Goal: Task Accomplishment & Management: Use online tool/utility

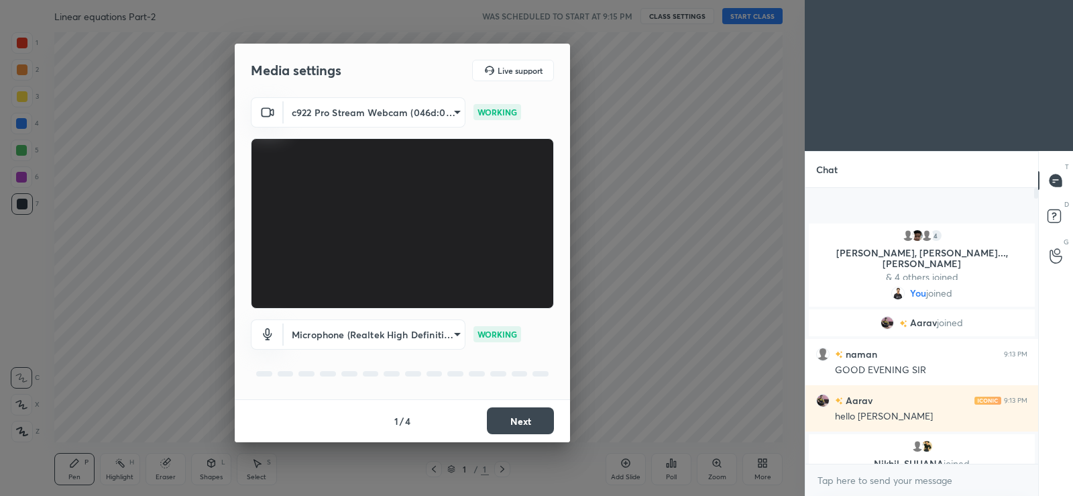
scroll to position [5, 5]
click at [522, 419] on button "Next" at bounding box center [520, 420] width 67 height 27
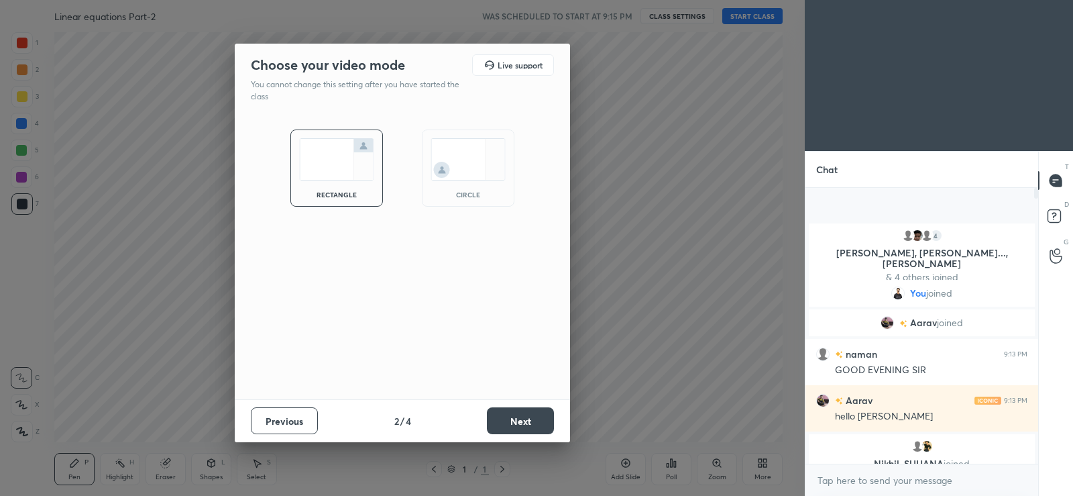
click at [522, 419] on button "Next" at bounding box center [520, 420] width 67 height 27
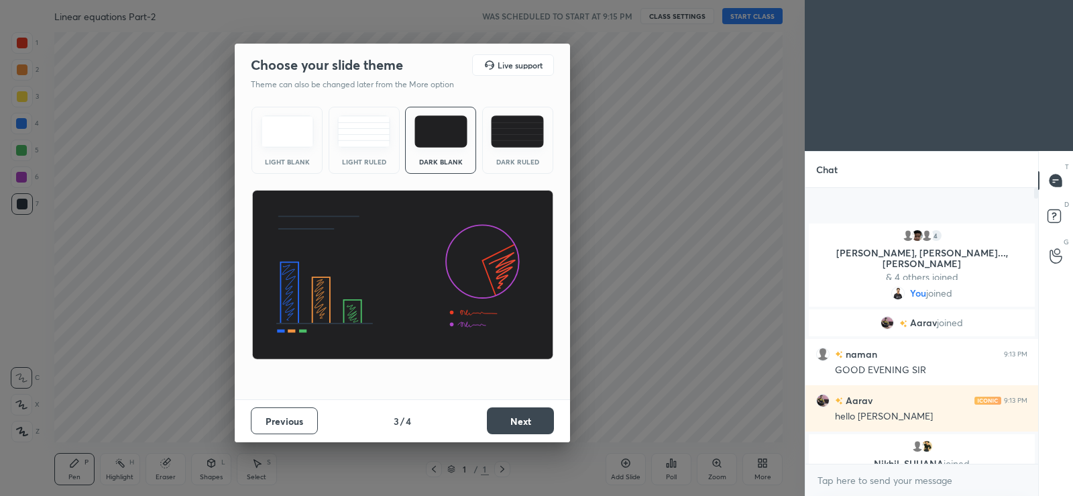
click at [522, 419] on button "Next" at bounding box center [520, 420] width 67 height 27
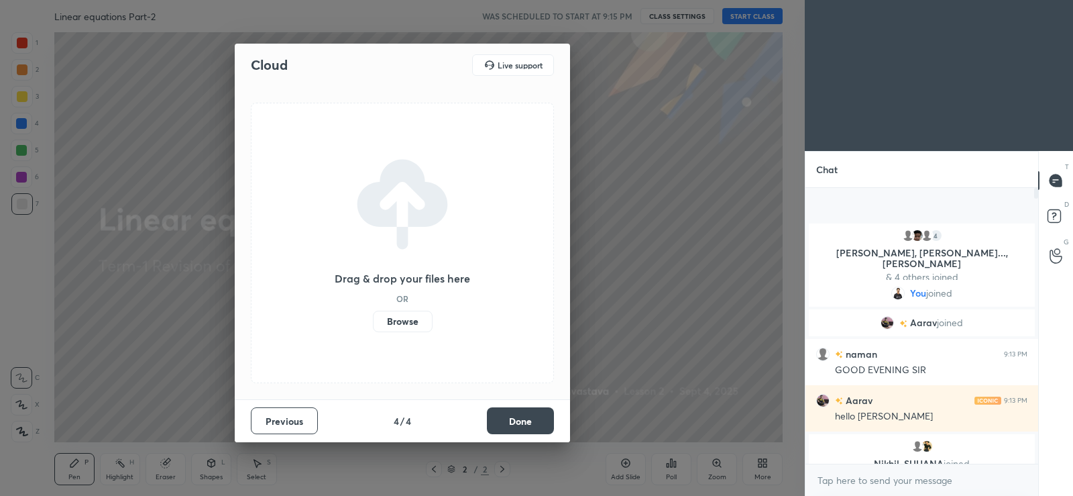
click at [403, 323] on label "Browse" at bounding box center [403, 321] width 60 height 21
click at [373, 323] on input "Browse" at bounding box center [373, 321] width 0 height 21
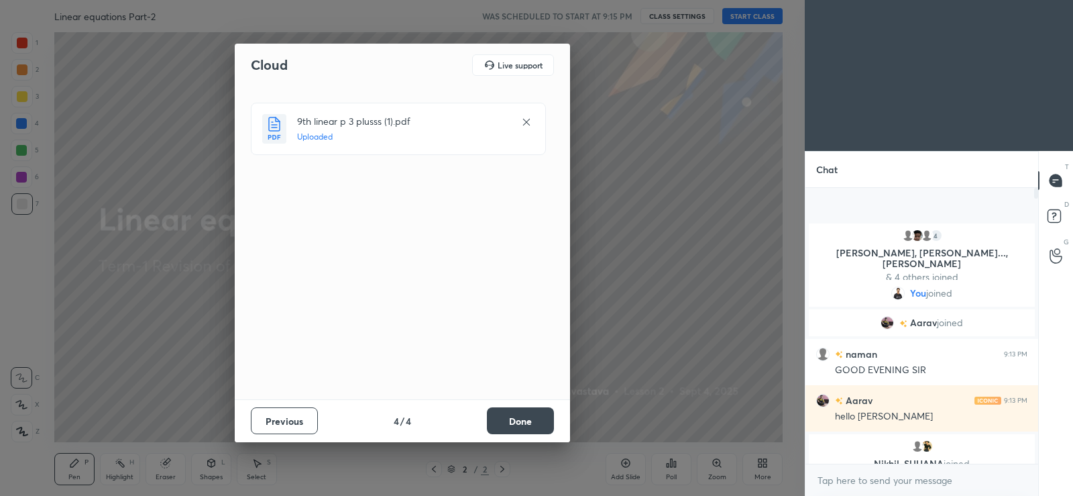
click at [525, 418] on button "Done" at bounding box center [520, 420] width 67 height 27
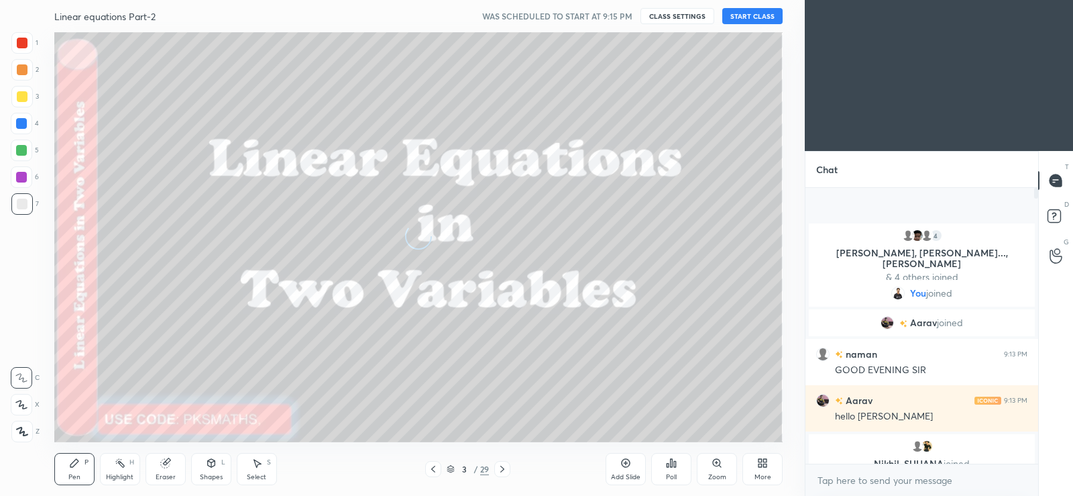
click at [762, 457] on icon at bounding box center [762, 462] width 11 height 11
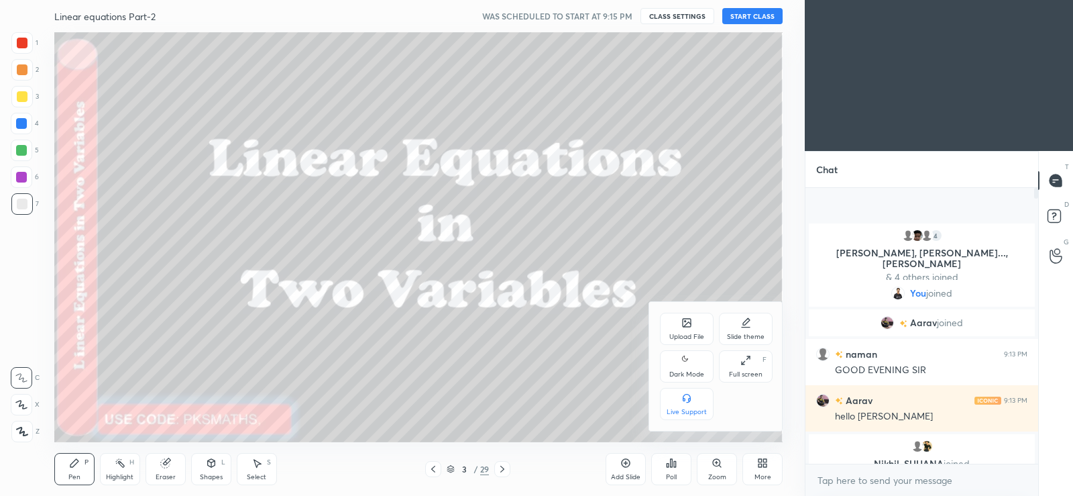
click at [695, 358] on div "Dark Mode" at bounding box center [687, 366] width 54 height 32
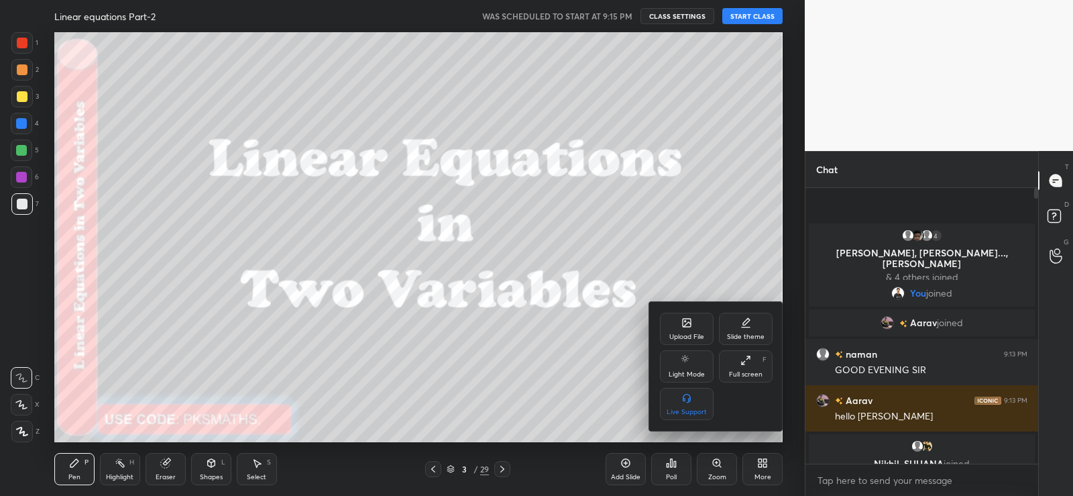
click at [863, 475] on div at bounding box center [536, 248] width 1073 height 496
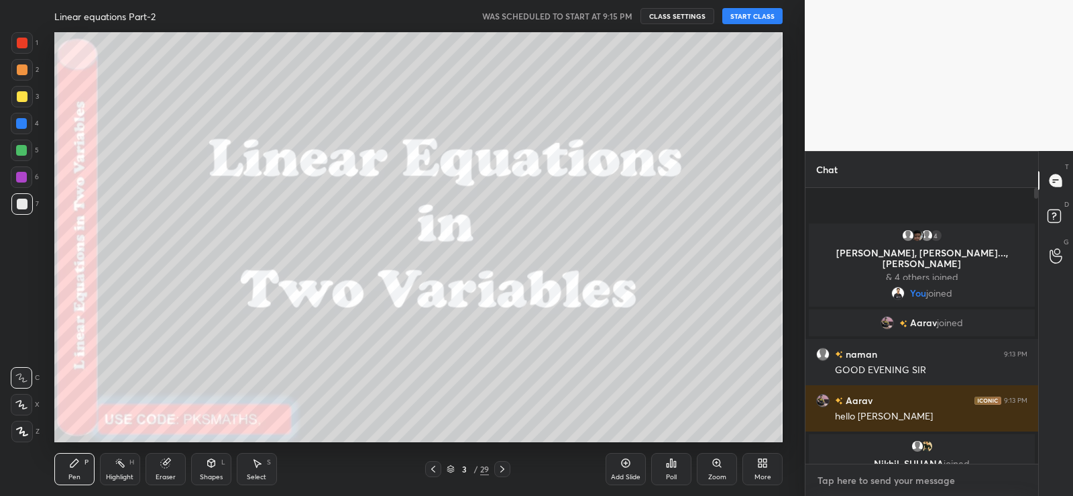
click at [863, 475] on textarea at bounding box center [921, 479] width 211 height 21
paste textarea "[URL][DOMAIN_NAME]"
type textarea "[URL][DOMAIN_NAME]"
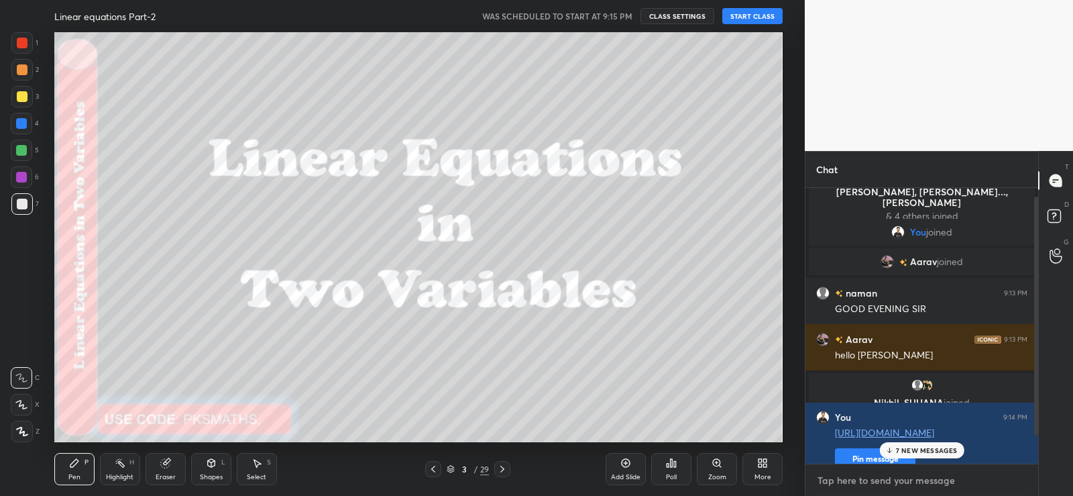
scroll to position [42, 0]
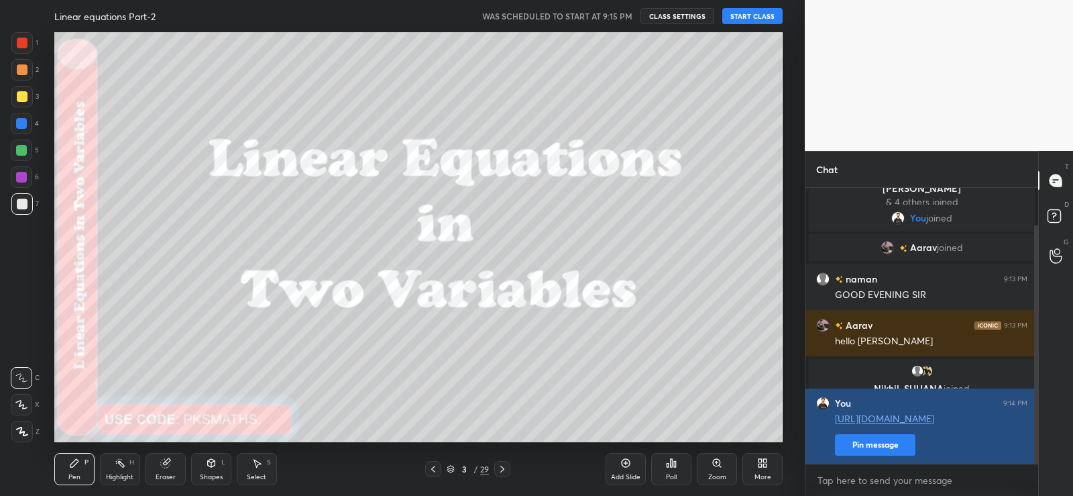
click at [878, 443] on button "Pin message" at bounding box center [875, 444] width 80 height 21
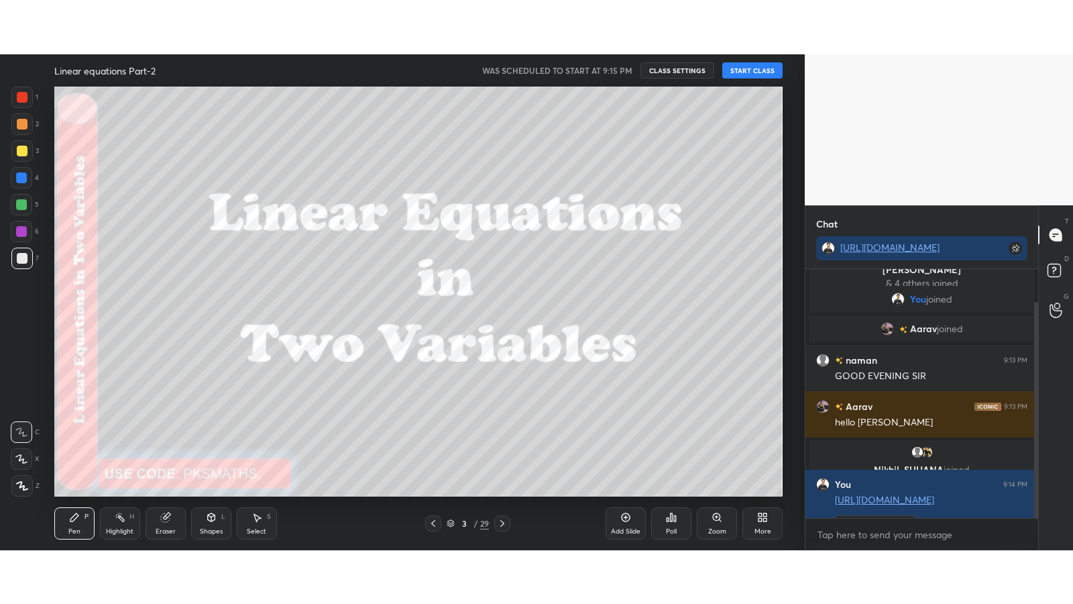
scroll to position [277, 229]
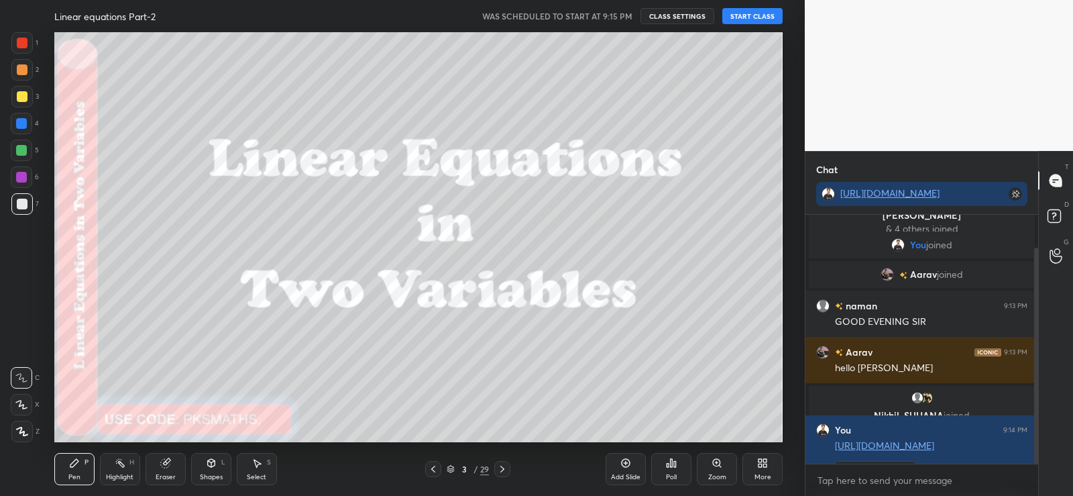
click at [758, 460] on icon at bounding box center [762, 462] width 11 height 11
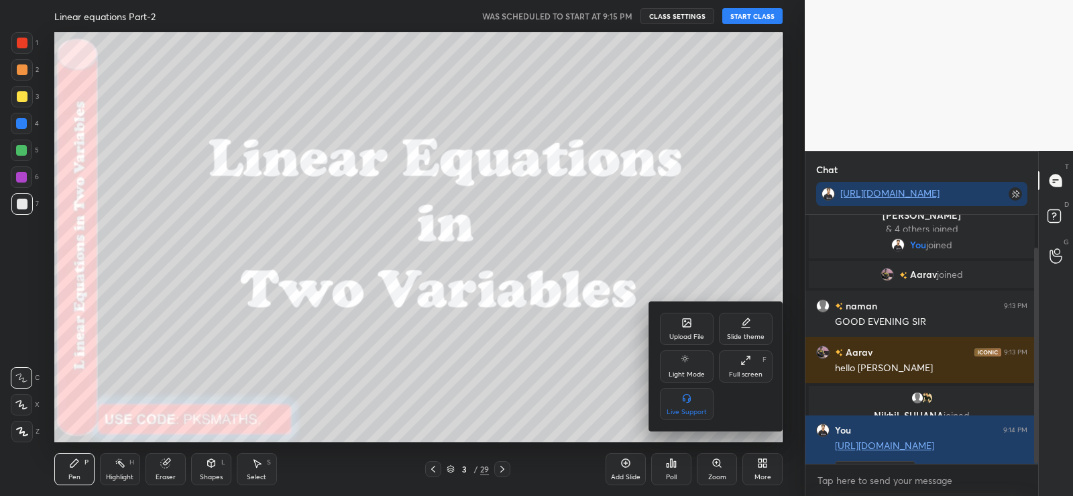
click at [752, 365] on div "Full screen F" at bounding box center [746, 366] width 54 height 32
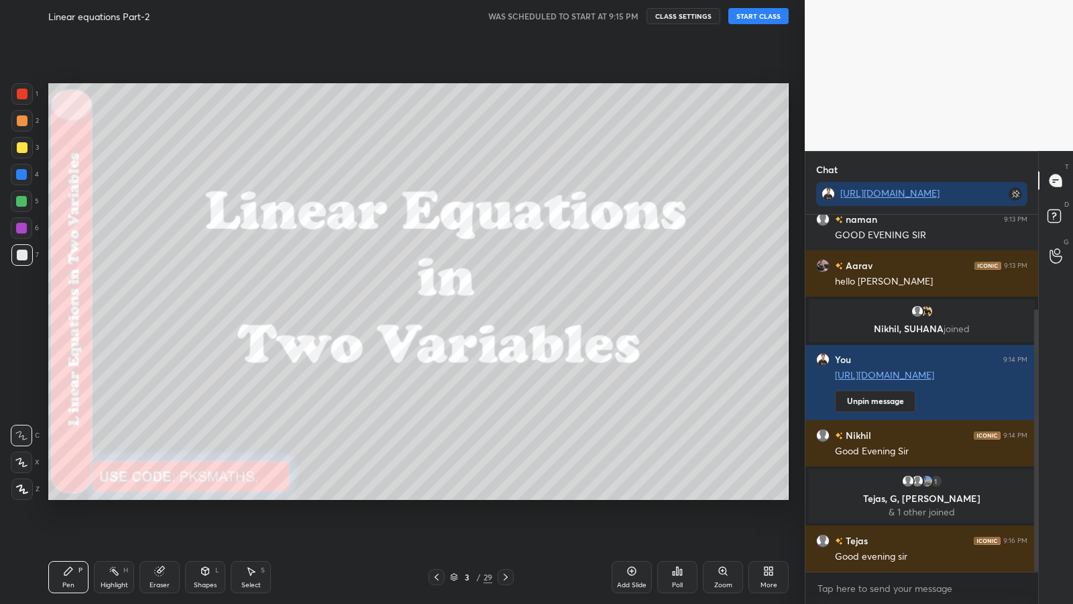
scroll to position [161, 0]
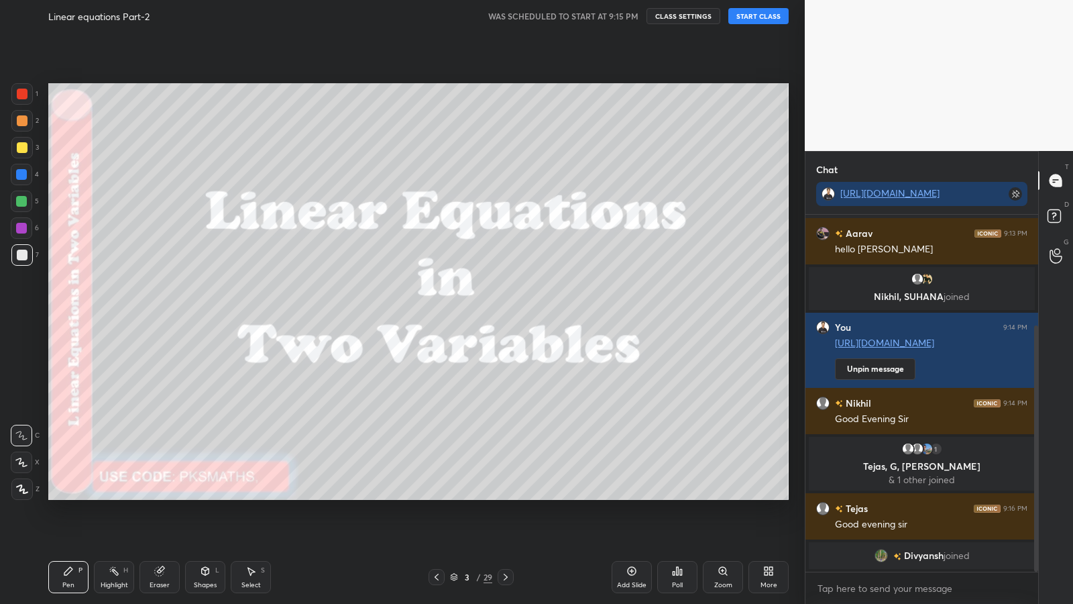
click at [436, 495] on icon at bounding box center [437, 576] width 4 height 7
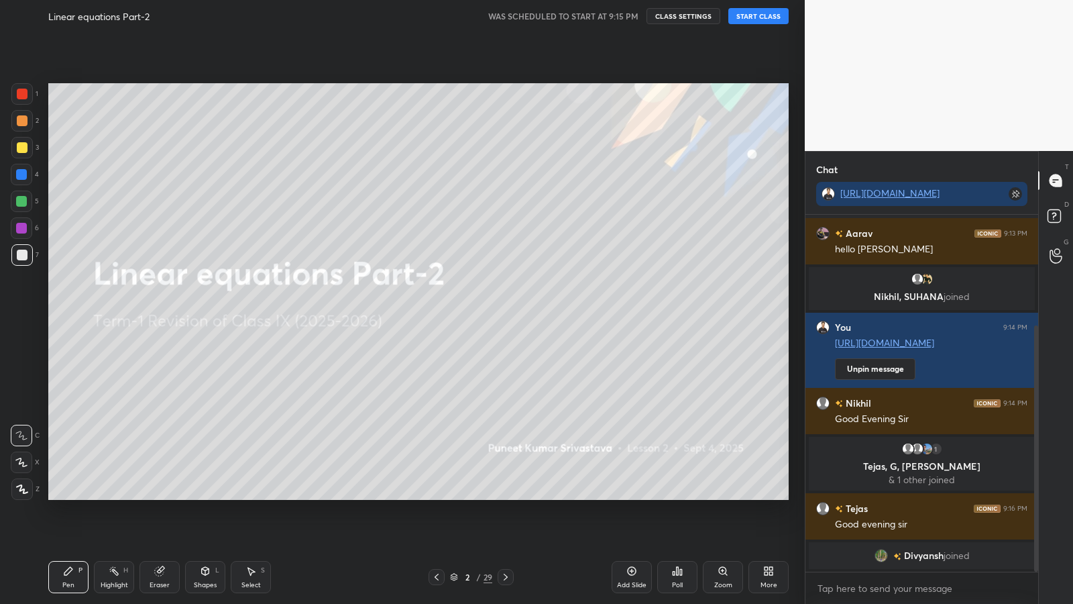
scroll to position [186, 0]
click at [769, 16] on button "START CLASS" at bounding box center [758, 16] width 60 height 16
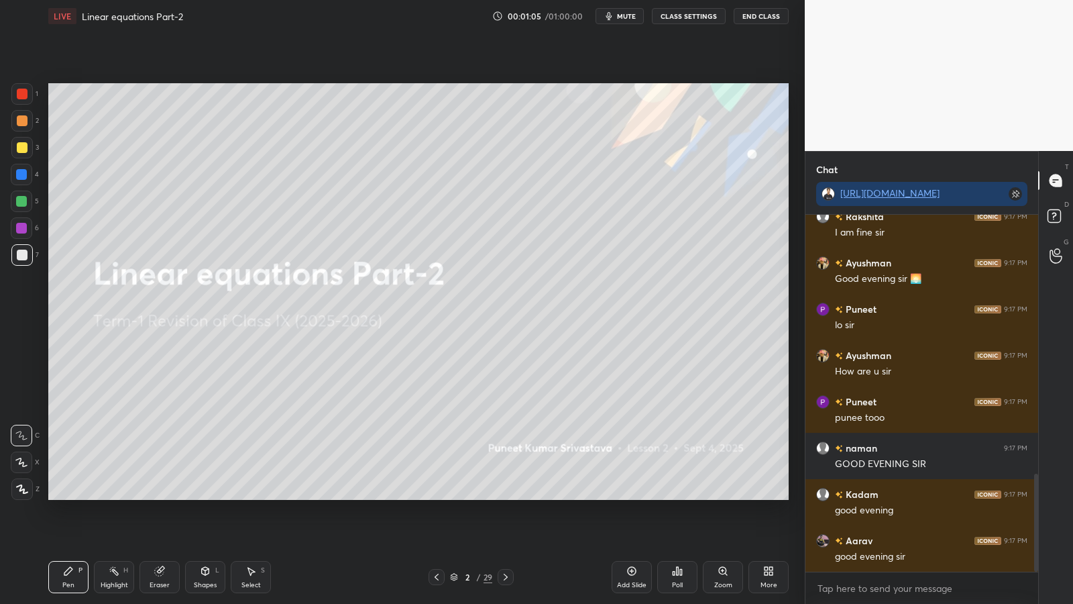
scroll to position [991, 0]
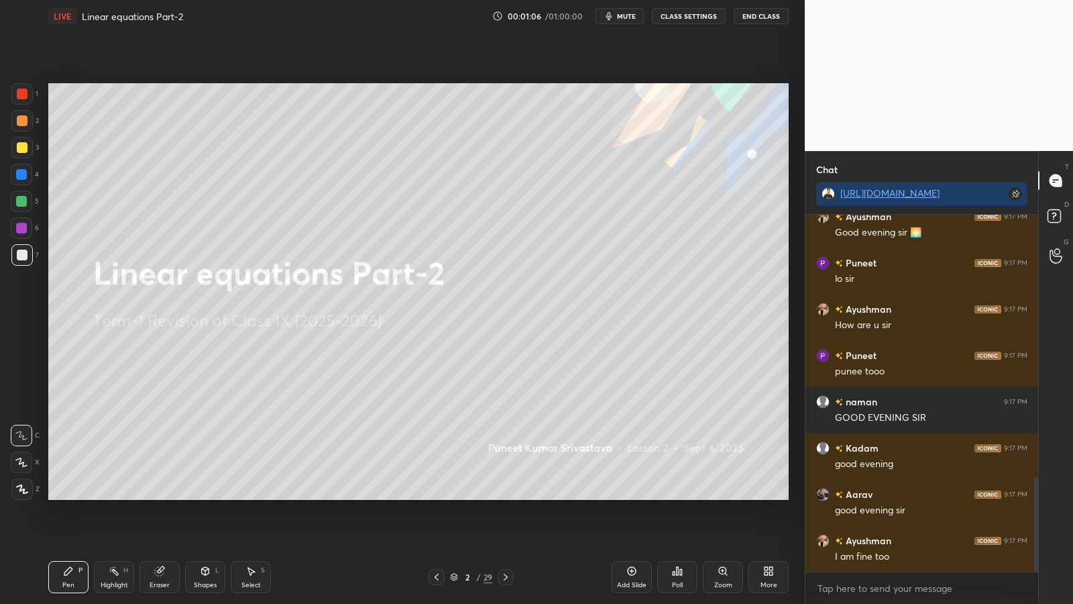
click at [681, 495] on div "Poll" at bounding box center [677, 577] width 40 height 32
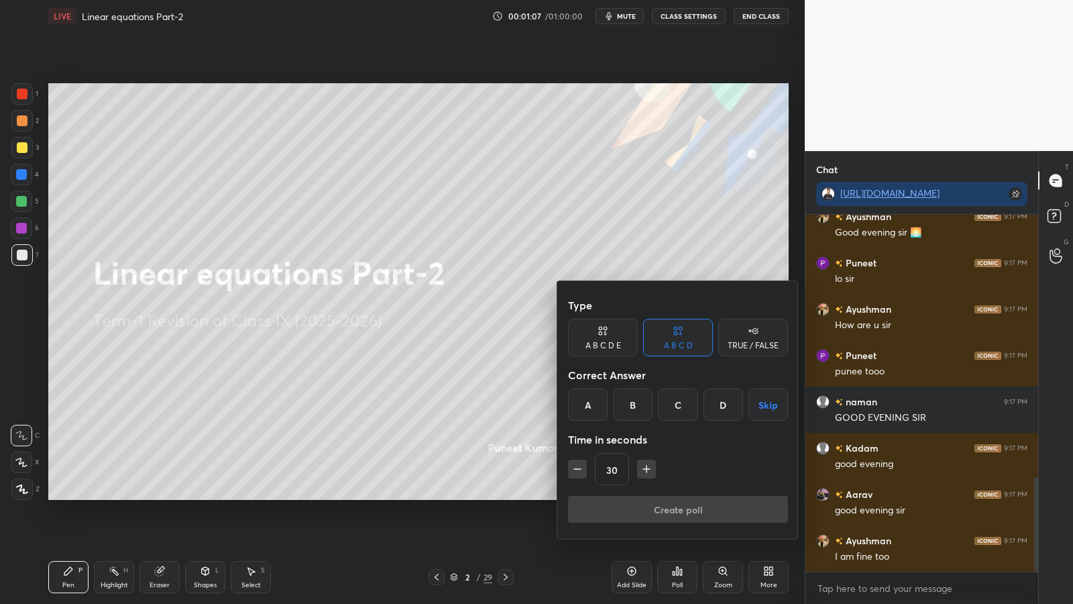
click at [584, 414] on div "A" at bounding box center [588, 404] width 40 height 32
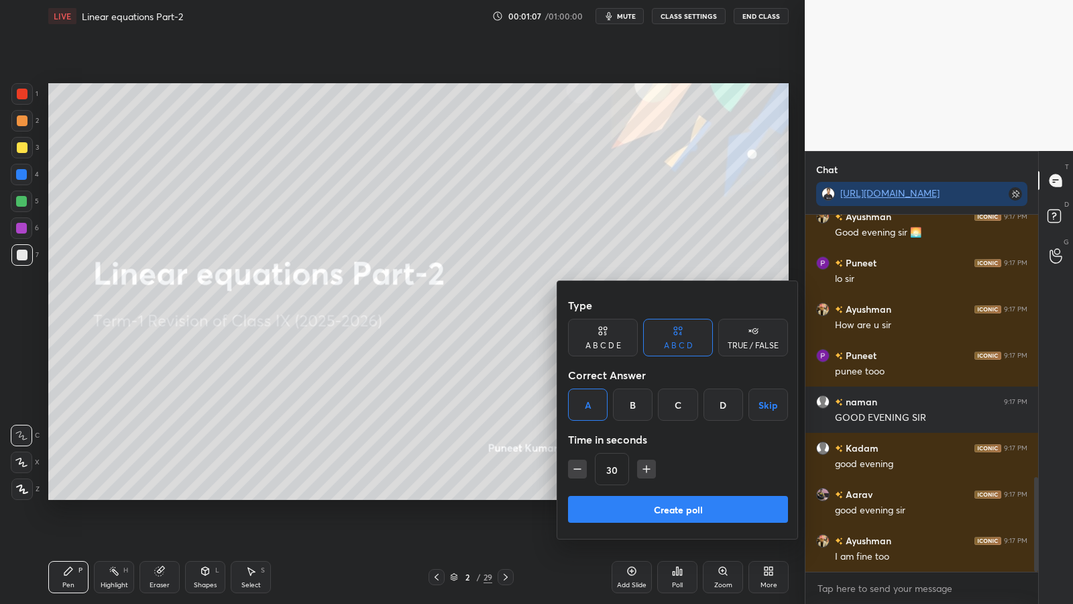
click at [639, 495] on button "Create poll" at bounding box center [678, 509] width 220 height 27
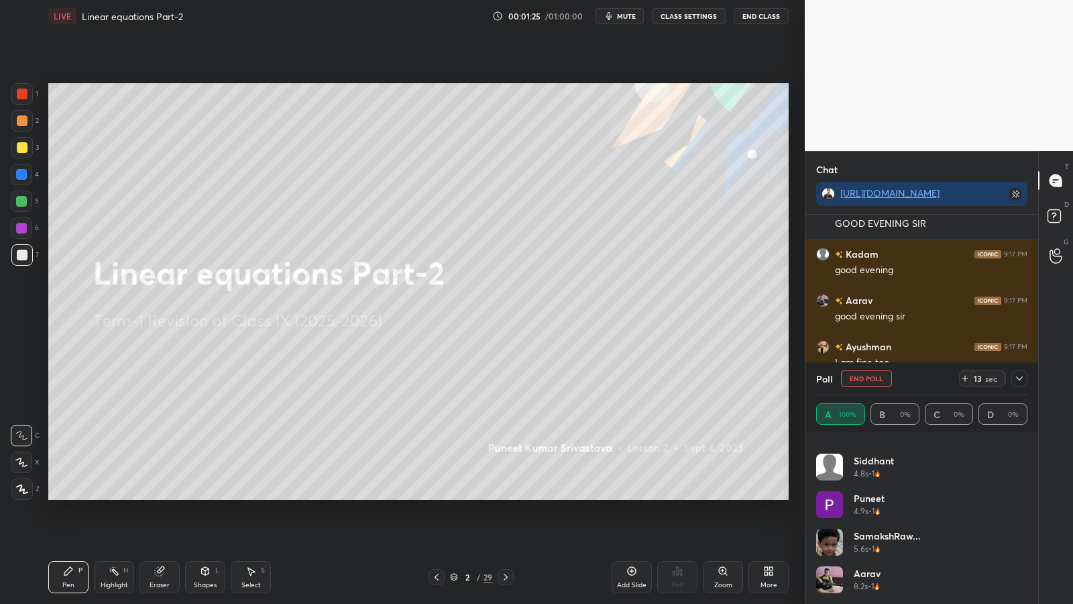
scroll to position [400, 0]
click at [1018, 376] on icon at bounding box center [1019, 378] width 11 height 11
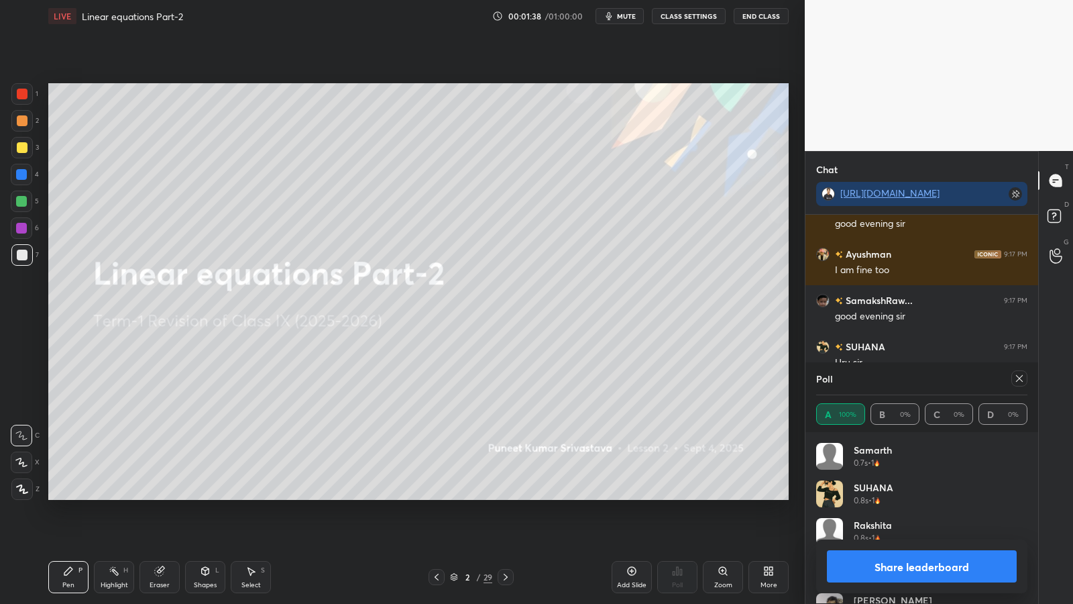
scroll to position [157, 207]
click at [922, 495] on button "Share leaderboard" at bounding box center [922, 566] width 190 height 32
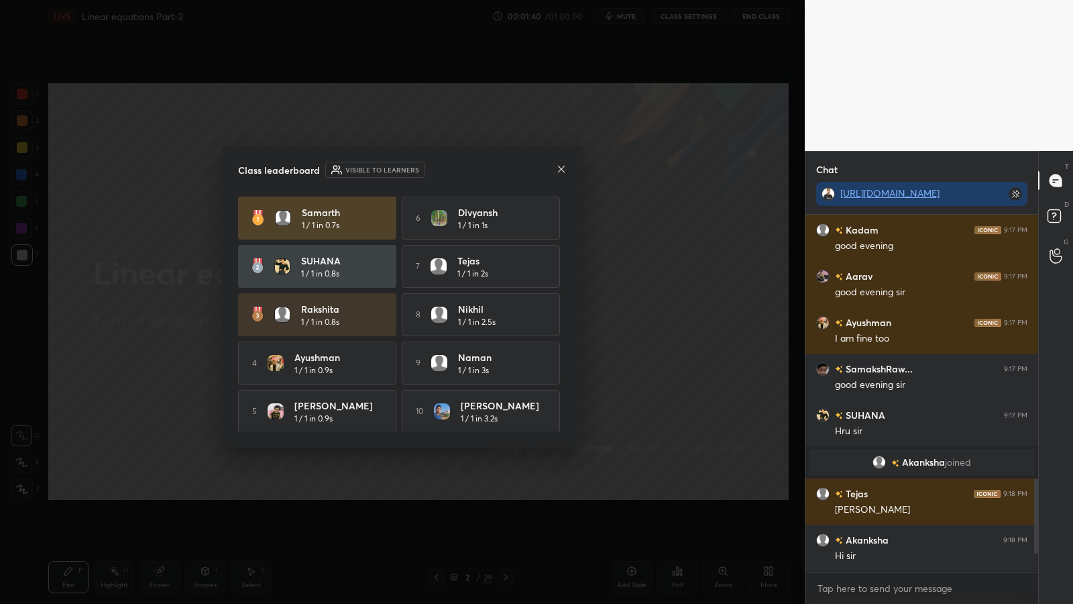
scroll to position [0, 0]
click at [561, 171] on icon at bounding box center [561, 169] width 11 height 11
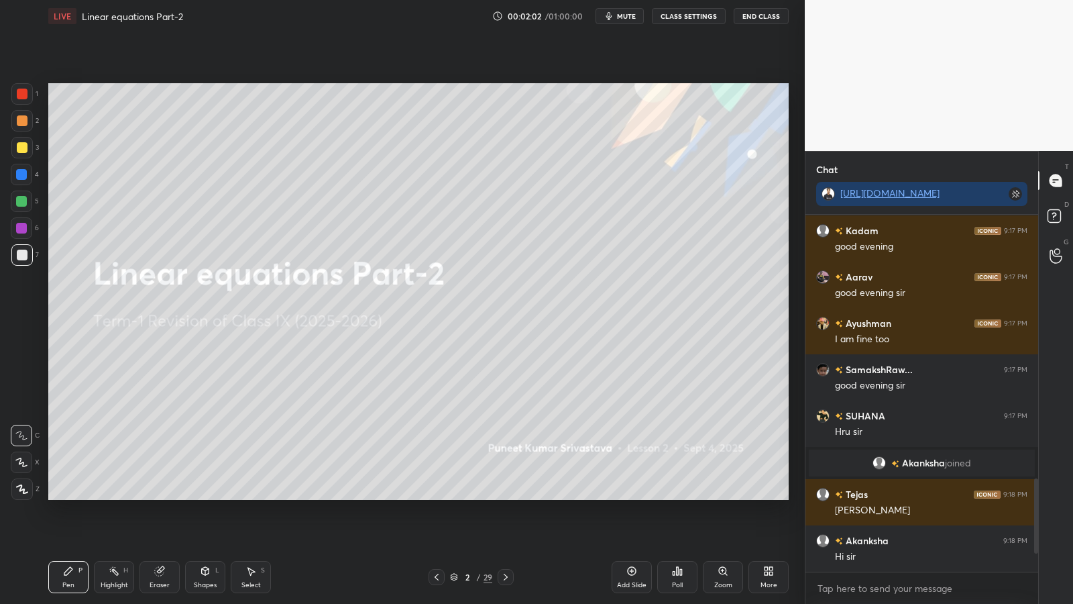
click at [508, 495] on icon at bounding box center [505, 576] width 11 height 11
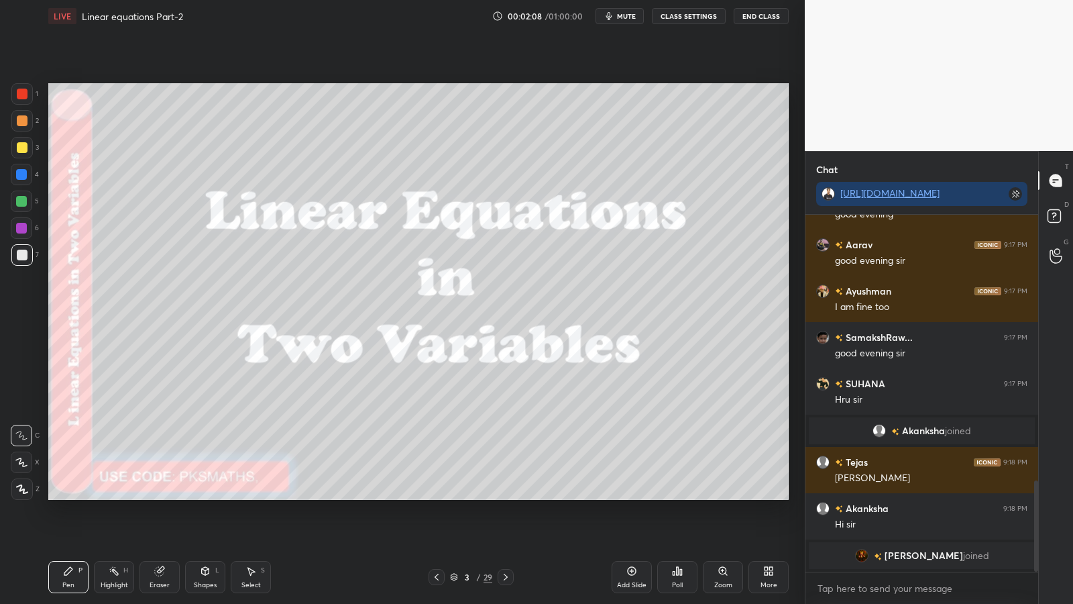
click at [510, 495] on icon at bounding box center [505, 576] width 11 height 11
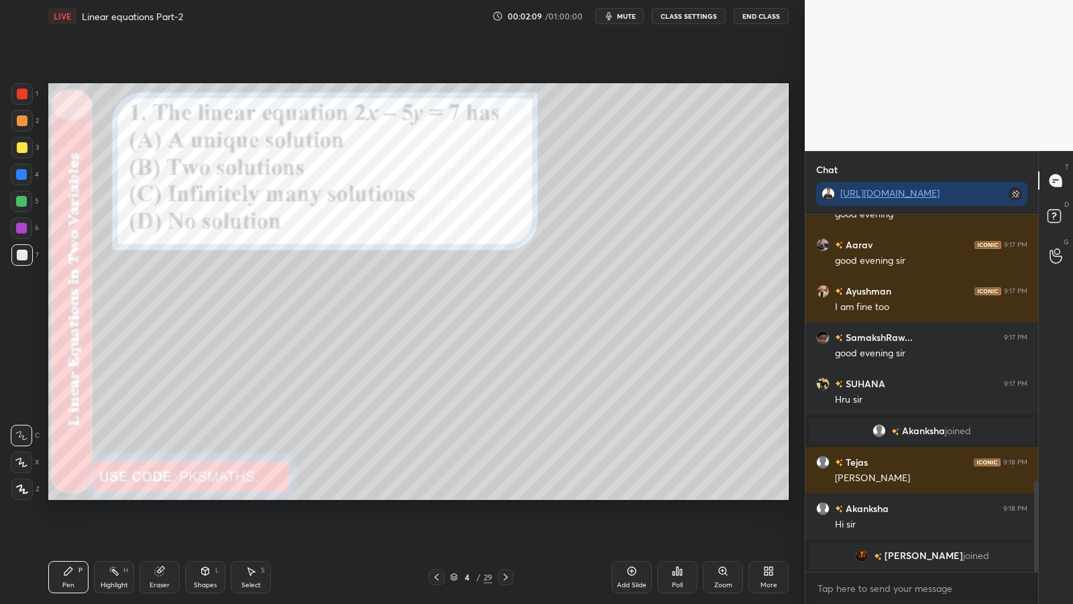
click at [437, 495] on div at bounding box center [437, 577] width 16 height 16
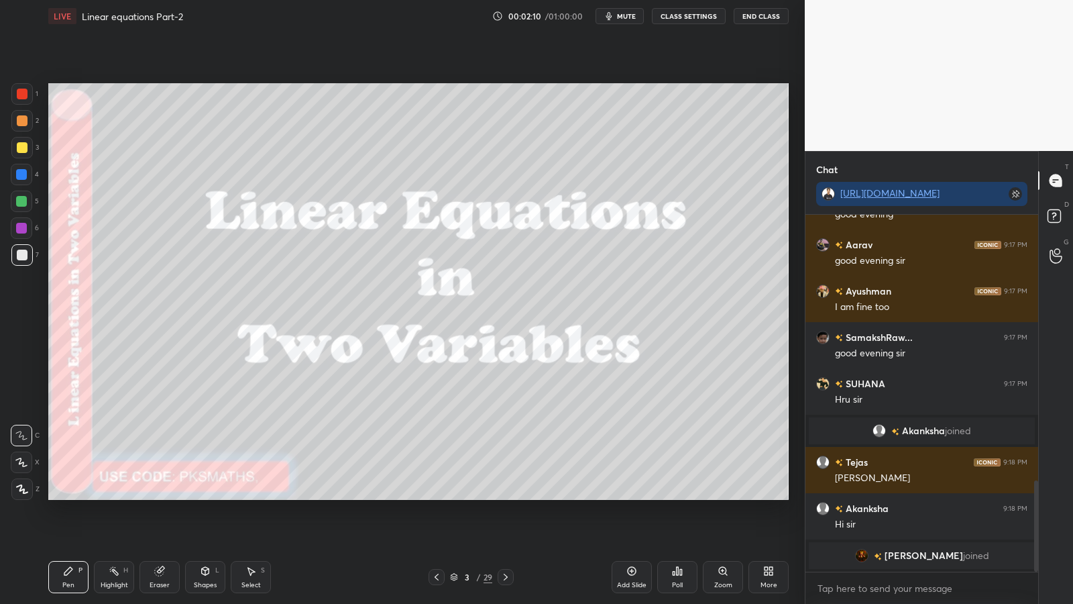
scroll to position [1056, 0]
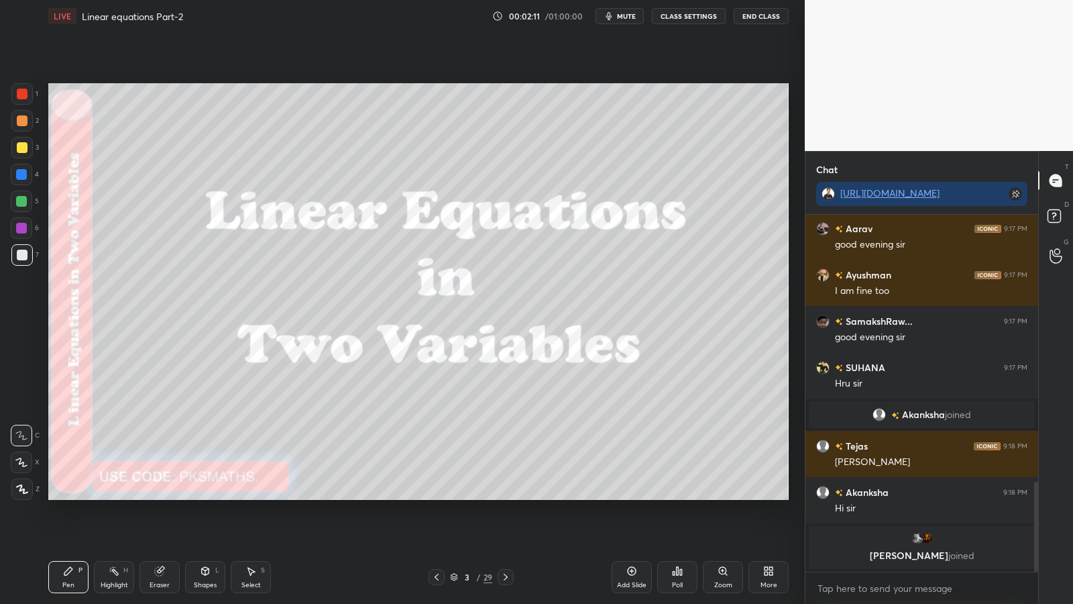
click at [635, 495] on icon at bounding box center [632, 571] width 9 height 9
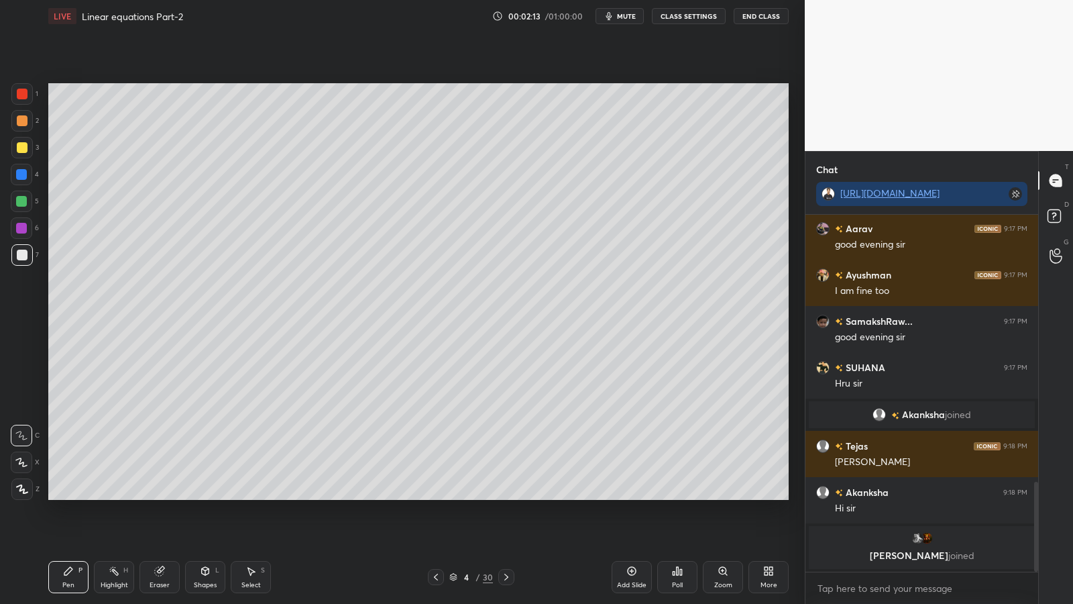
click at [23, 487] on icon at bounding box center [22, 488] width 12 height 9
click at [203, 495] on div "Shapes" at bounding box center [205, 584] width 23 height 7
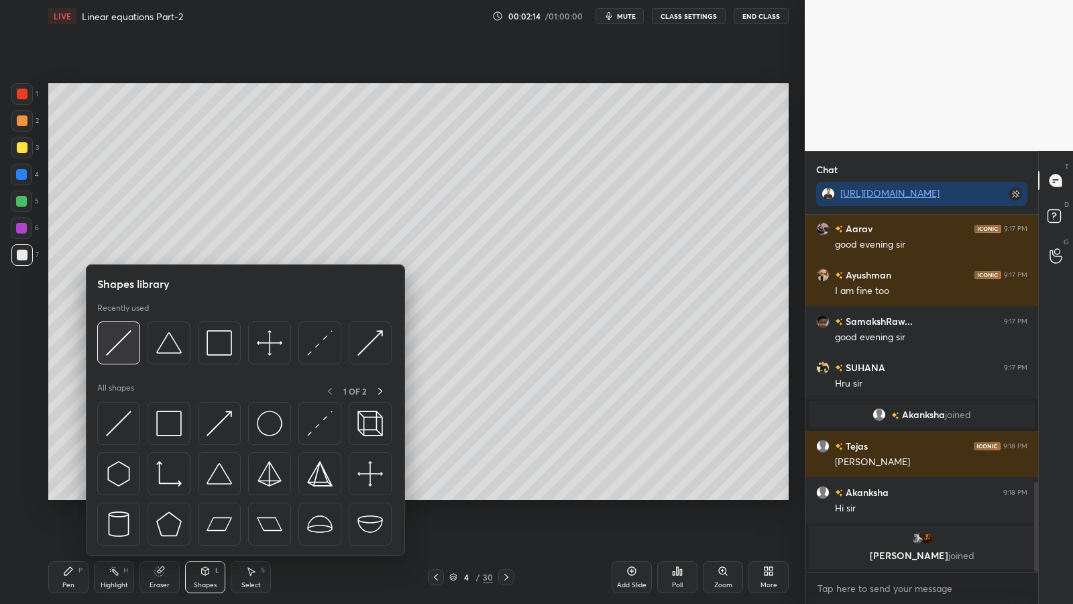
click at [125, 343] on img at bounding box center [118, 342] width 25 height 25
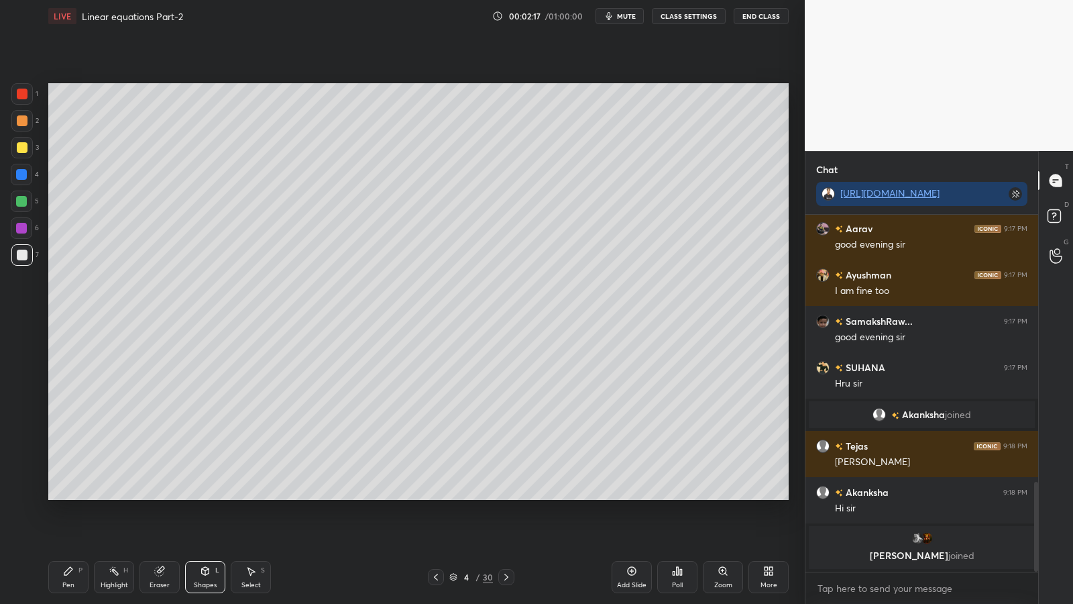
scroll to position [1104, 0]
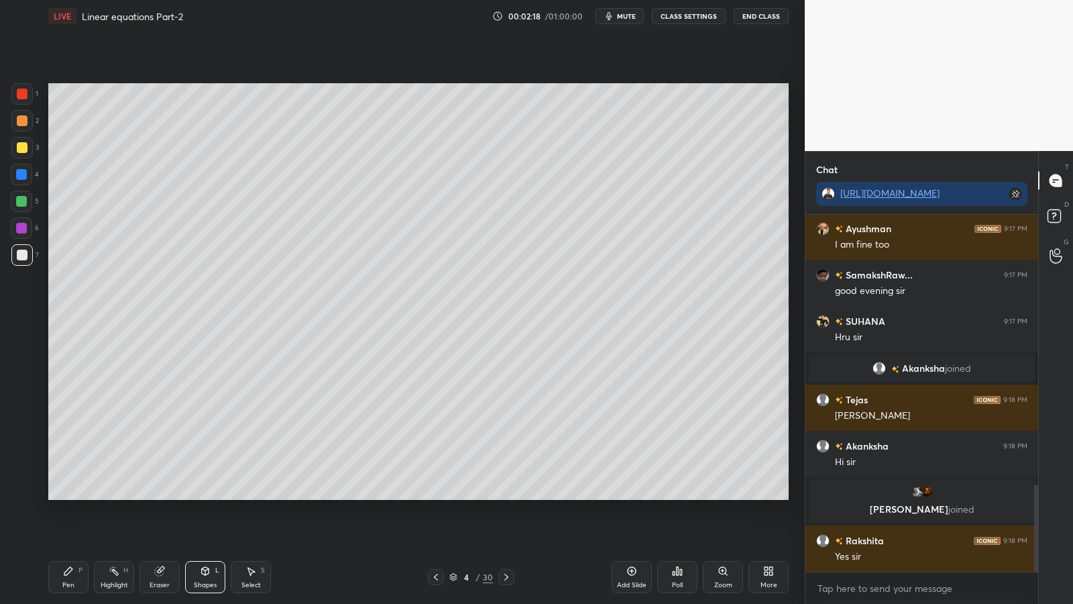
click at [25, 123] on div at bounding box center [22, 120] width 11 height 11
click at [68, 495] on div "Pen P" at bounding box center [68, 577] width 40 height 32
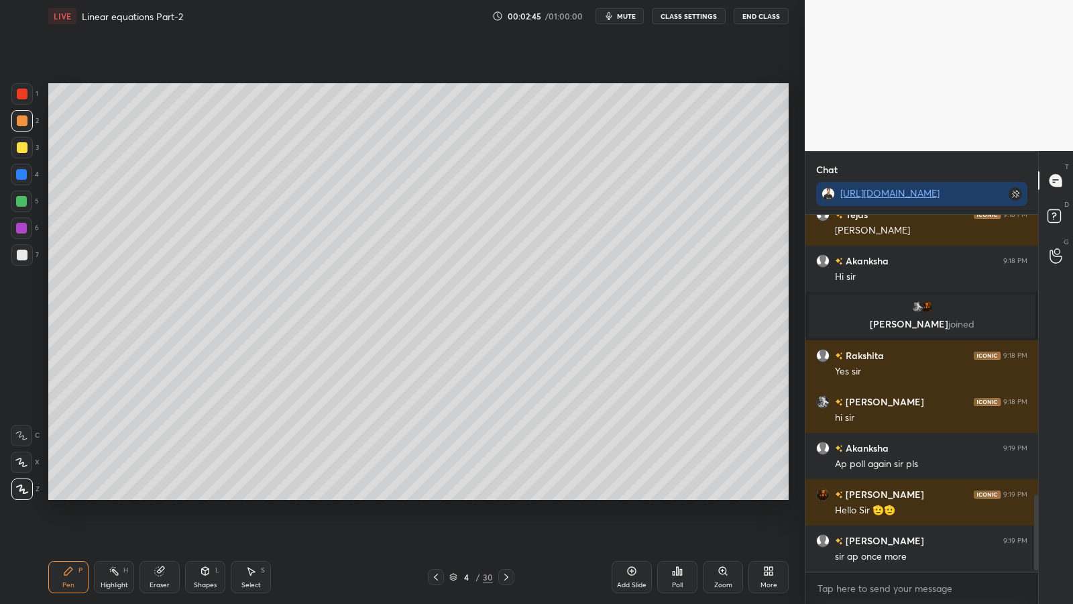
scroll to position [1335, 0]
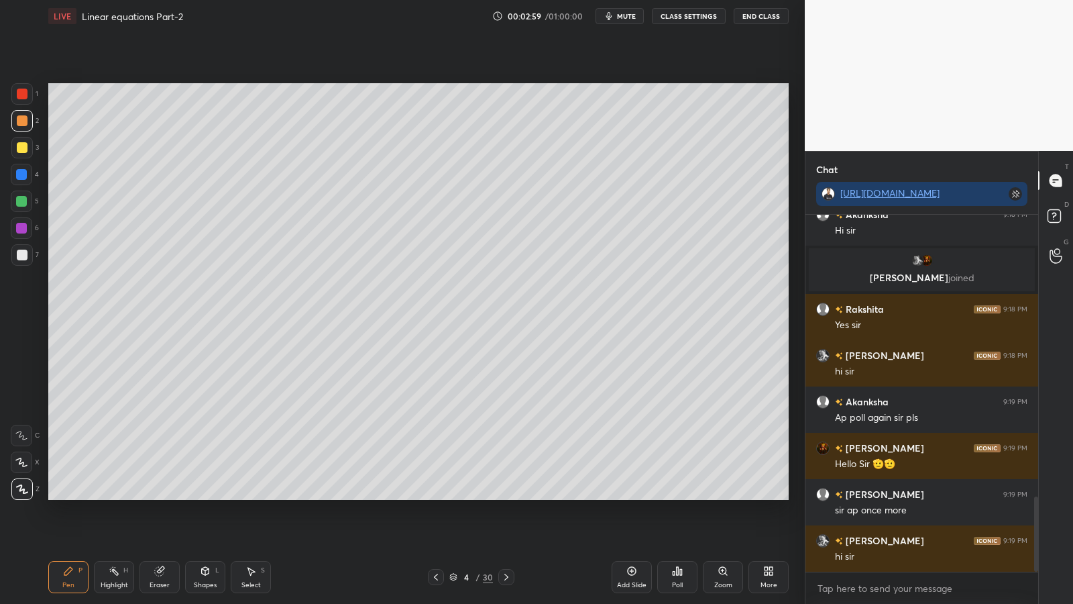
click at [681, 495] on icon at bounding box center [681, 572] width 2 height 6
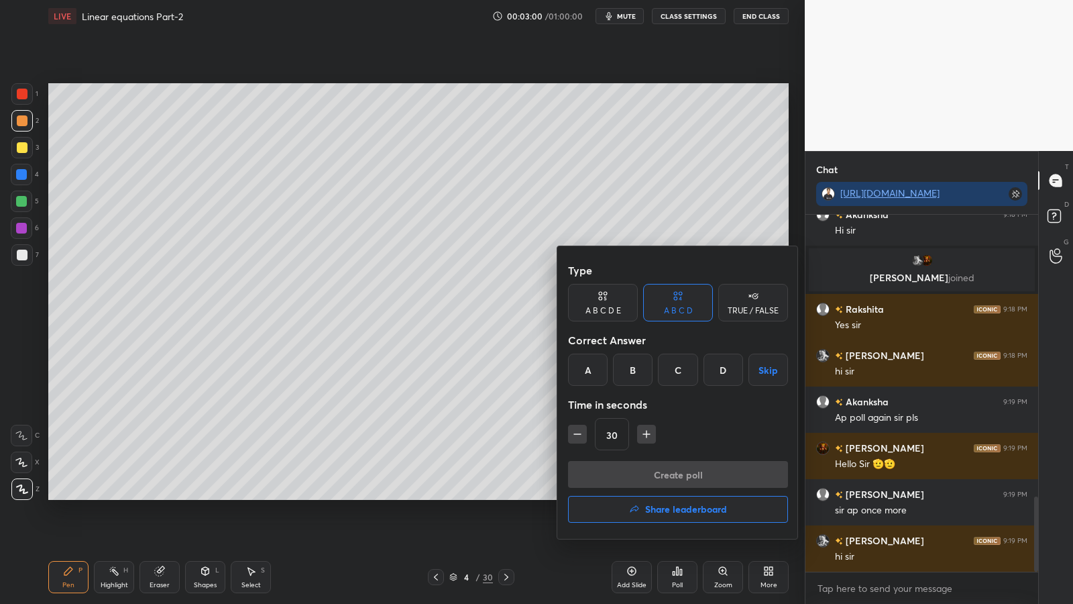
click at [593, 370] on div "A" at bounding box center [588, 369] width 40 height 32
click at [636, 474] on button "Create poll" at bounding box center [678, 474] width 220 height 27
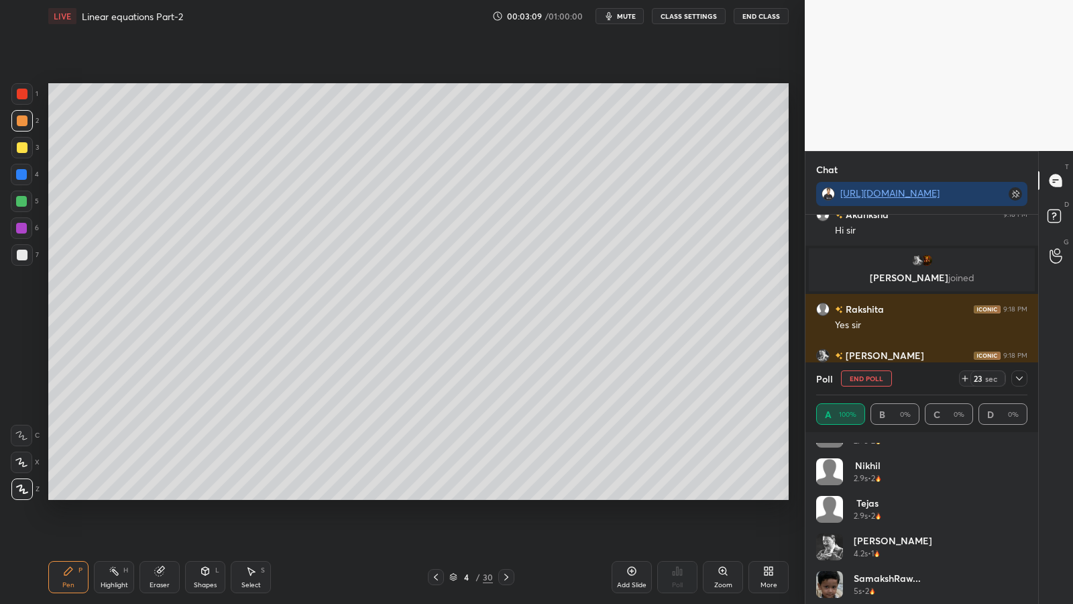
scroll to position [440, 0]
click at [23, 262] on div at bounding box center [21, 254] width 21 height 21
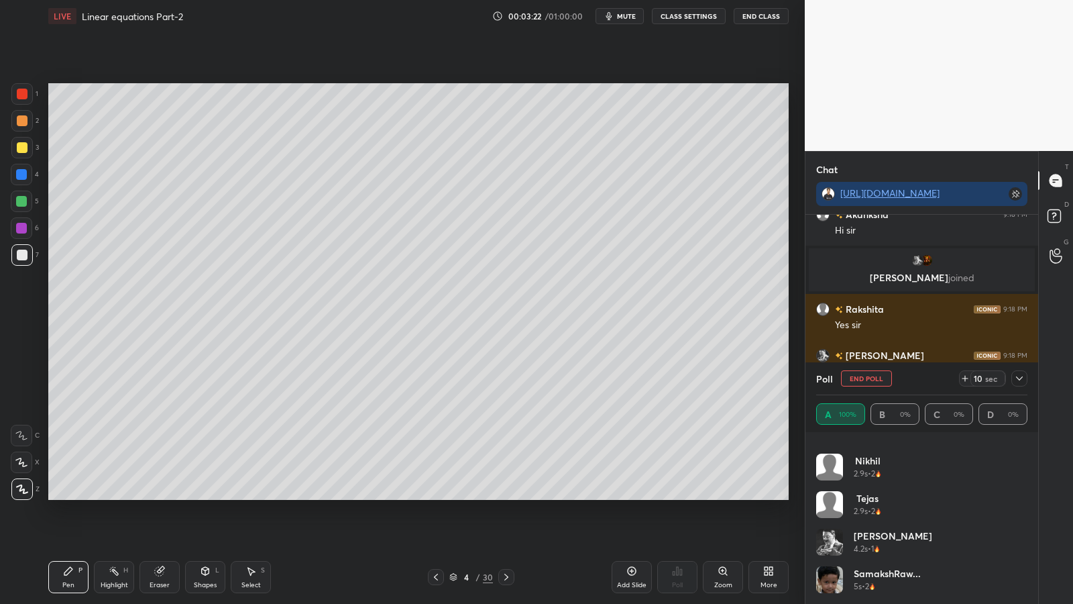
click at [19, 252] on div at bounding box center [22, 254] width 11 height 11
click at [23, 171] on div at bounding box center [21, 174] width 11 height 11
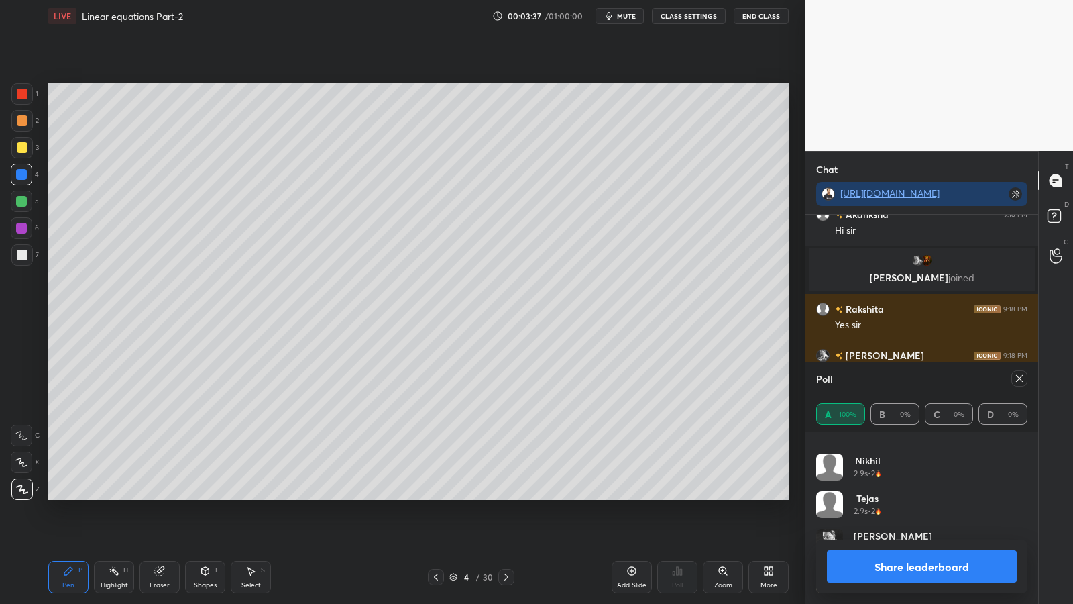
click at [17, 257] on div at bounding box center [22, 254] width 11 height 11
click at [341, 445] on p "Undo" at bounding box center [344, 446] width 20 height 11
click at [923, 495] on button "Share leaderboard" at bounding box center [922, 566] width 190 height 32
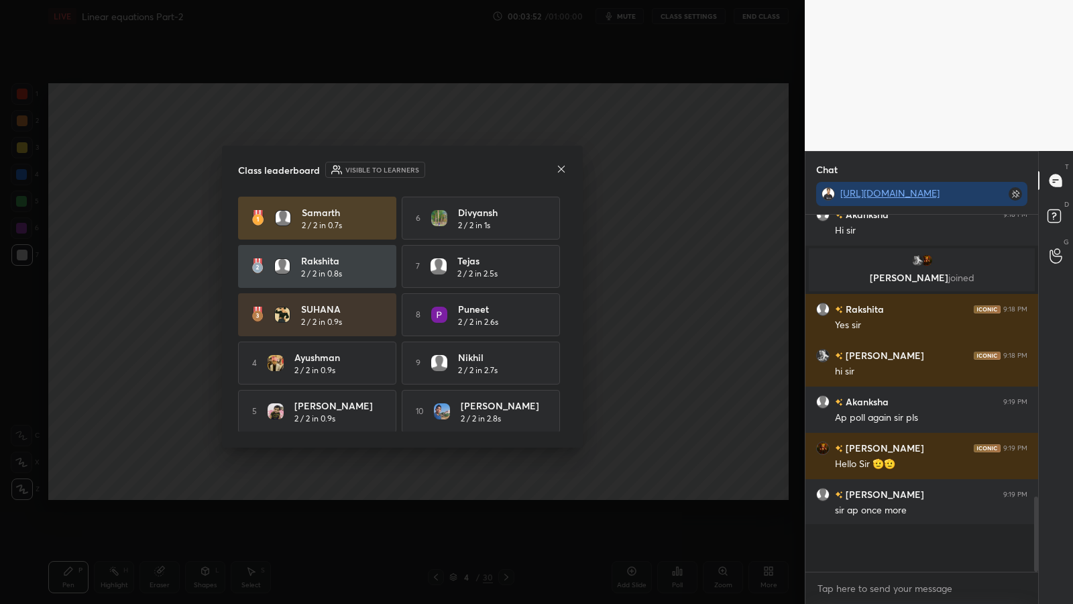
scroll to position [385, 229]
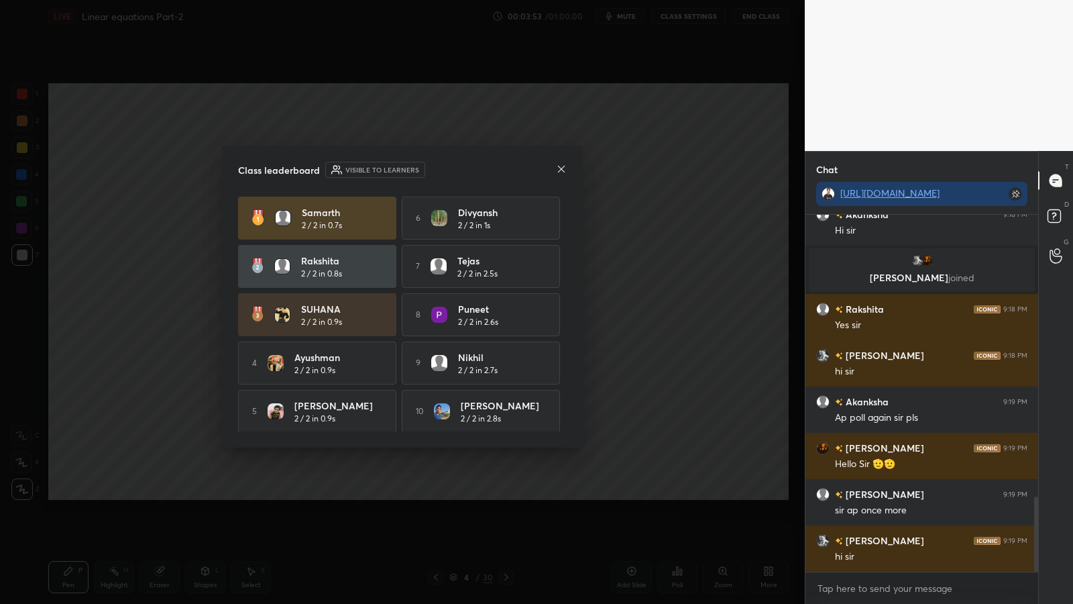
click at [561, 172] on icon at bounding box center [561, 169] width 11 height 11
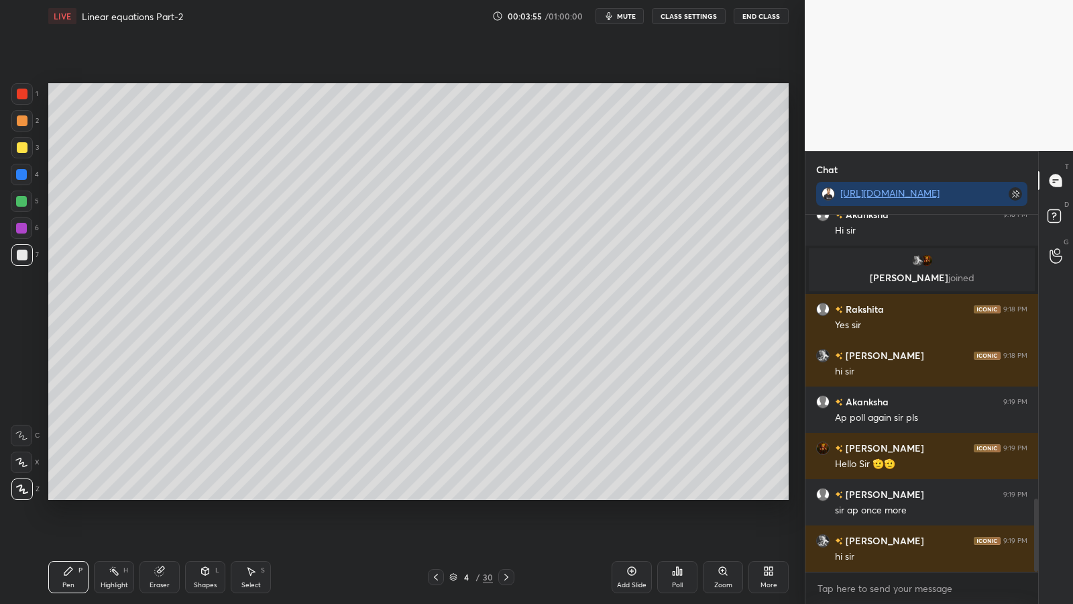
scroll to position [1382, 0]
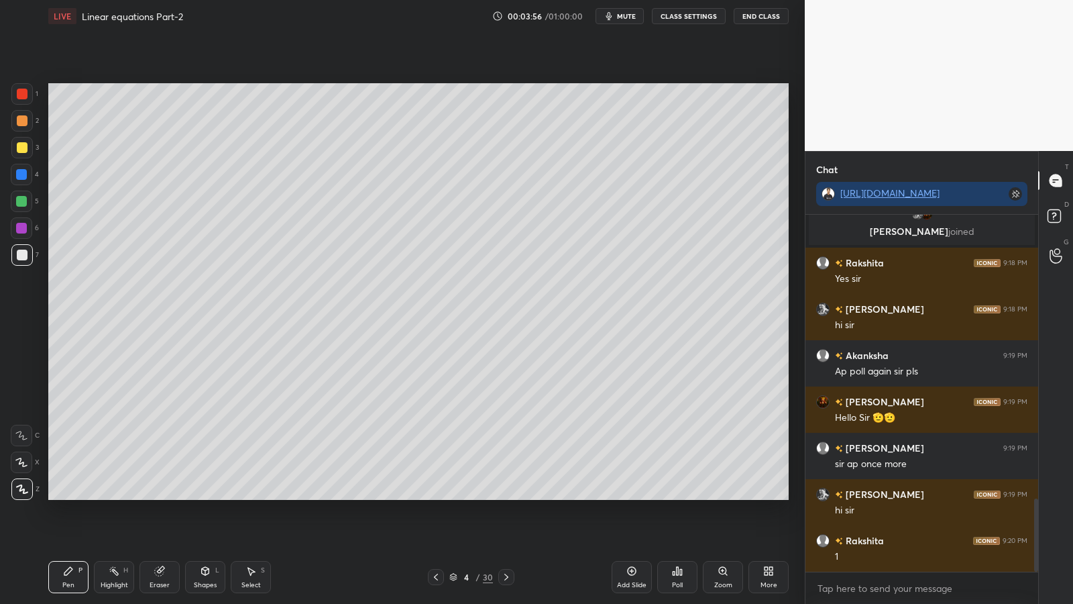
click at [504, 495] on icon at bounding box center [506, 576] width 11 height 11
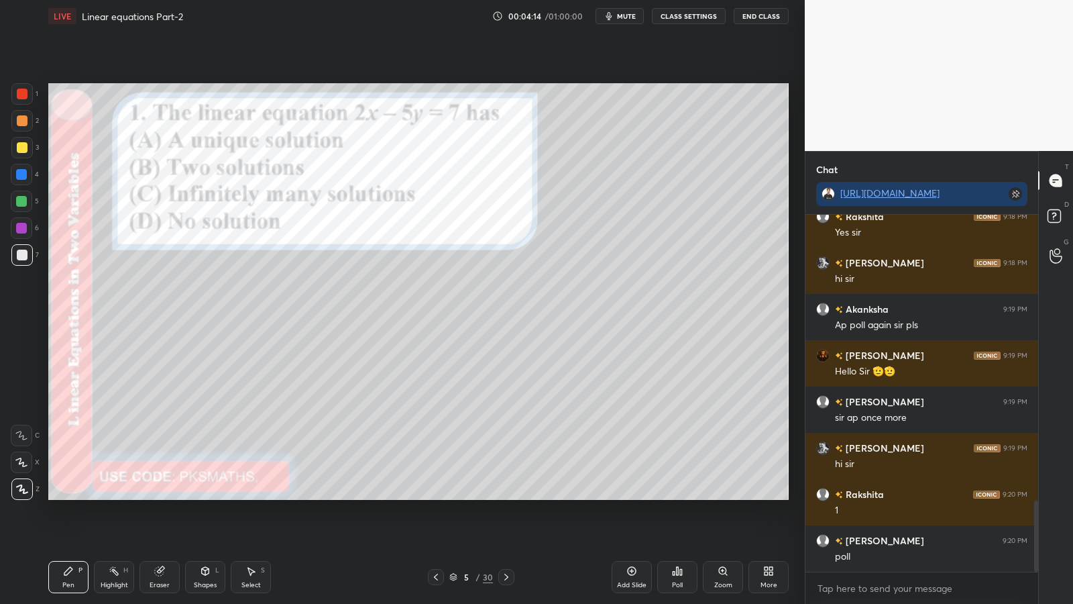
scroll to position [325, 229]
click at [681, 495] on div "Poll" at bounding box center [677, 577] width 40 height 32
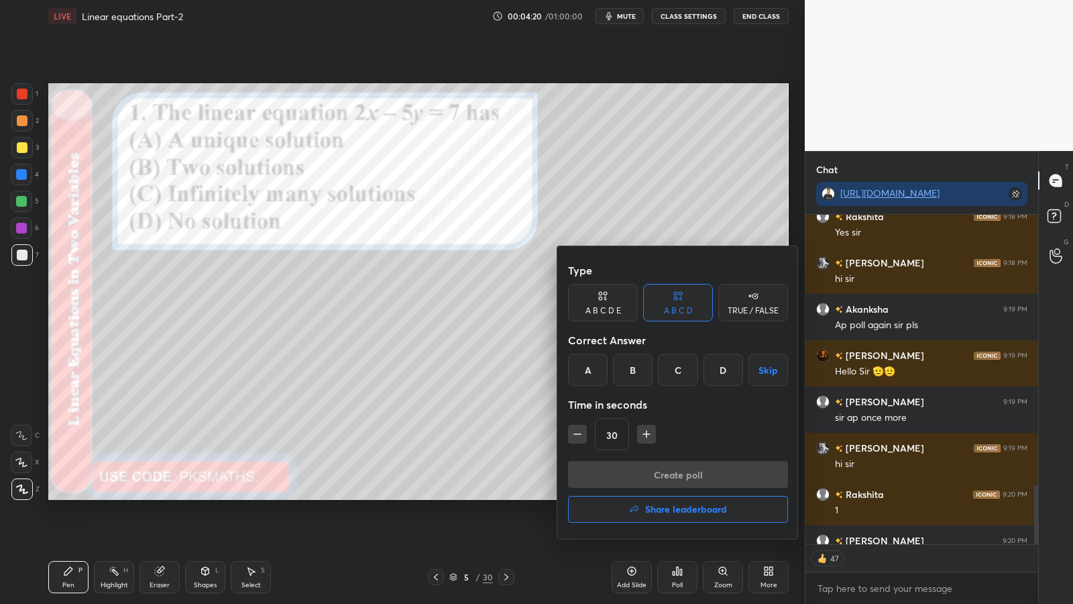
scroll to position [1502, 0]
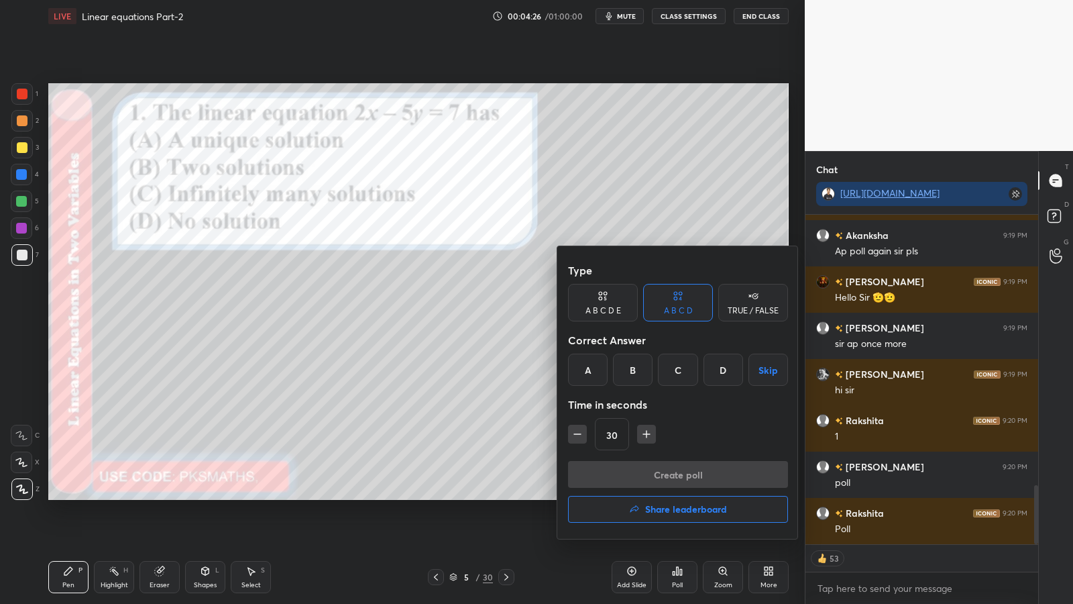
click at [679, 370] on div "C" at bounding box center [678, 369] width 40 height 32
click at [668, 477] on button "Create poll" at bounding box center [678, 474] width 220 height 27
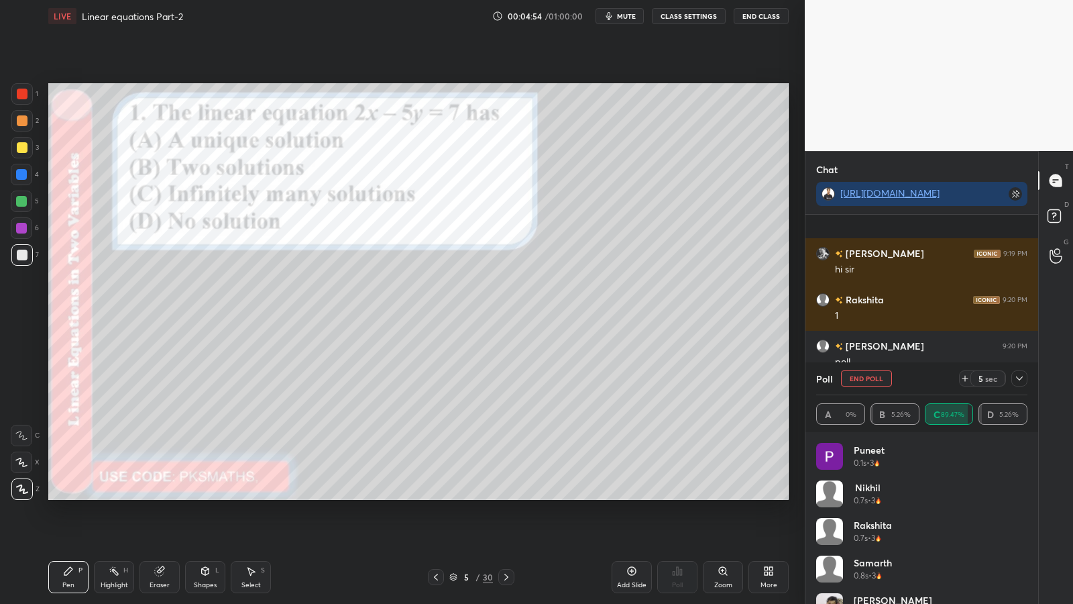
scroll to position [1471, 0]
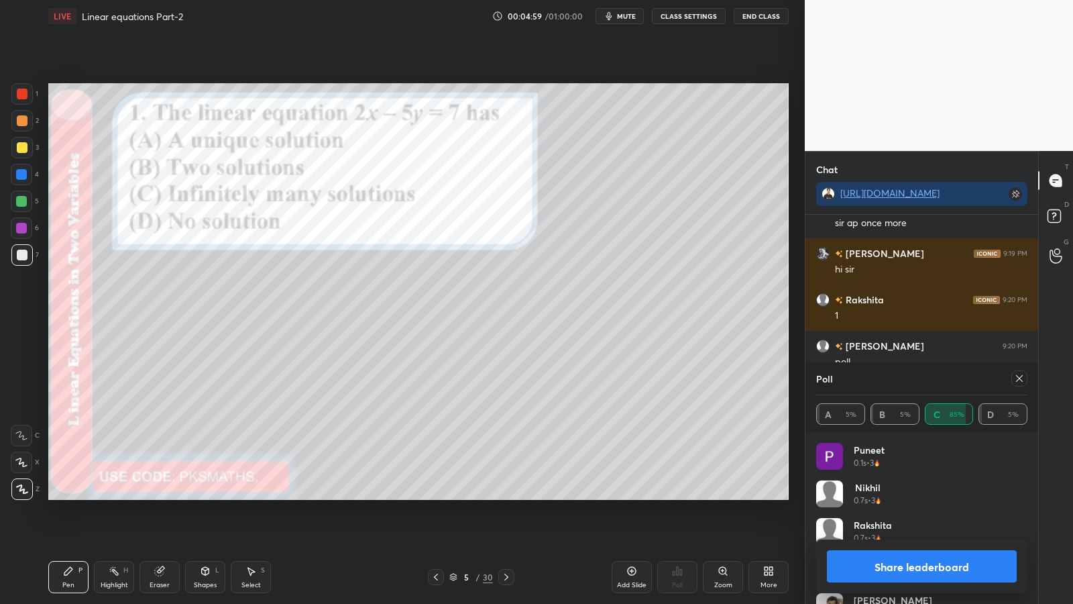
click at [860, 495] on button "Share leaderboard" at bounding box center [922, 566] width 190 height 32
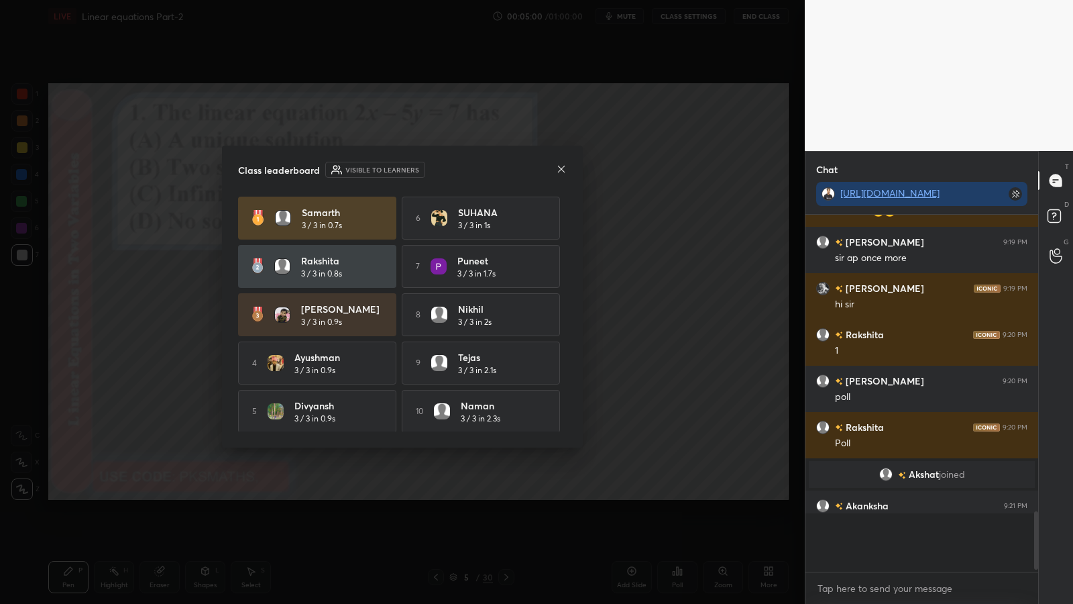
scroll to position [1402, 0]
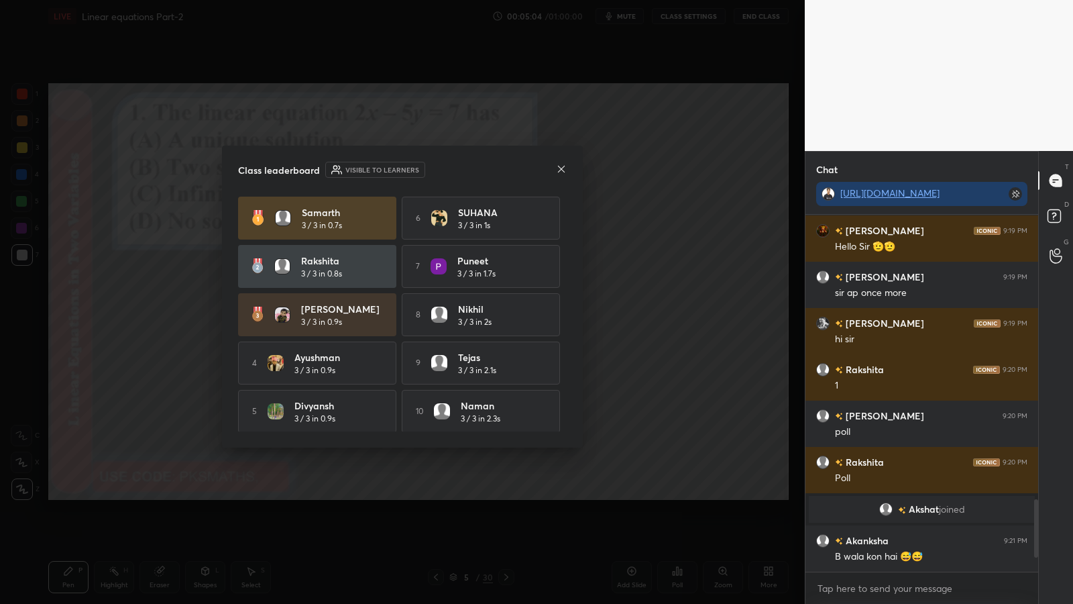
click at [562, 170] on icon at bounding box center [561, 168] width 7 height 7
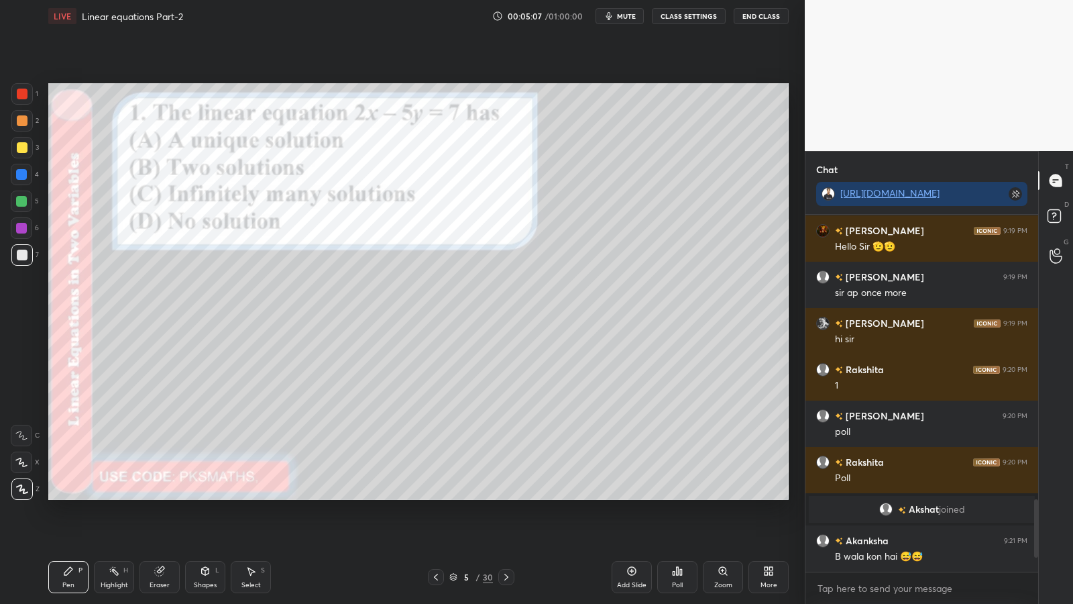
click at [21, 119] on div at bounding box center [22, 120] width 11 height 11
click at [22, 254] on div at bounding box center [22, 254] width 11 height 11
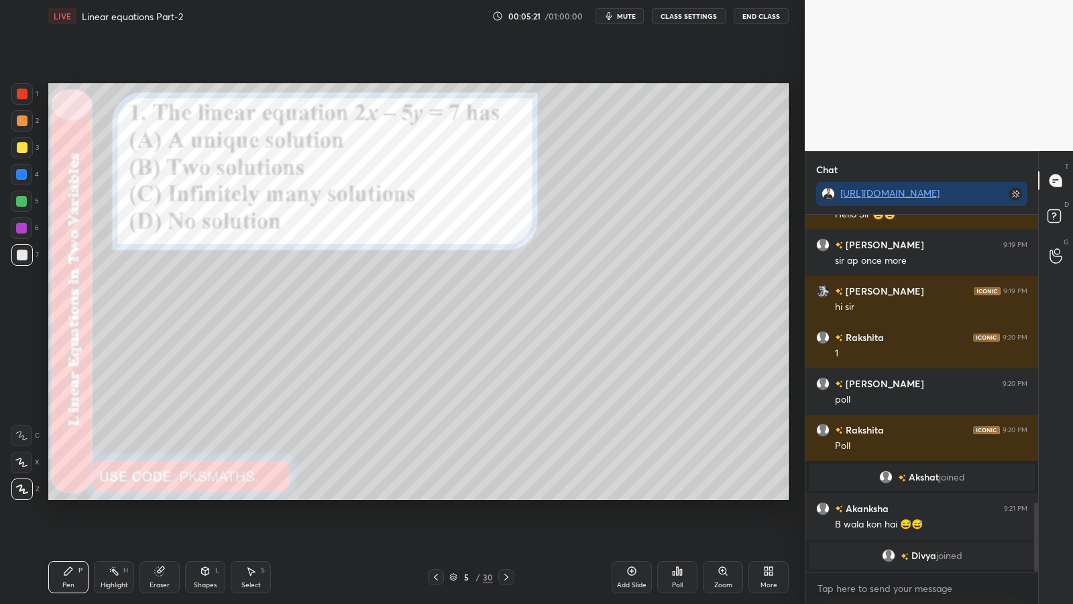
scroll to position [1480, 0]
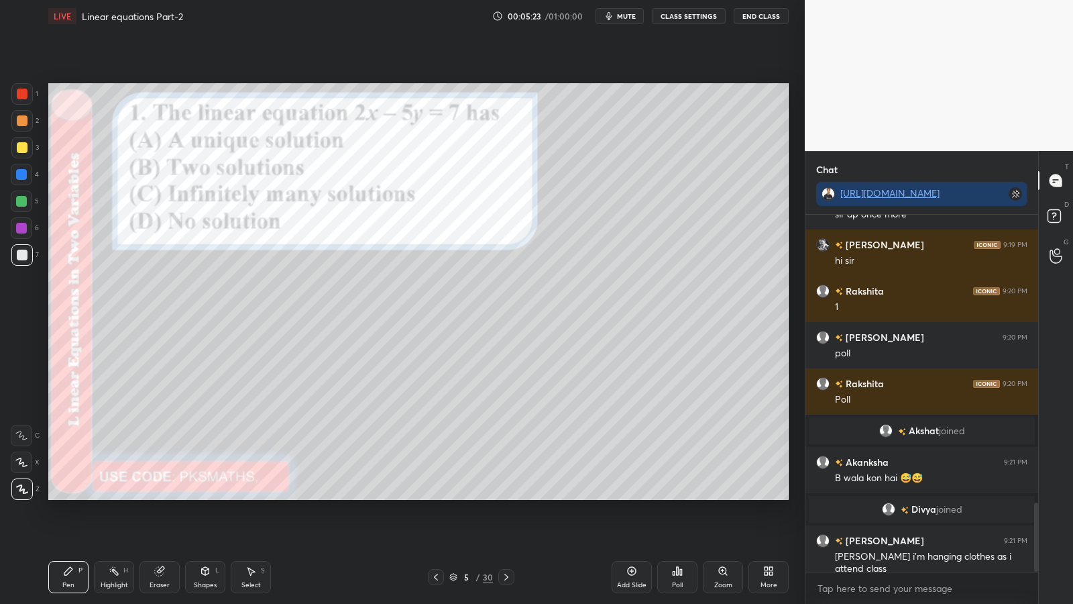
click at [21, 200] on div at bounding box center [21, 201] width 11 height 11
click at [23, 172] on div at bounding box center [21, 174] width 11 height 11
click at [18, 253] on div at bounding box center [22, 254] width 11 height 11
click at [23, 202] on div at bounding box center [21, 201] width 11 height 11
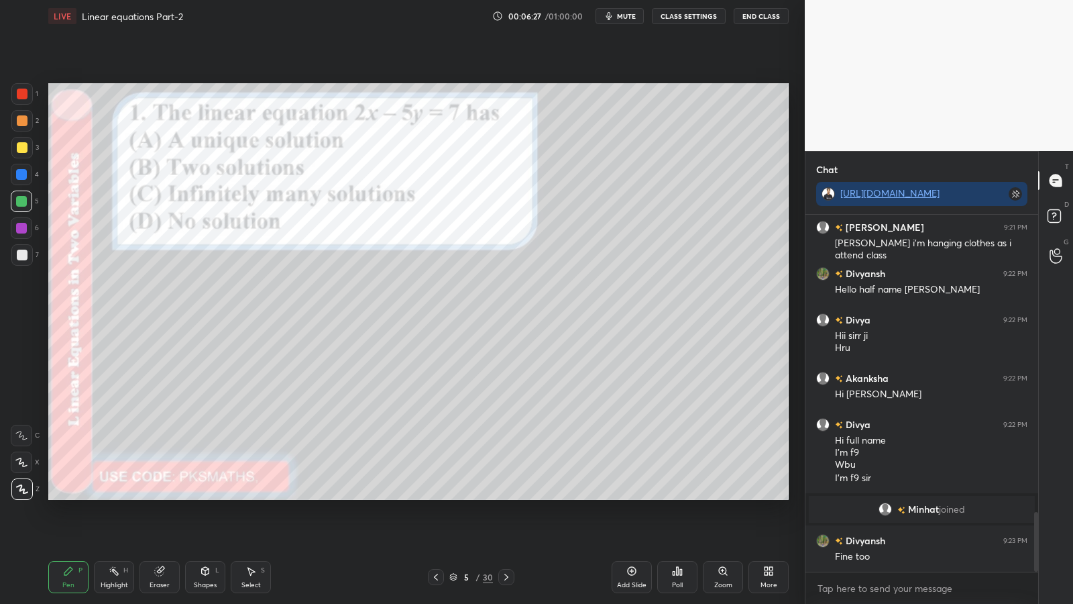
scroll to position [1777, 0]
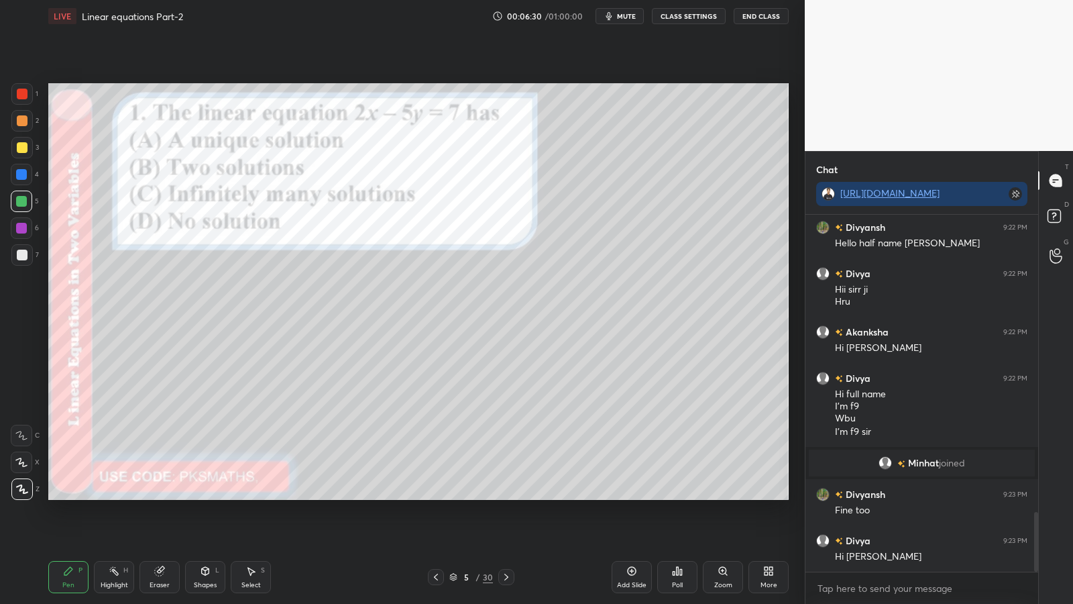
click at [164, 495] on div "Eraser" at bounding box center [159, 577] width 40 height 32
click at [74, 495] on div "Pen P" at bounding box center [68, 577] width 40 height 32
click at [22, 89] on div at bounding box center [22, 94] width 11 height 11
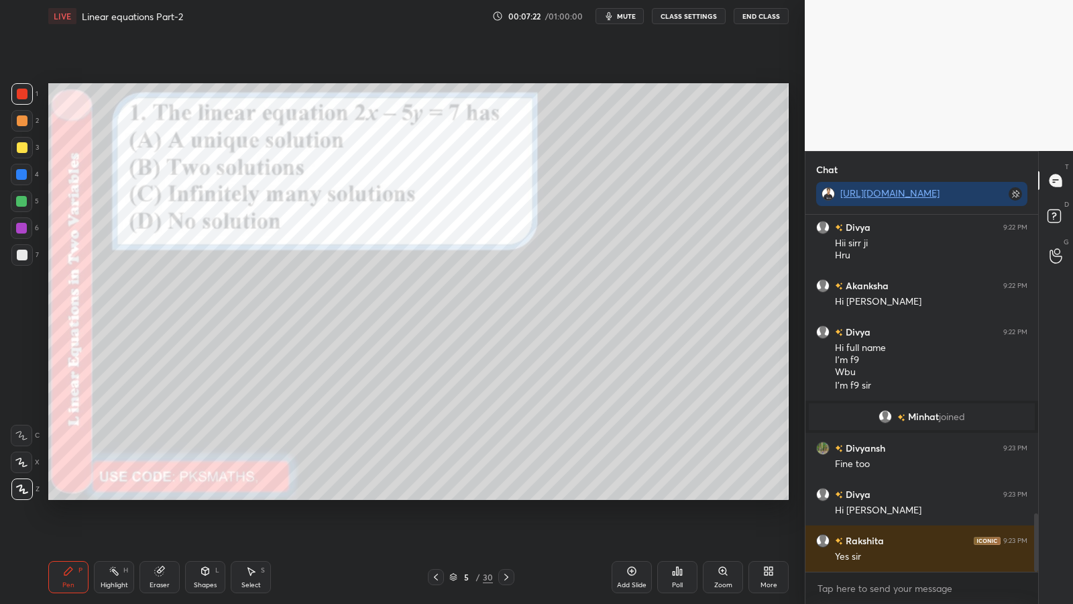
scroll to position [1856, 0]
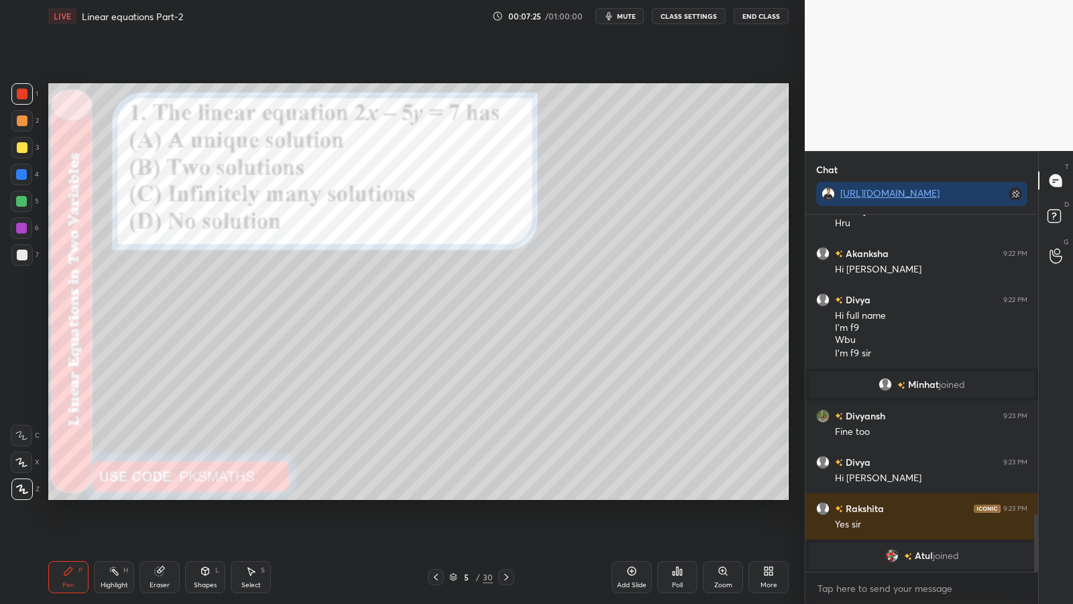
click at [505, 495] on icon at bounding box center [506, 576] width 11 height 11
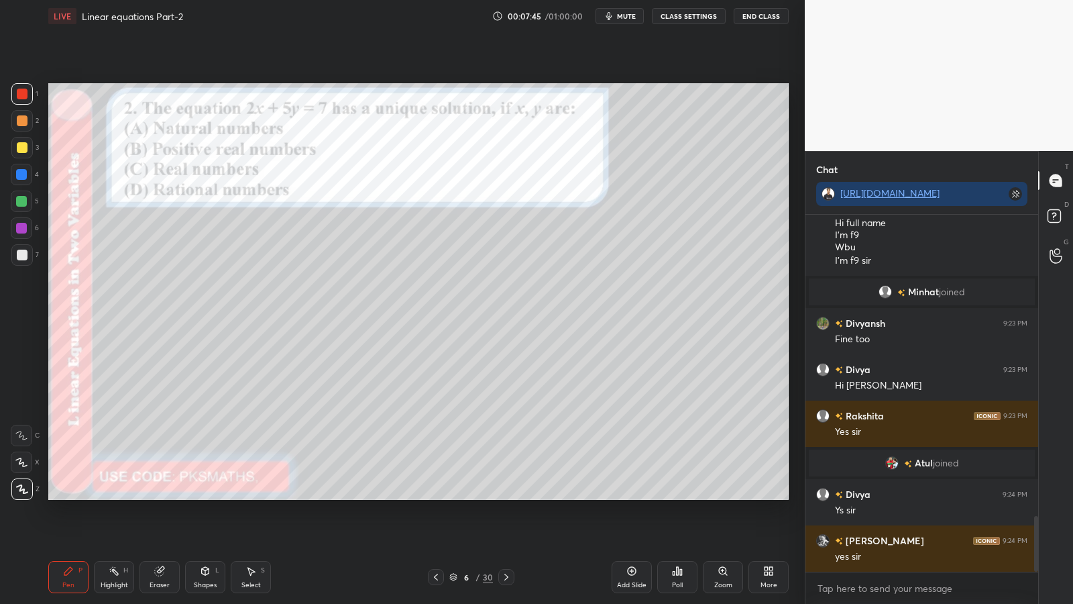
scroll to position [1929, 0]
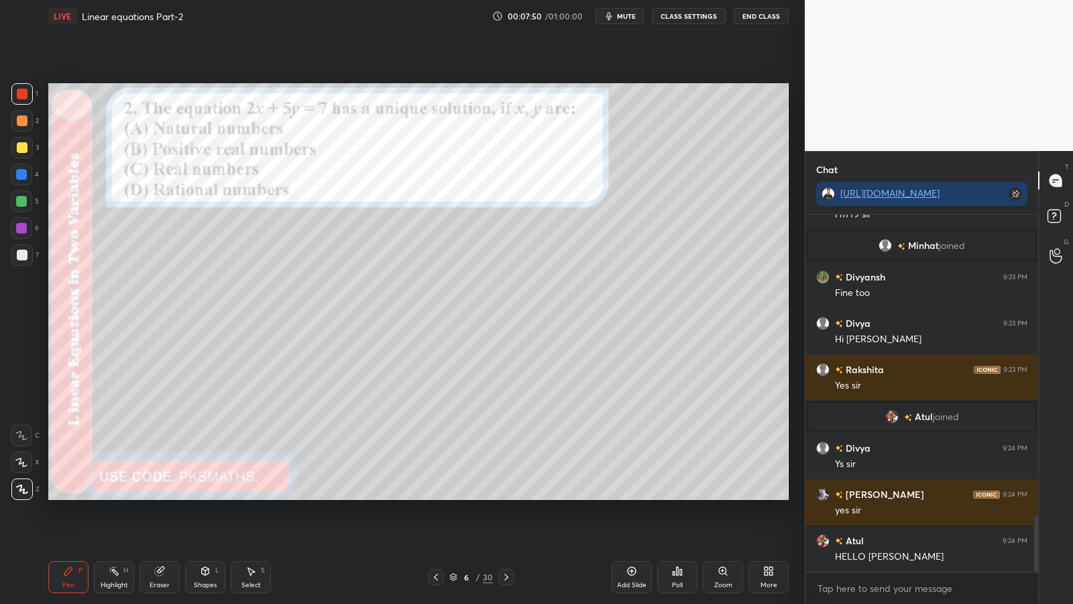
click at [682, 495] on div "Poll" at bounding box center [677, 584] width 11 height 7
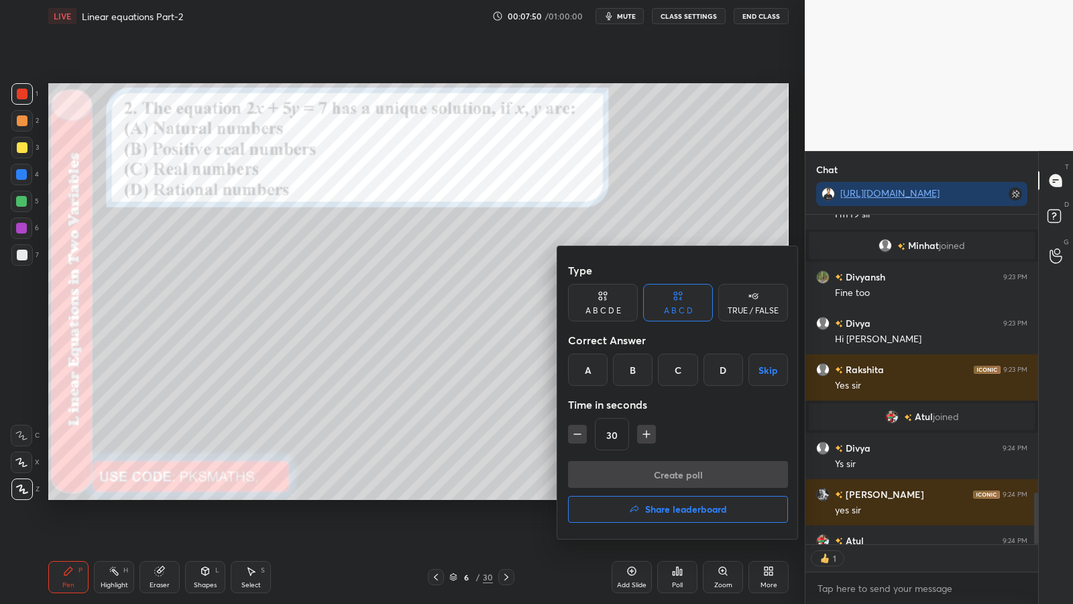
scroll to position [325, 229]
click at [591, 370] on div "A" at bounding box center [588, 369] width 40 height 32
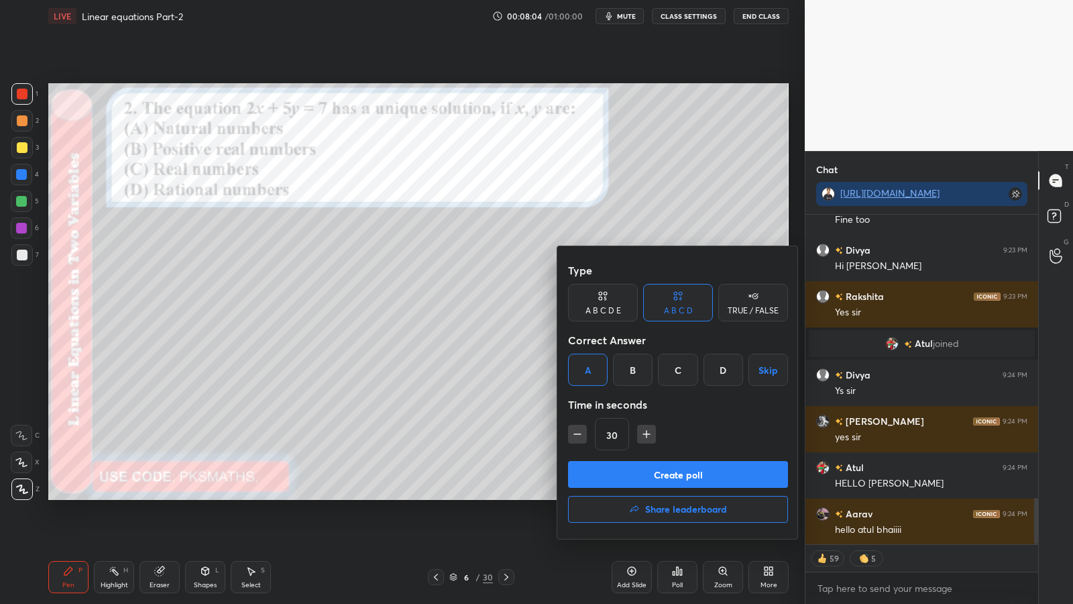
click at [670, 475] on button "Create poll" at bounding box center [678, 474] width 220 height 27
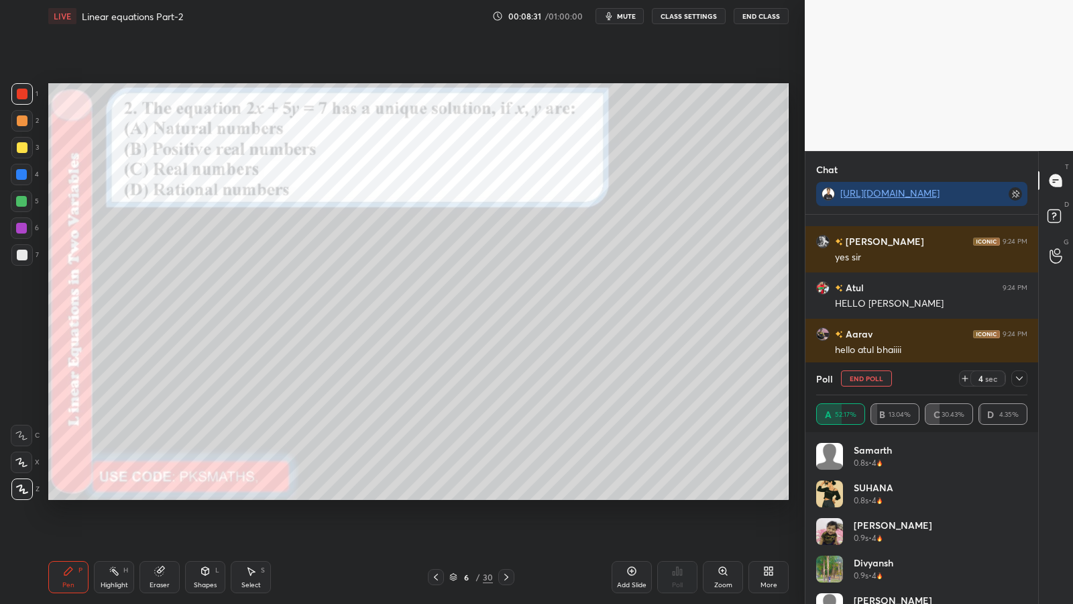
scroll to position [2151, 0]
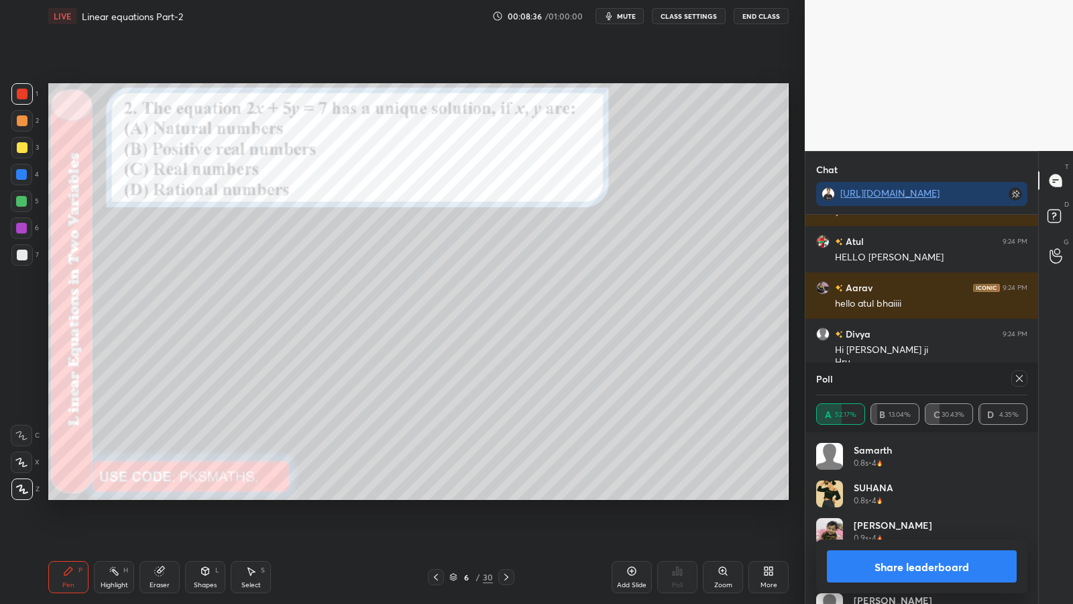
click at [936, 495] on button "Share leaderboard" at bounding box center [922, 566] width 190 height 32
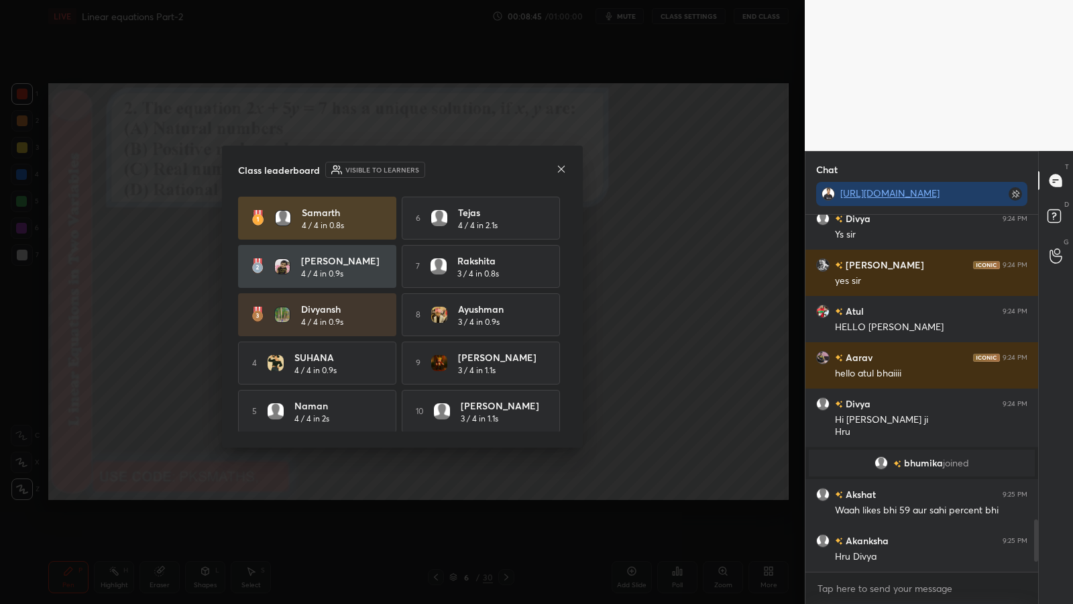
scroll to position [2128, 0]
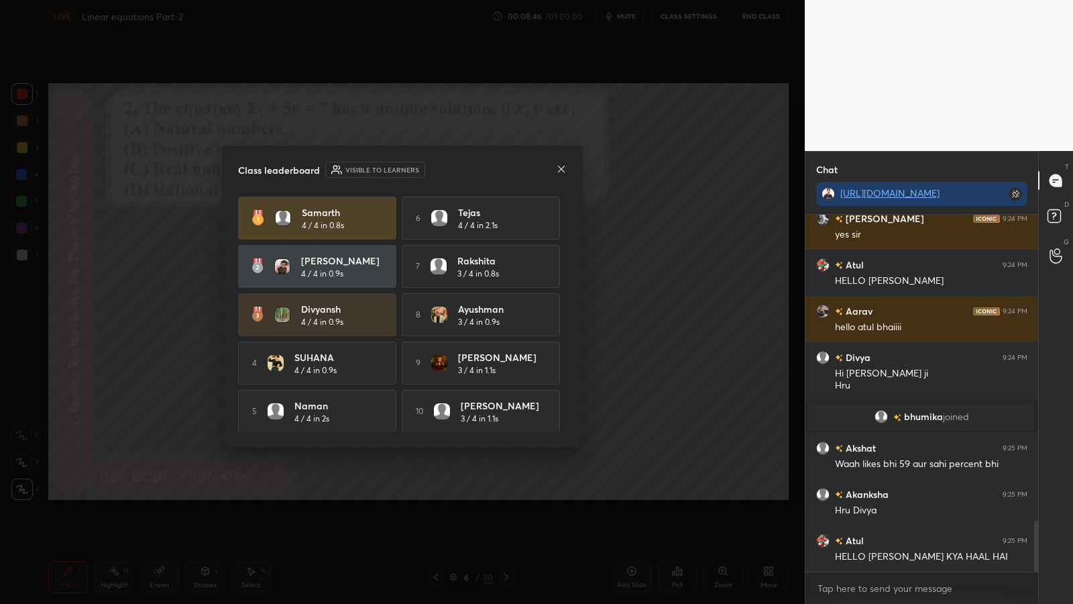
click at [556, 172] on icon at bounding box center [561, 169] width 11 height 11
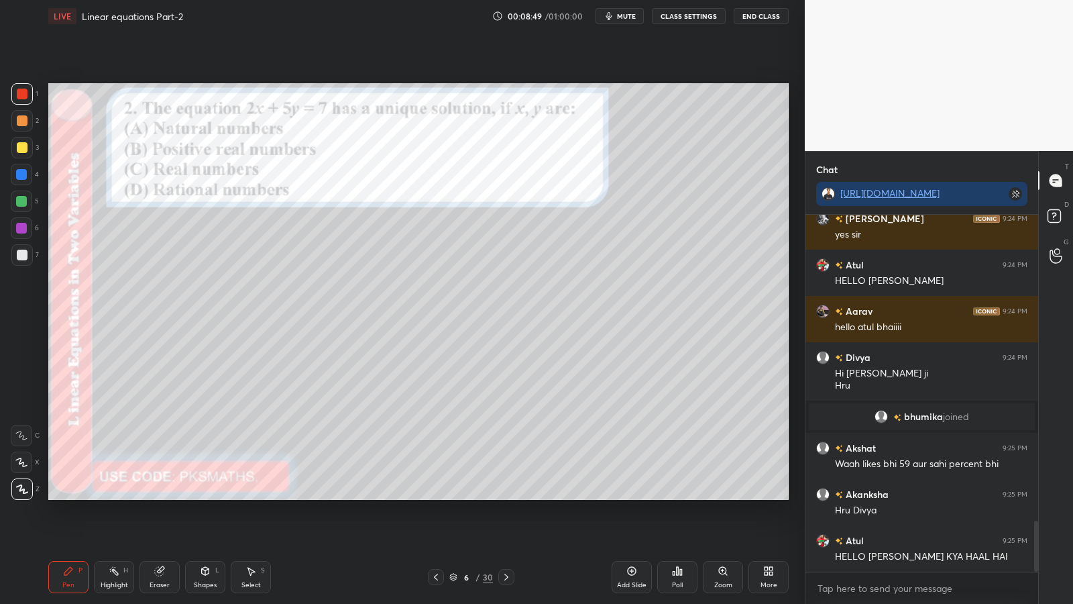
click at [33, 119] on div "2" at bounding box center [24, 120] width 27 height 21
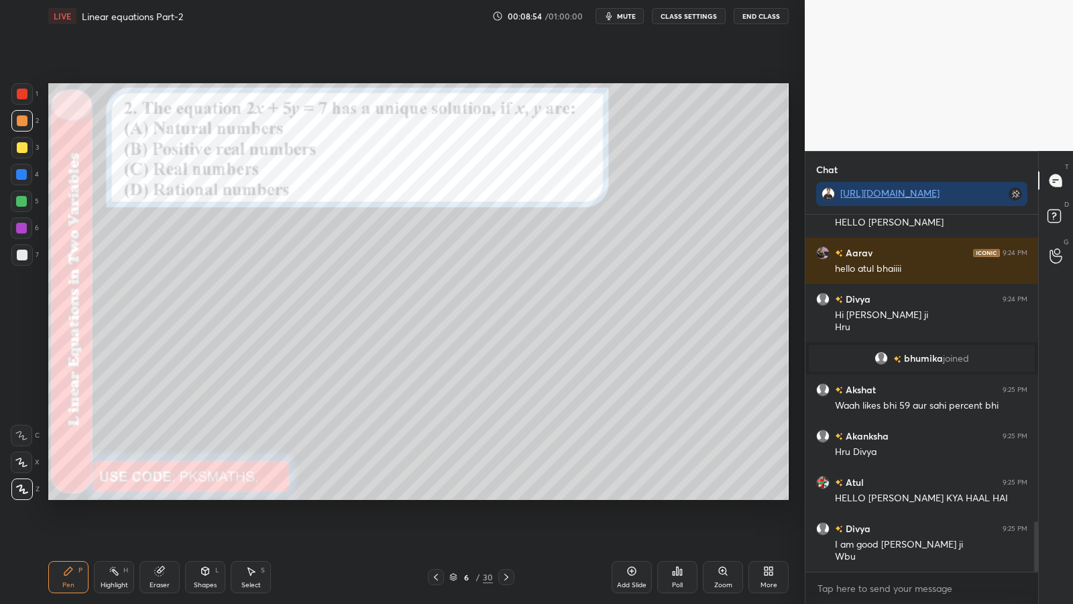
click at [20, 94] on div at bounding box center [22, 94] width 11 height 11
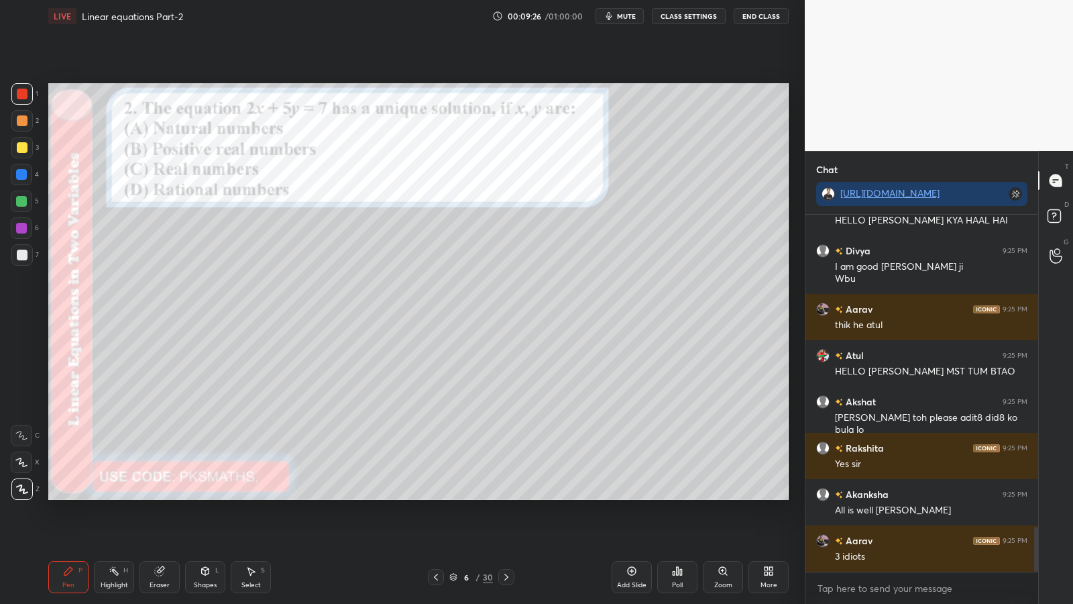
scroll to position [2510, 0]
click at [508, 495] on icon at bounding box center [506, 576] width 11 height 11
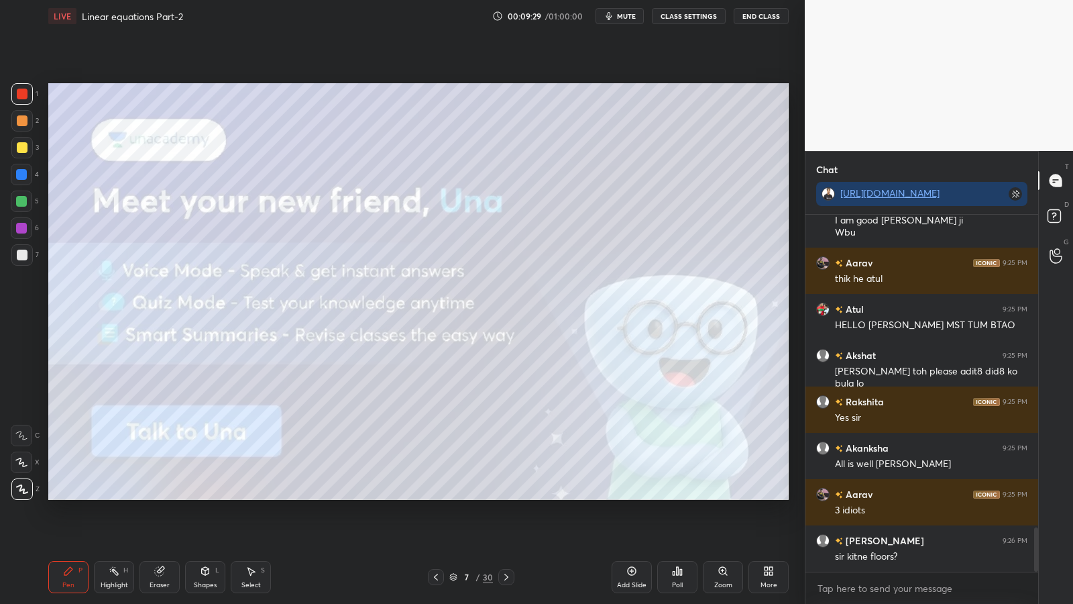
click at [508, 495] on icon at bounding box center [506, 576] width 11 height 11
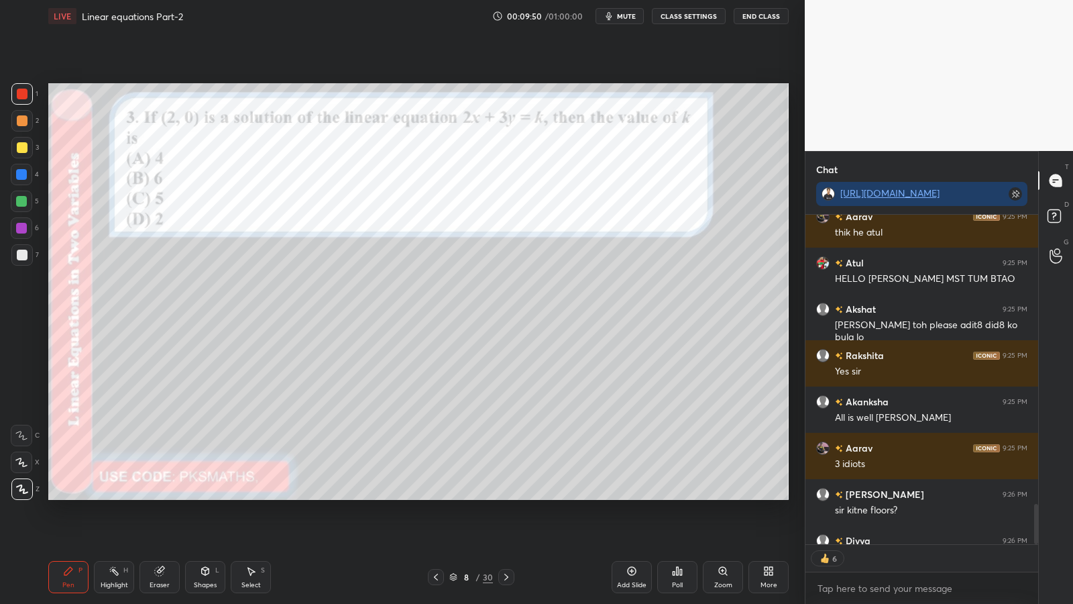
scroll to position [2630, 0]
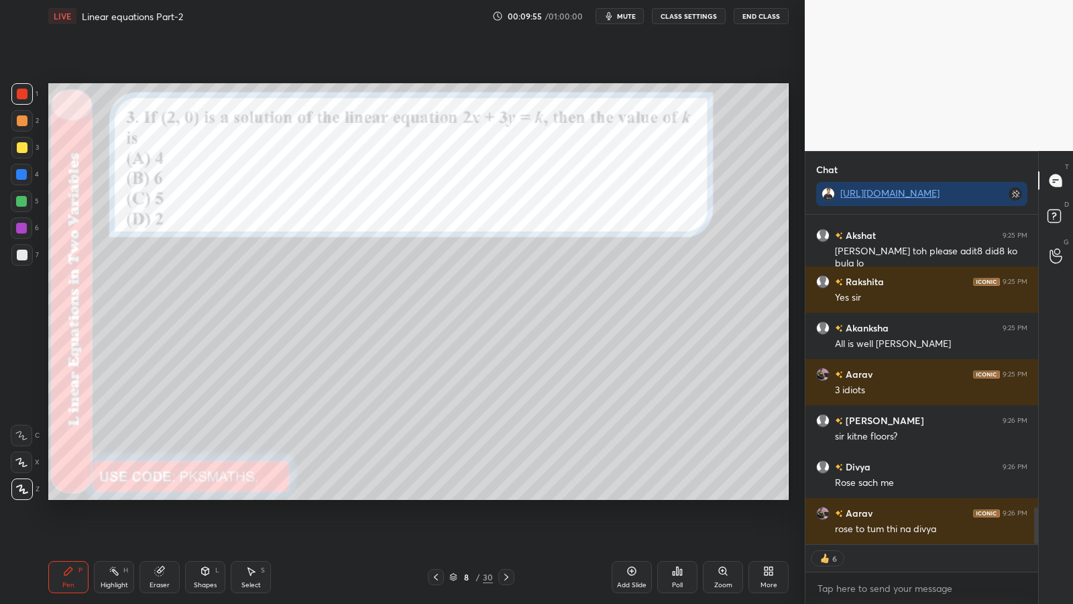
click at [36, 123] on div "2" at bounding box center [24, 120] width 27 height 21
click at [21, 123] on div at bounding box center [22, 120] width 11 height 11
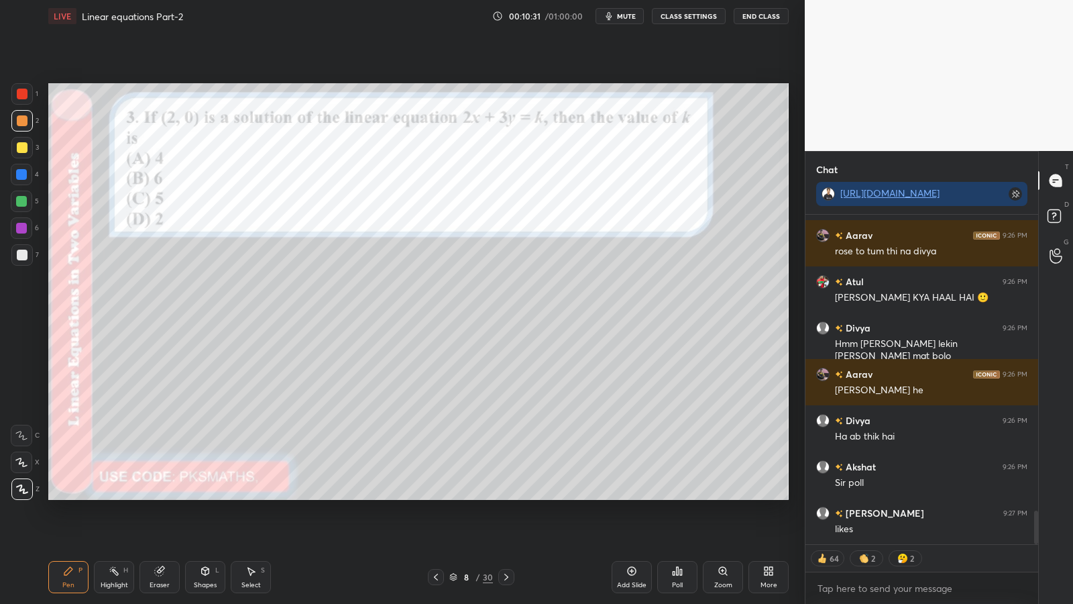
scroll to position [2954, 0]
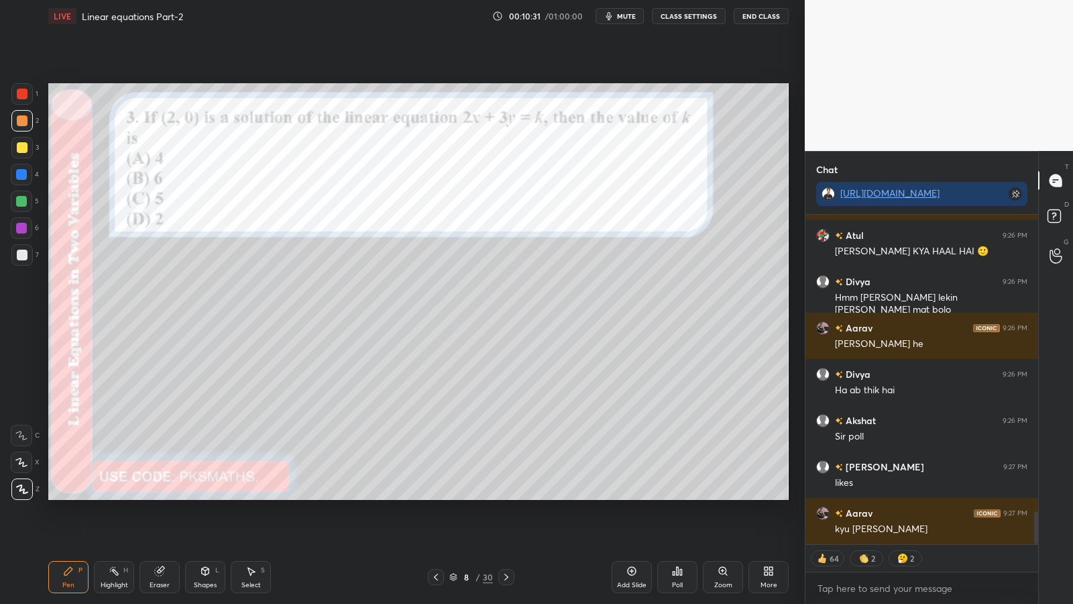
click at [686, 495] on div "Poll" at bounding box center [677, 577] width 40 height 32
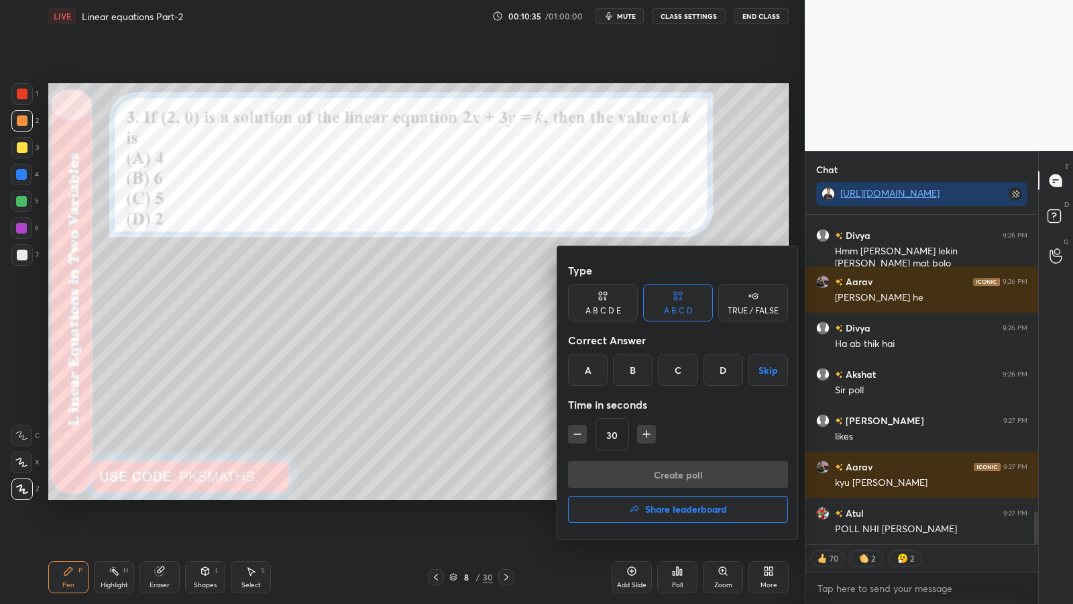
scroll to position [3047, 0]
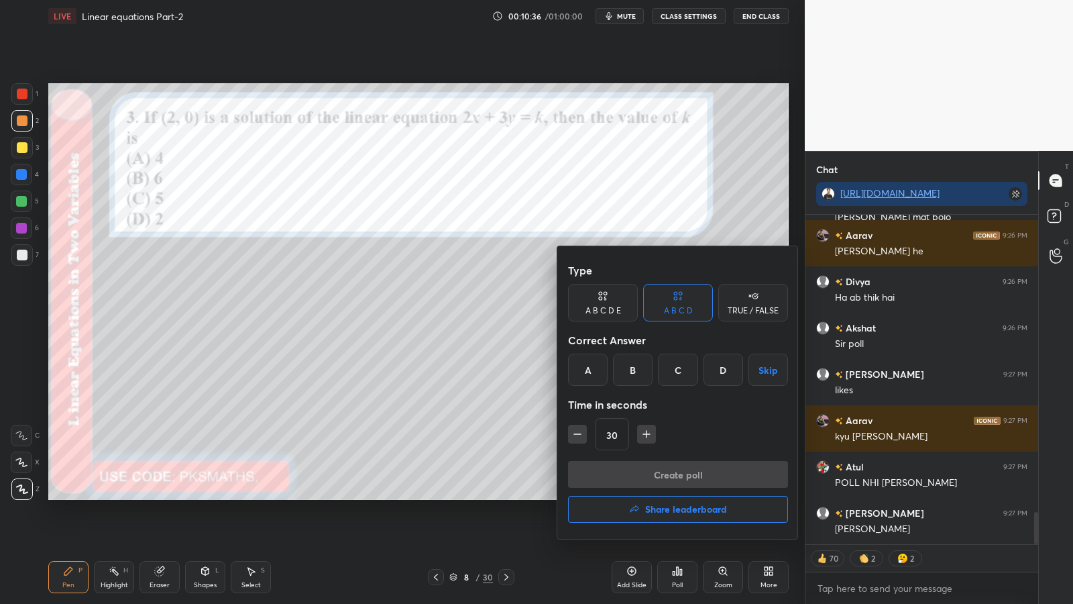
click at [592, 361] on div "A" at bounding box center [588, 369] width 40 height 32
click at [662, 470] on button "Create poll" at bounding box center [678, 474] width 220 height 27
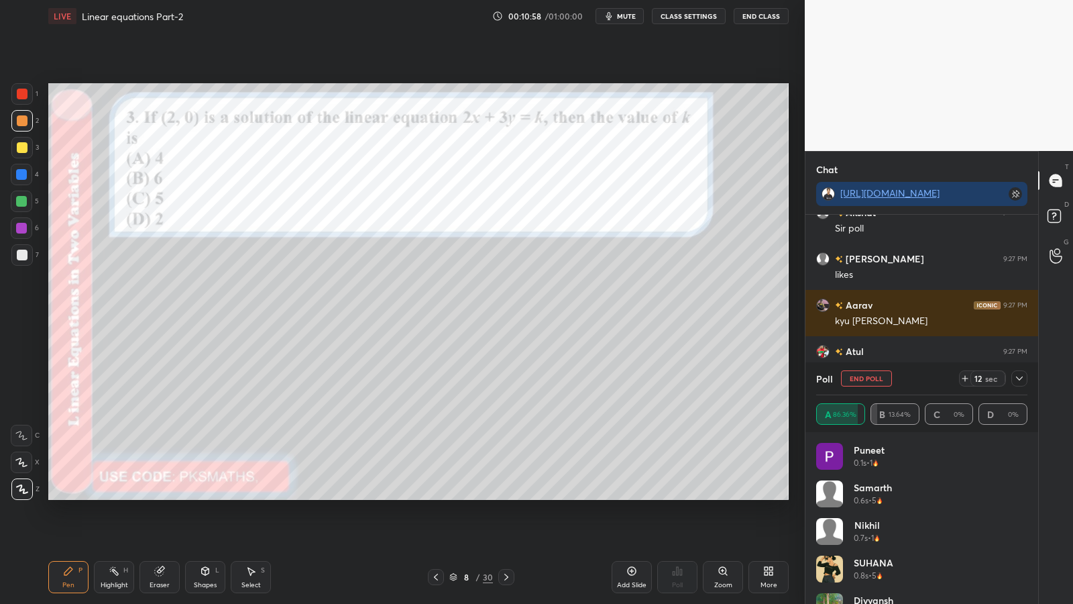
scroll to position [3221, 0]
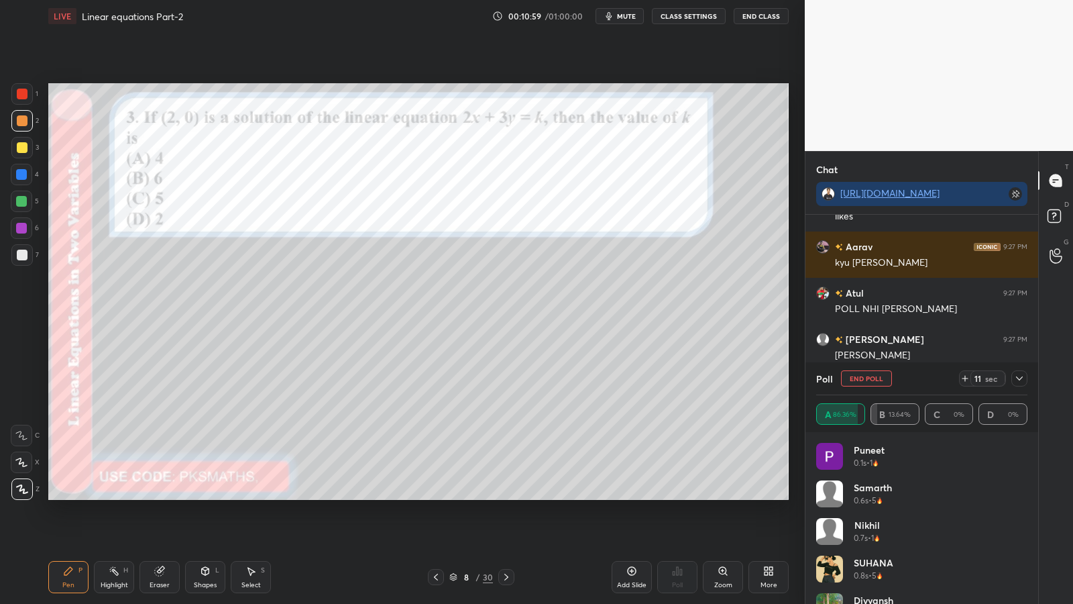
click at [478, 495] on div "/" at bounding box center [478, 577] width 4 height 8
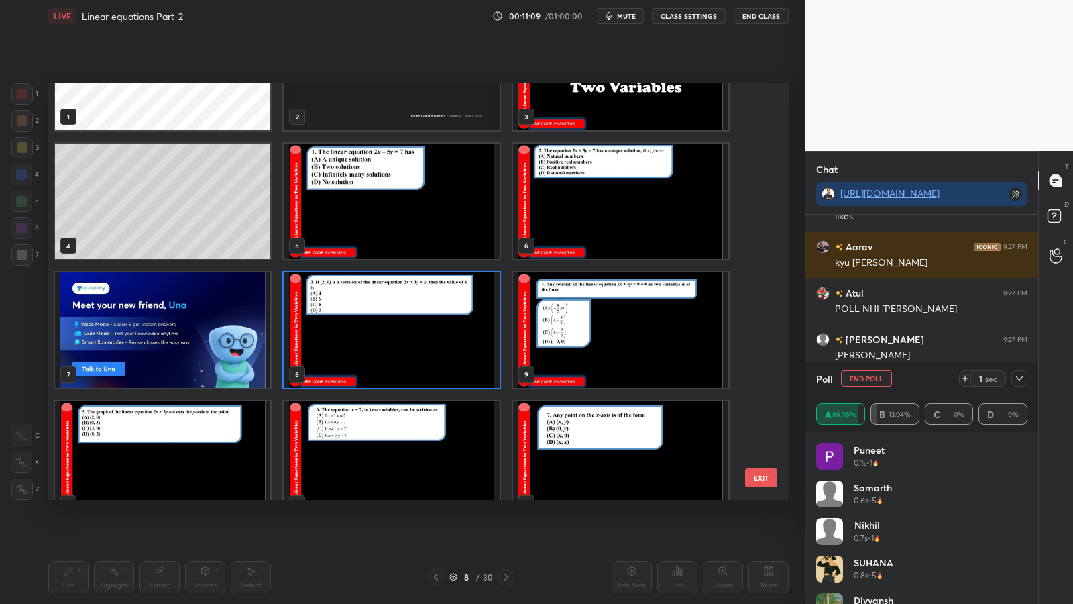
scroll to position [72, 0]
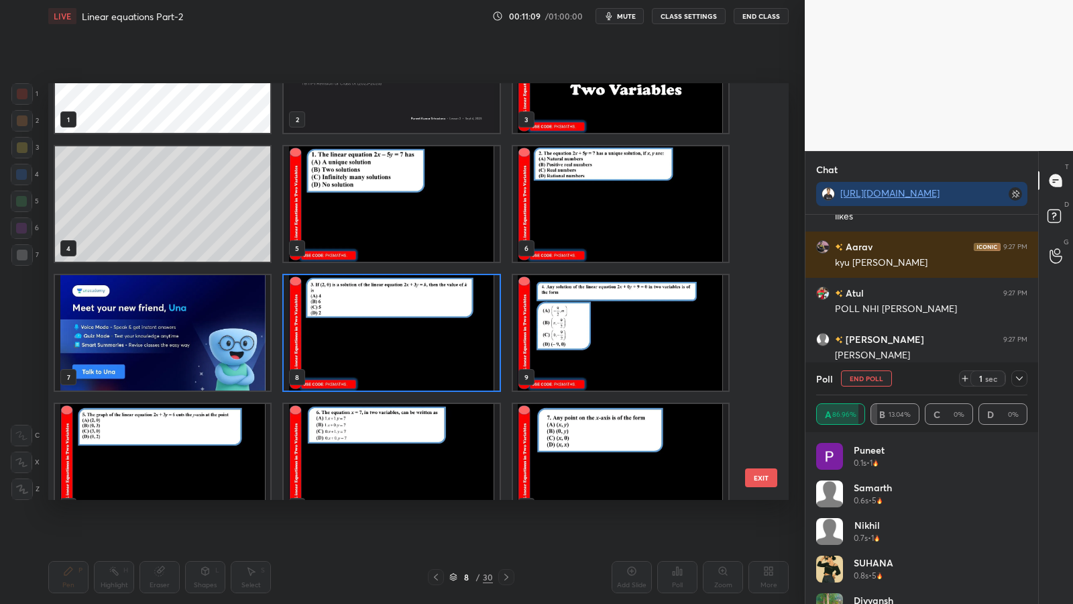
click at [479, 351] on img "grid" at bounding box center [391, 332] width 215 height 115
click at [480, 353] on img "grid" at bounding box center [391, 332] width 215 height 115
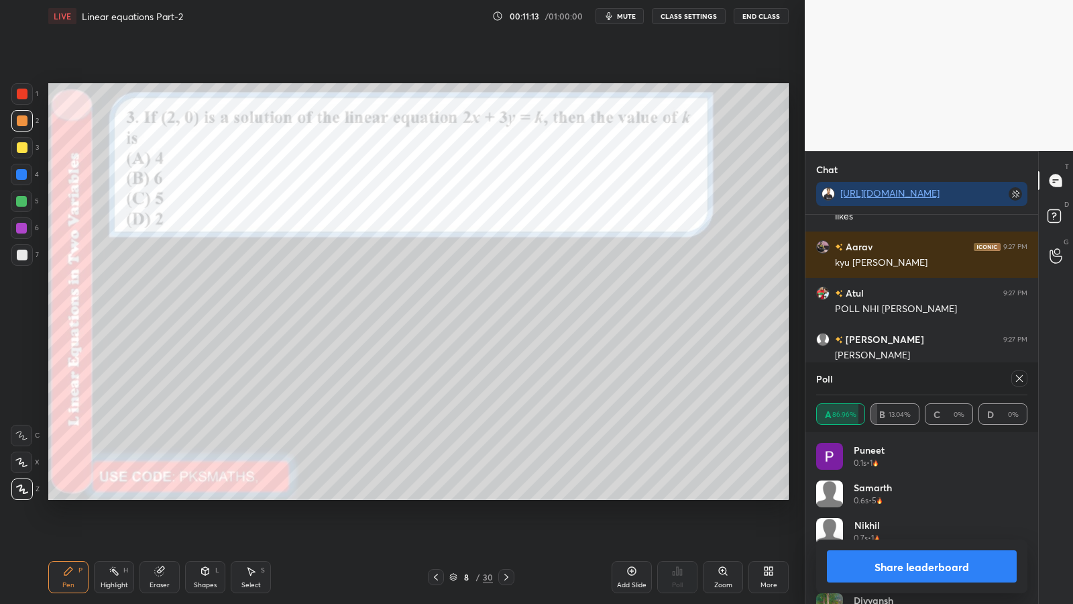
click at [902, 495] on button "Share leaderboard" at bounding box center [922, 566] width 190 height 32
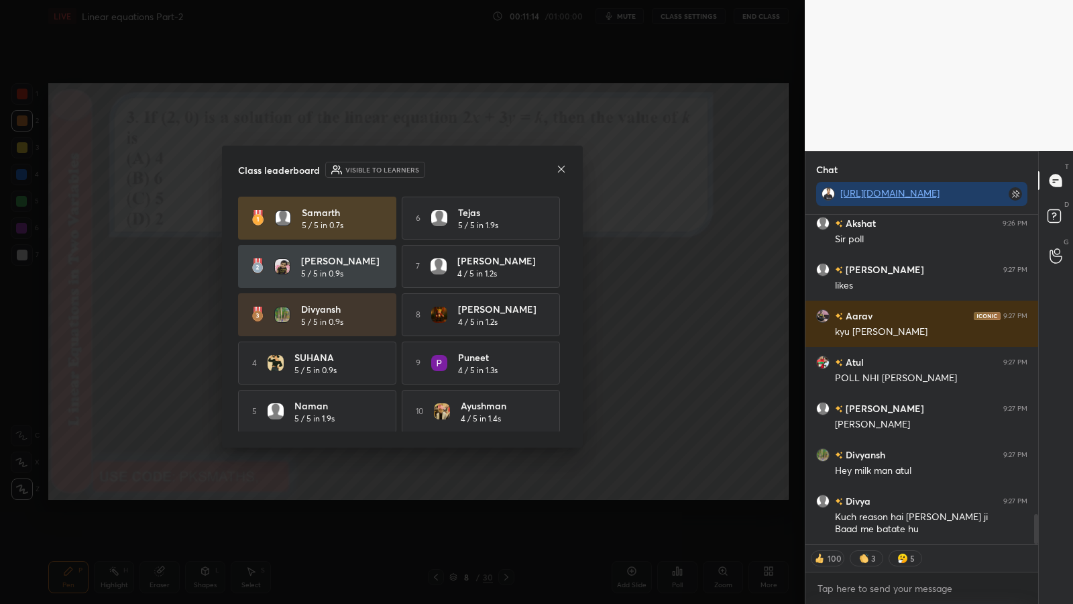
scroll to position [3234, 0]
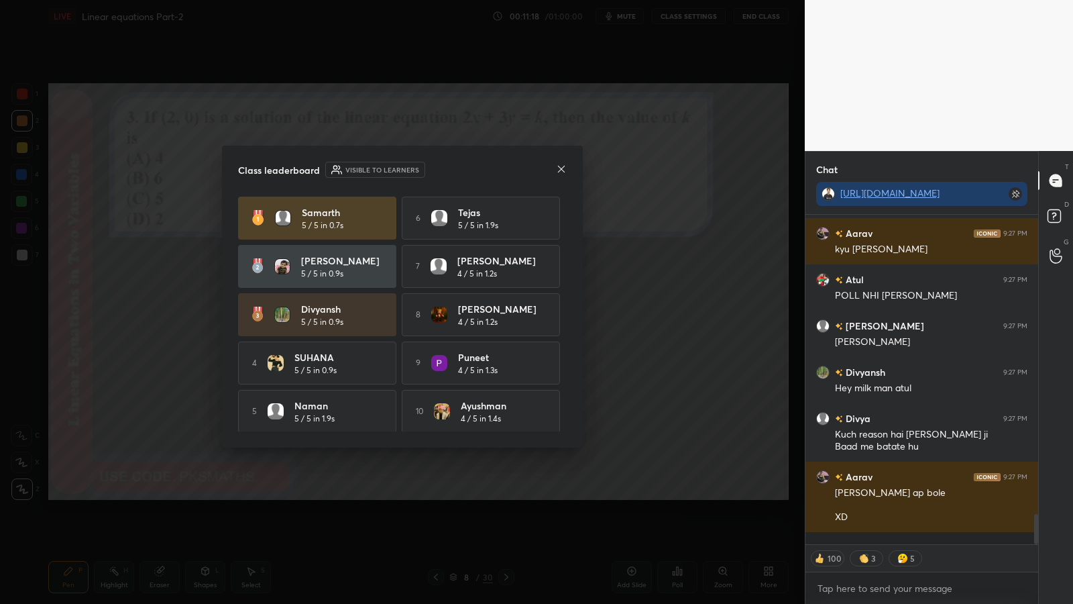
click at [563, 168] on icon at bounding box center [561, 169] width 11 height 11
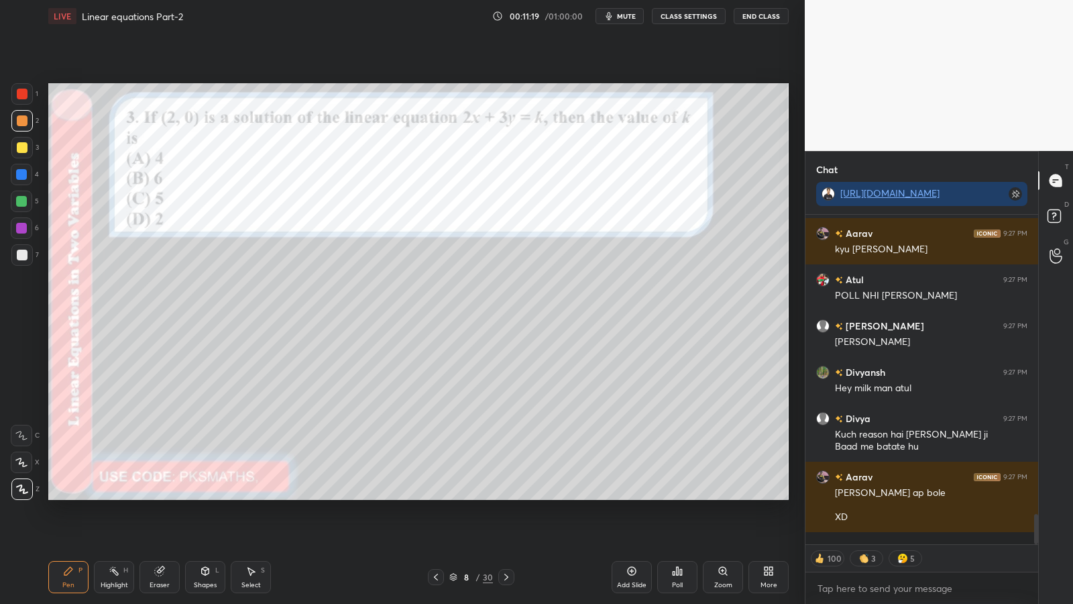
click at [17, 119] on div at bounding box center [22, 120] width 11 height 11
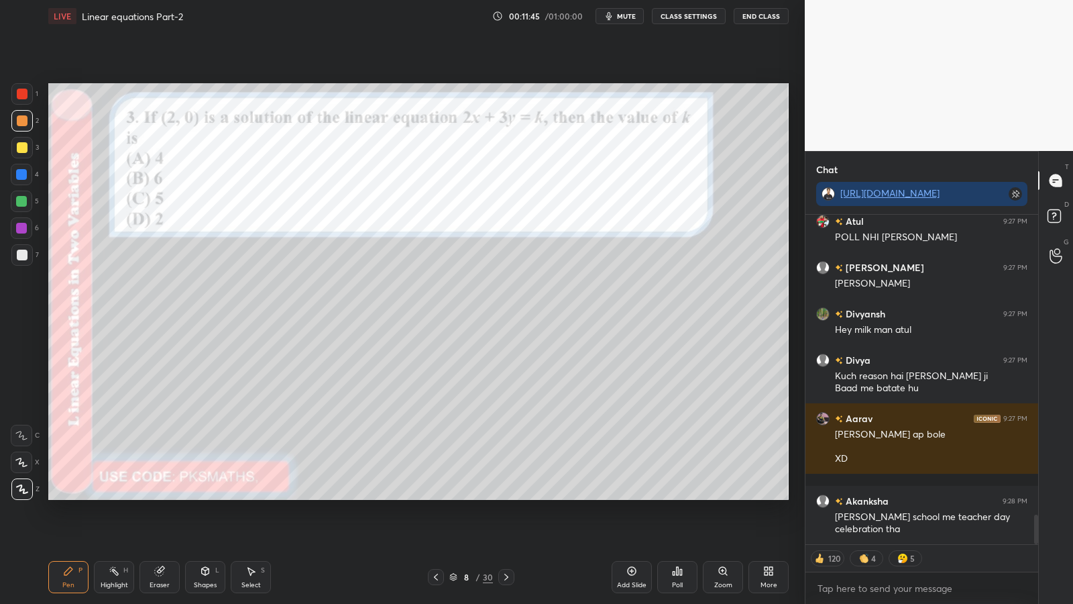
scroll to position [3375, 0]
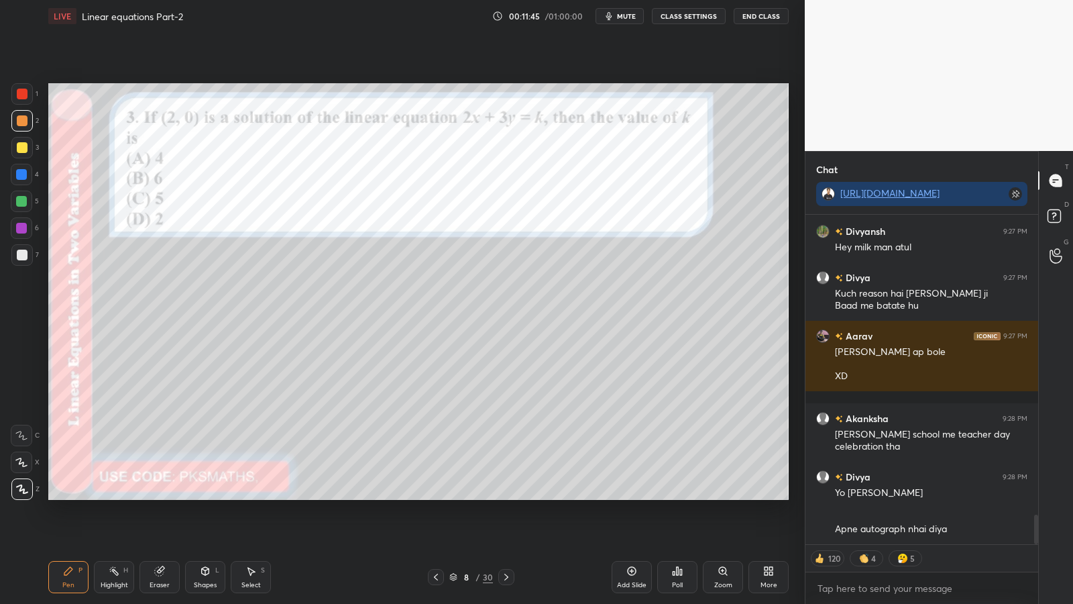
click at [19, 254] on div at bounding box center [22, 254] width 11 height 11
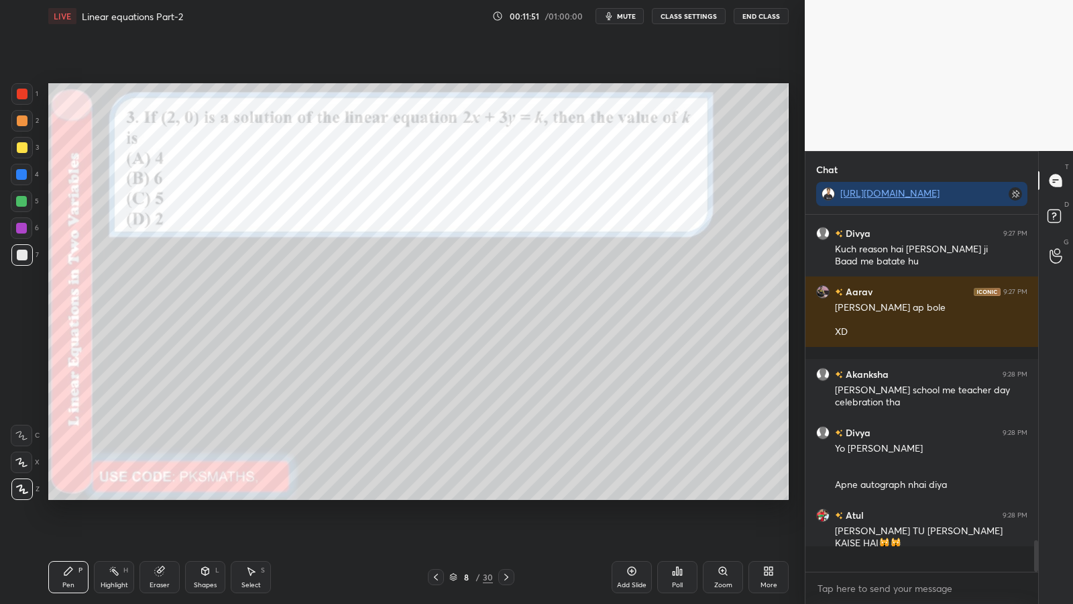
scroll to position [3394, 0]
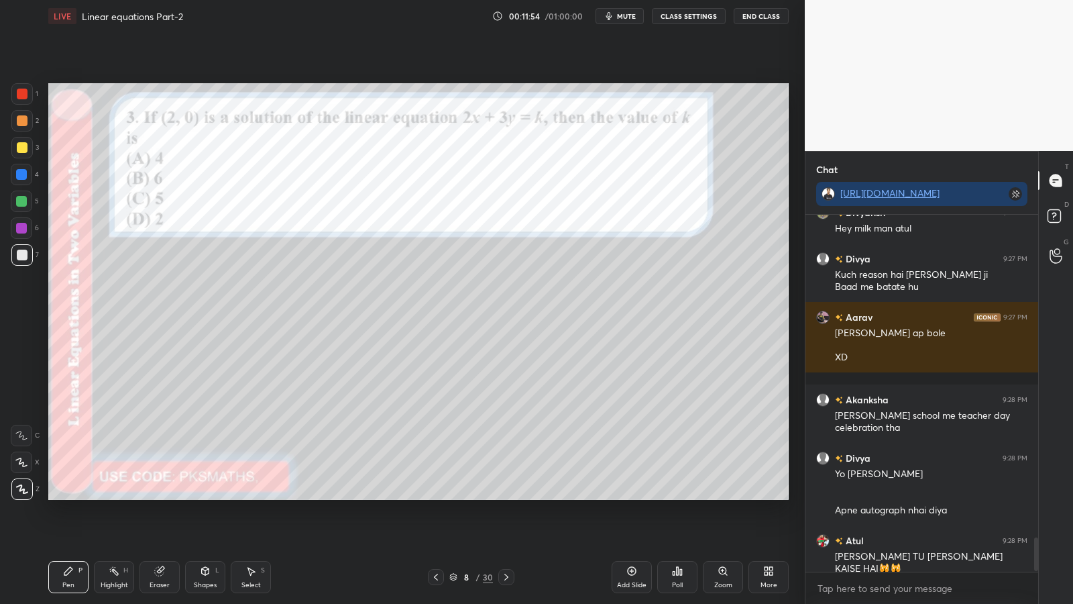
click at [19, 462] on icon at bounding box center [21, 461] width 12 height 9
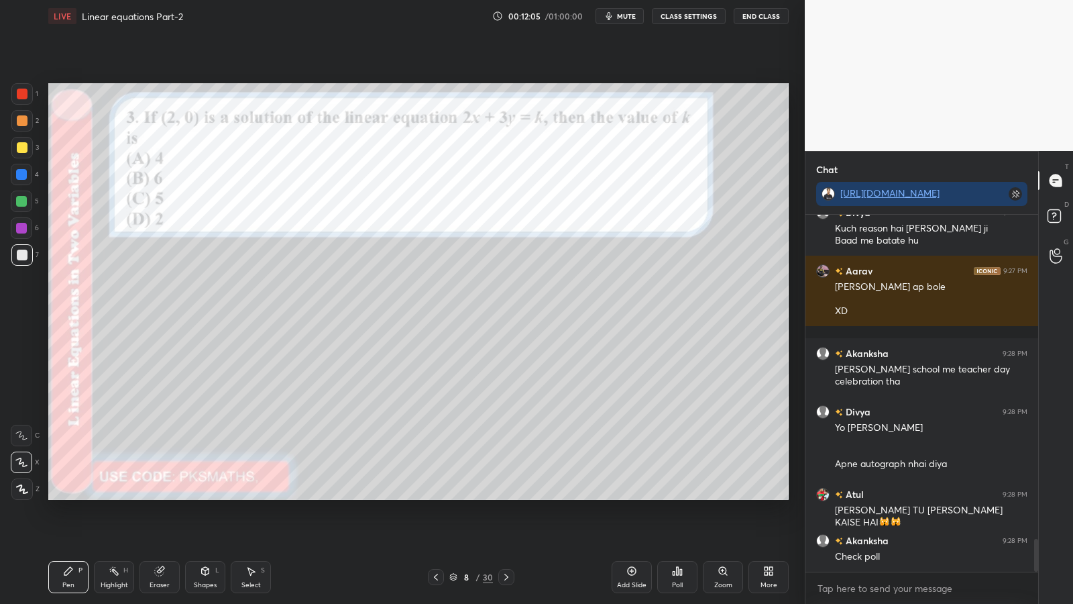
scroll to position [3498, 0]
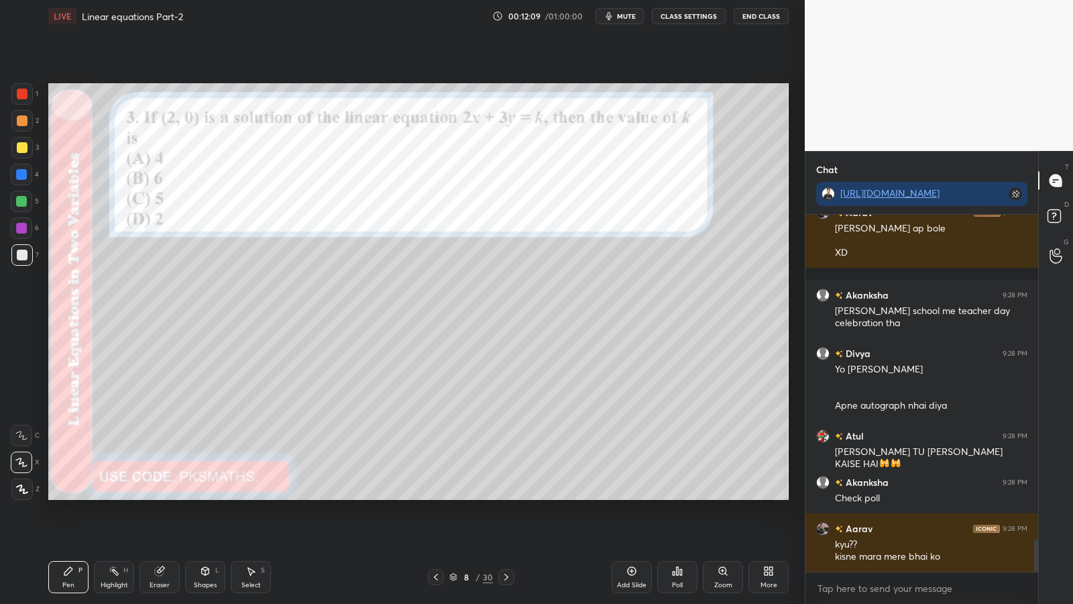
click at [664, 495] on div "Poll" at bounding box center [677, 577] width 40 height 32
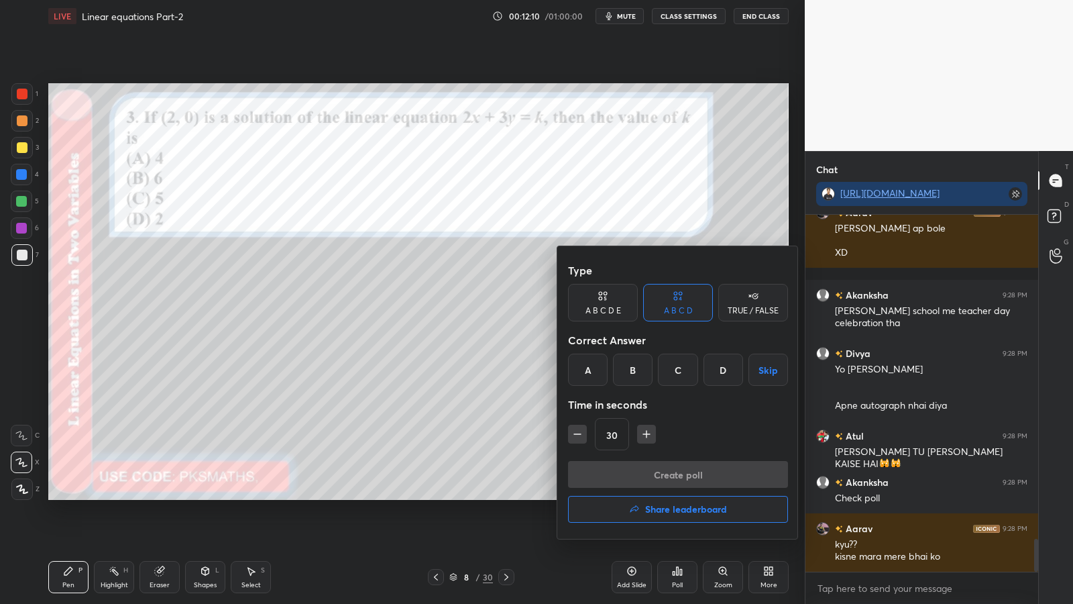
click at [749, 299] on icon at bounding box center [753, 295] width 11 height 13
click at [675, 369] on div "False" at bounding box center [678, 369] width 70 height 32
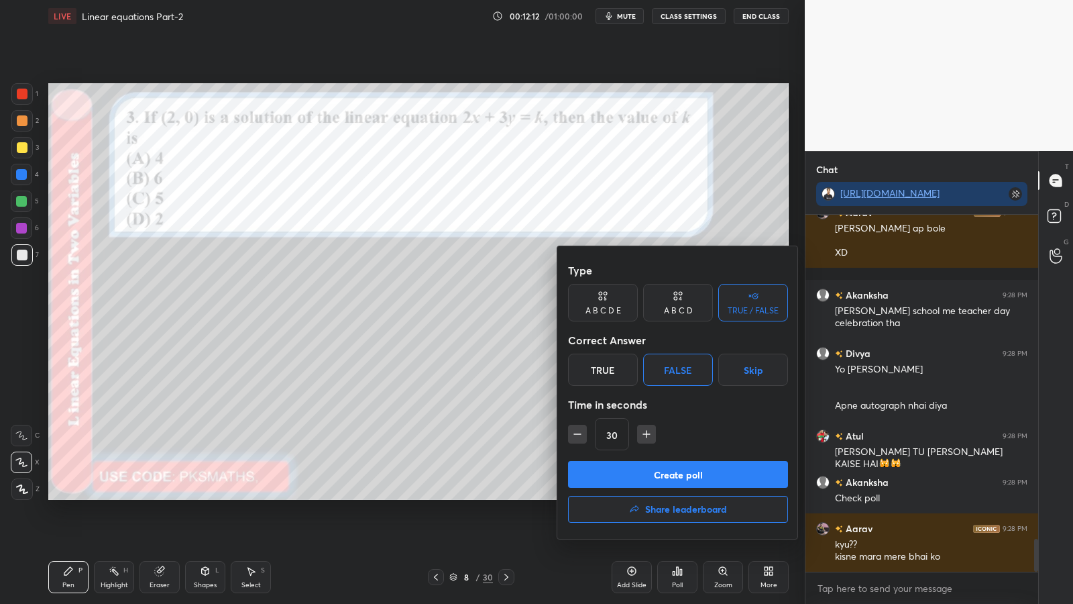
click at [645, 480] on button "Create poll" at bounding box center [678, 474] width 220 height 27
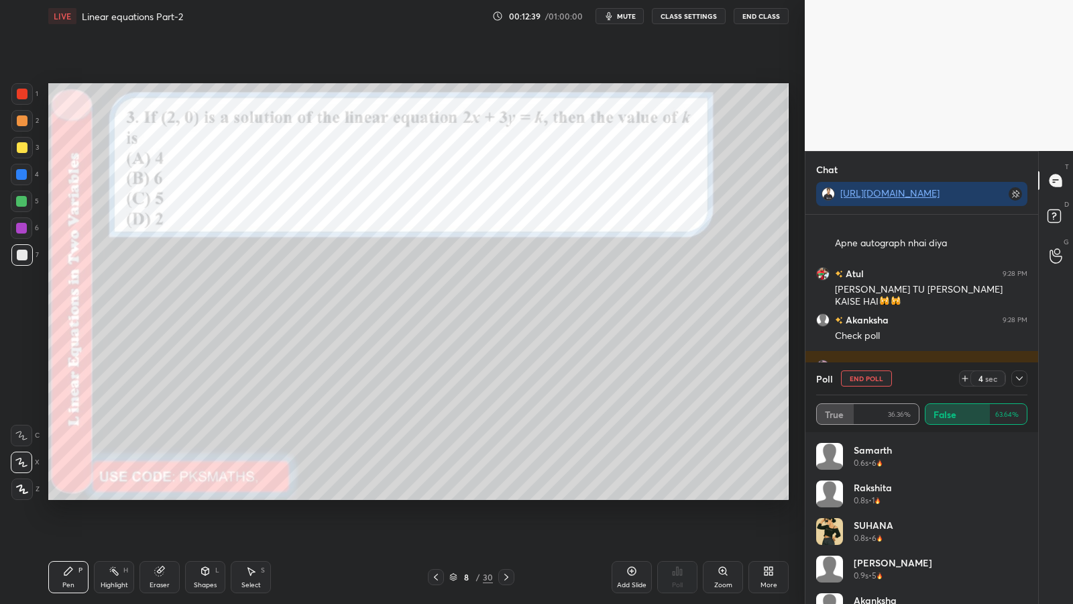
scroll to position [3707, 0]
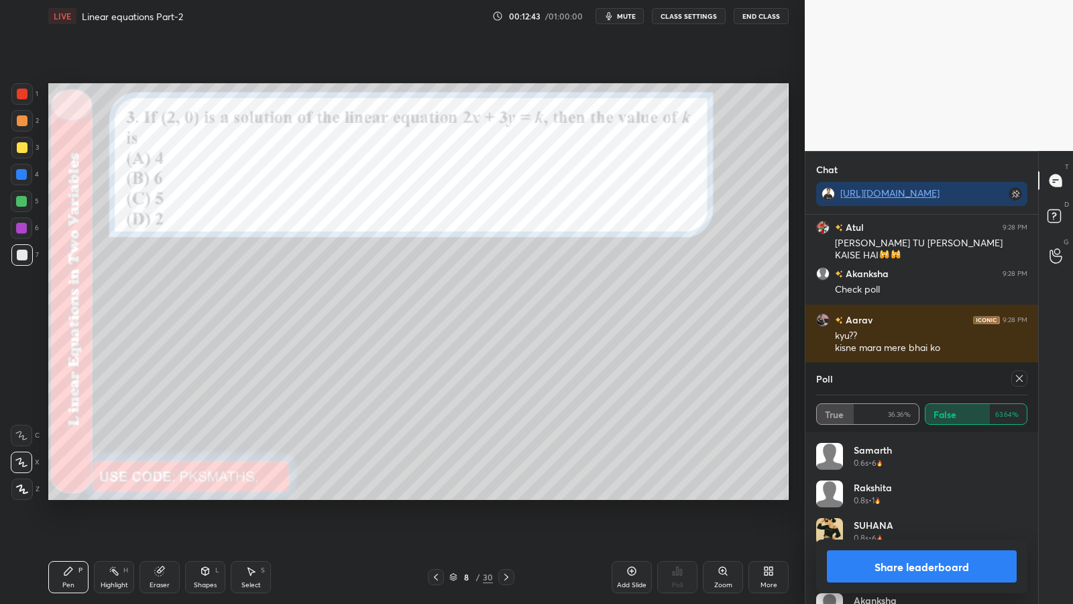
click at [850, 495] on button "Share leaderboard" at bounding box center [922, 566] width 190 height 32
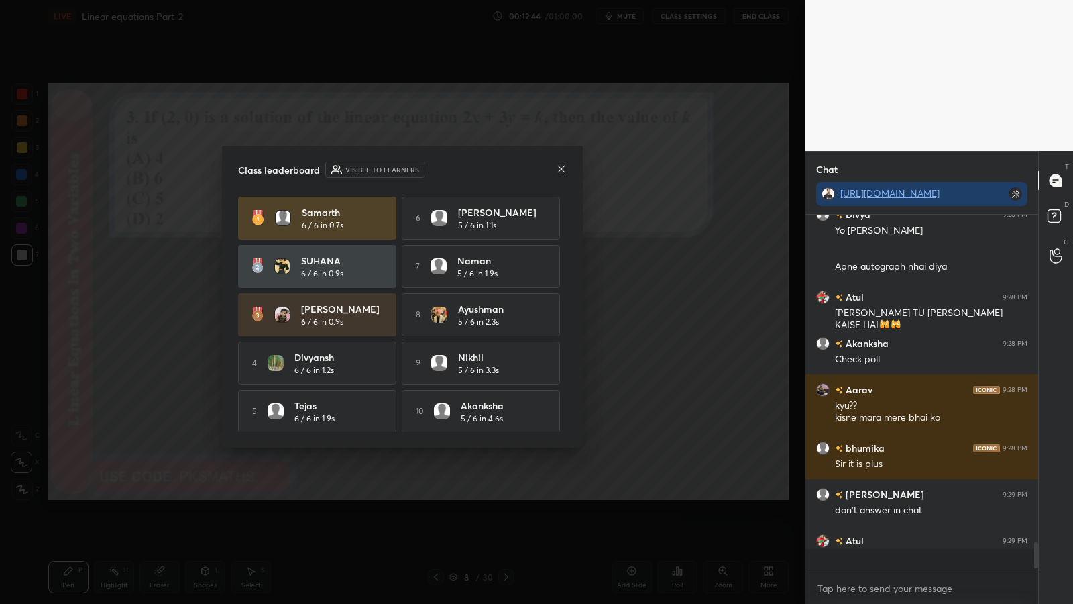
scroll to position [3637, 0]
click at [560, 173] on icon at bounding box center [561, 169] width 11 height 11
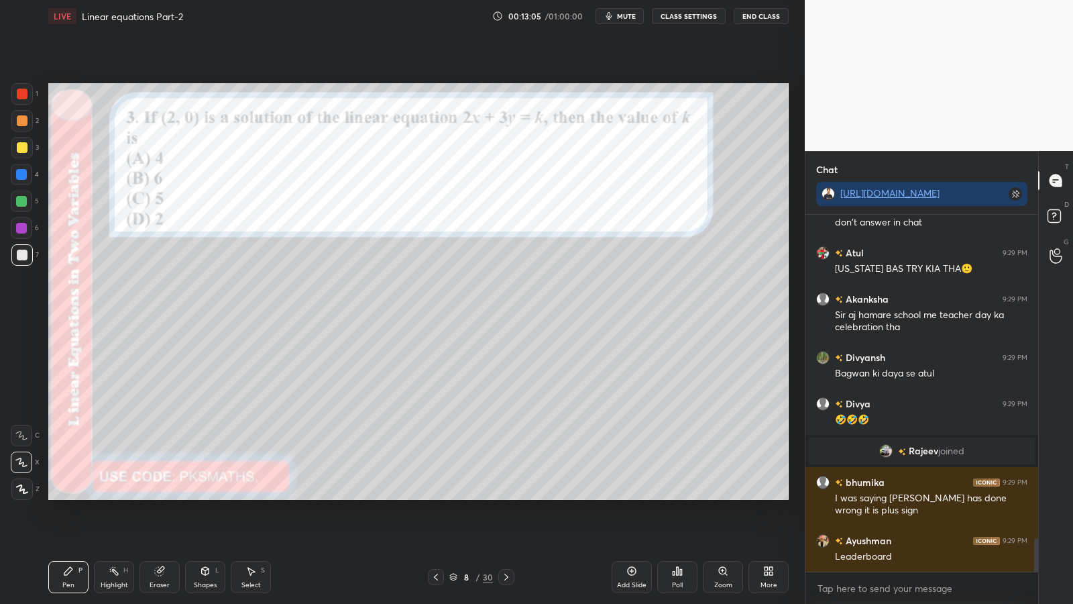
scroll to position [3475, 0]
click at [768, 495] on div "More" at bounding box center [768, 577] width 40 height 32
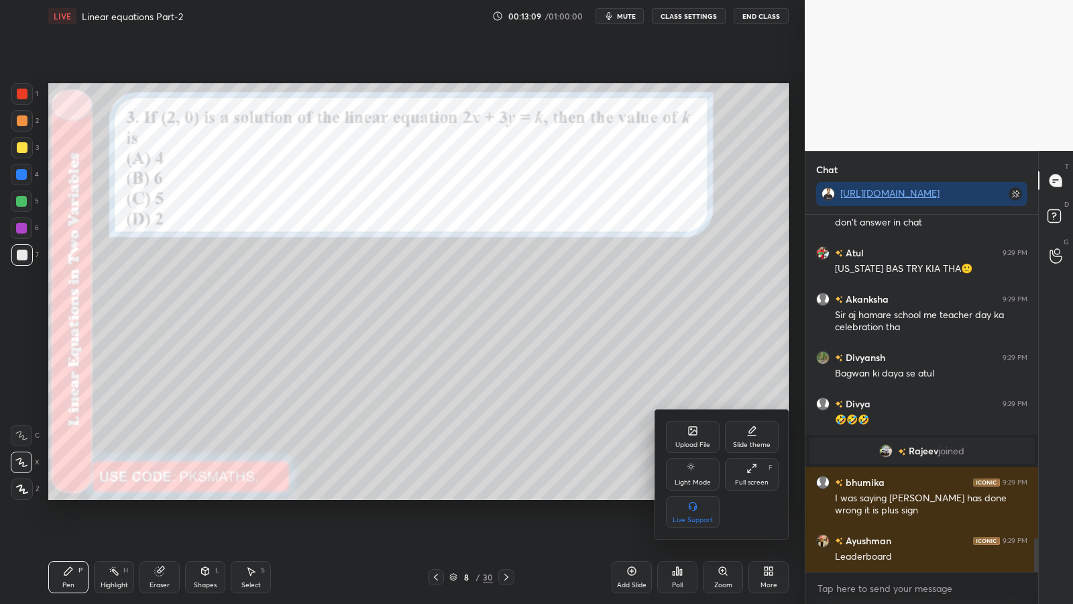
click at [757, 495] on div at bounding box center [536, 302] width 1073 height 604
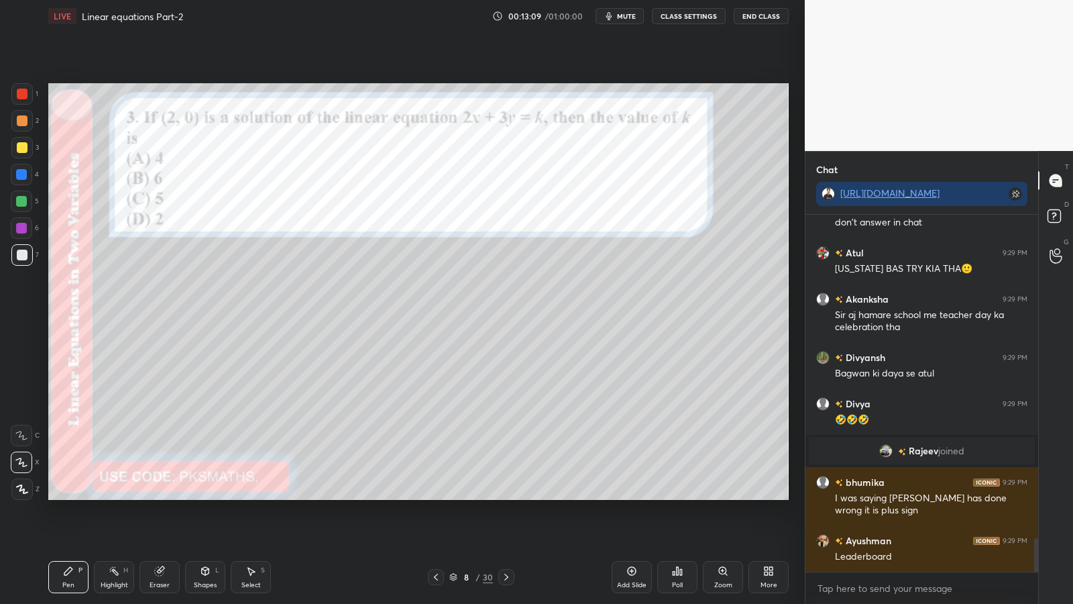
click at [677, 495] on icon at bounding box center [678, 571] width 2 height 8
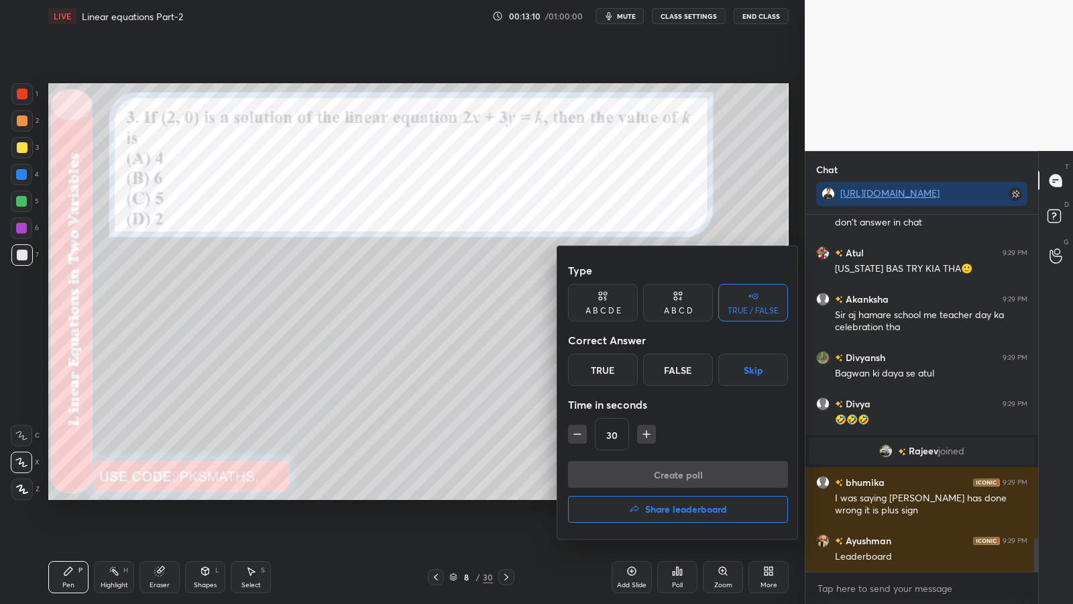
click at [683, 495] on h4 "Share leaderboard" at bounding box center [686, 508] width 82 height 9
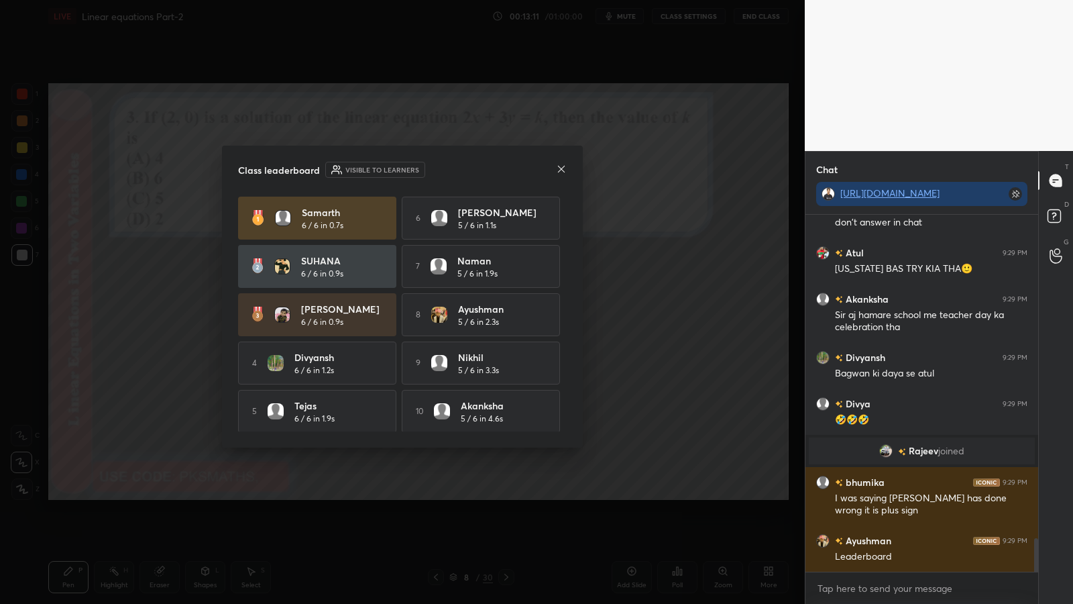
scroll to position [3508, 0]
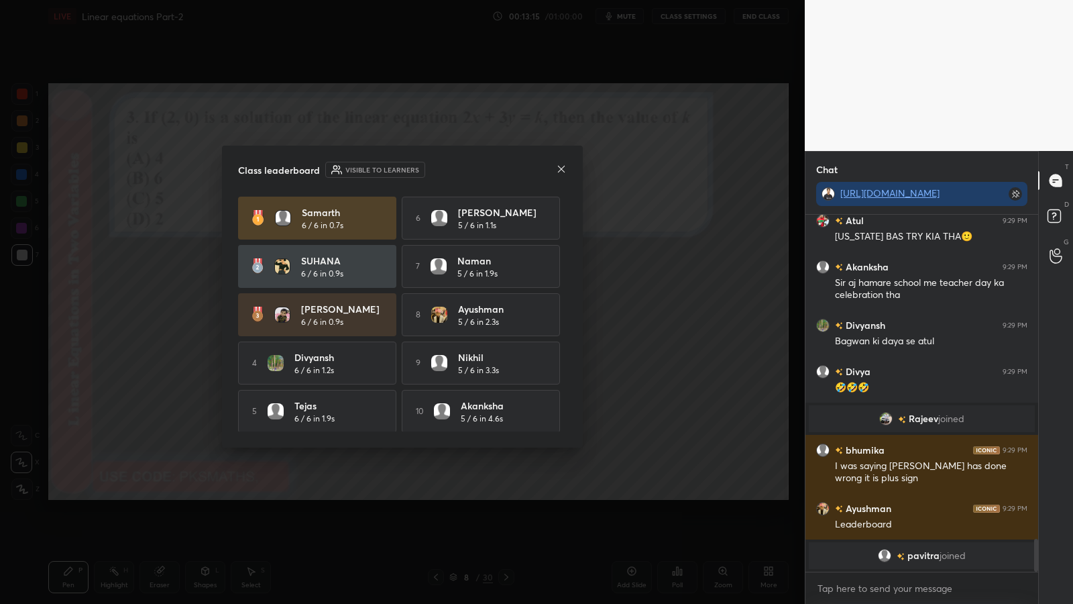
click at [563, 171] on icon at bounding box center [561, 168] width 7 height 7
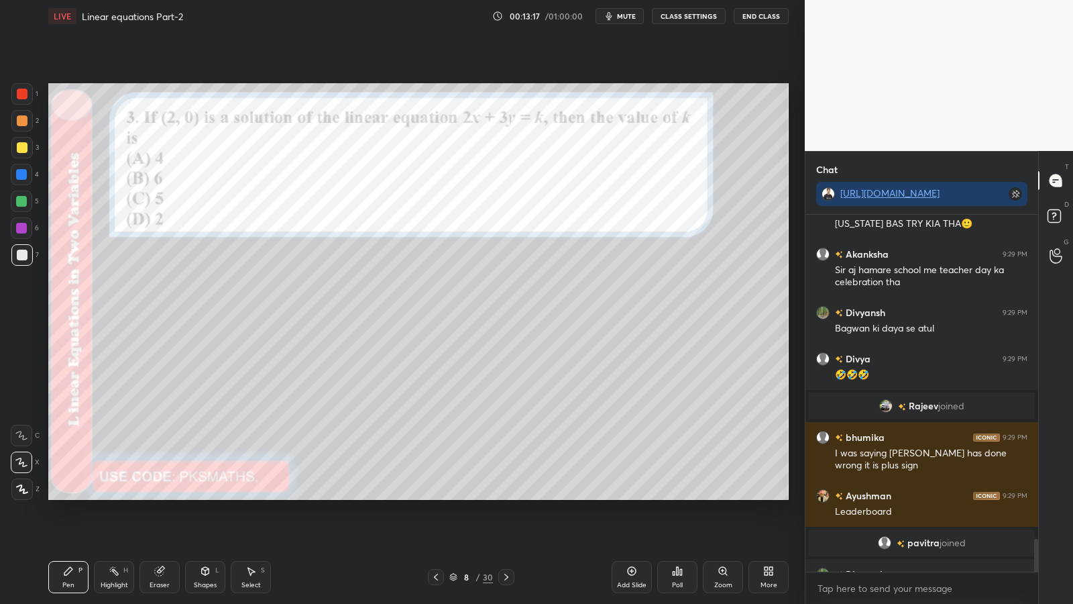
scroll to position [3541, 0]
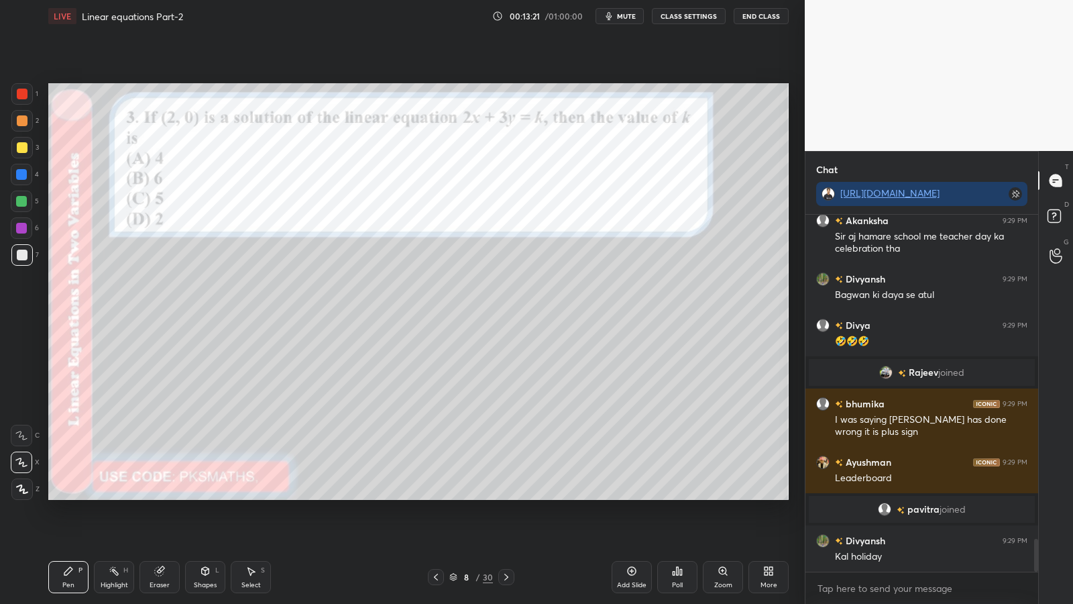
click at [24, 199] on div at bounding box center [21, 201] width 11 height 11
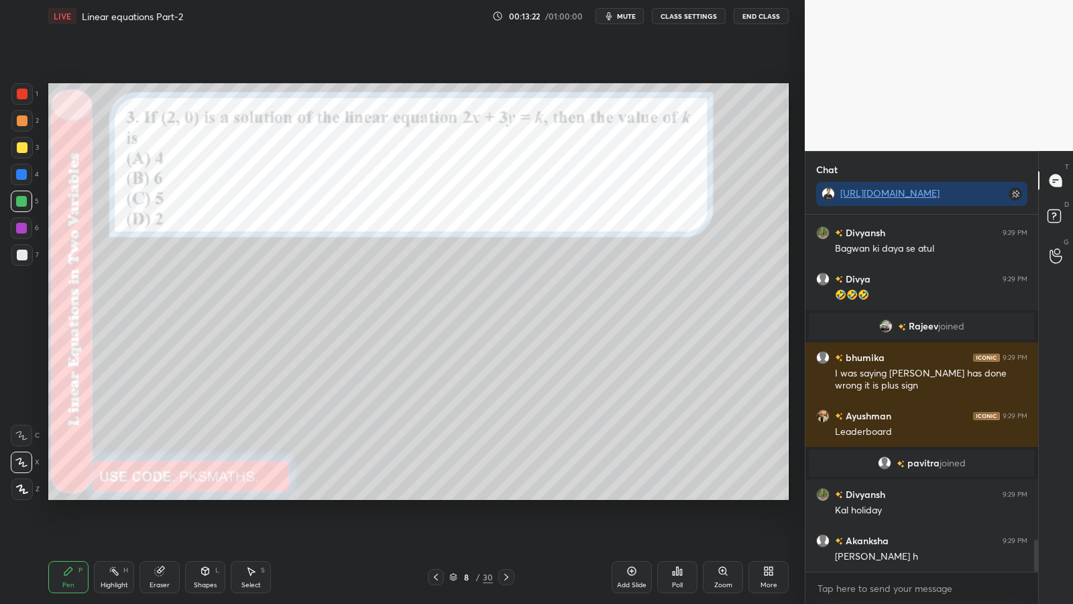
scroll to position [3634, 0]
click at [26, 176] on div at bounding box center [21, 174] width 11 height 11
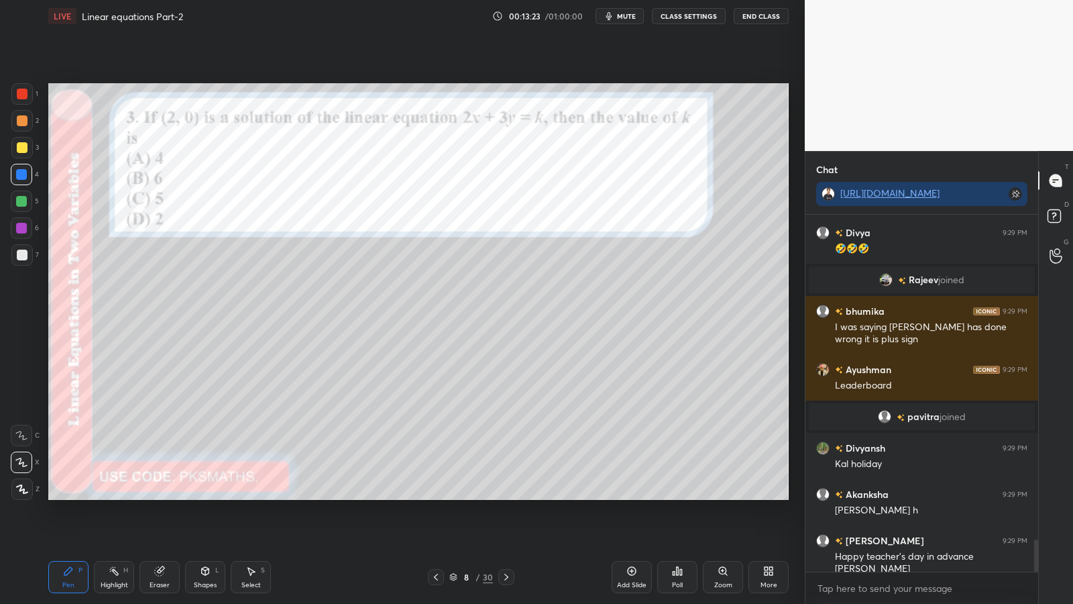
click at [162, 495] on icon at bounding box center [159, 571] width 9 height 9
click at [66, 495] on icon at bounding box center [68, 570] width 11 height 11
click at [76, 495] on div "Pen P" at bounding box center [68, 577] width 40 height 32
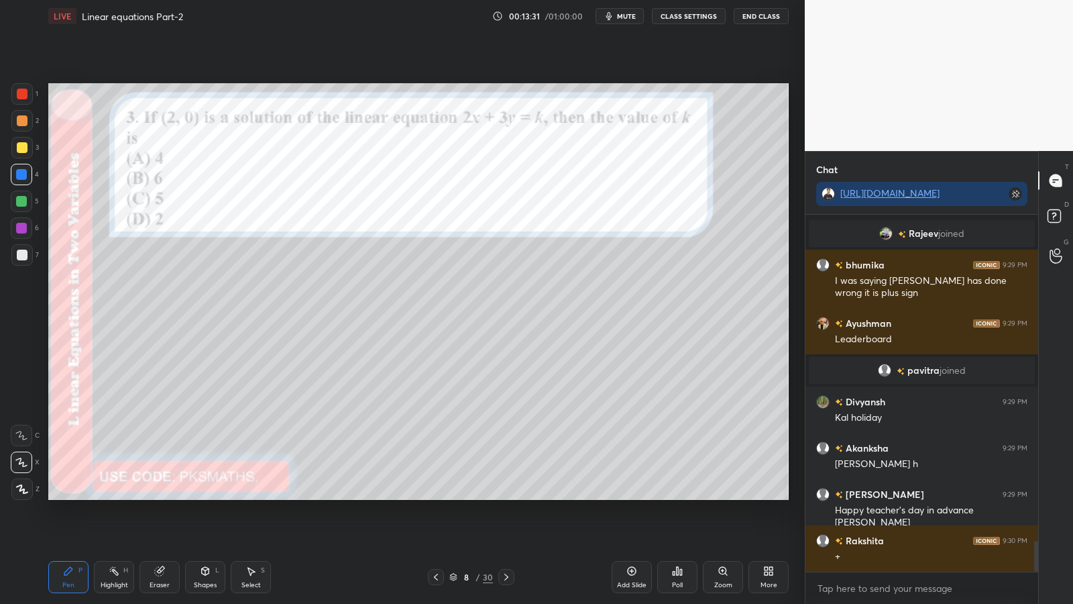
scroll to position [3726, 0]
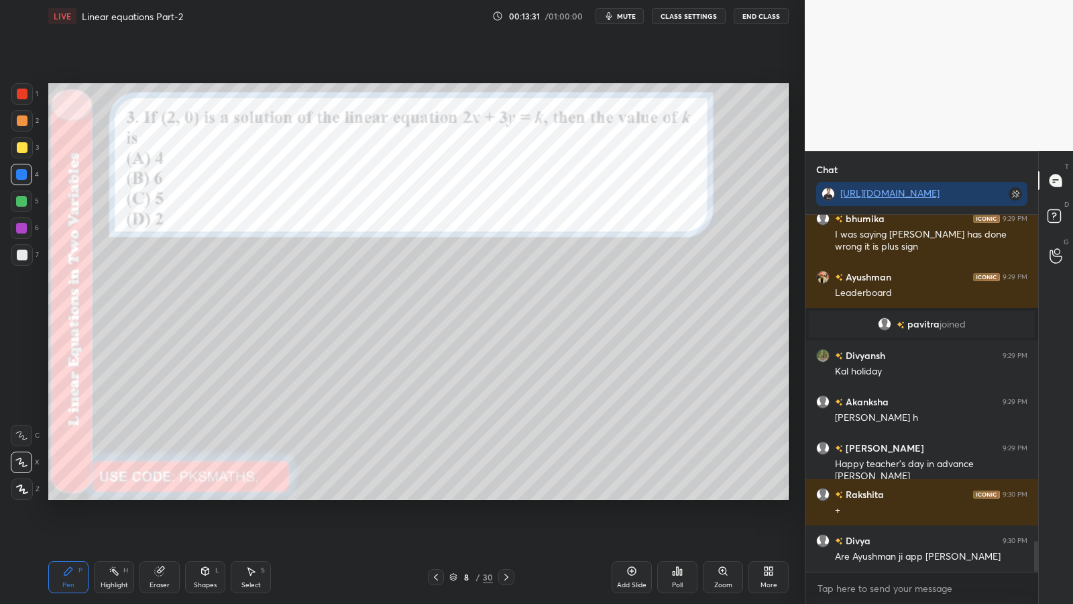
click at [19, 201] on div at bounding box center [21, 201] width 11 height 11
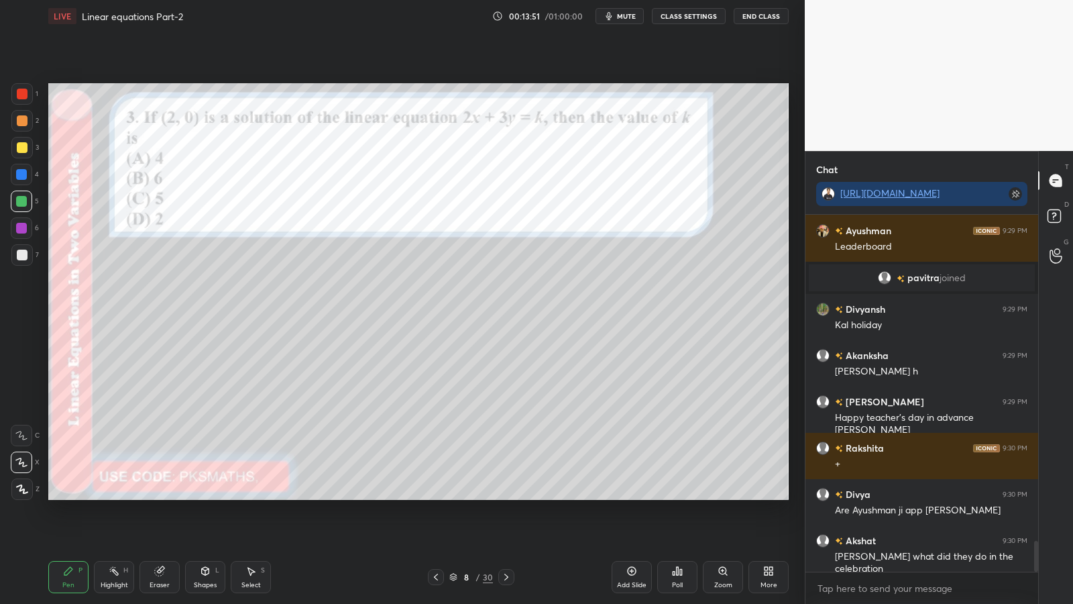
scroll to position [3831, 0]
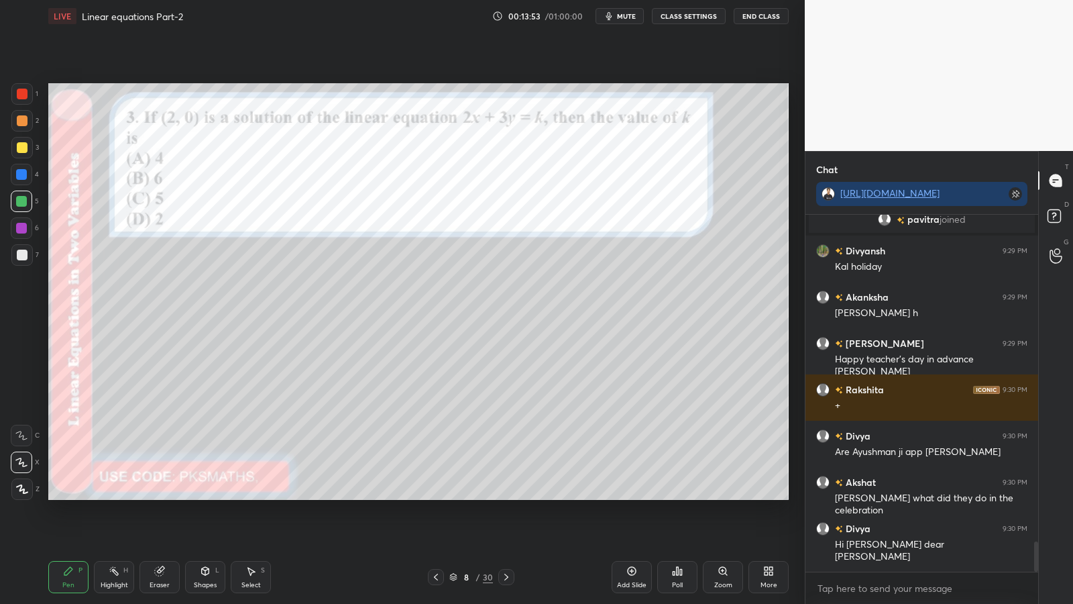
click at [510, 495] on icon at bounding box center [506, 576] width 11 height 11
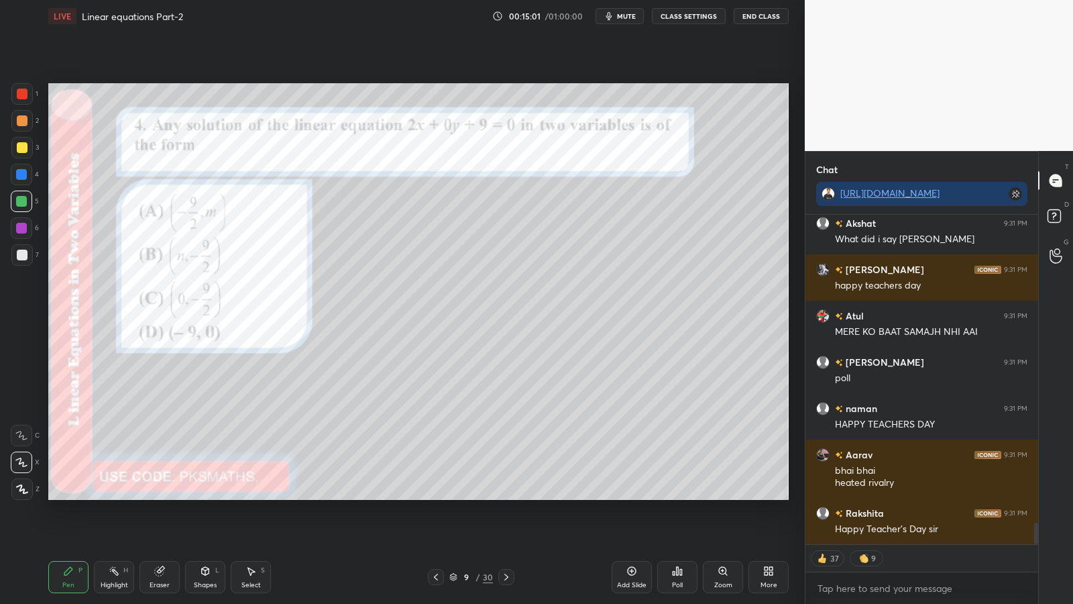
scroll to position [4719, 0]
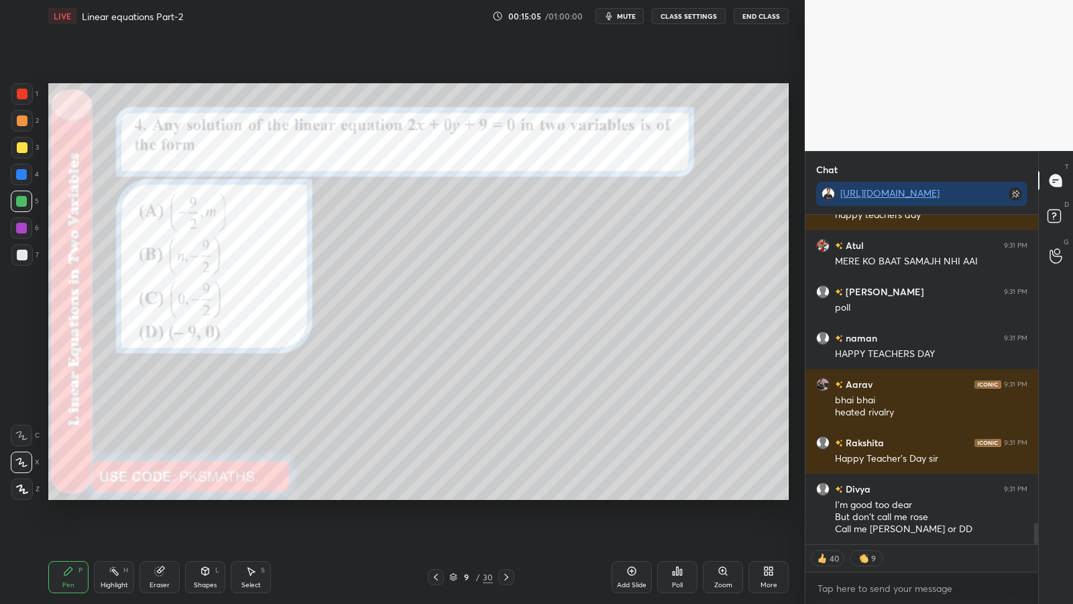
click at [678, 495] on icon at bounding box center [677, 570] width 11 height 11
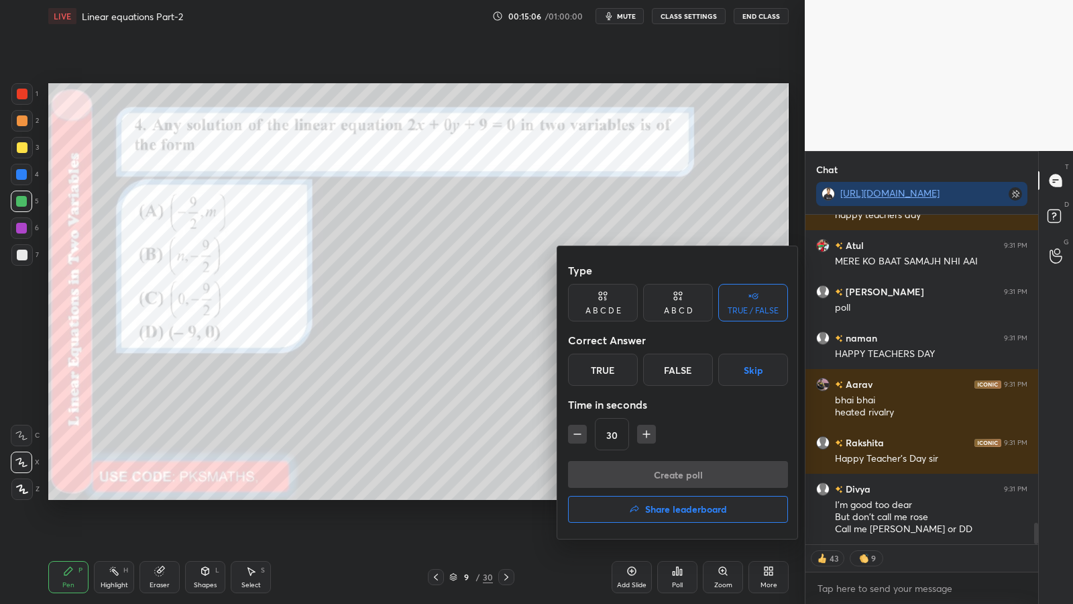
click at [699, 301] on div "A B C D" at bounding box center [678, 303] width 70 height 38
click at [590, 366] on div "A" at bounding box center [588, 369] width 40 height 32
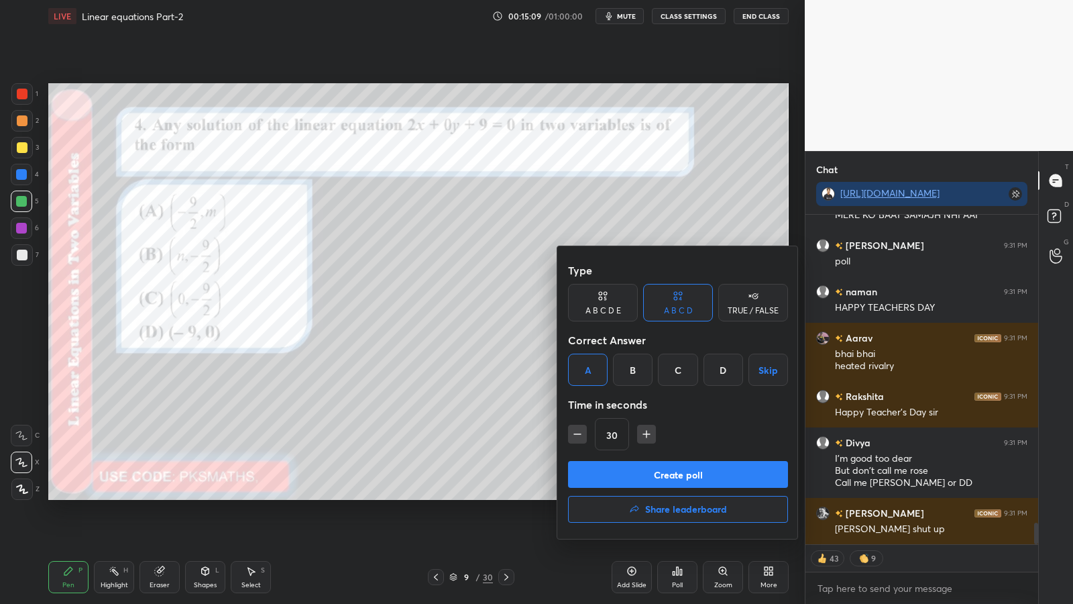
click at [668, 470] on button "Create poll" at bounding box center [678, 474] width 220 height 27
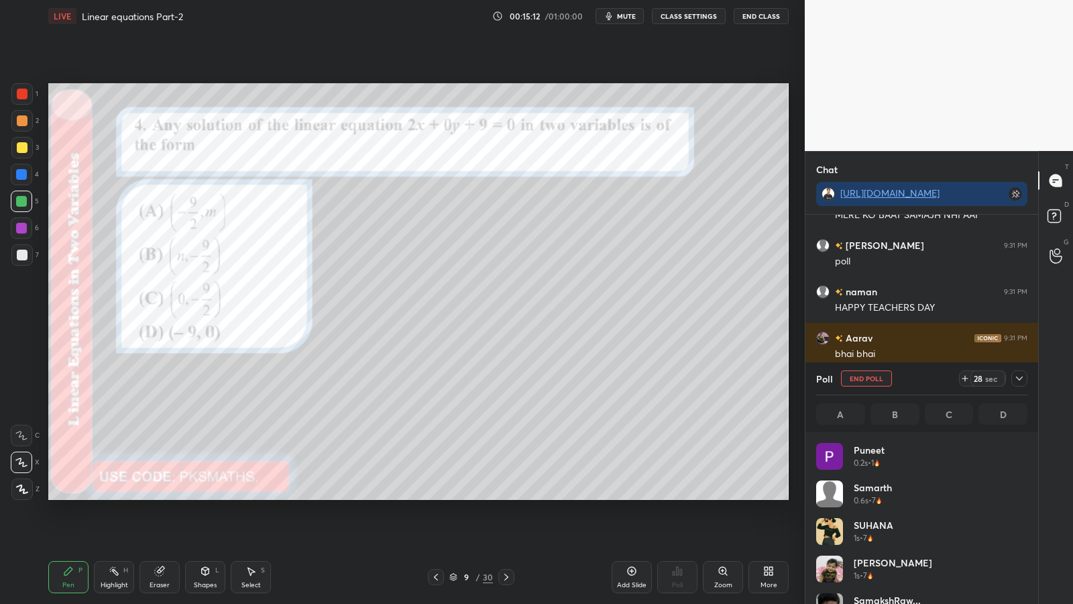
scroll to position [157, 207]
click at [1022, 381] on icon at bounding box center [1019, 378] width 11 height 11
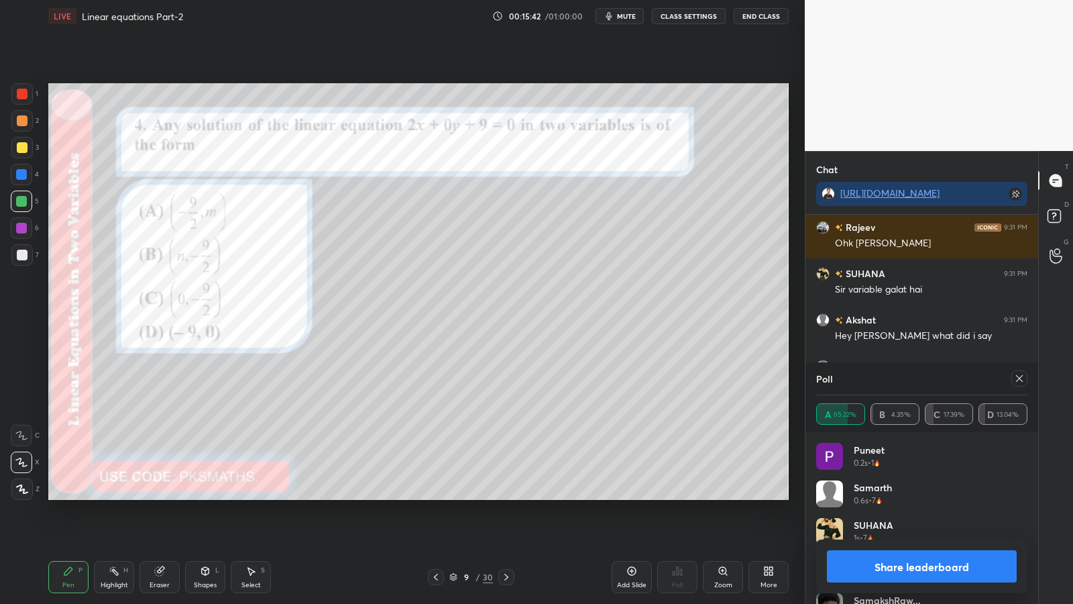
click at [917, 495] on button "Share leaderboard" at bounding box center [922, 566] width 190 height 32
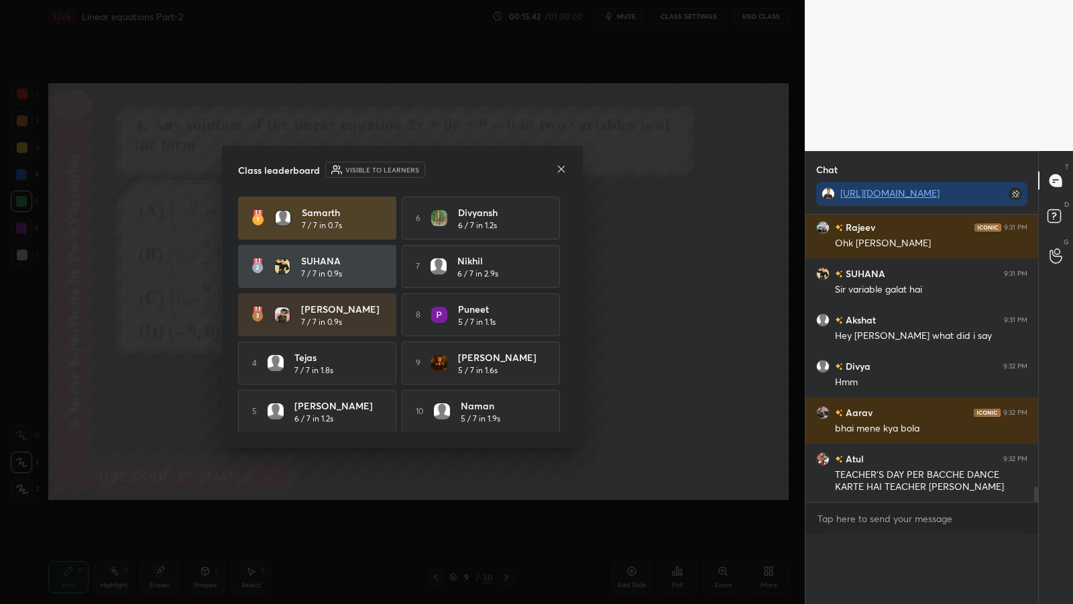
scroll to position [0, 0]
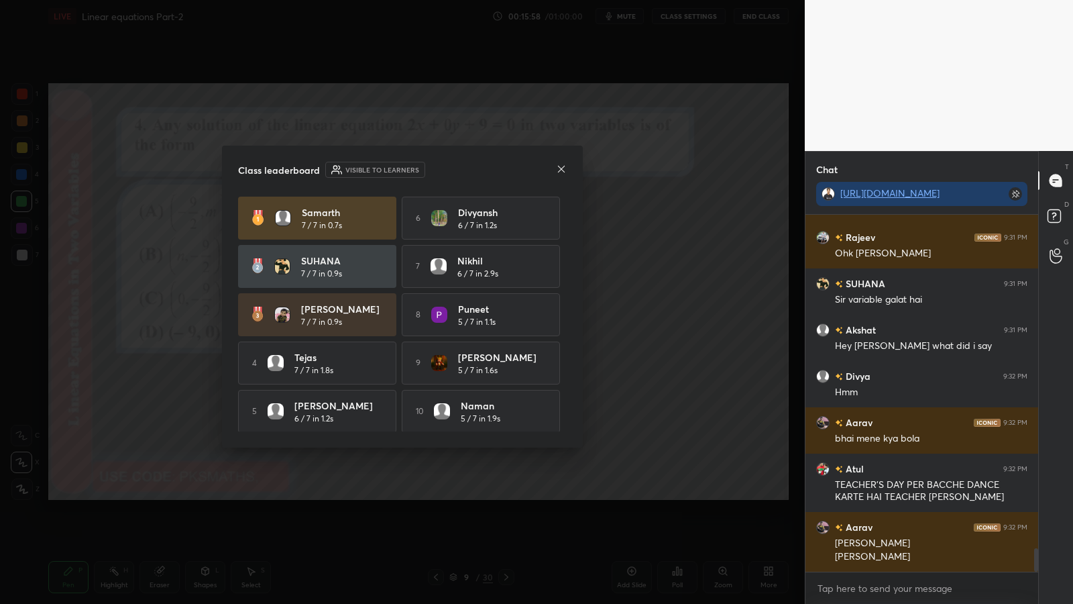
click at [559, 171] on icon at bounding box center [561, 168] width 7 height 7
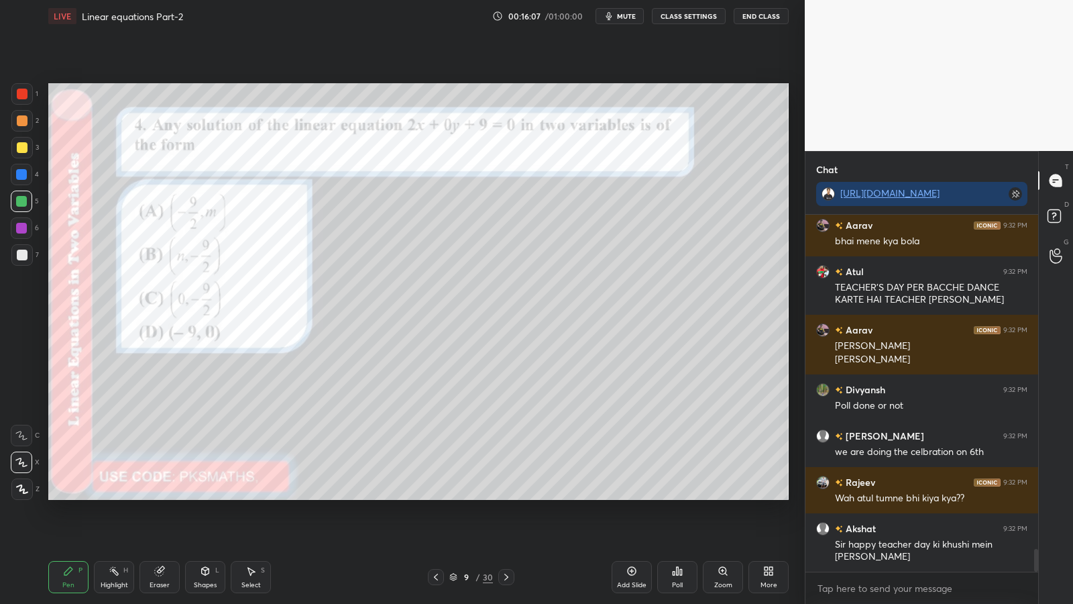
click at [72, 495] on div "Pen P" at bounding box center [68, 577] width 40 height 32
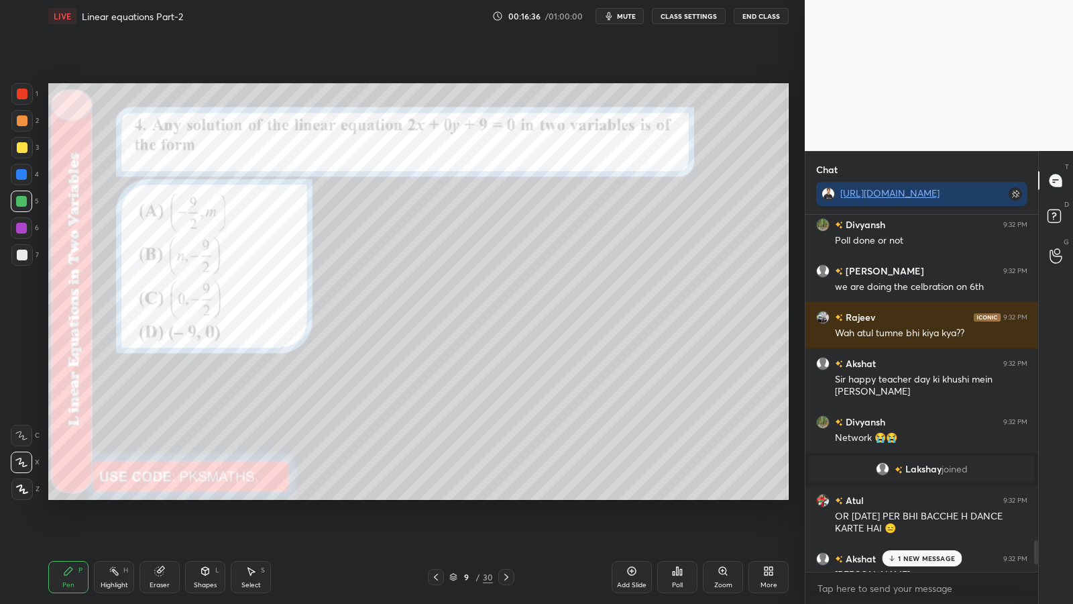
click at [918, 495] on div "1 NEW MESSAGE" at bounding box center [922, 558] width 80 height 16
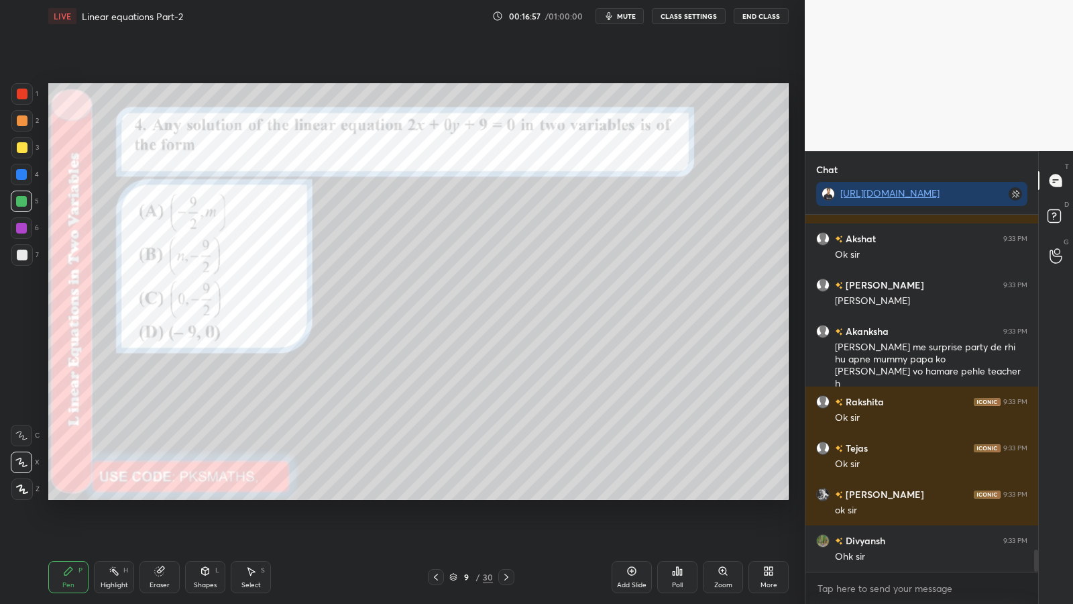
scroll to position [325, 229]
click at [20, 123] on div at bounding box center [22, 120] width 11 height 11
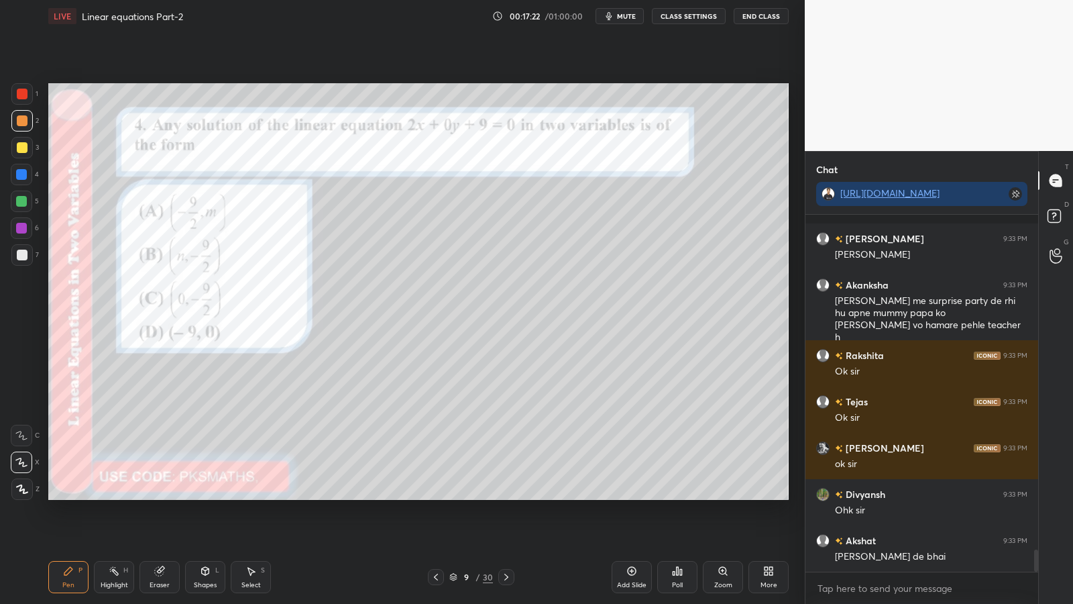
scroll to position [5475, 0]
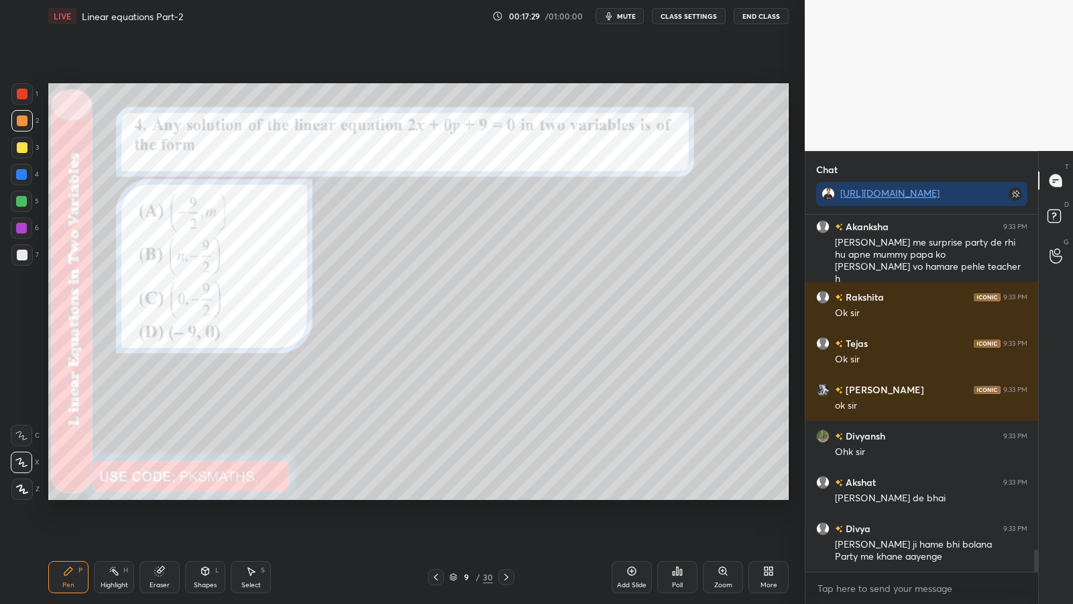
click at [22, 247] on div at bounding box center [21, 254] width 21 height 21
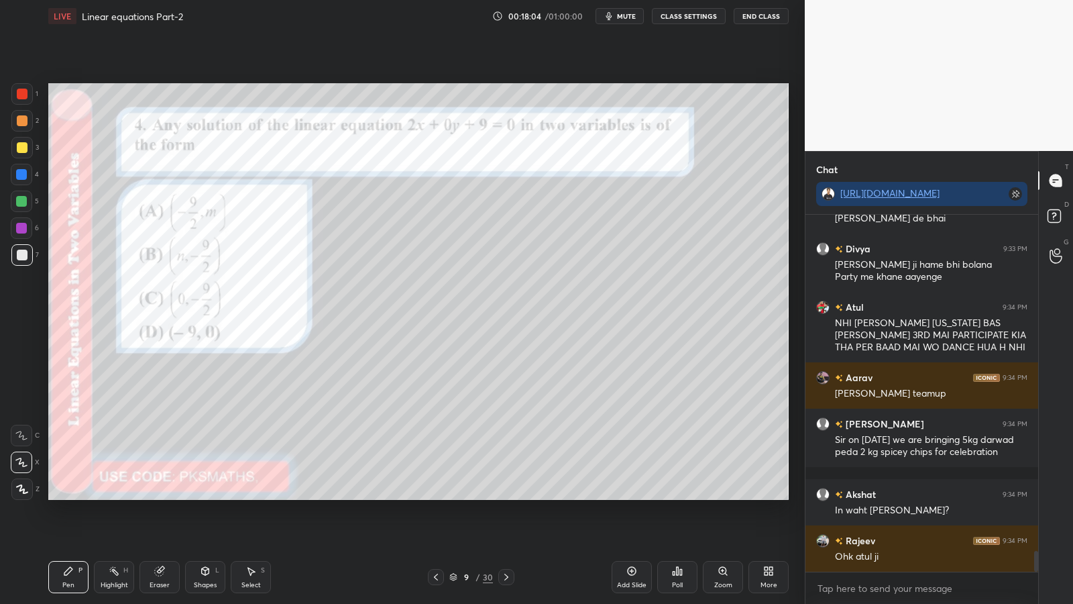
scroll to position [5813, 0]
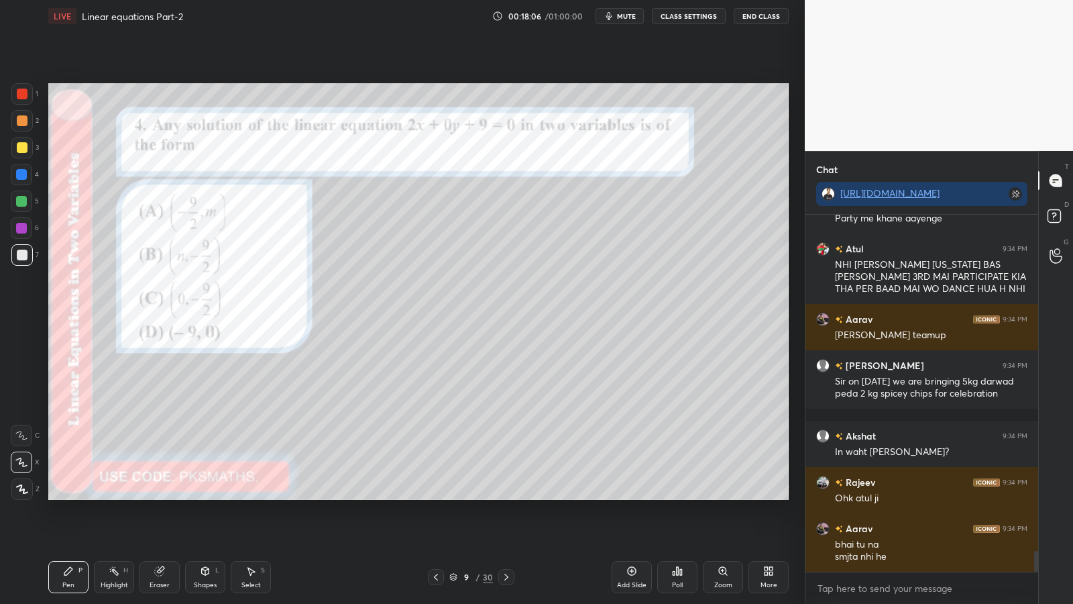
click at [24, 171] on div at bounding box center [21, 174] width 11 height 11
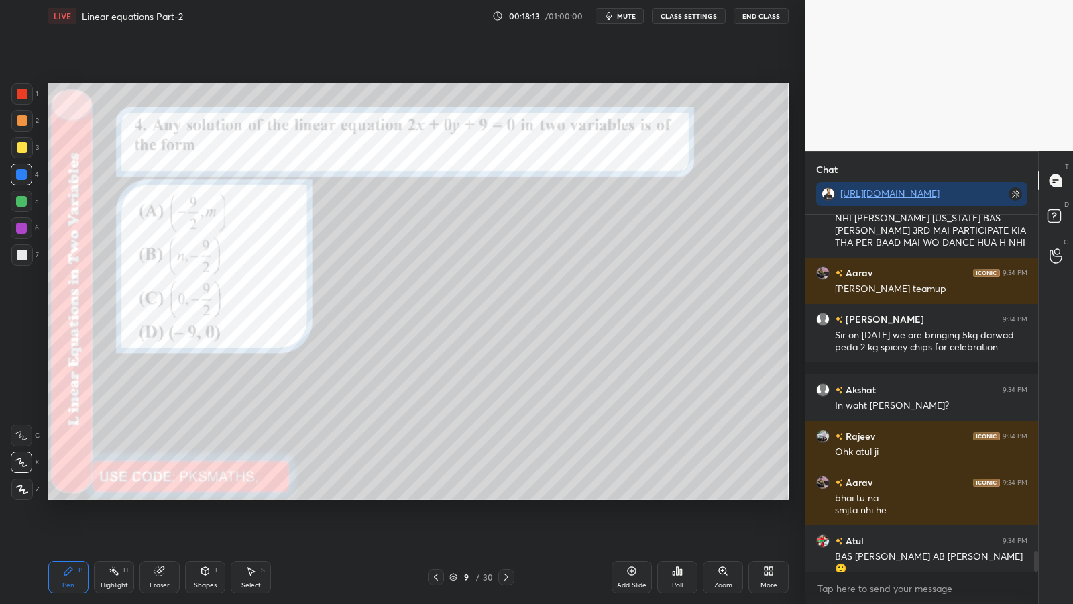
click at [17, 247] on div at bounding box center [21, 254] width 21 height 21
click at [23, 200] on div at bounding box center [21, 201] width 11 height 11
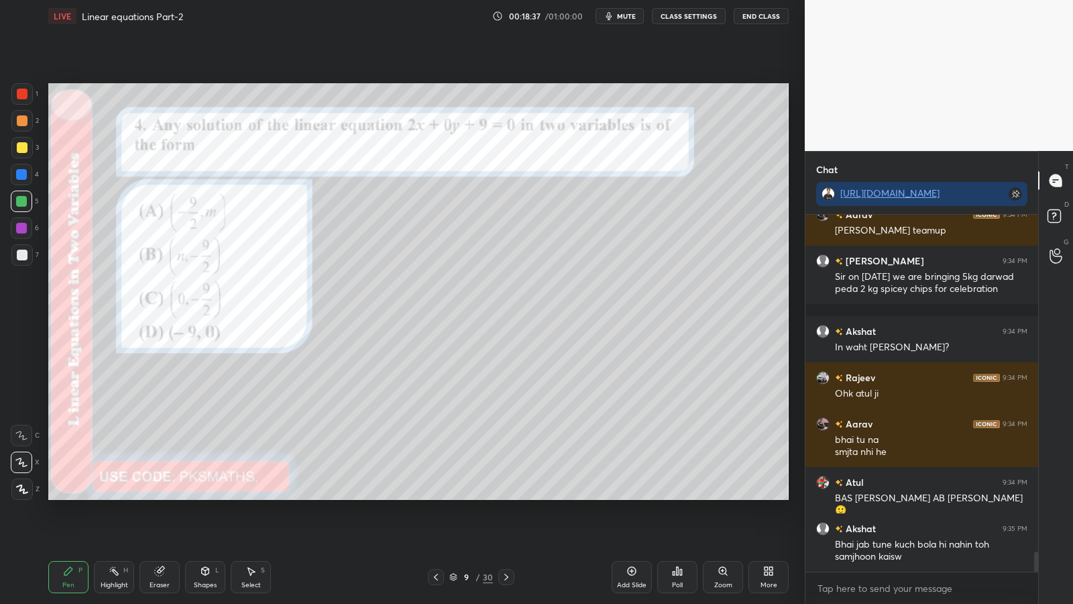
scroll to position [5964, 0]
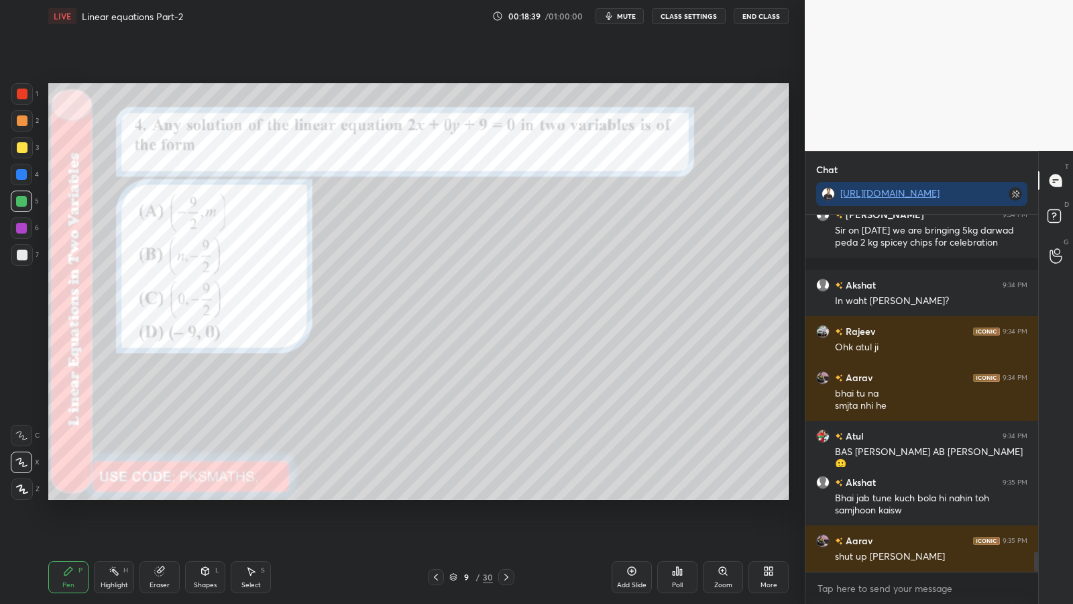
click at [675, 495] on div "Poll" at bounding box center [677, 577] width 40 height 32
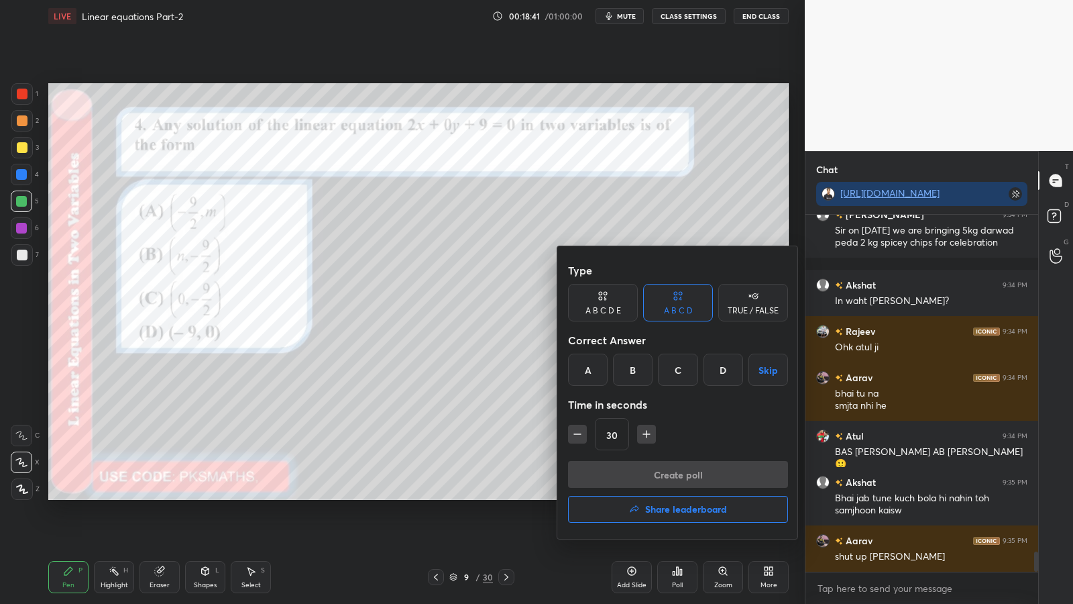
click at [750, 301] on icon at bounding box center [753, 295] width 11 height 13
click at [599, 372] on div "True" at bounding box center [603, 369] width 70 height 32
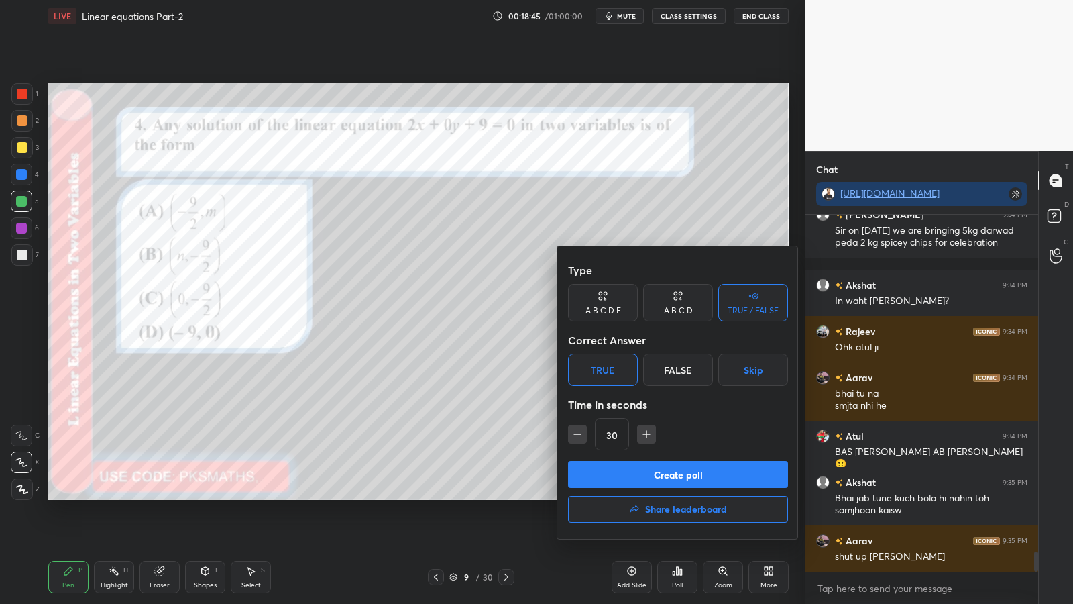
click at [622, 473] on button "Create poll" at bounding box center [678, 474] width 220 height 27
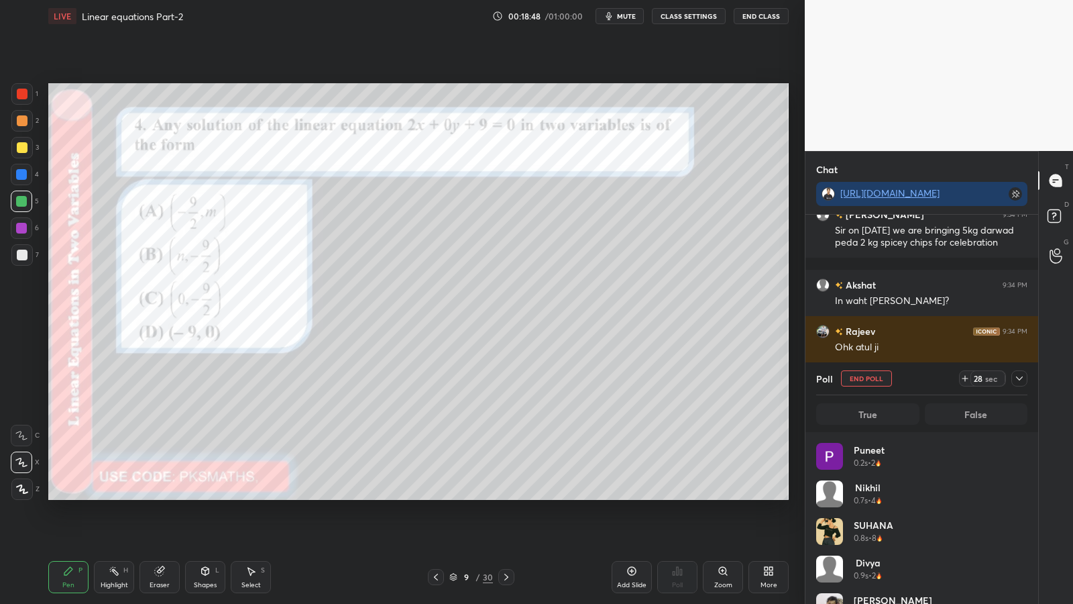
scroll to position [5, 5]
click at [1019, 378] on icon at bounding box center [1019, 378] width 11 height 11
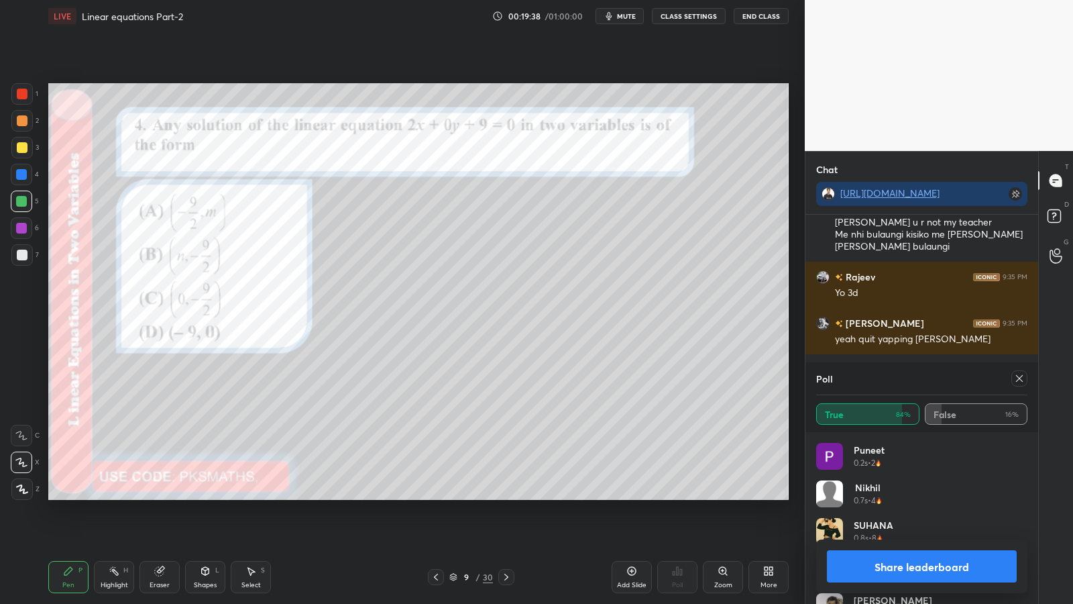
scroll to position [6637, 0]
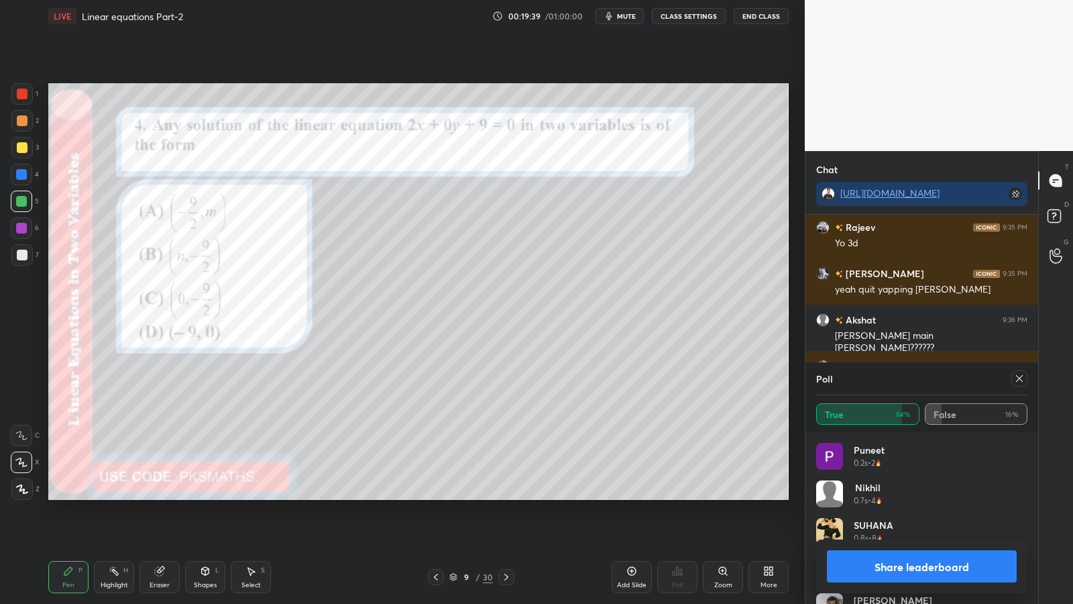
click at [904, 495] on button "Share leaderboard" at bounding box center [922, 566] width 190 height 32
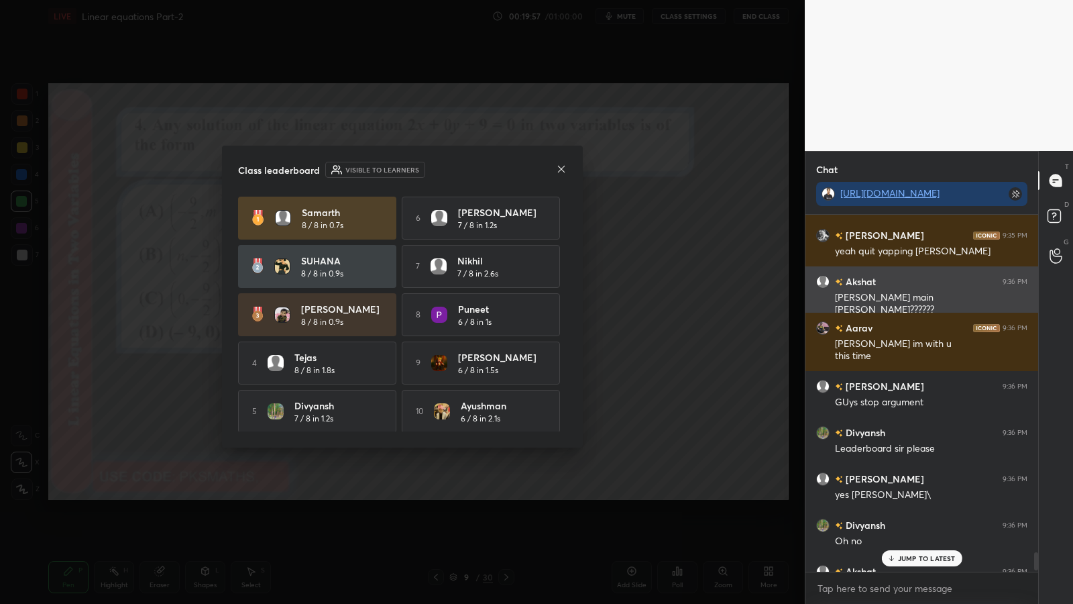
scroll to position [6662, 0]
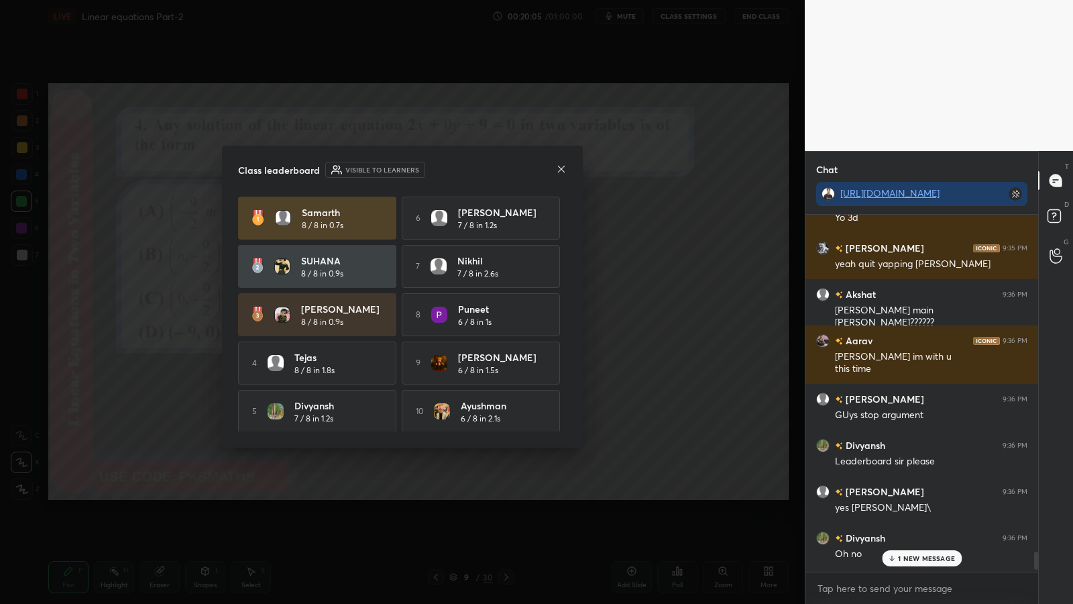
click at [563, 169] on icon at bounding box center [561, 169] width 11 height 11
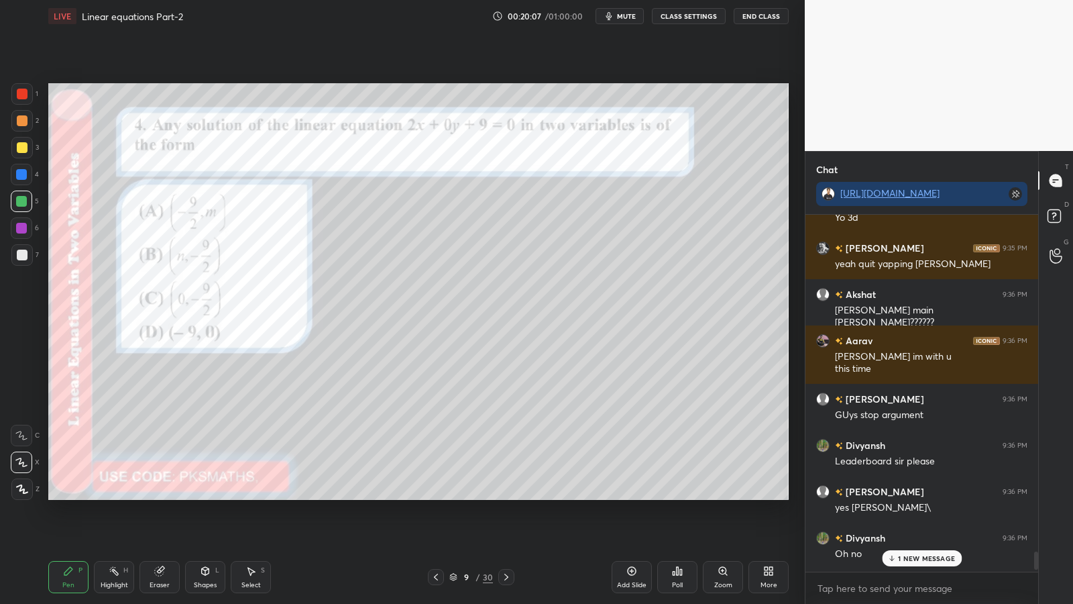
click at [505, 495] on icon at bounding box center [506, 576] width 11 height 11
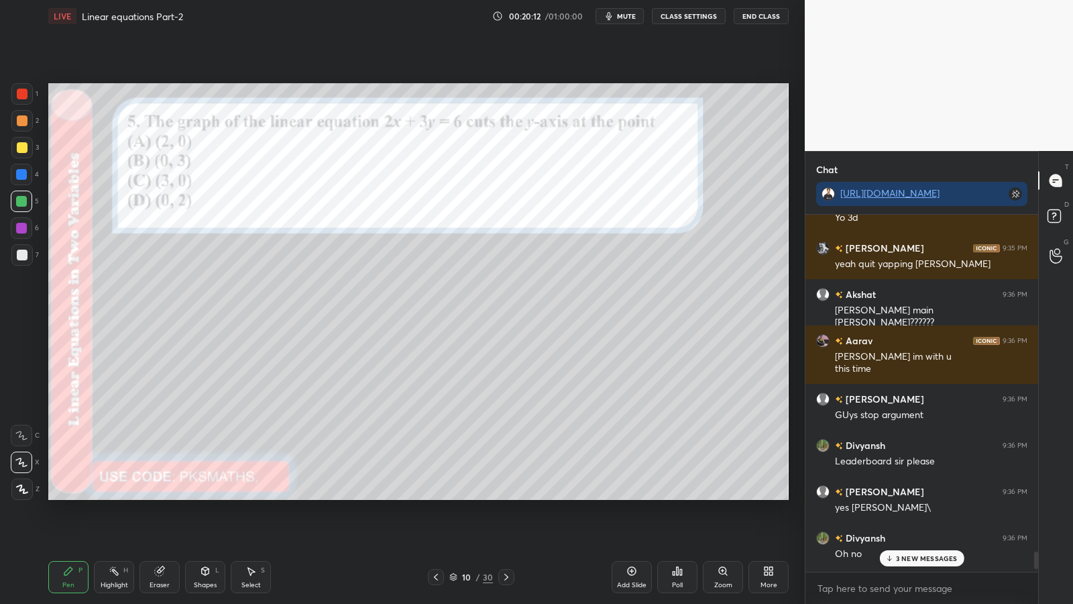
click at [678, 495] on div "Poll" at bounding box center [677, 577] width 40 height 32
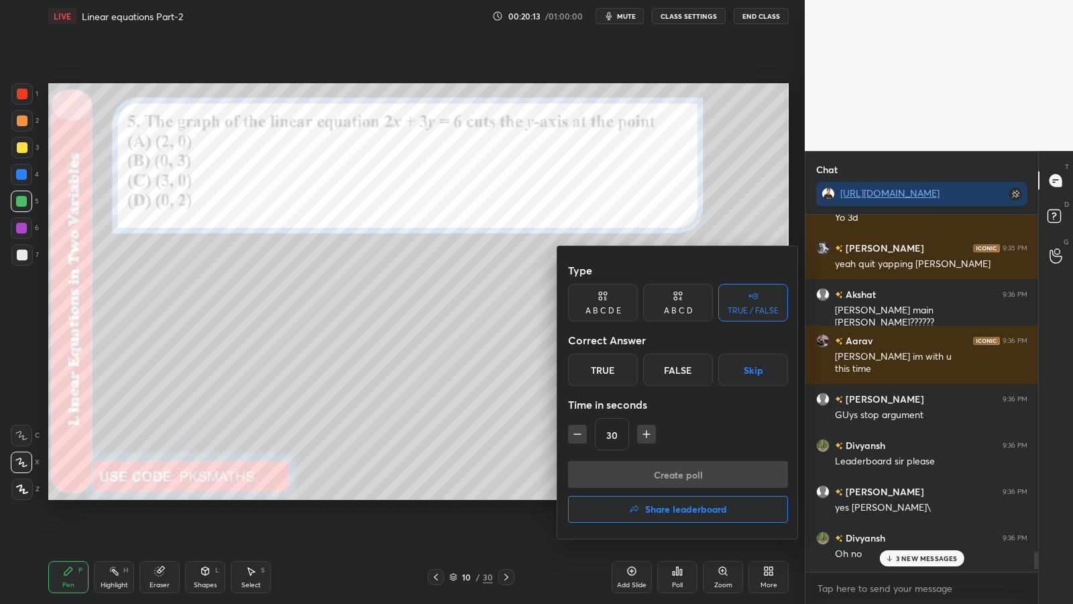
click at [687, 304] on div "A B C D" at bounding box center [678, 303] width 70 height 38
click at [724, 366] on div "D" at bounding box center [724, 369] width 40 height 32
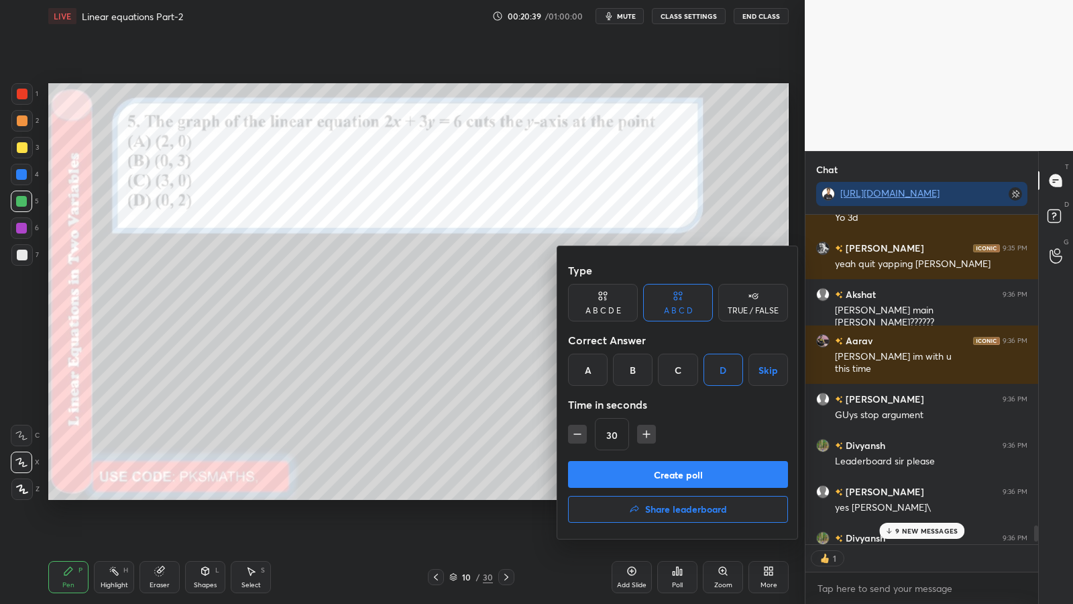
scroll to position [325, 229]
click at [678, 475] on button "Create poll" at bounding box center [678, 474] width 220 height 27
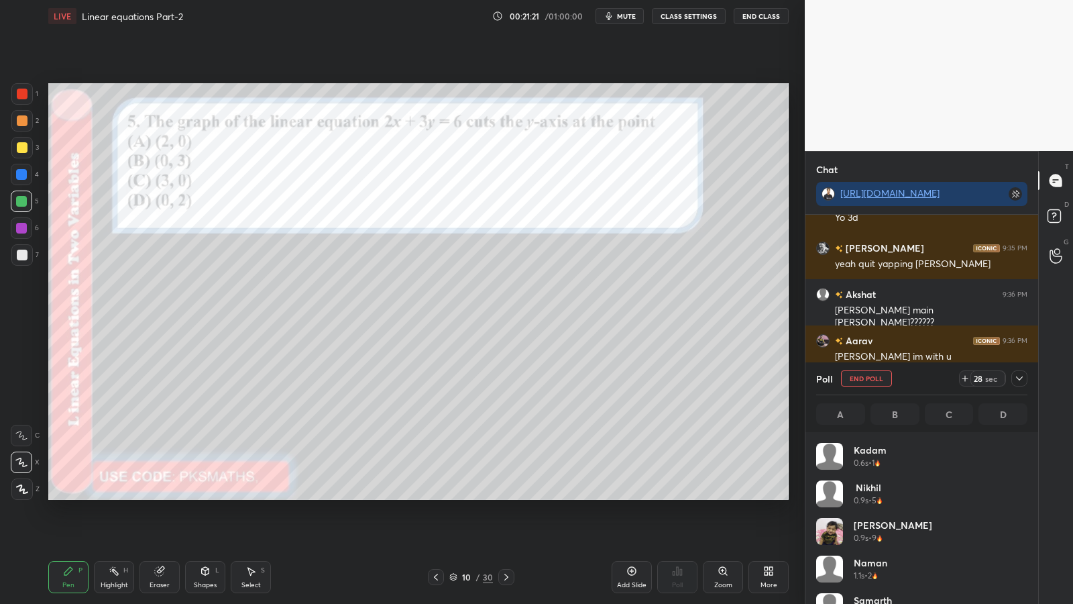
scroll to position [157, 207]
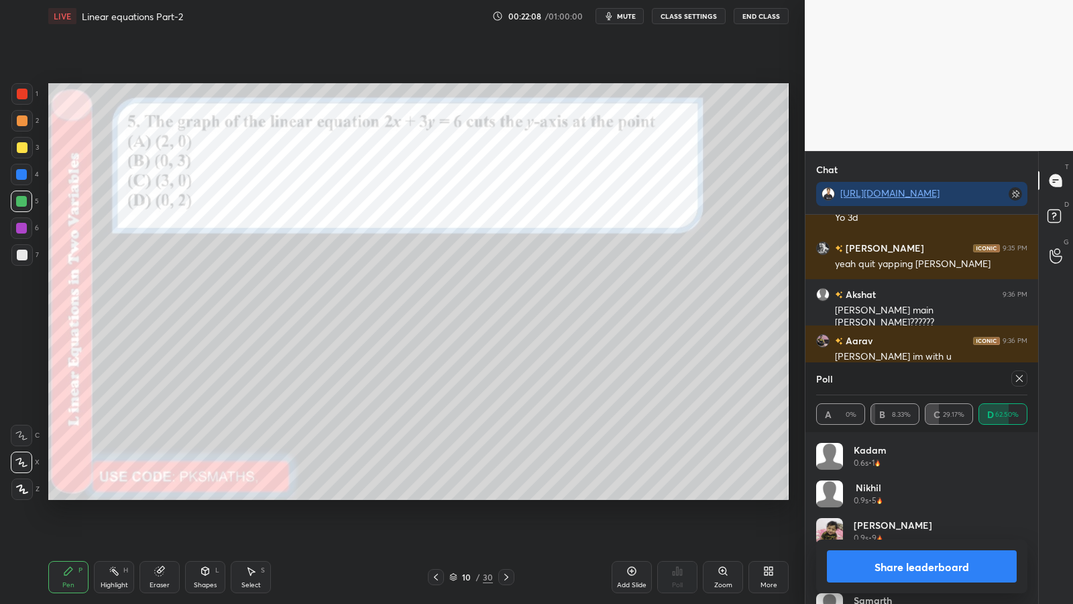
click at [158, 495] on icon at bounding box center [159, 571] width 9 height 9
click at [931, 495] on button "Share leaderboard" at bounding box center [922, 566] width 190 height 32
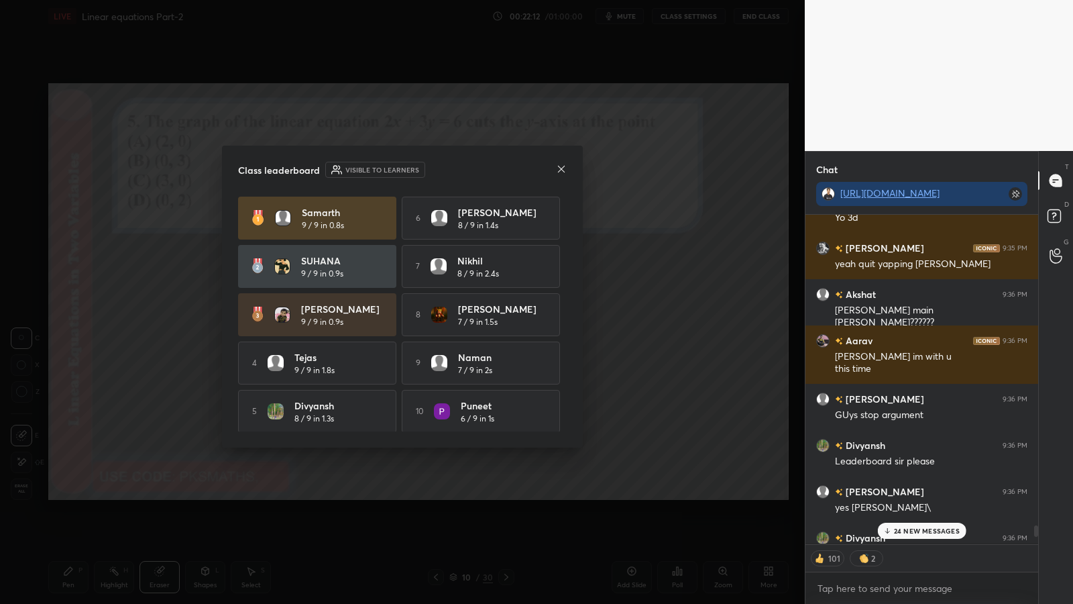
scroll to position [385, 229]
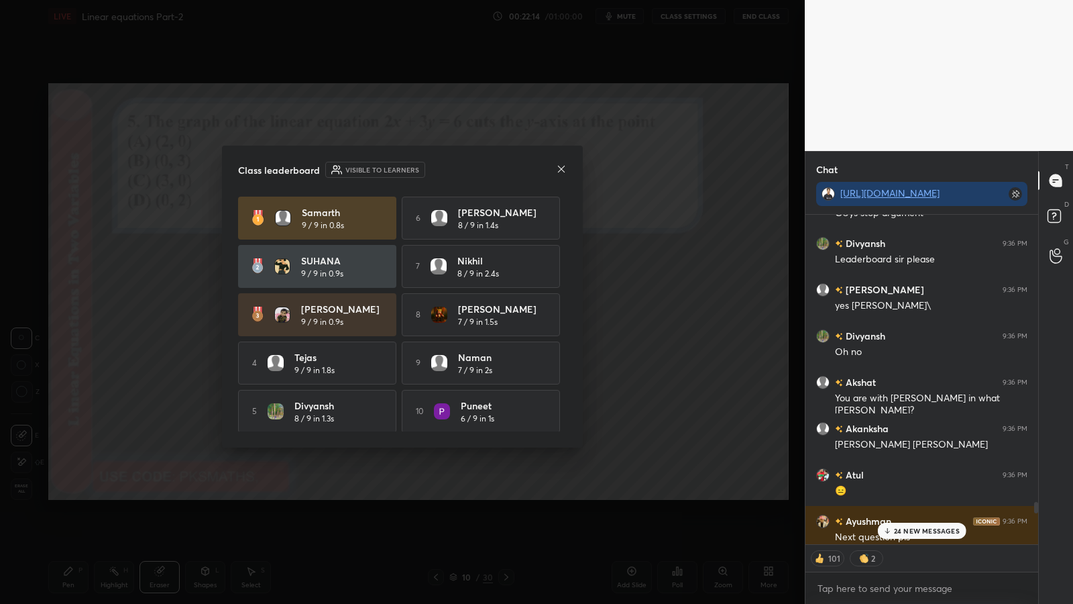
click at [909, 495] on p "24 NEW MESSAGES" at bounding box center [927, 530] width 66 height 8
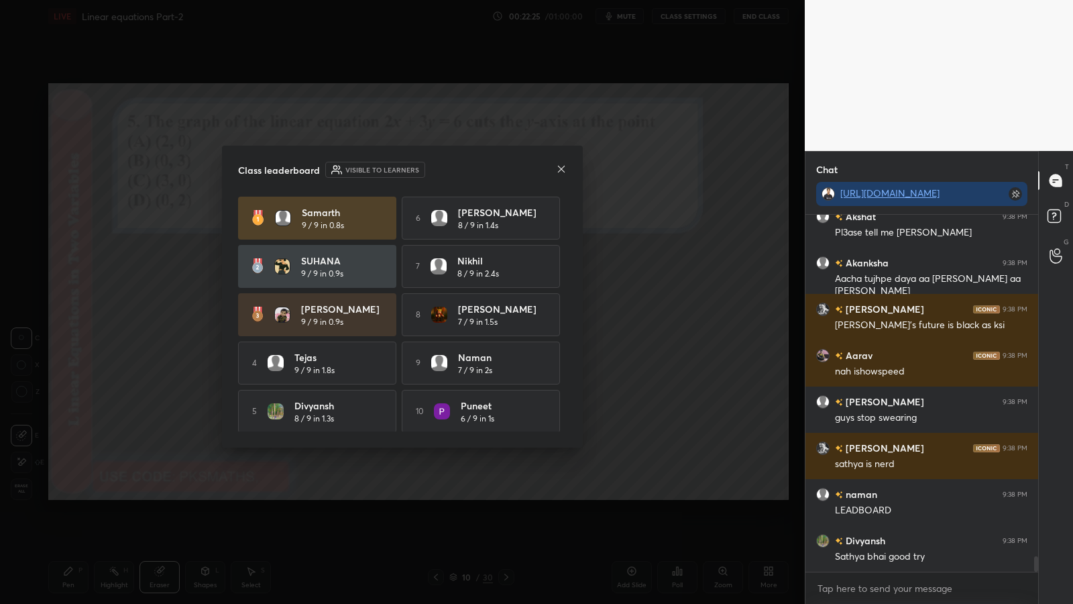
scroll to position [7813, 0]
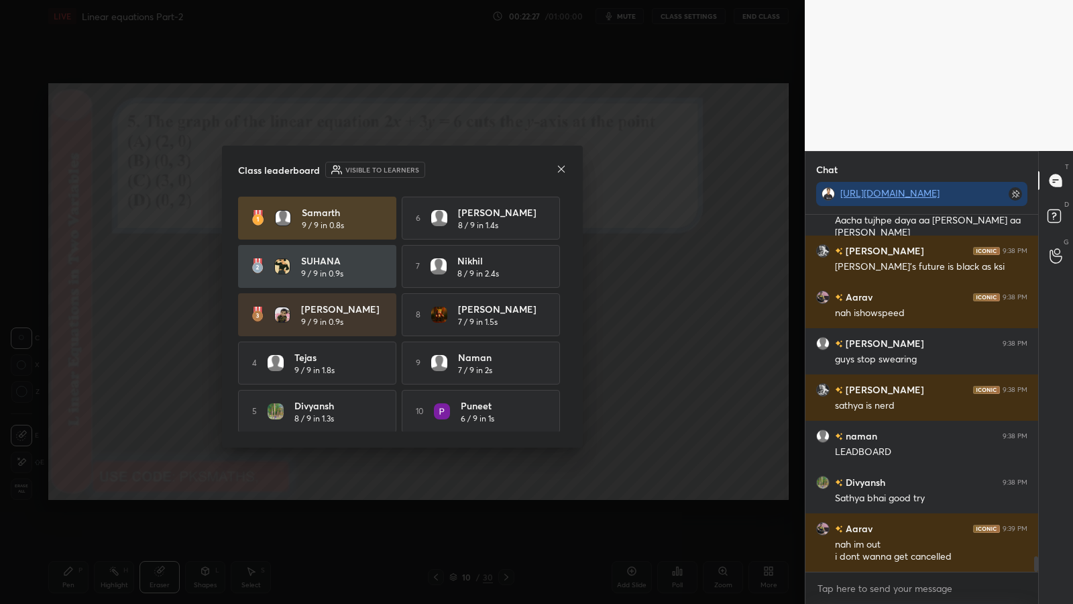
click at [563, 168] on icon at bounding box center [561, 169] width 11 height 11
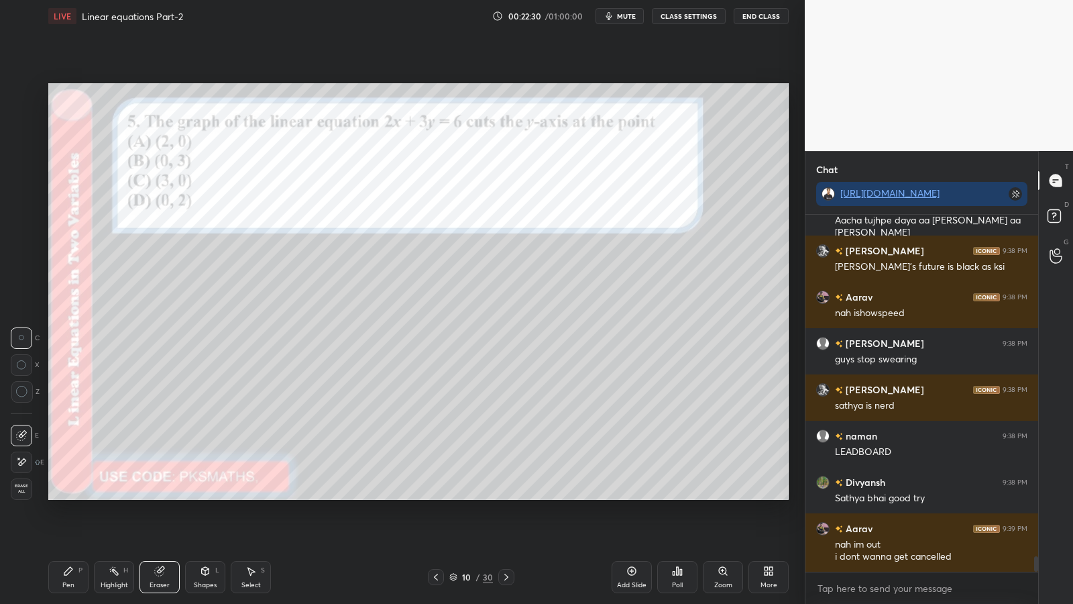
click at [65, 495] on div "Pen P" at bounding box center [68, 577] width 40 height 32
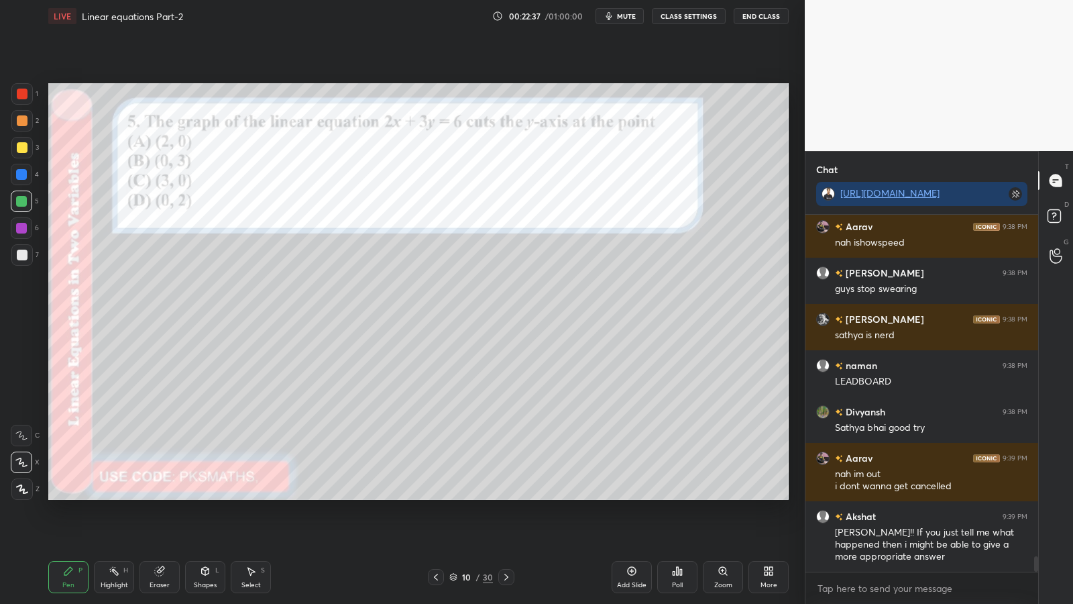
click at [30, 113] on div at bounding box center [21, 120] width 21 height 21
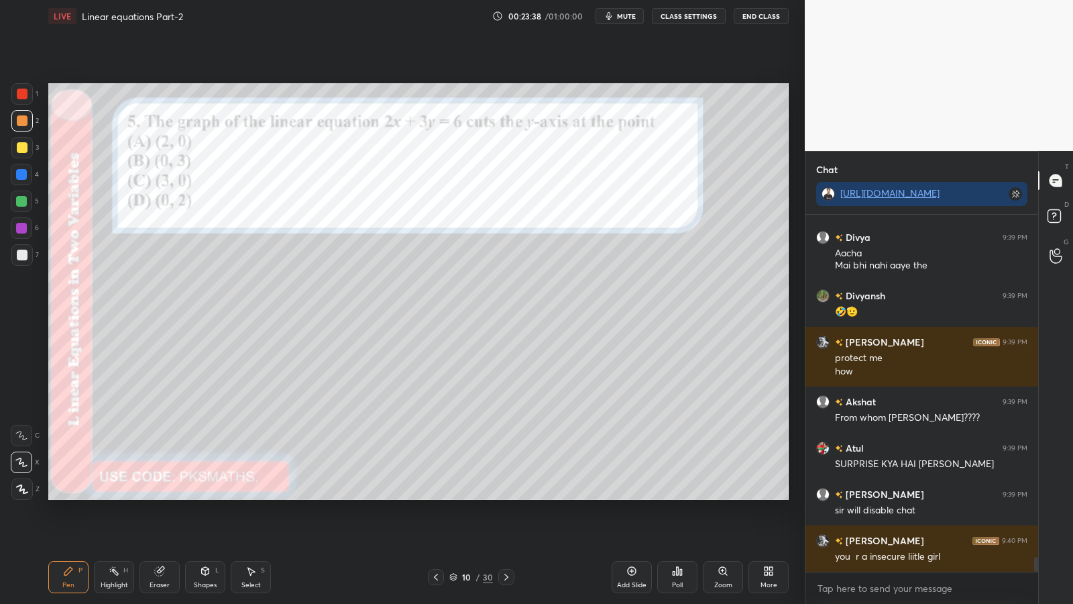
scroll to position [8428, 0]
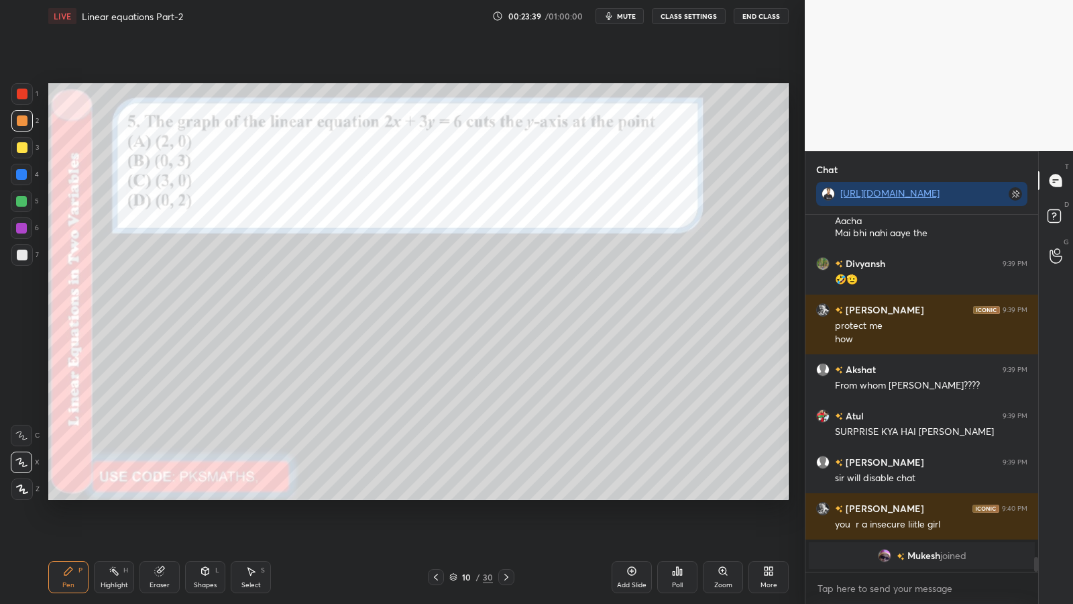
click at [23, 252] on div at bounding box center [22, 254] width 11 height 11
click at [672, 495] on icon at bounding box center [677, 570] width 11 height 11
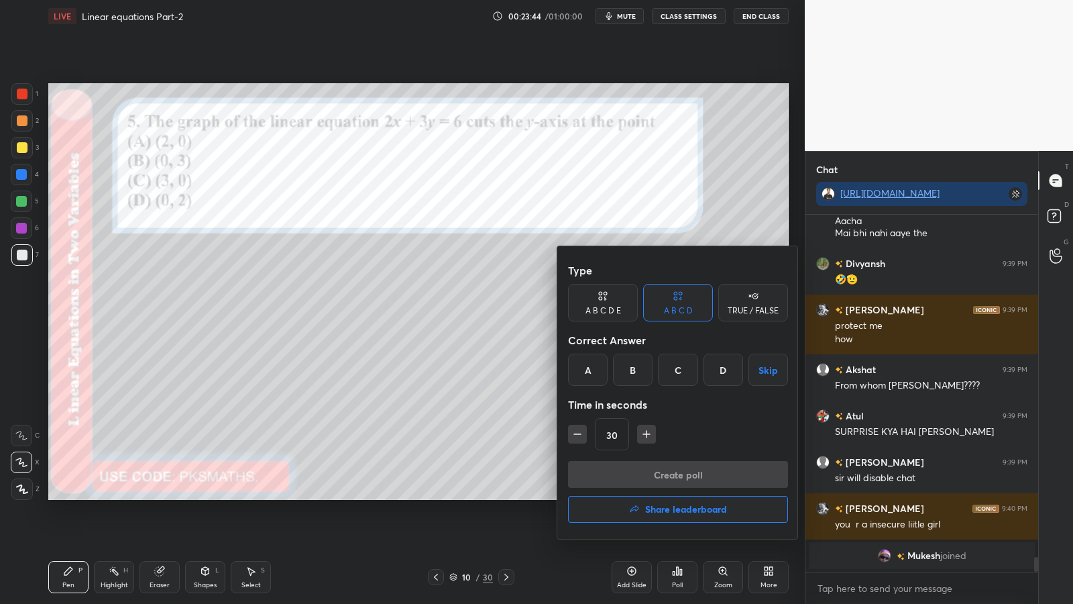
scroll to position [7226, 0]
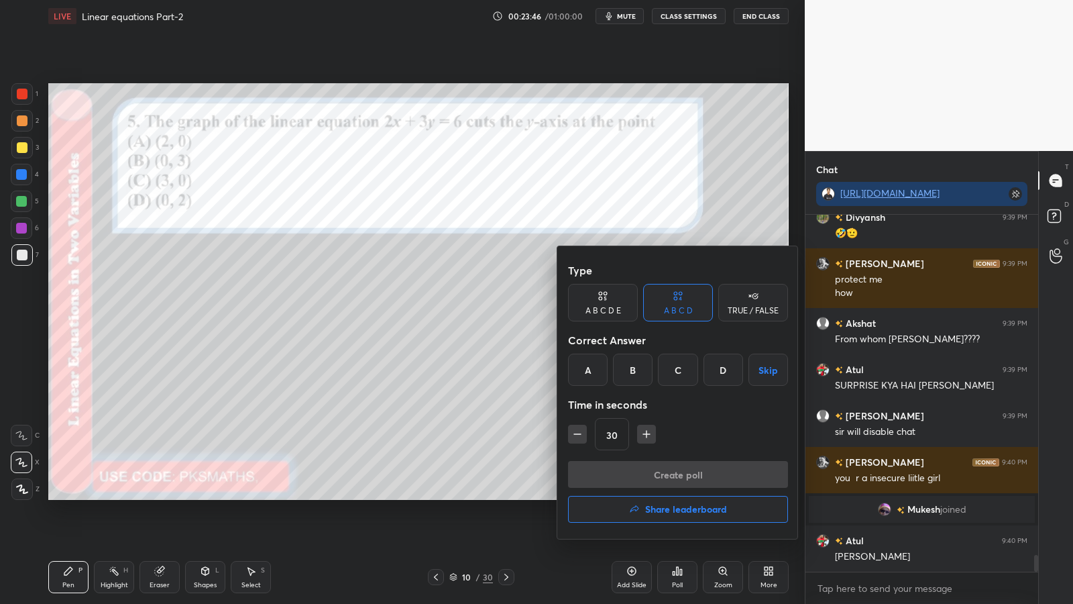
click at [761, 308] on div "TRUE / FALSE" at bounding box center [753, 310] width 51 height 8
click at [683, 370] on div "False" at bounding box center [678, 369] width 70 height 32
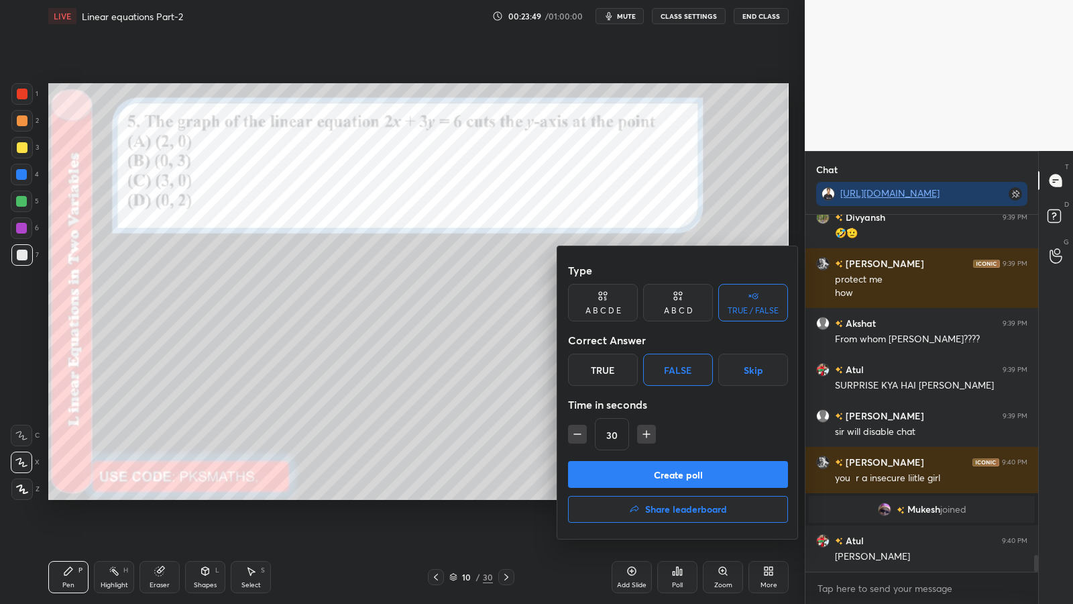
click at [666, 473] on button "Create poll" at bounding box center [678, 474] width 220 height 27
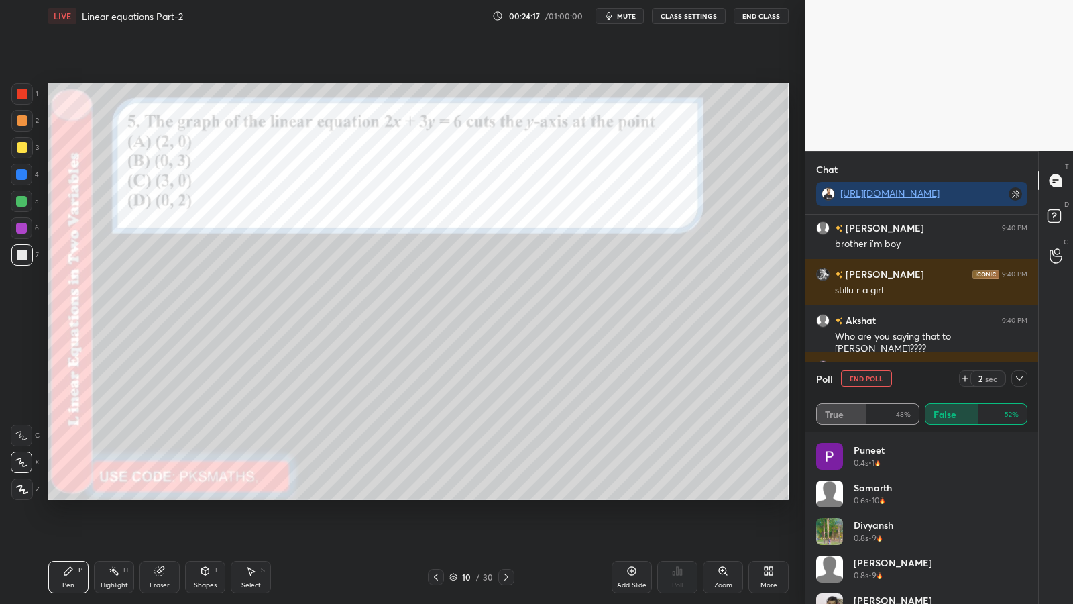
scroll to position [7655, 0]
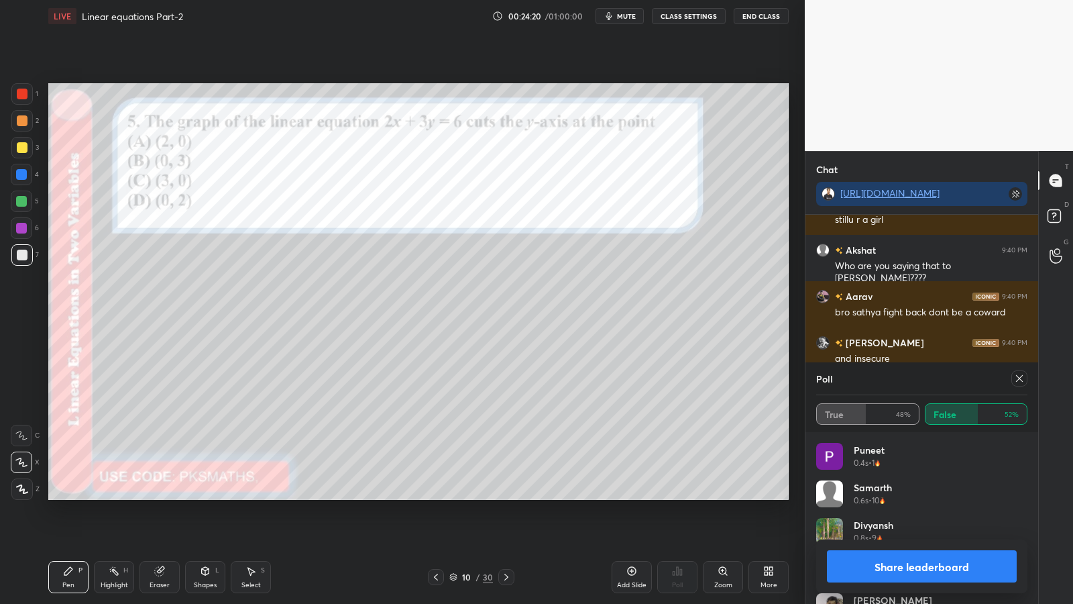
click at [918, 495] on button "Share leaderboard" at bounding box center [922, 566] width 190 height 32
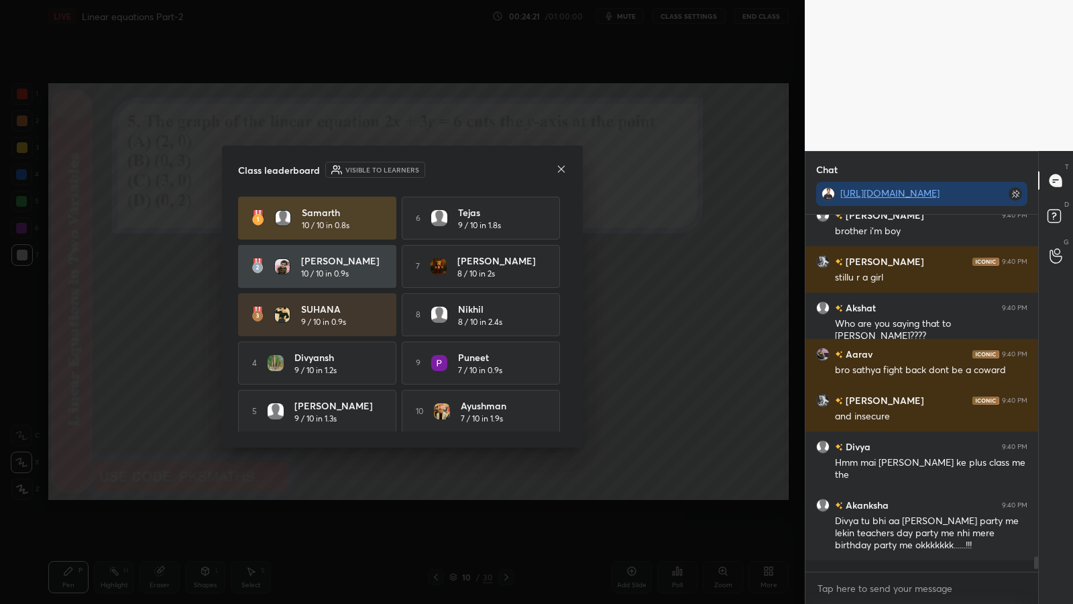
scroll to position [7586, 0]
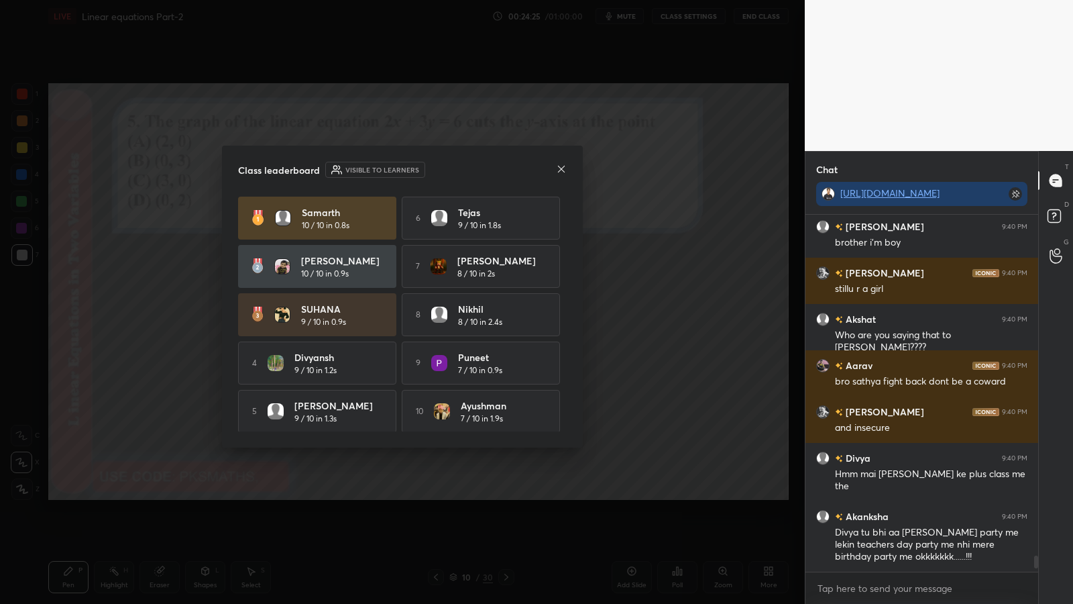
click at [563, 166] on icon at bounding box center [561, 169] width 11 height 11
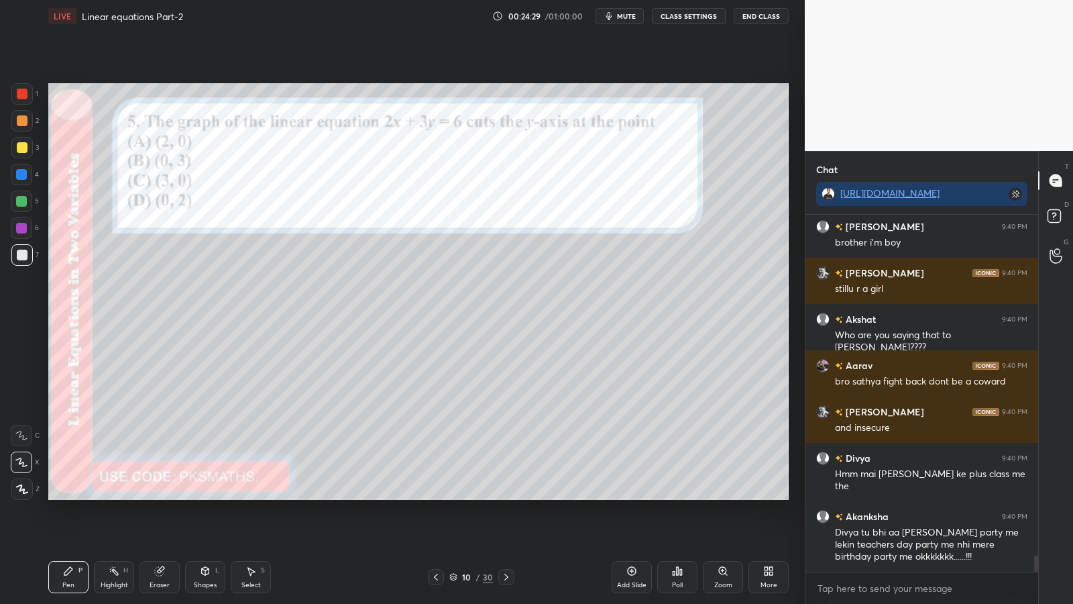
scroll to position [7632, 0]
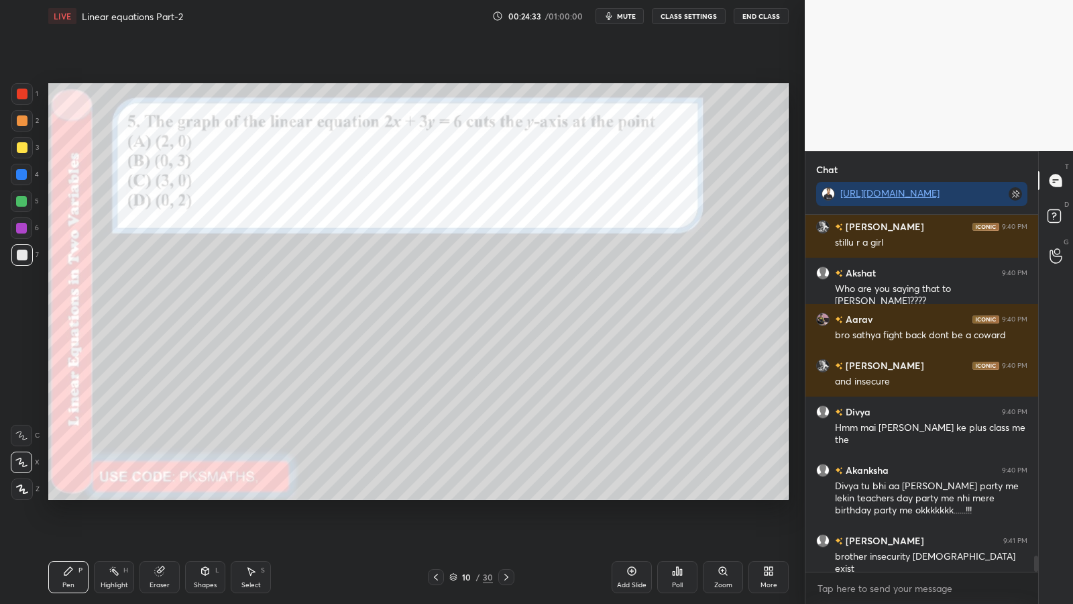
click at [692, 15] on button "CLASS SETTINGS" at bounding box center [689, 16] width 74 height 16
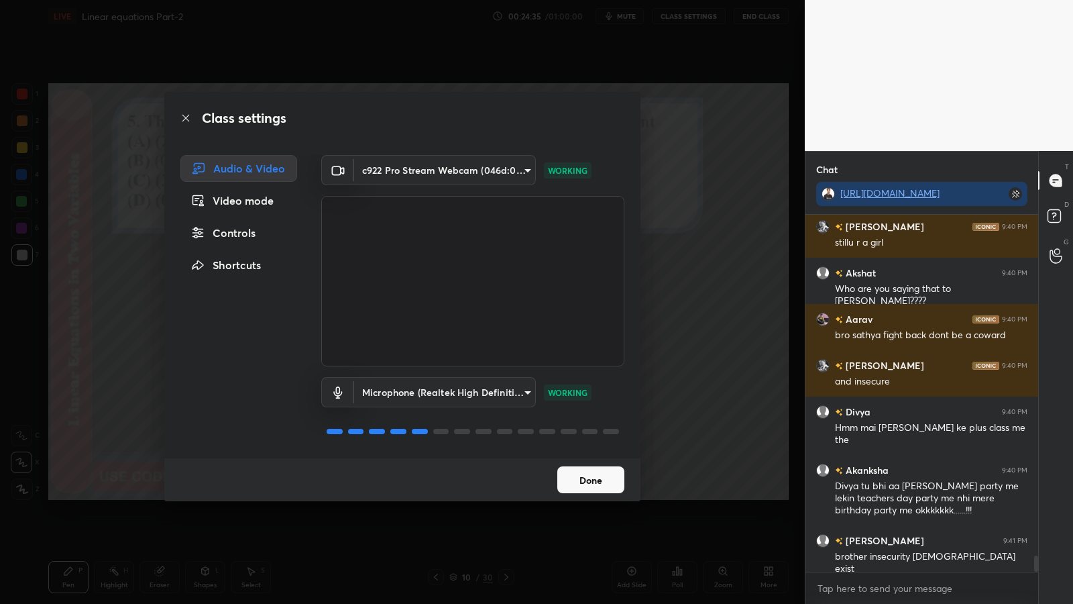
click at [247, 231] on div "Controls" at bounding box center [238, 232] width 117 height 27
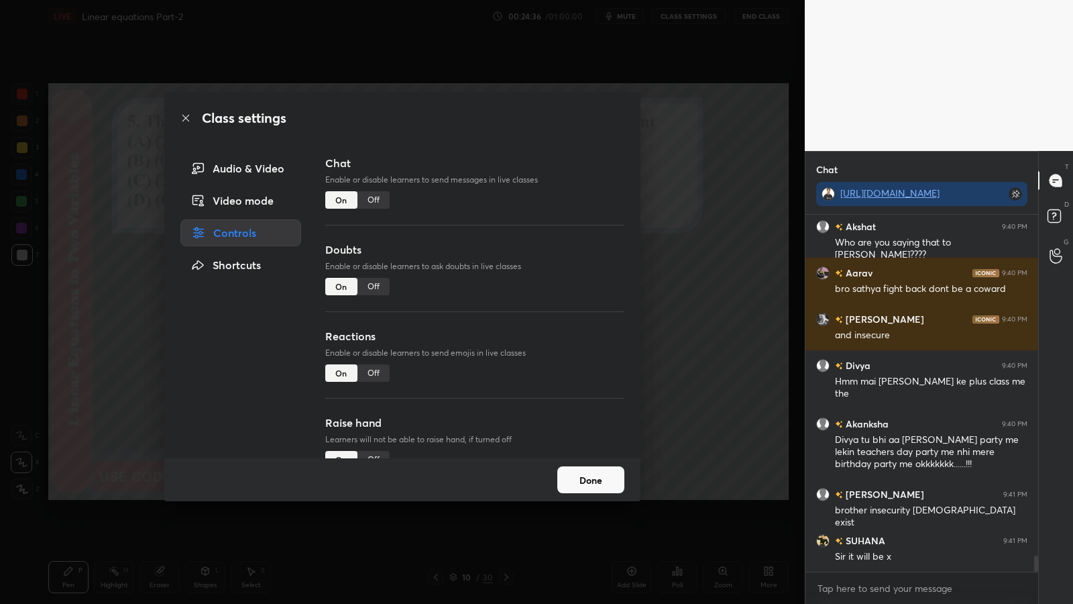
click at [373, 199] on div "Off" at bounding box center [373, 199] width 32 height 17
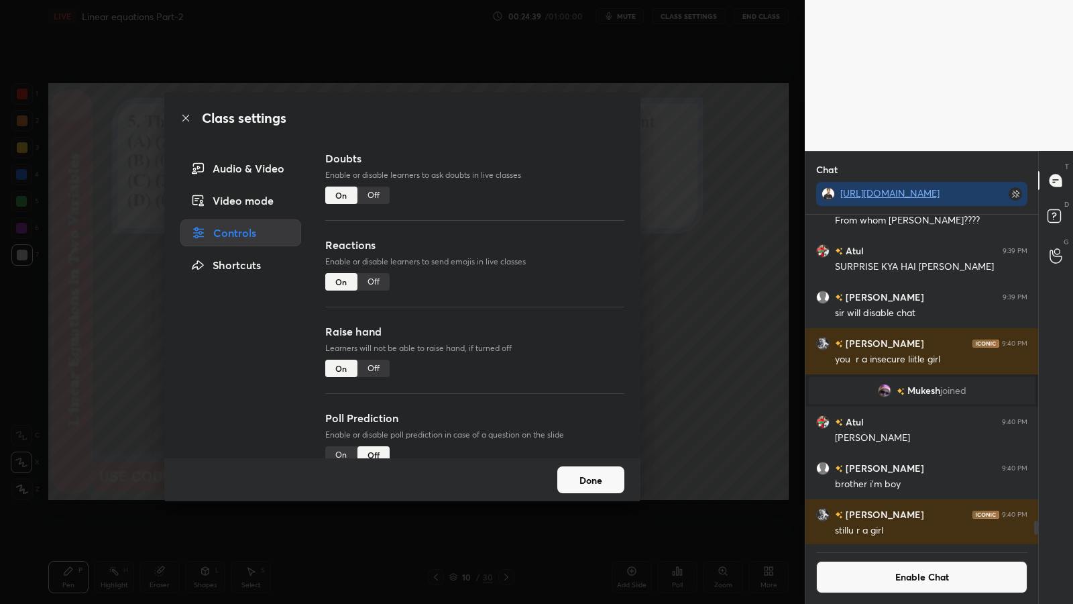
scroll to position [117, 0]
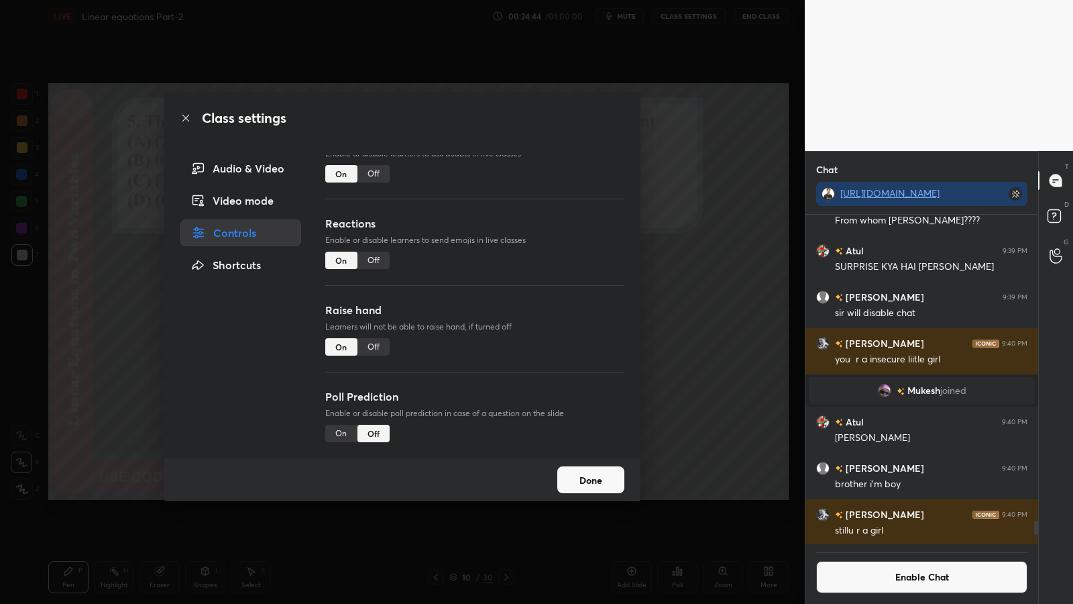
click at [598, 480] on button "Done" at bounding box center [590, 479] width 67 height 27
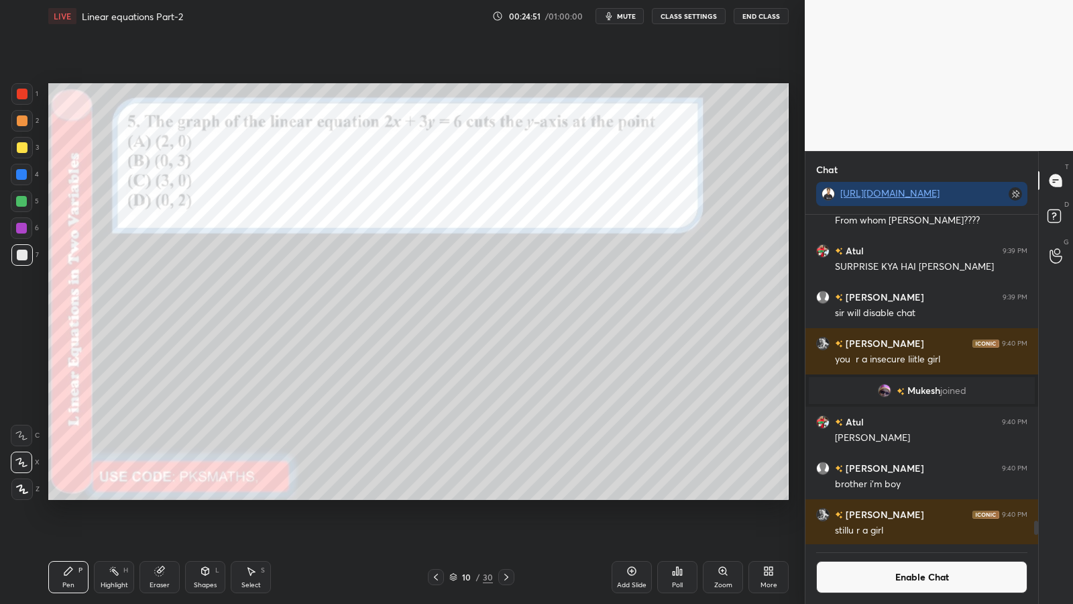
scroll to position [298, 229]
click at [27, 123] on div at bounding box center [21, 120] width 21 height 21
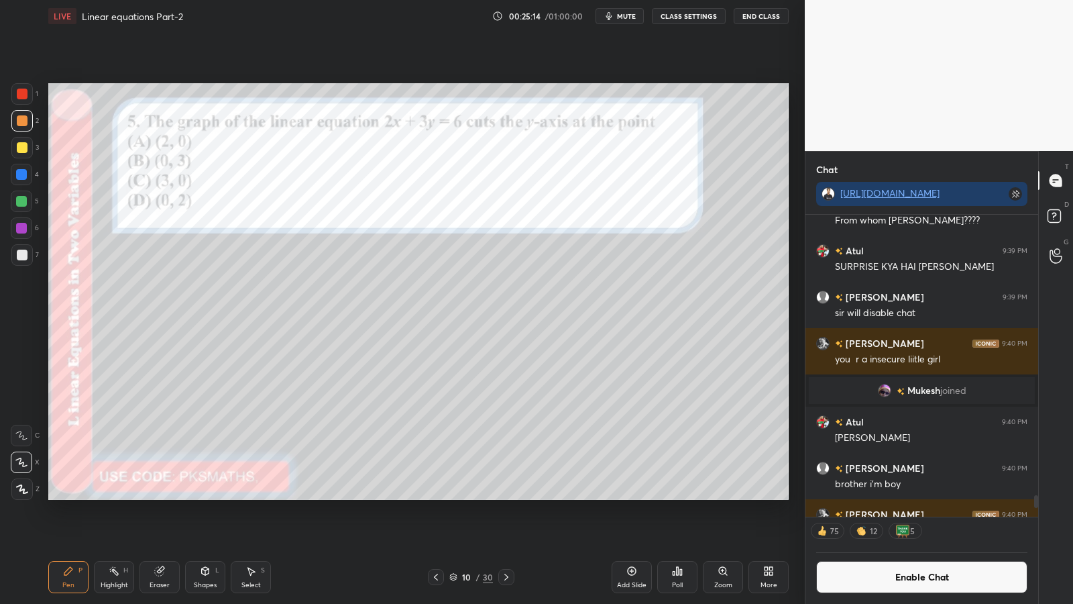
click at [163, 495] on icon at bounding box center [159, 571] width 9 height 9
click at [23, 463] on icon at bounding box center [21, 461] width 11 height 11
click at [72, 495] on icon at bounding box center [68, 570] width 11 height 11
click at [209, 495] on div "Shapes L" at bounding box center [205, 577] width 40 height 32
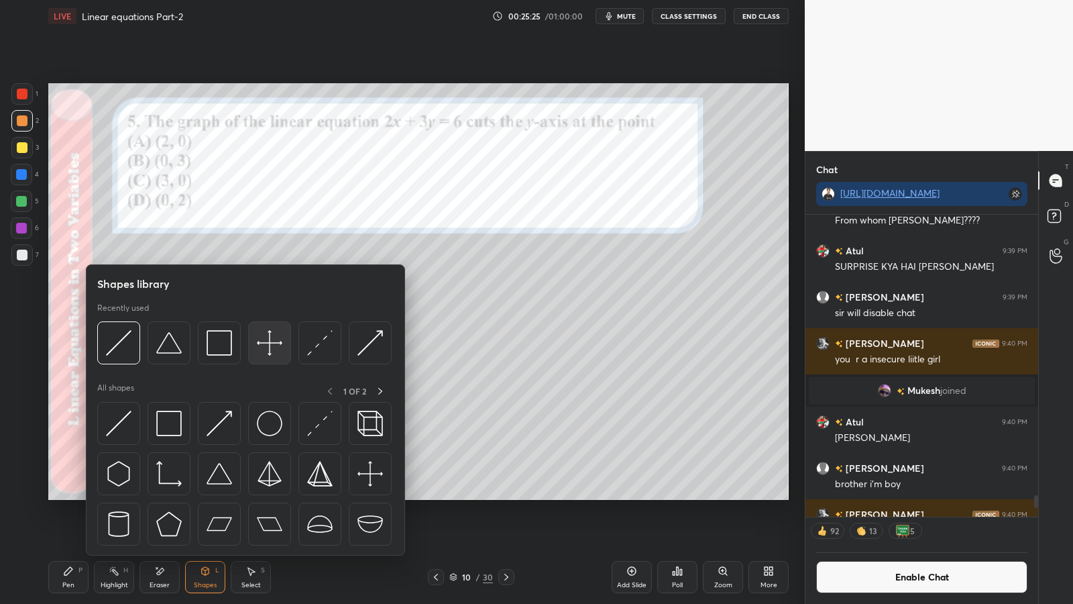
click at [274, 339] on img at bounding box center [269, 342] width 25 height 25
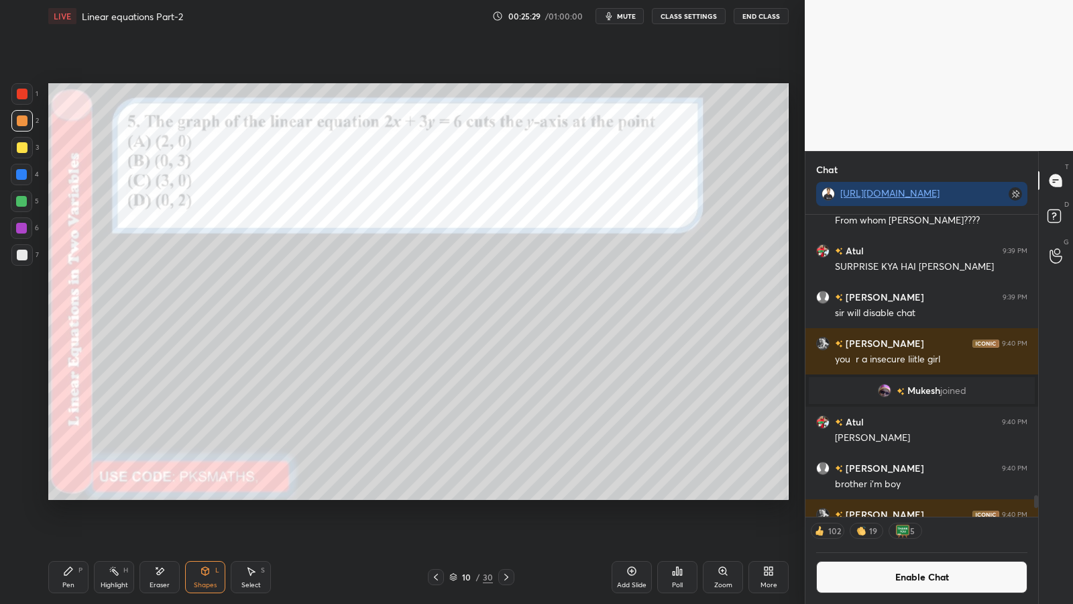
click at [66, 495] on icon at bounding box center [68, 570] width 11 height 11
click at [15, 91] on div at bounding box center [21, 93] width 21 height 21
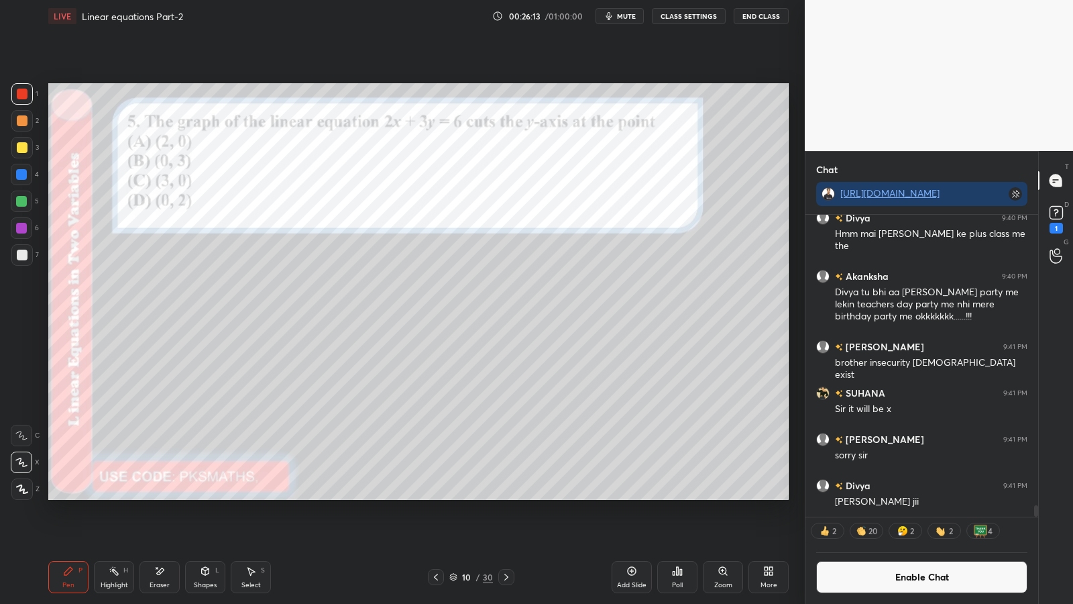
scroll to position [7820, 0]
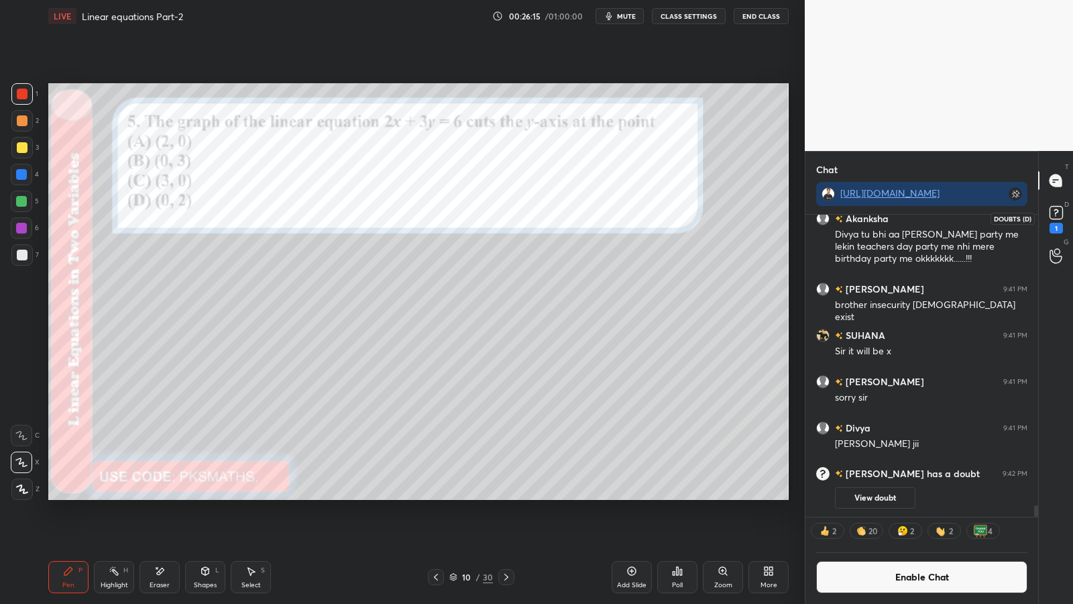
click at [1058, 215] on rect at bounding box center [1056, 213] width 13 height 13
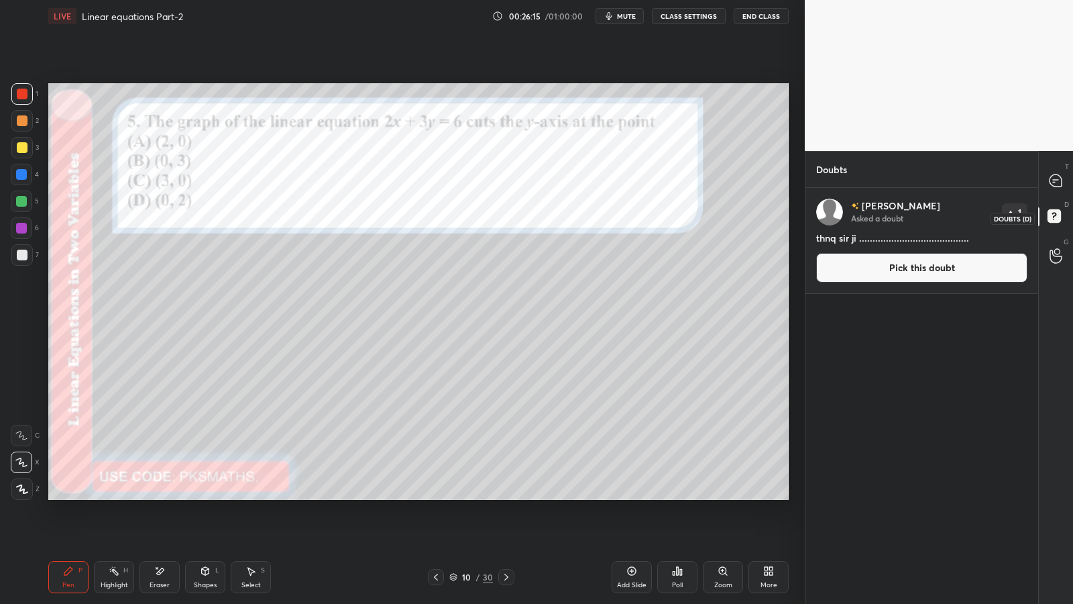
scroll to position [412, 229]
click at [1058, 181] on icon at bounding box center [1056, 180] width 12 height 12
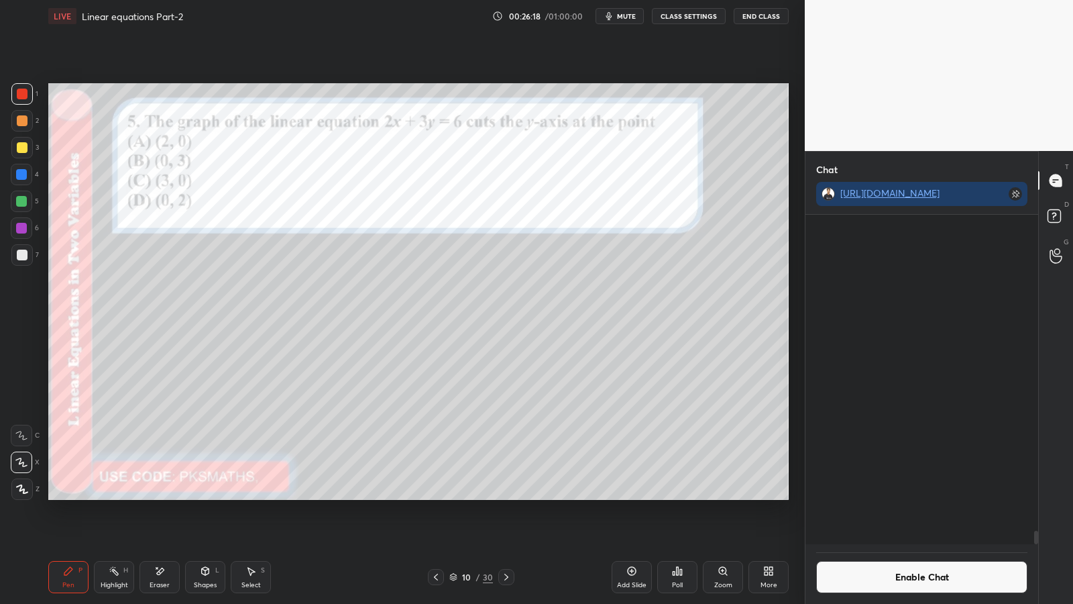
scroll to position [325, 229]
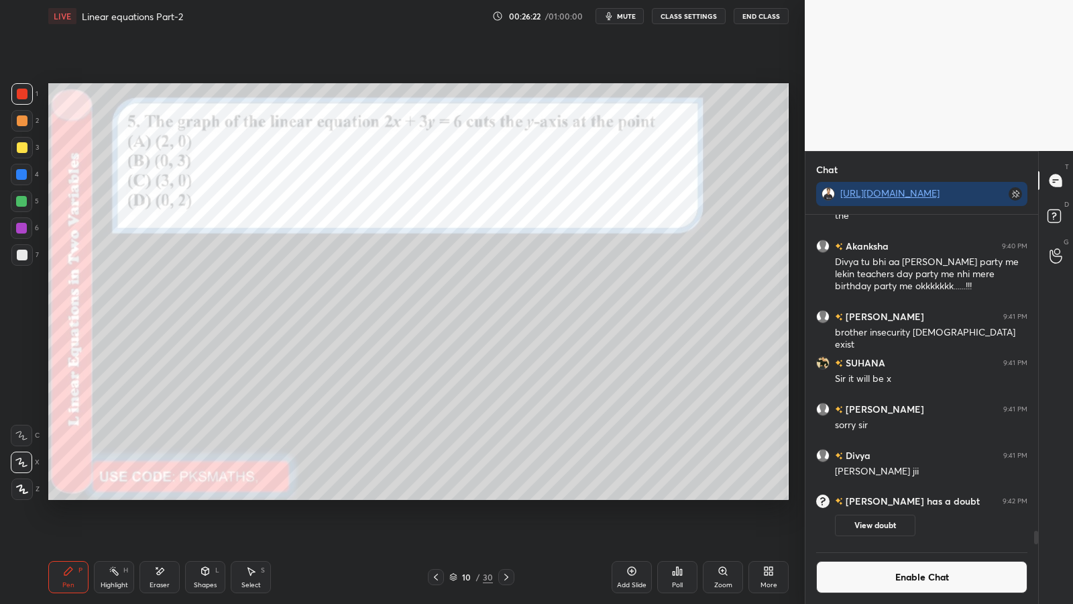
click at [19, 251] on div at bounding box center [22, 254] width 11 height 11
click at [21, 174] on div at bounding box center [21, 174] width 11 height 11
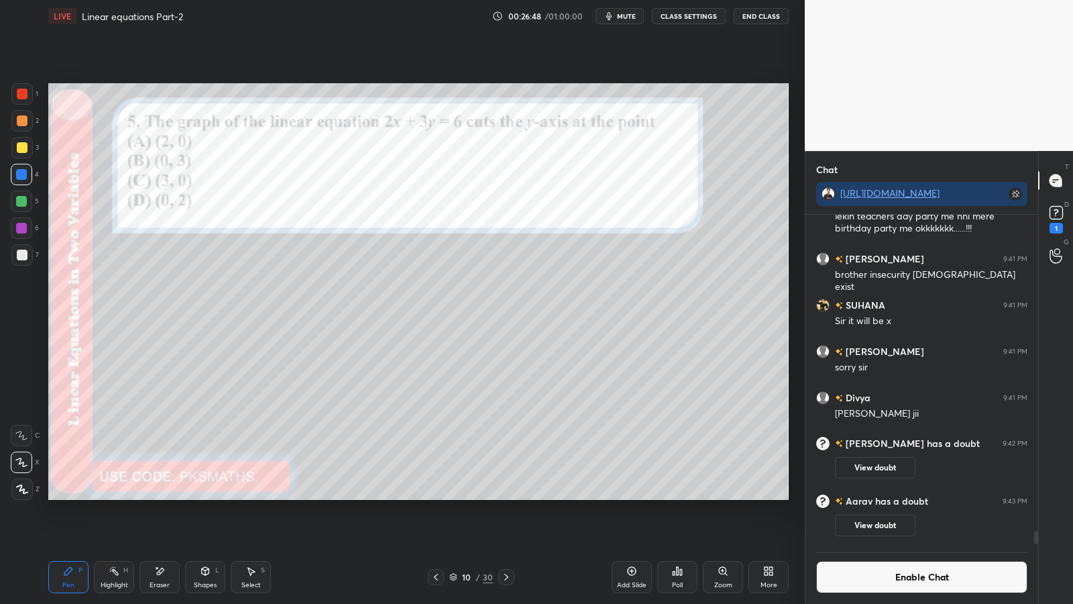
click at [19, 254] on div at bounding box center [22, 254] width 11 height 11
click at [23, 205] on div at bounding box center [21, 201] width 11 height 11
click at [881, 495] on button "Enable Chat" at bounding box center [921, 577] width 211 height 32
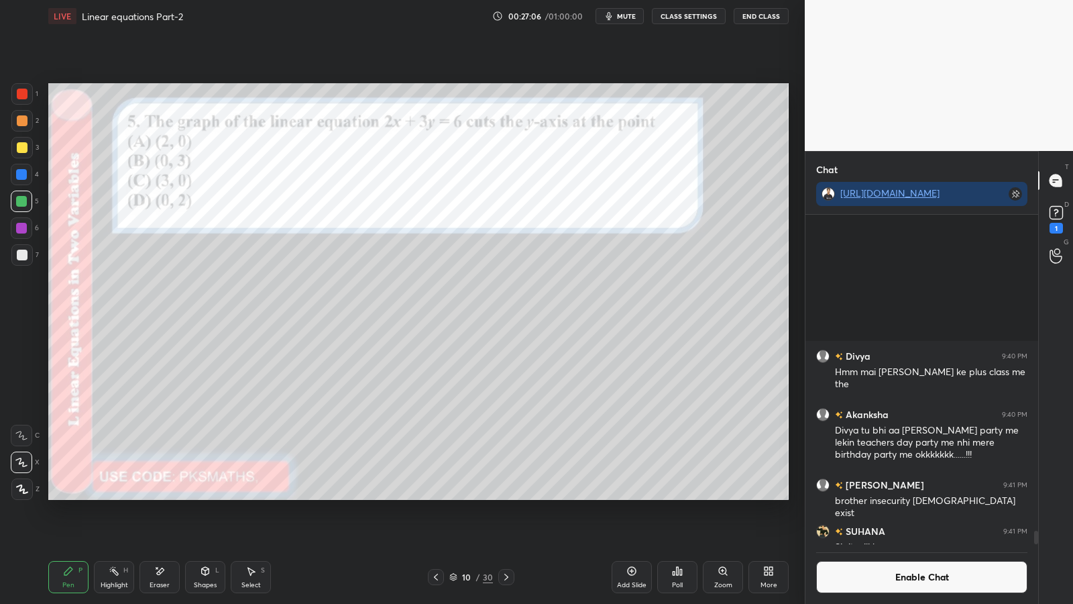
scroll to position [353, 229]
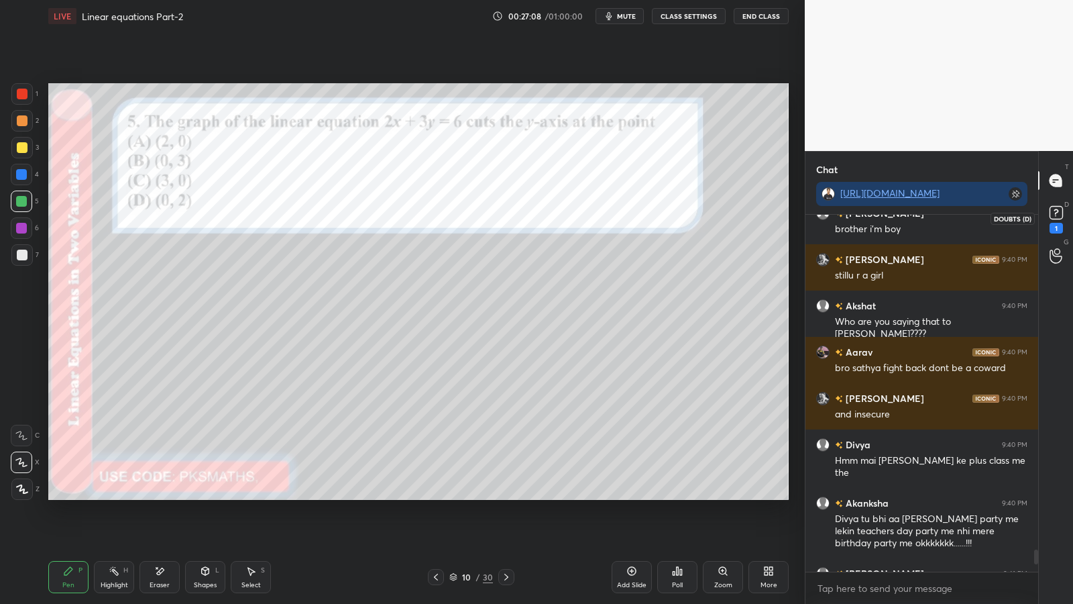
click at [1059, 212] on rect at bounding box center [1056, 213] width 13 height 13
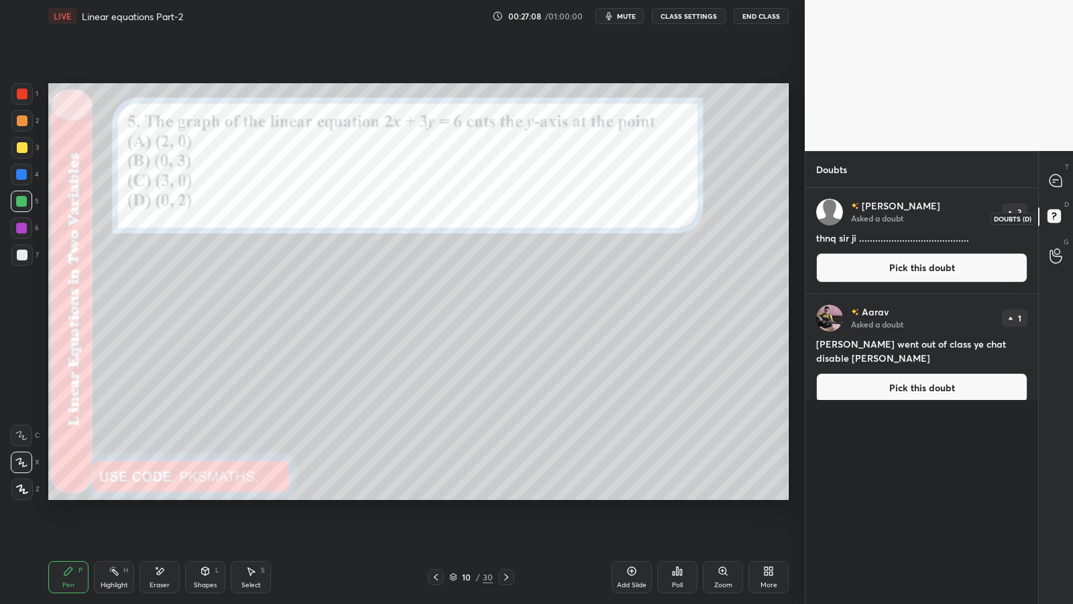
scroll to position [412, 229]
click at [912, 373] on button "Pick this doubt" at bounding box center [921, 388] width 211 height 30
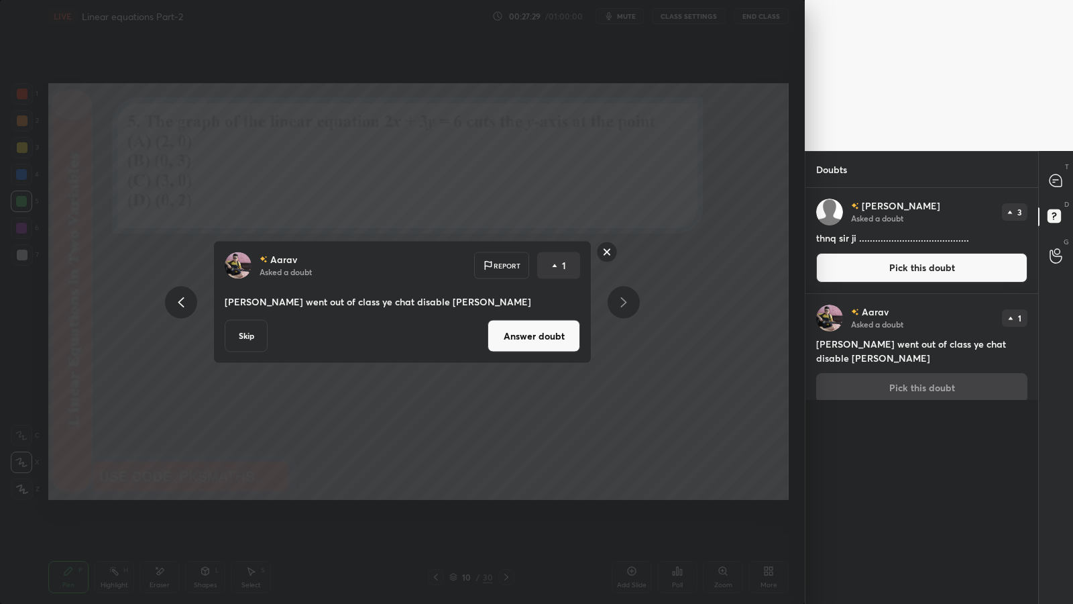
click at [534, 337] on button "Answer doubt" at bounding box center [534, 336] width 93 height 32
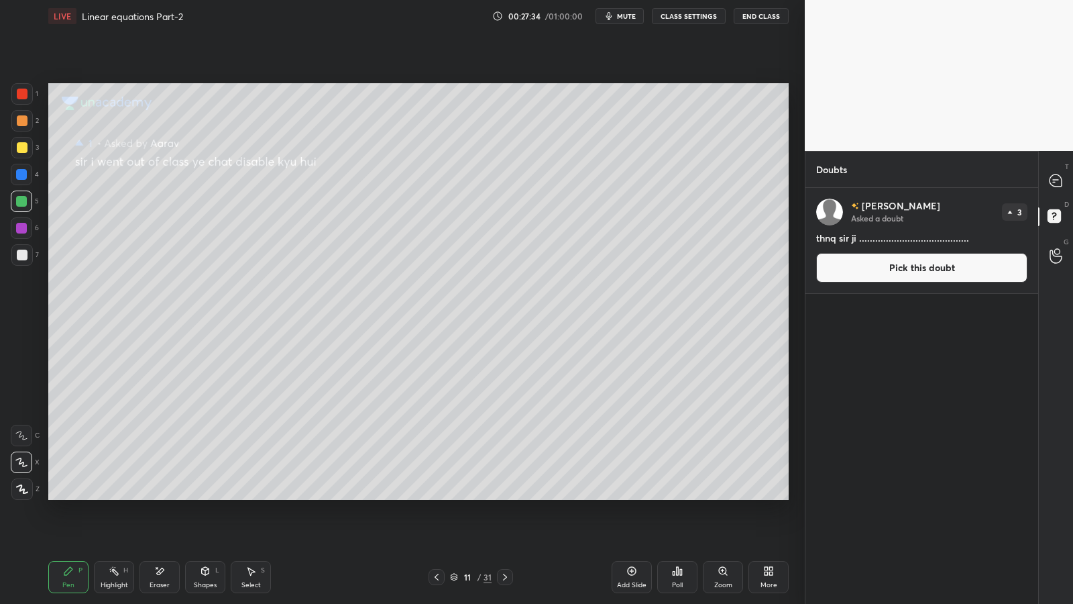
click at [903, 274] on button "Pick this doubt" at bounding box center [921, 268] width 211 height 30
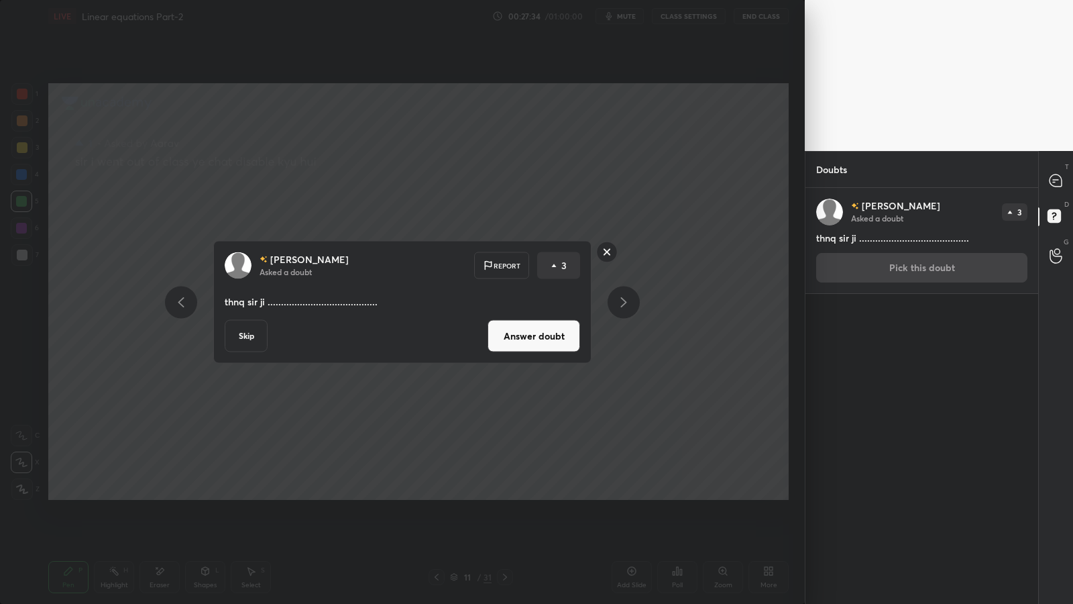
click at [545, 333] on button "Answer doubt" at bounding box center [534, 336] width 93 height 32
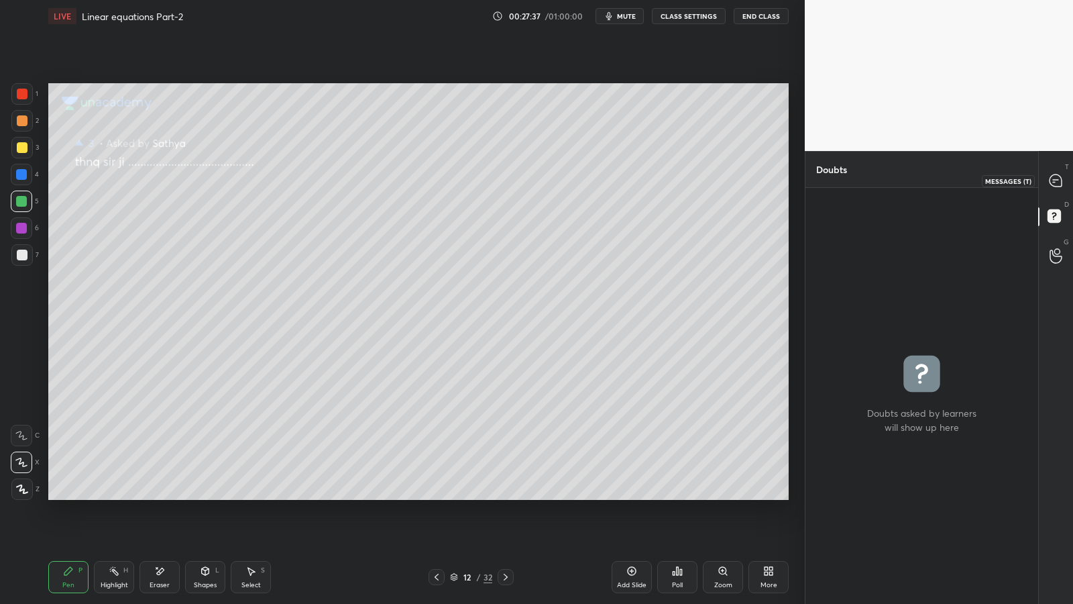
click at [1055, 180] on icon at bounding box center [1055, 180] width 5 height 0
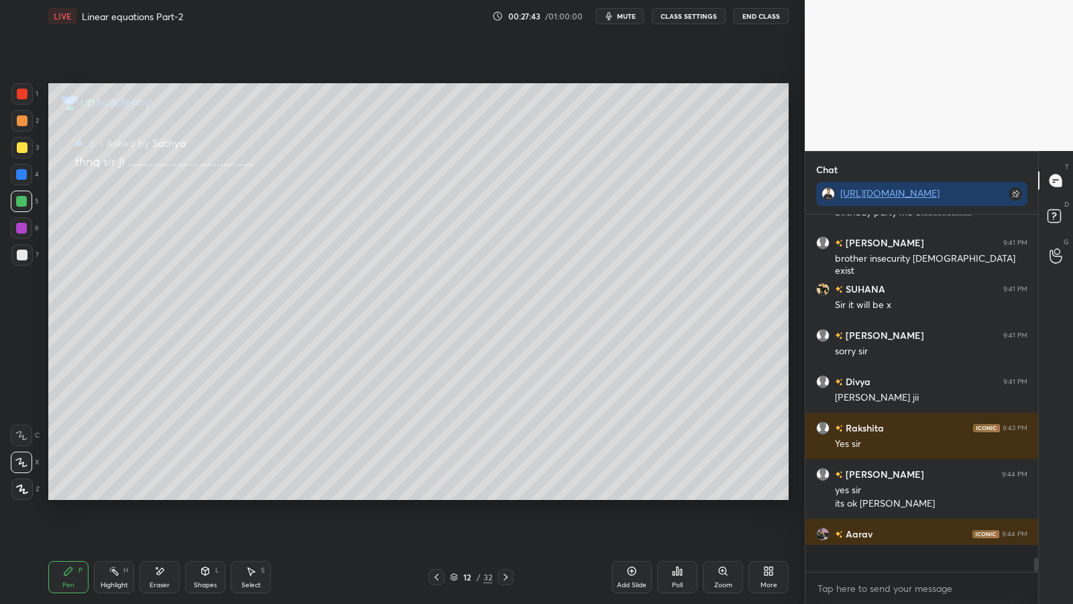
scroll to position [7996, 0]
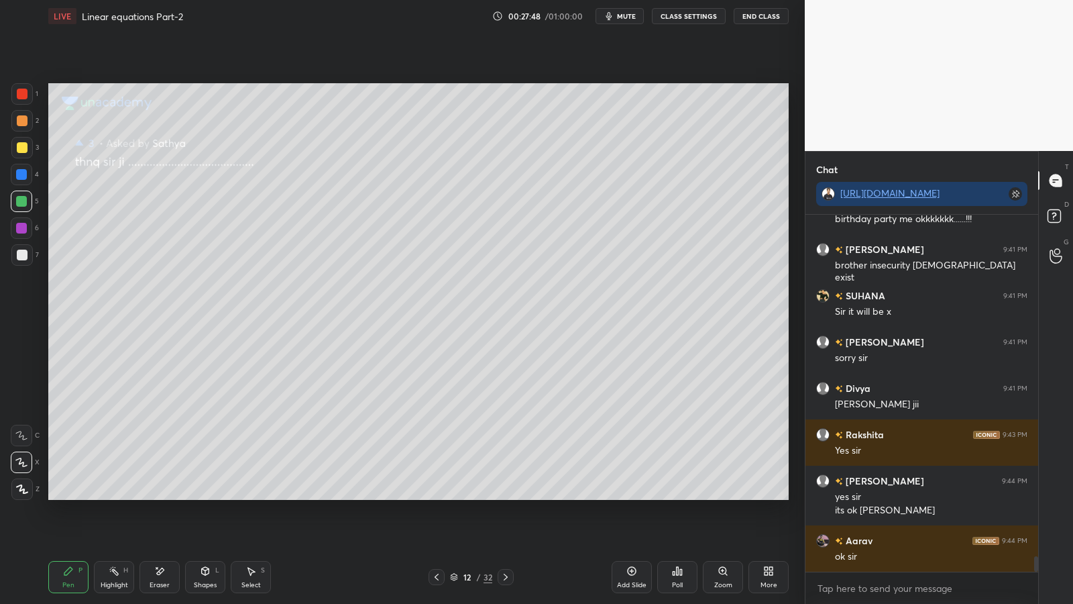
click at [697, 21] on button "CLASS SETTINGS" at bounding box center [689, 16] width 74 height 16
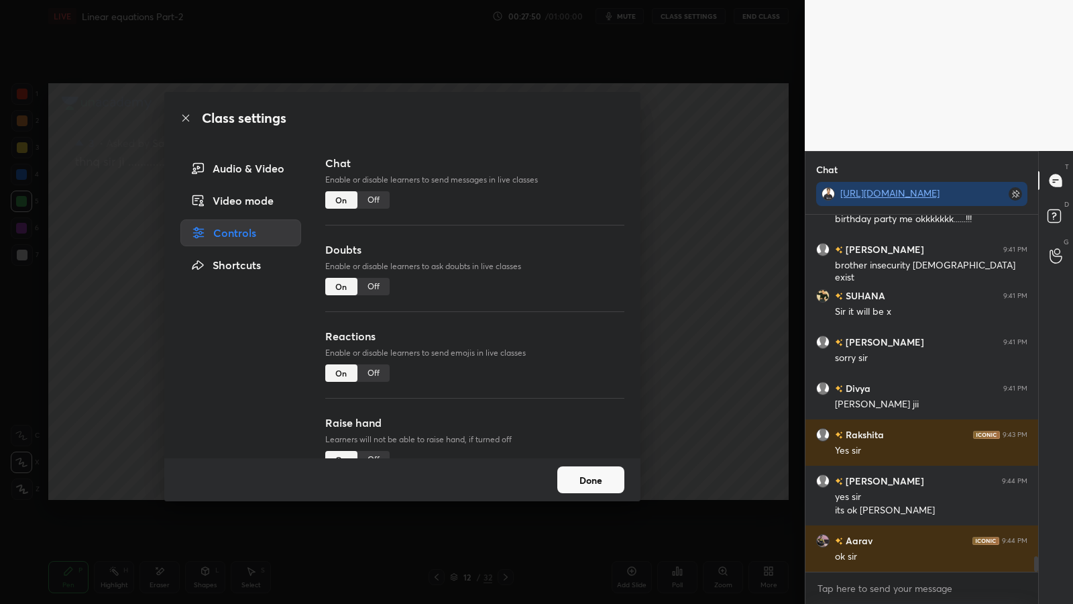
click at [577, 487] on button "Done" at bounding box center [590, 479] width 67 height 27
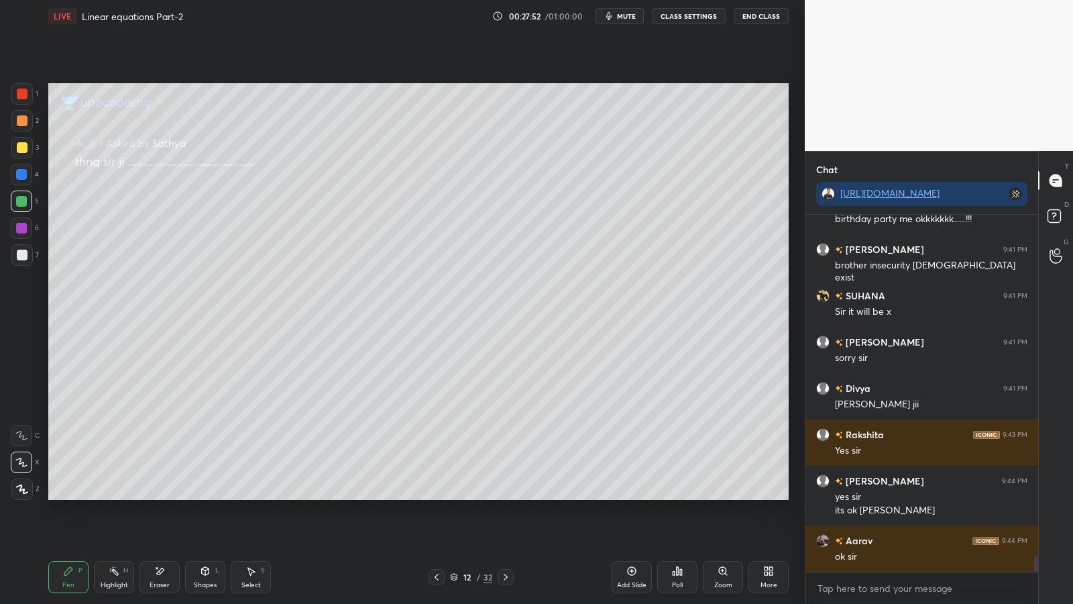
click at [439, 495] on icon at bounding box center [436, 576] width 11 height 11
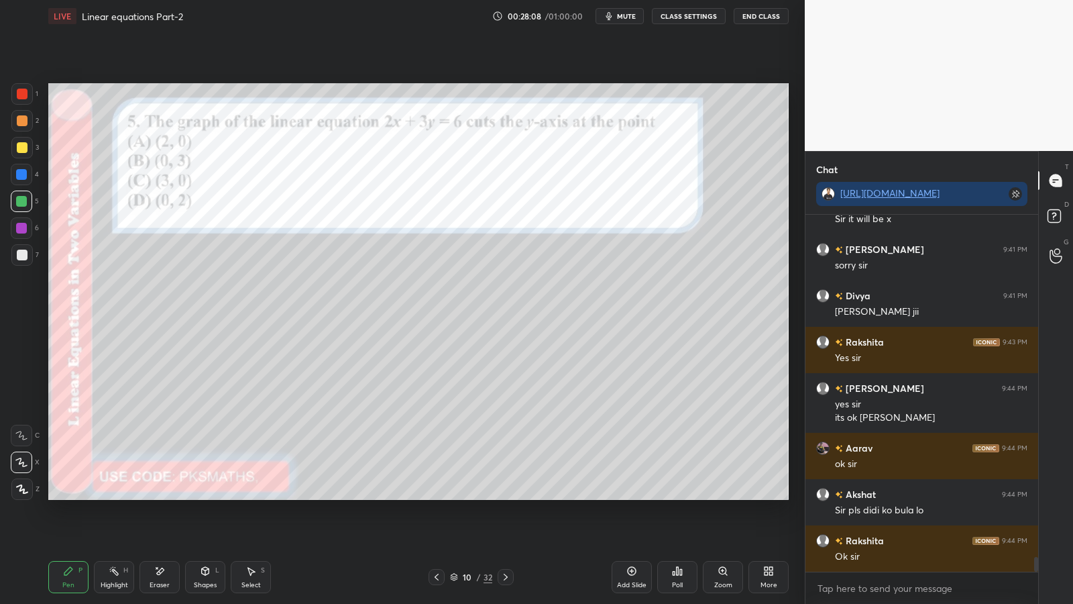
scroll to position [8134, 0]
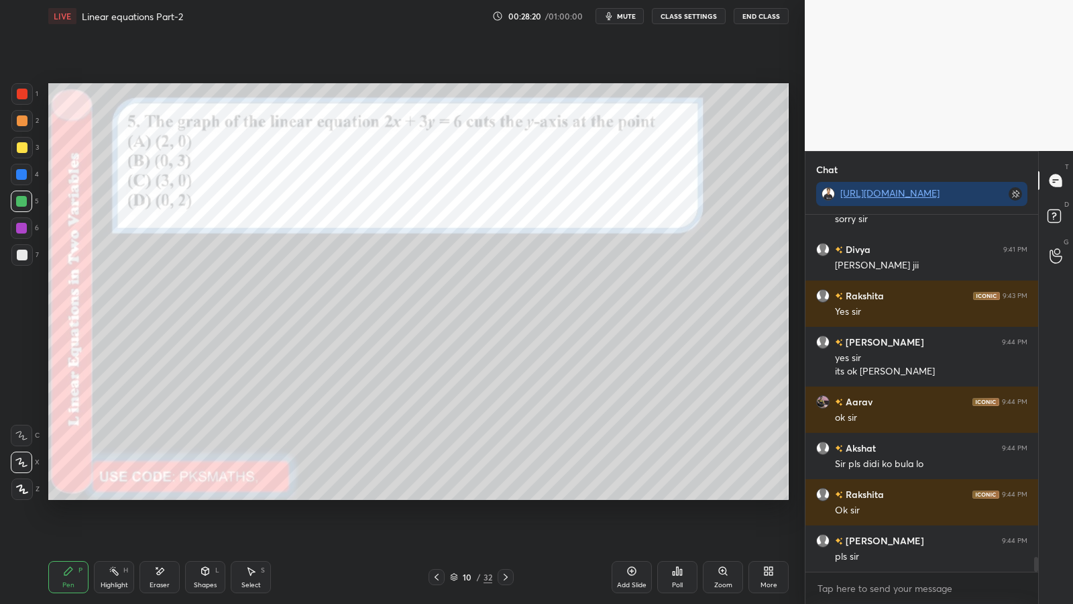
click at [507, 495] on icon at bounding box center [505, 576] width 11 height 11
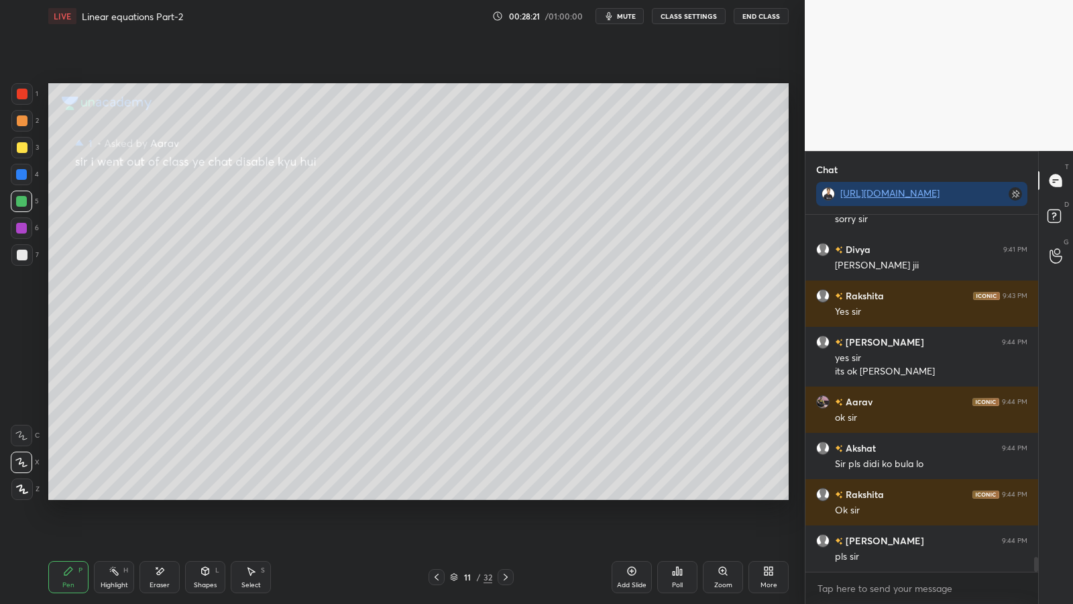
click at [505, 495] on icon at bounding box center [505, 576] width 11 height 11
click at [504, 495] on icon at bounding box center [505, 576] width 11 height 11
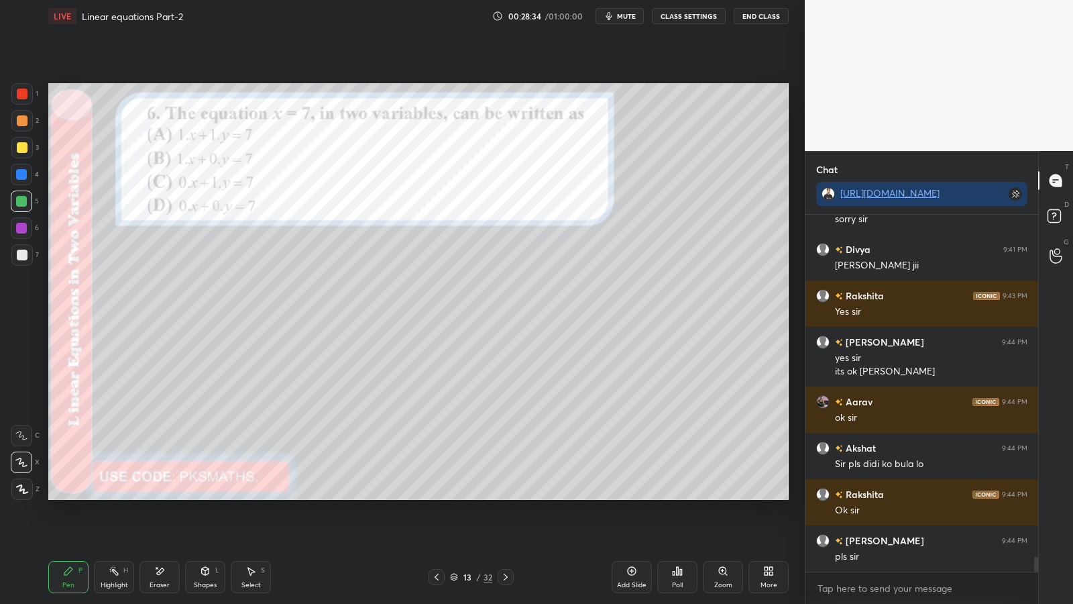
click at [679, 495] on icon at bounding box center [677, 570] width 11 height 11
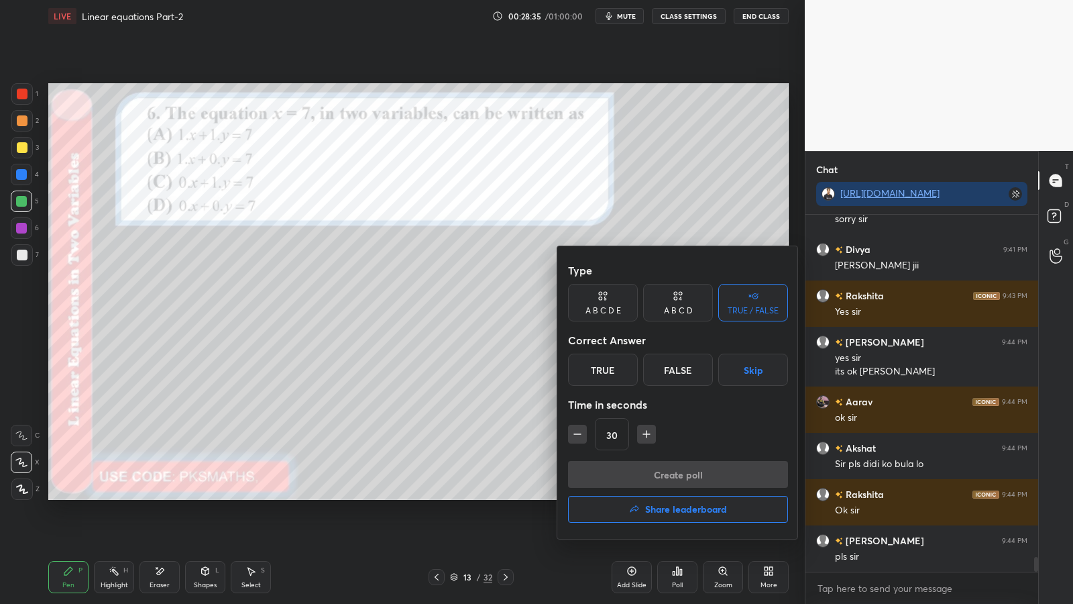
click at [686, 301] on div "A B C D" at bounding box center [678, 303] width 70 height 38
click at [636, 370] on div "B" at bounding box center [633, 369] width 40 height 32
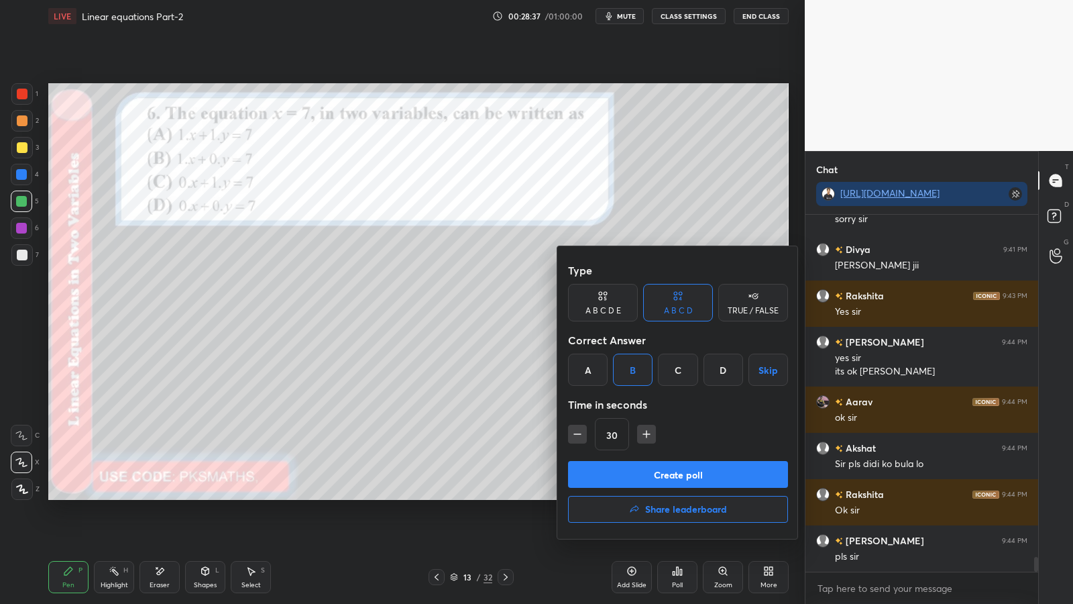
scroll to position [8181, 0]
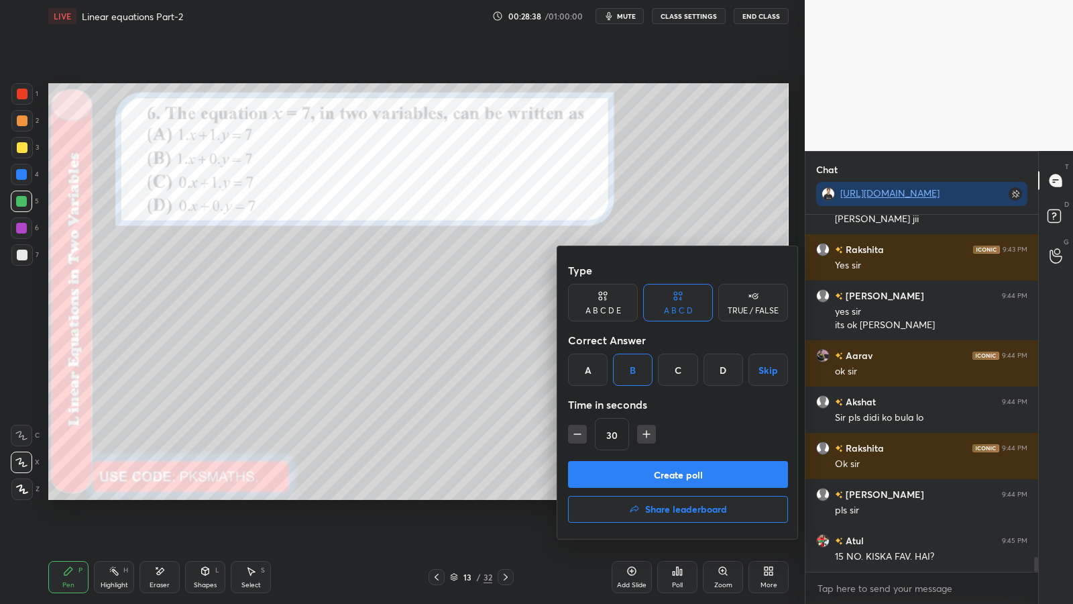
click at [648, 477] on button "Create poll" at bounding box center [678, 474] width 220 height 27
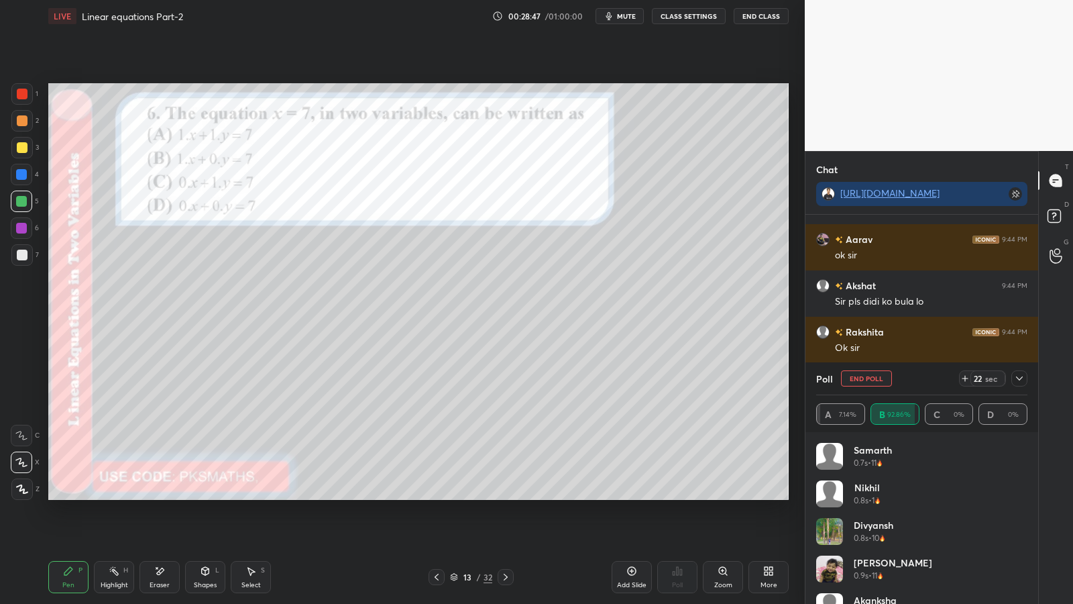
scroll to position [8343, 0]
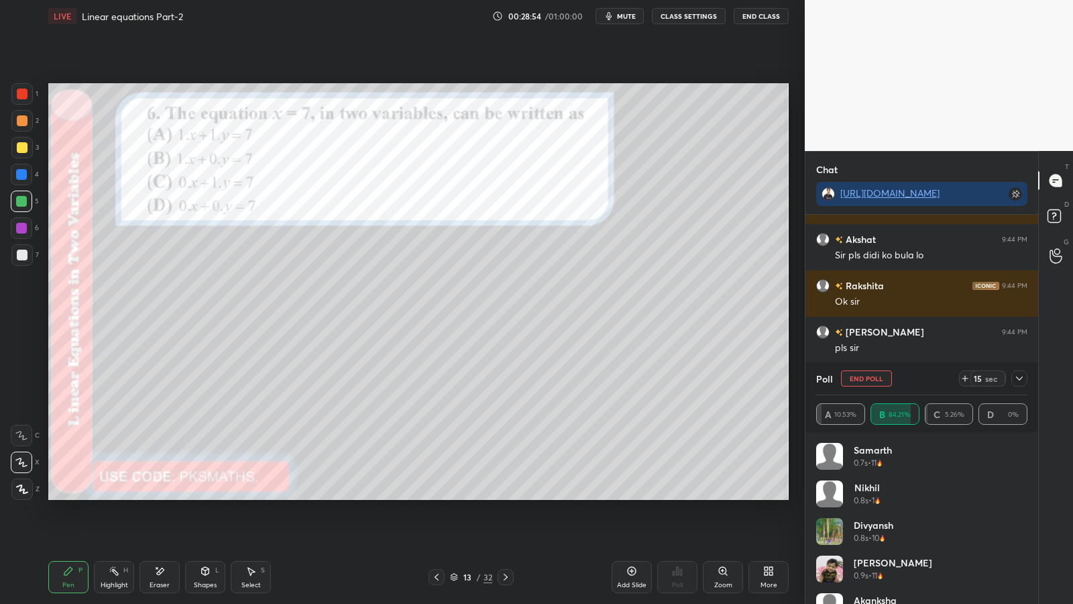
click at [636, 15] on span "mute" at bounding box center [626, 15] width 19 height 9
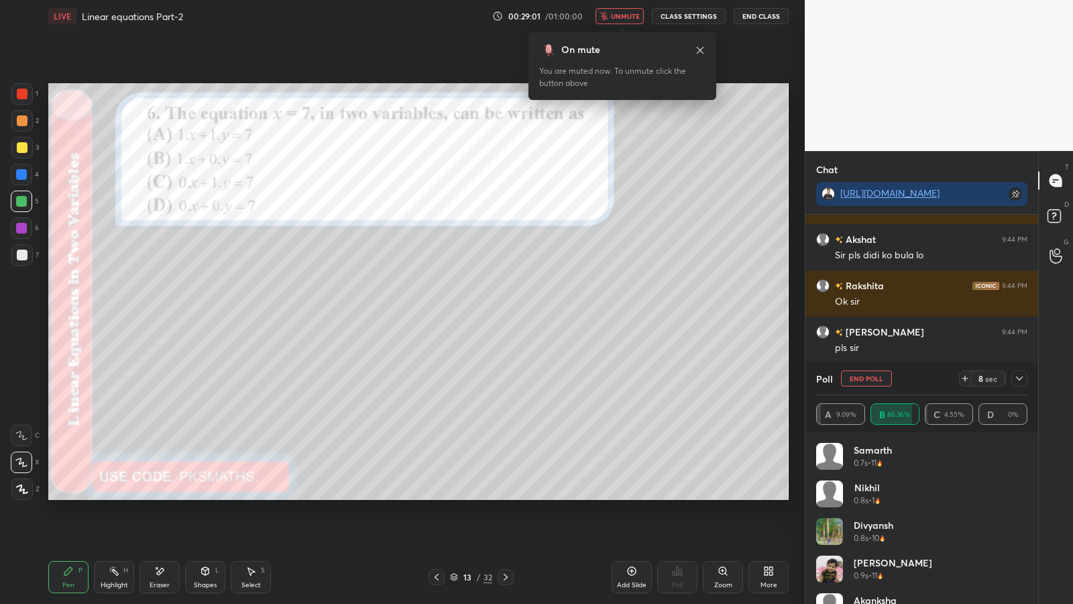
scroll to position [8389, 0]
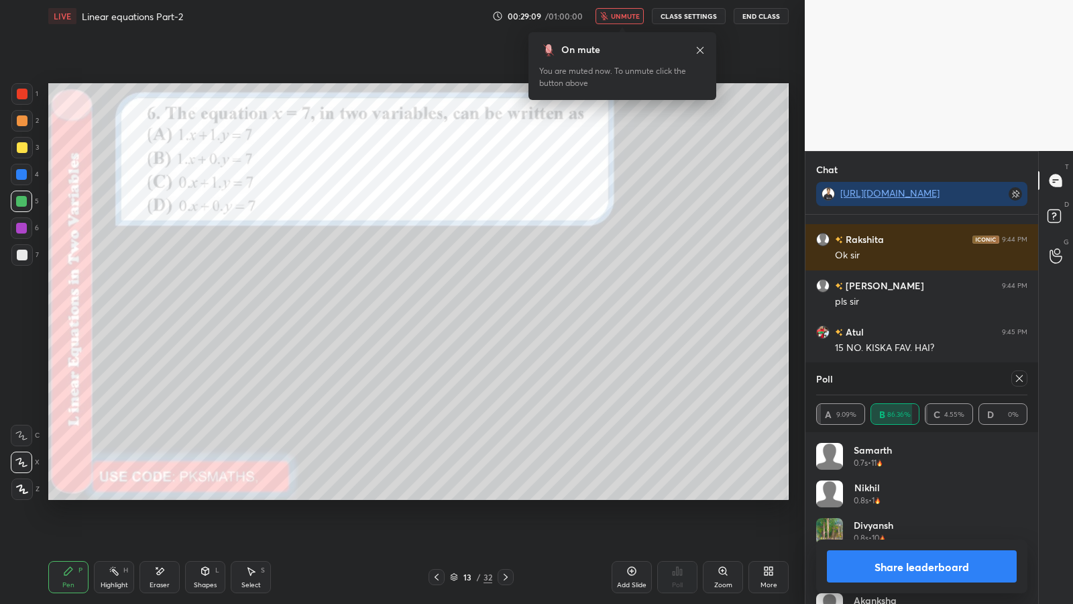
click at [628, 14] on span "unmute" at bounding box center [625, 15] width 29 height 9
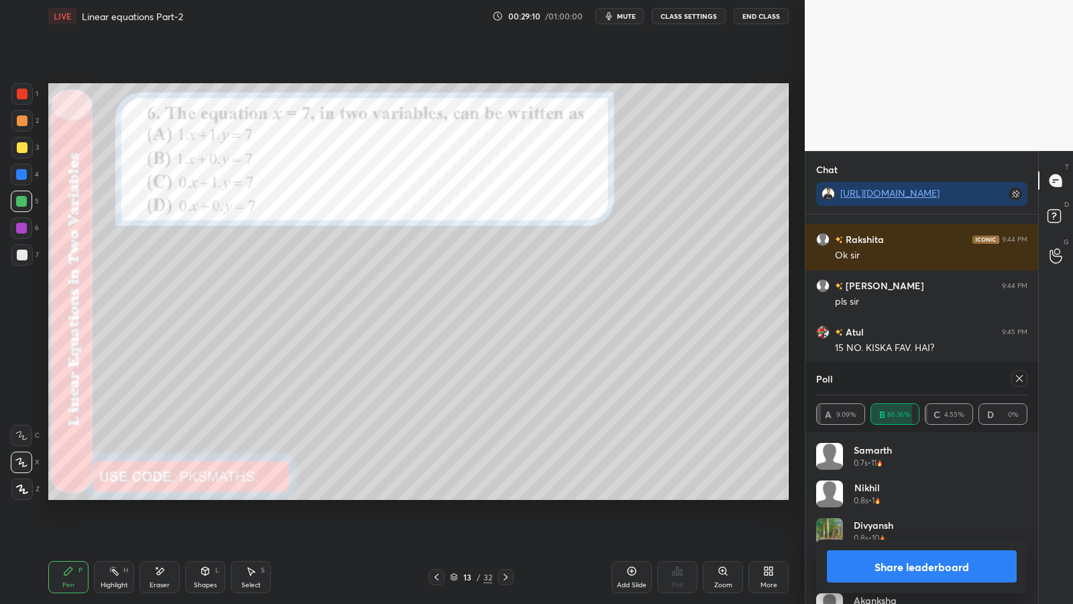
click at [929, 495] on button "Share leaderboard" at bounding box center [922, 566] width 190 height 32
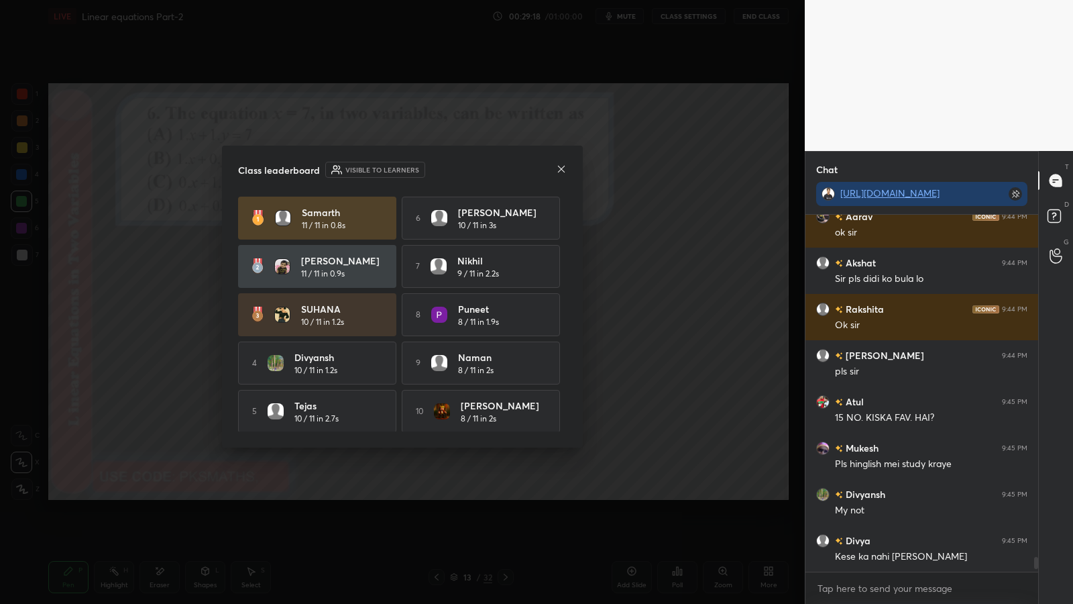
scroll to position [8366, 0]
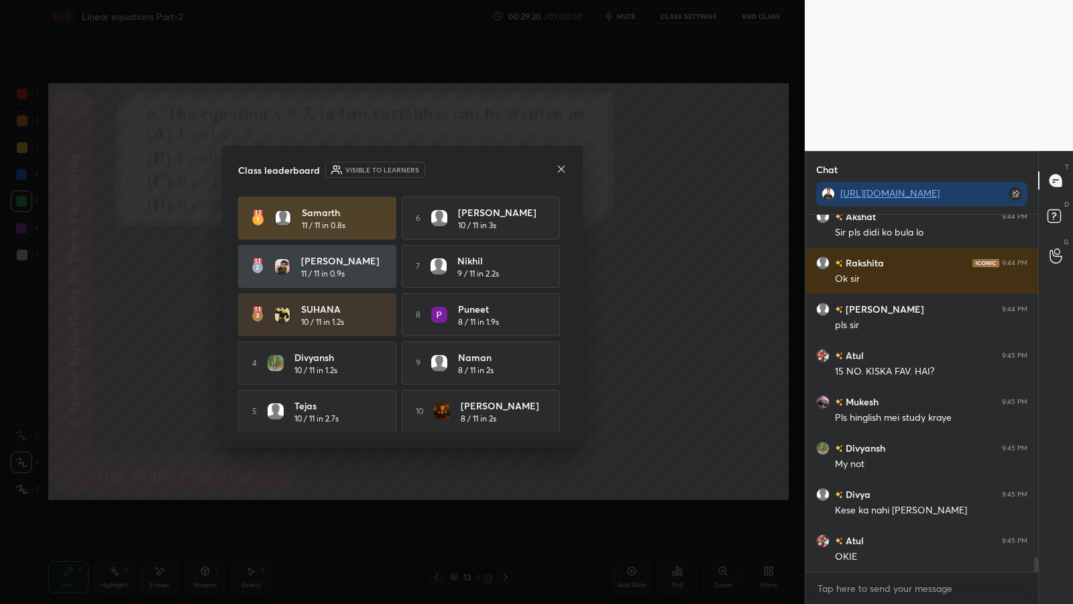
click at [562, 167] on icon at bounding box center [561, 169] width 11 height 11
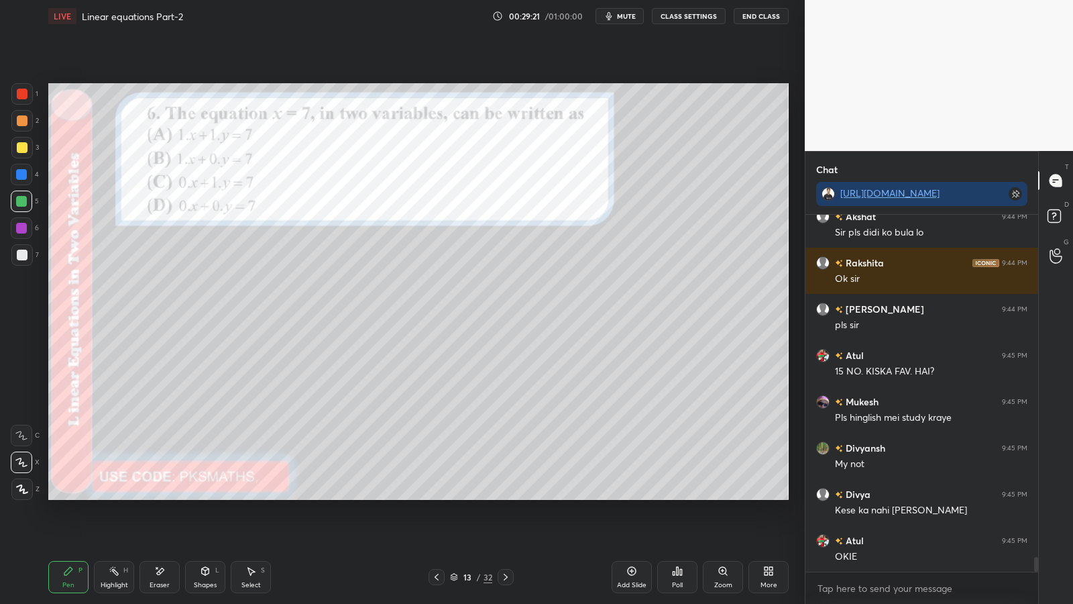
click at [46, 125] on div "Setting up your live class Poll for secs No correct answer Start poll" at bounding box center [418, 291] width 751 height 518
click at [25, 121] on div at bounding box center [22, 120] width 11 height 11
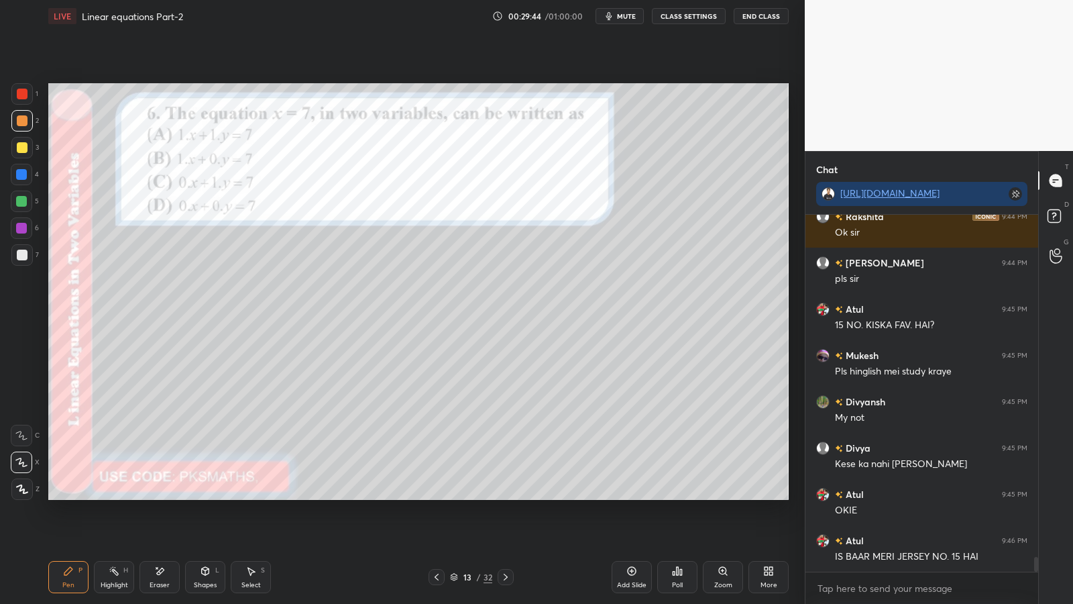
scroll to position [8458, 0]
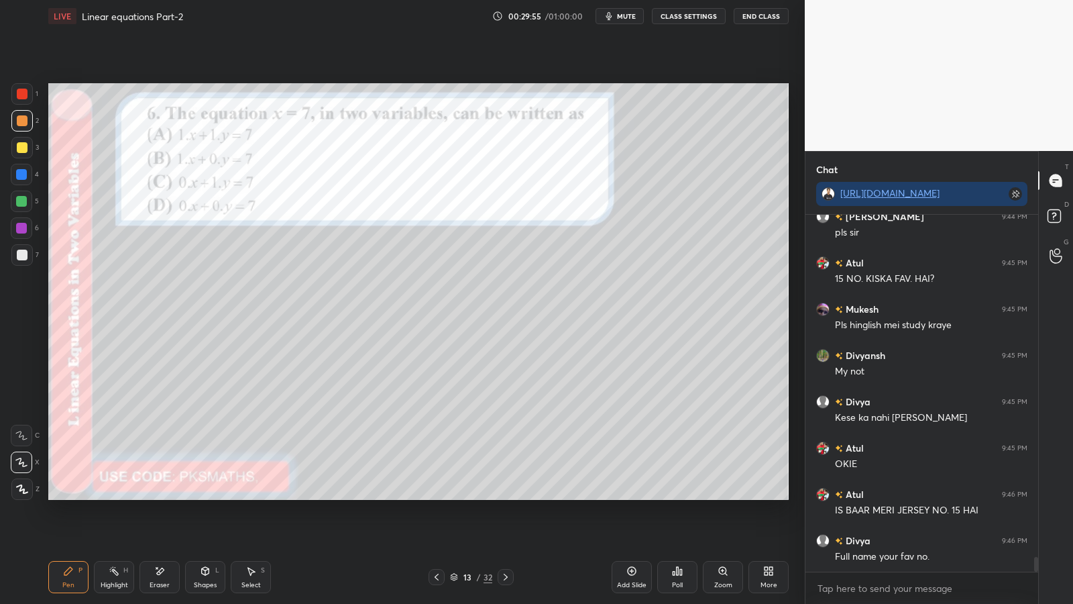
click at [634, 19] on span "mute" at bounding box center [626, 15] width 19 height 9
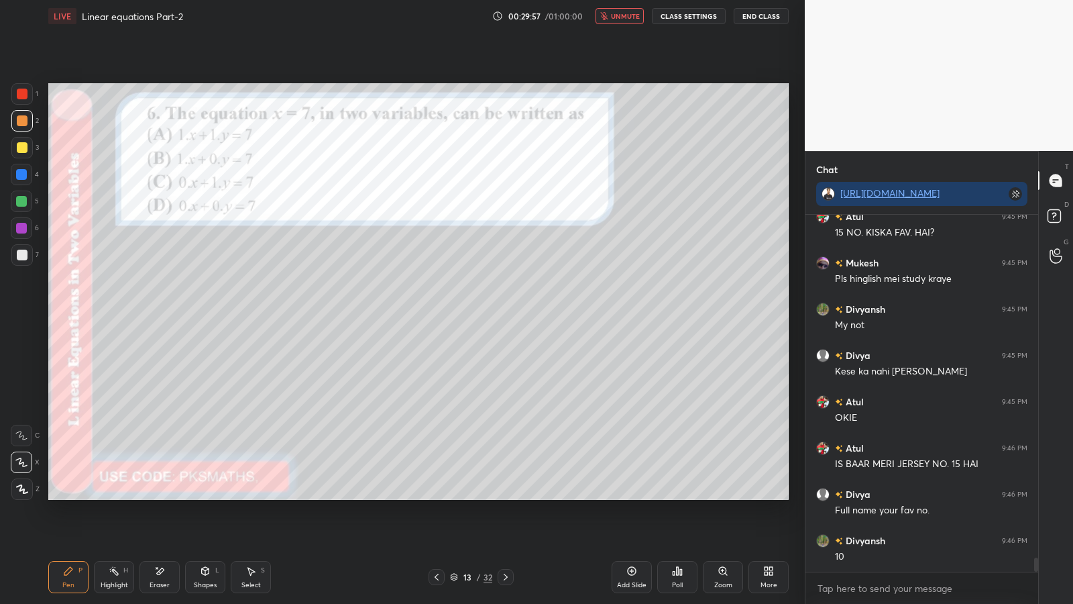
scroll to position [8563, 0]
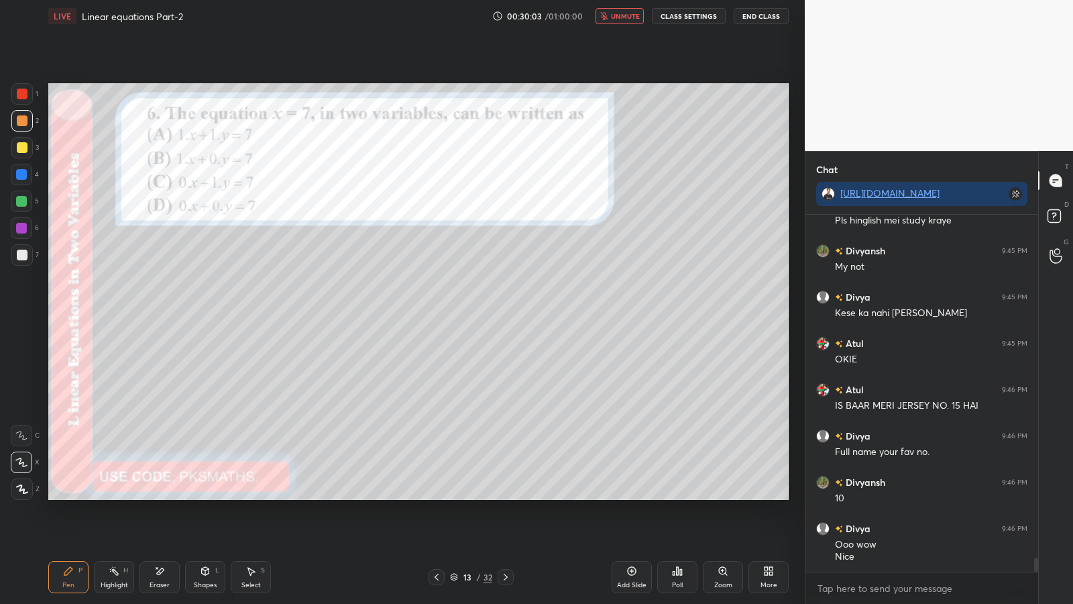
click at [627, 19] on span "unmute" at bounding box center [625, 15] width 29 height 9
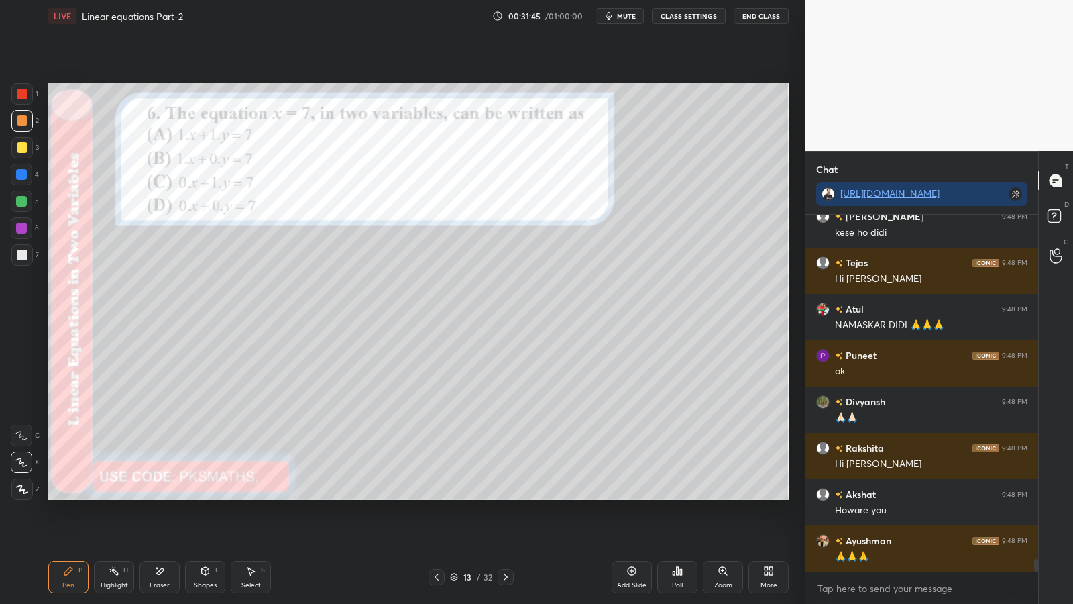
scroll to position [9793, 0]
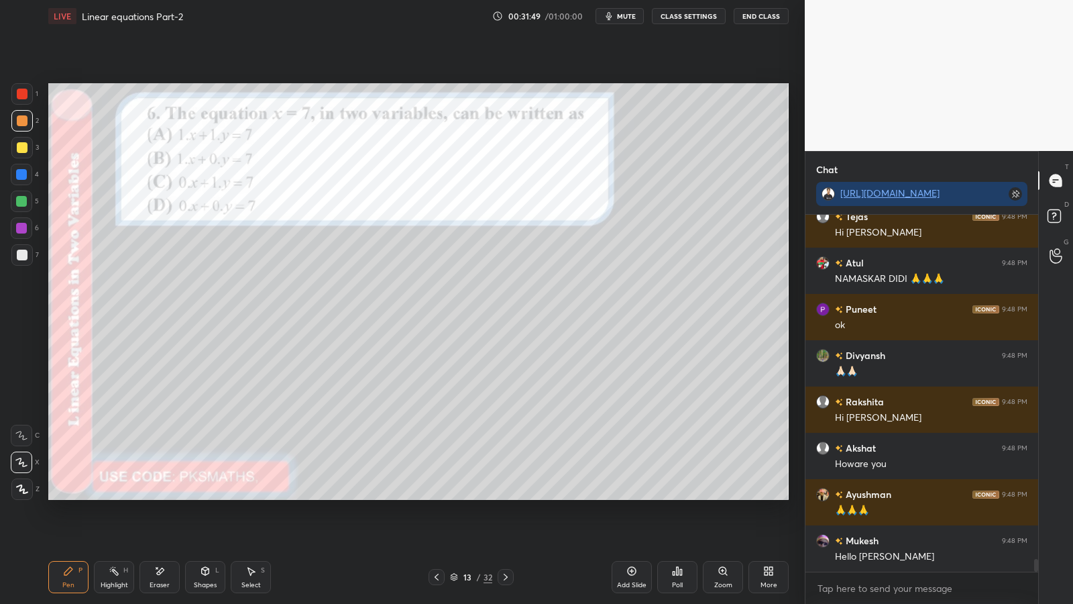
click at [21, 256] on div at bounding box center [22, 254] width 11 height 11
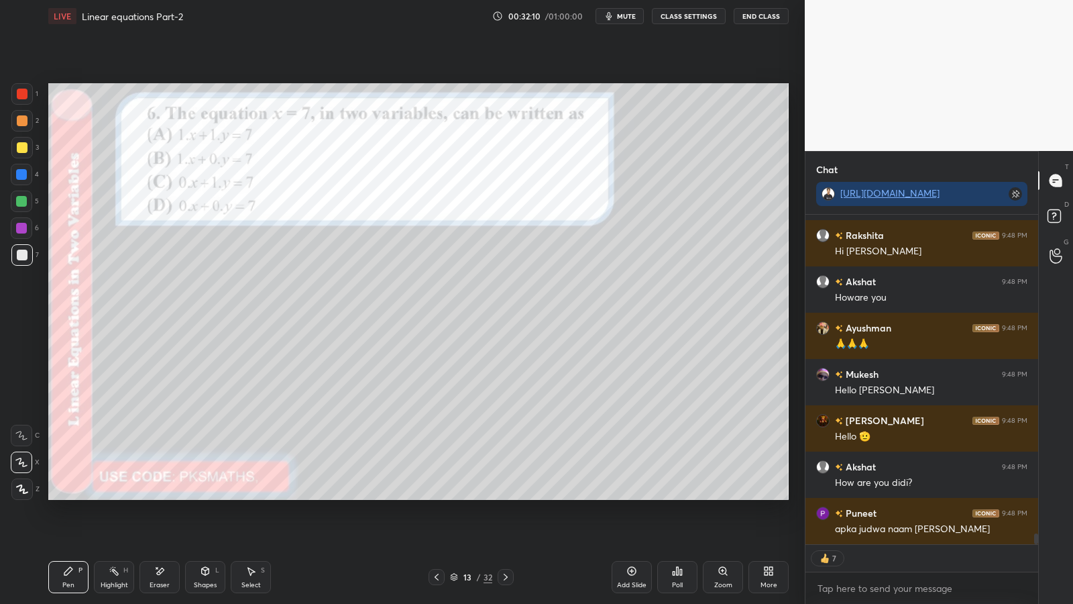
scroll to position [10006, 0]
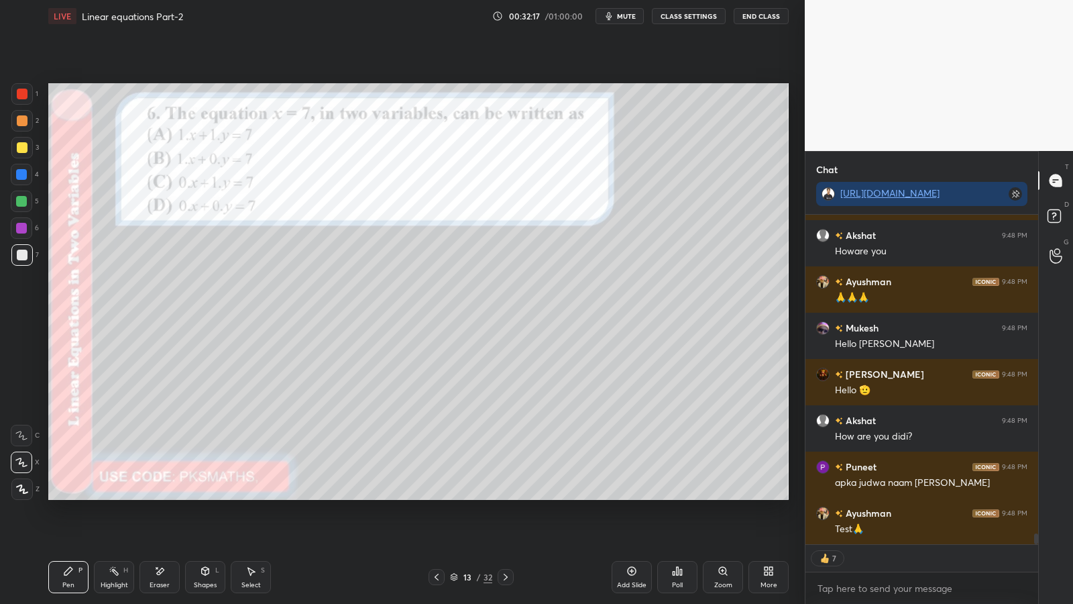
click at [17, 203] on div at bounding box center [21, 201] width 11 height 11
type textarea "x"
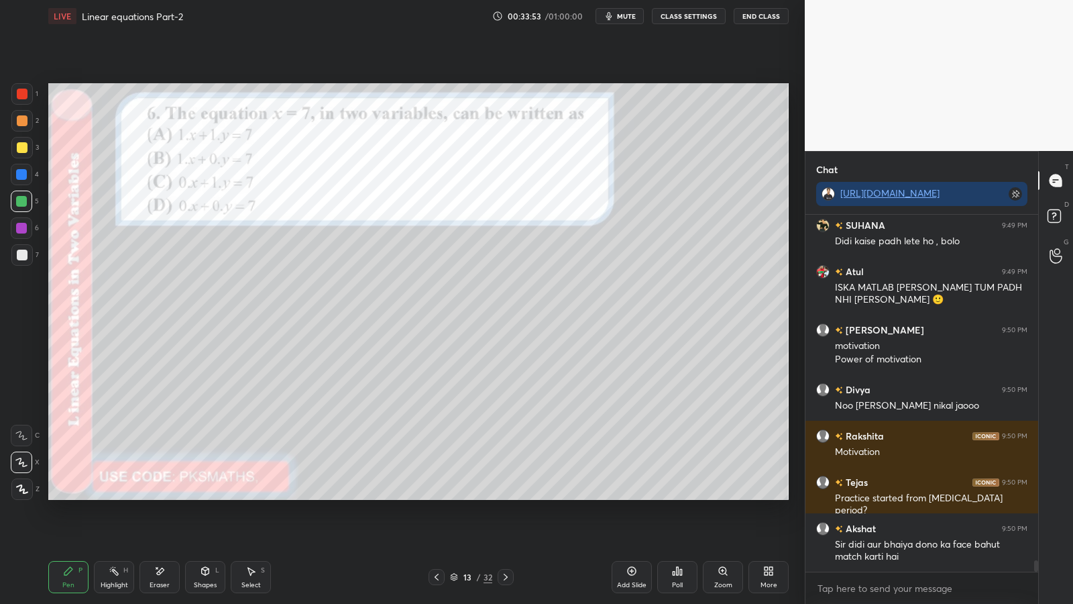
scroll to position [10987, 0]
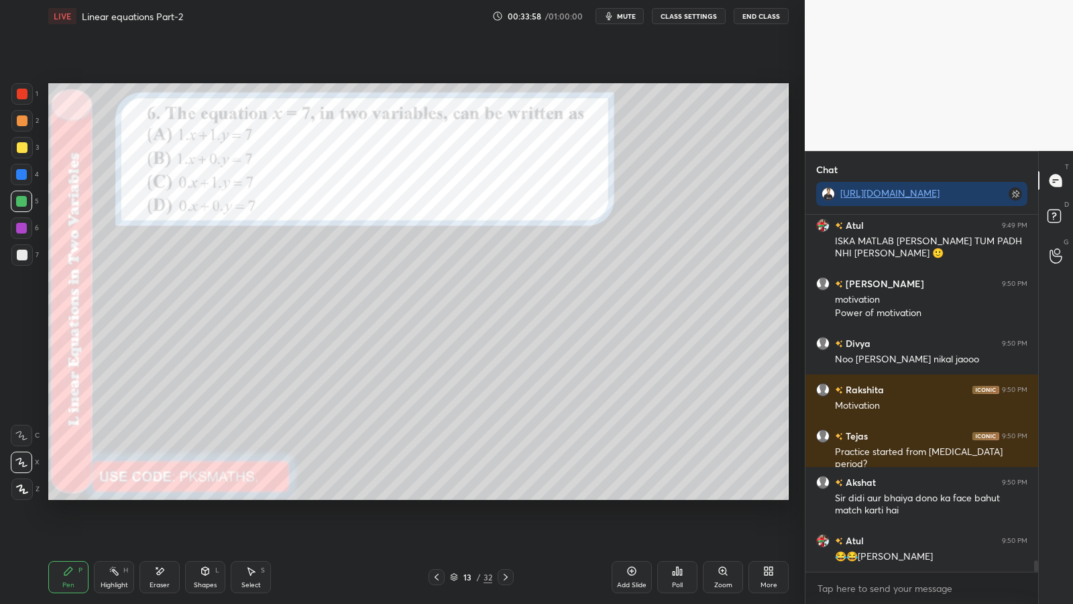
click at [169, 495] on div "Eraser" at bounding box center [159, 577] width 40 height 32
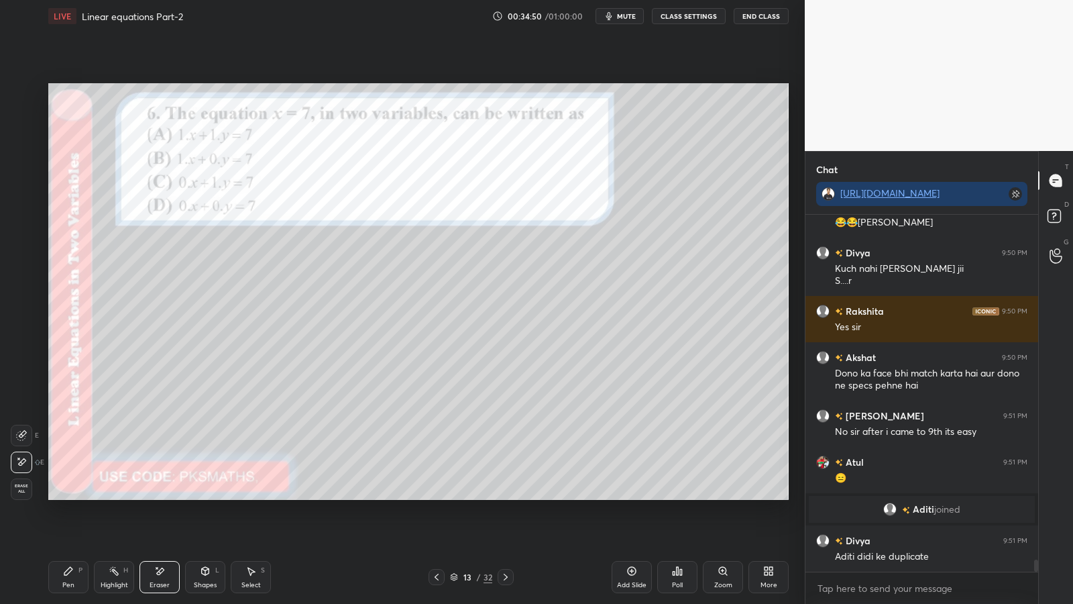
scroll to position [10077, 0]
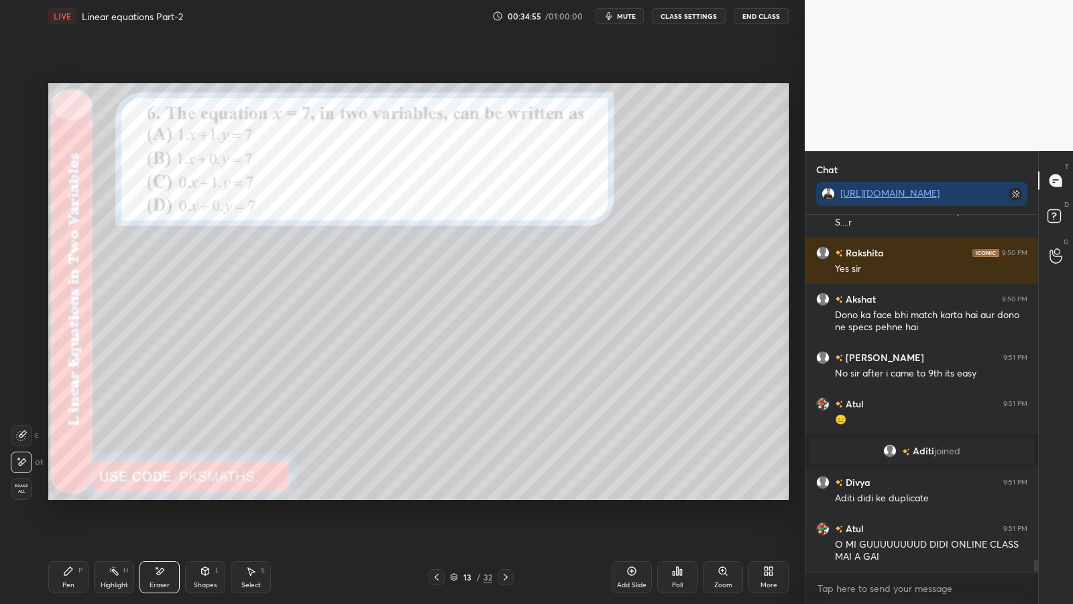
click at [632, 14] on span "mute" at bounding box center [626, 15] width 19 height 9
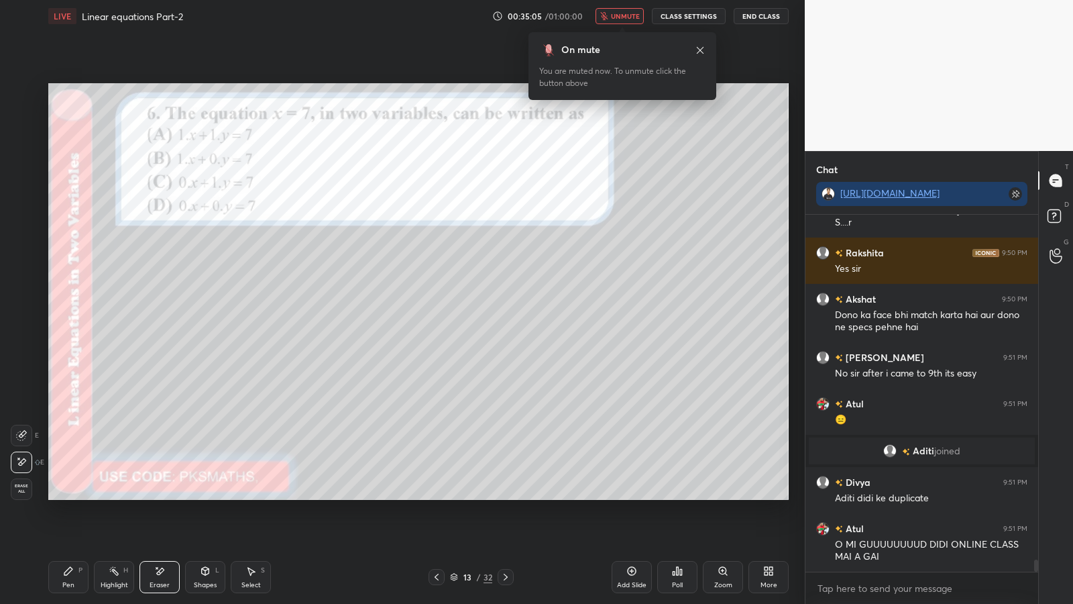
click at [626, 17] on span "unmute" at bounding box center [625, 15] width 29 height 9
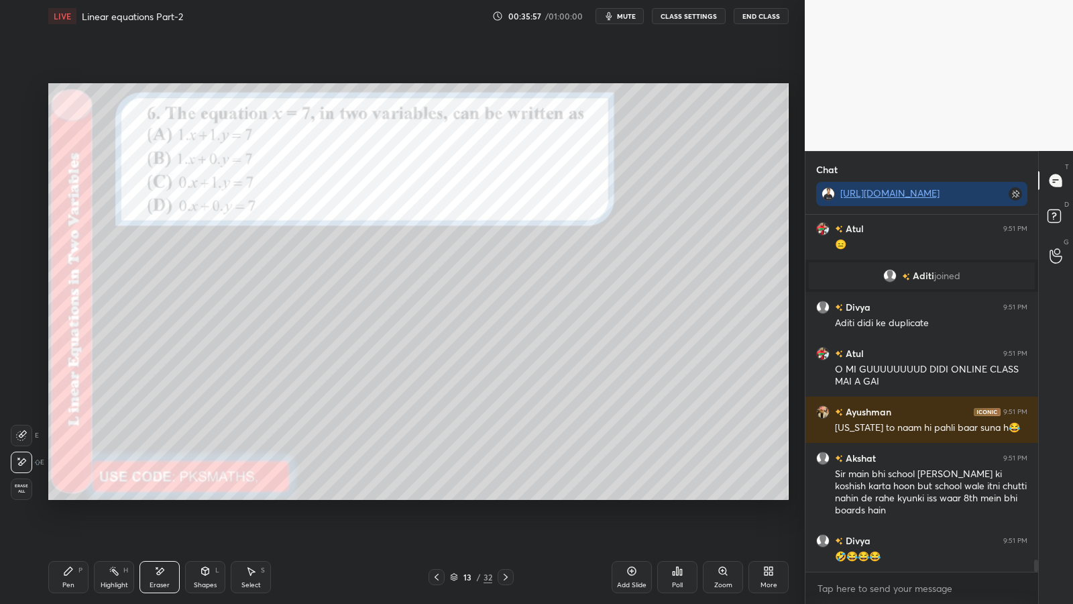
scroll to position [10310, 0]
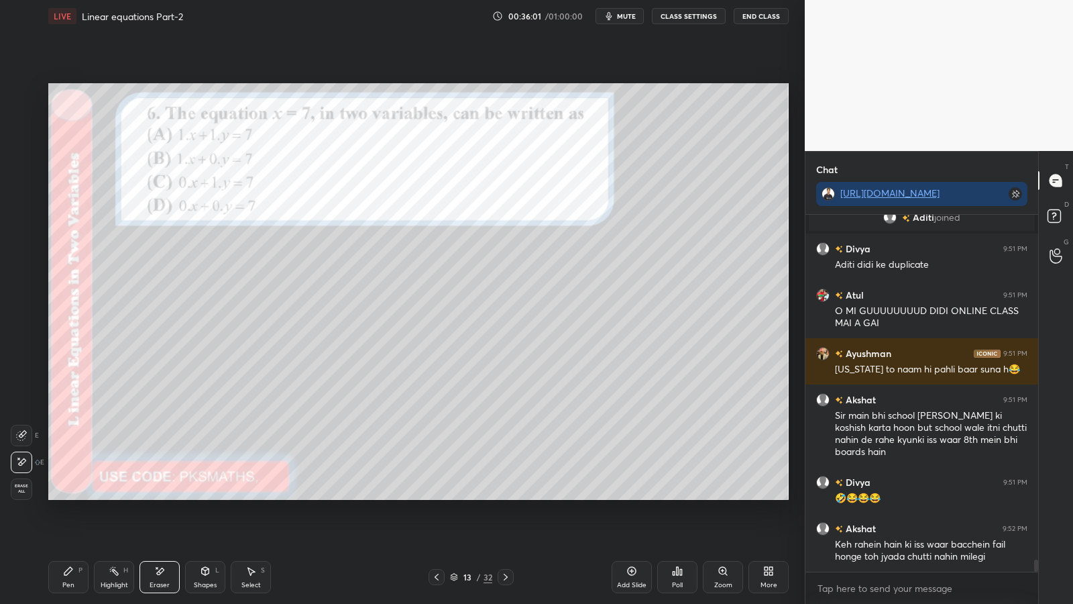
click at [66, 495] on div "Pen P" at bounding box center [68, 577] width 40 height 32
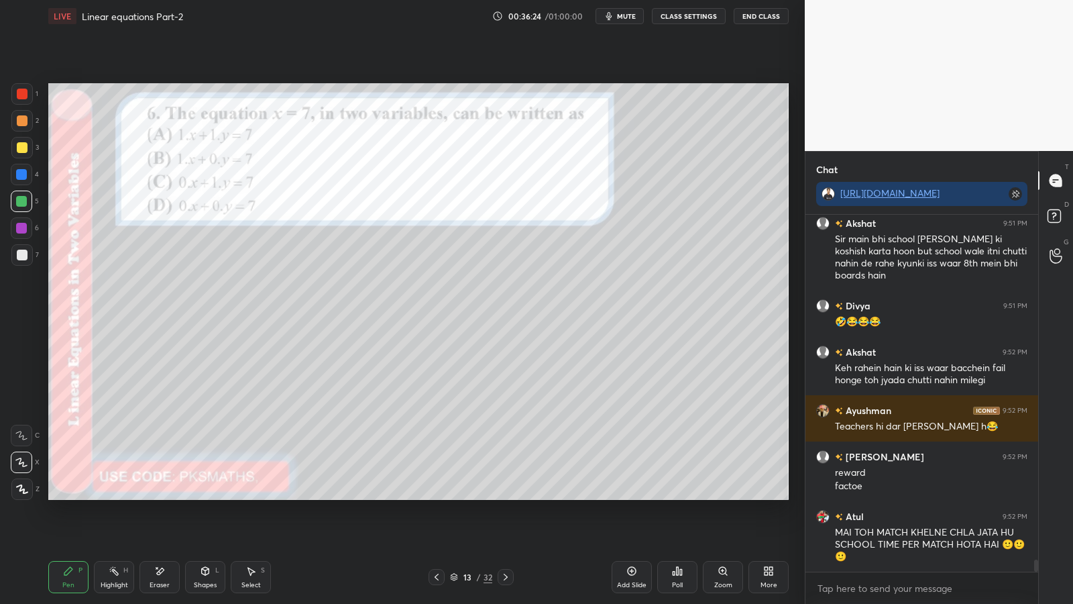
scroll to position [10557, 0]
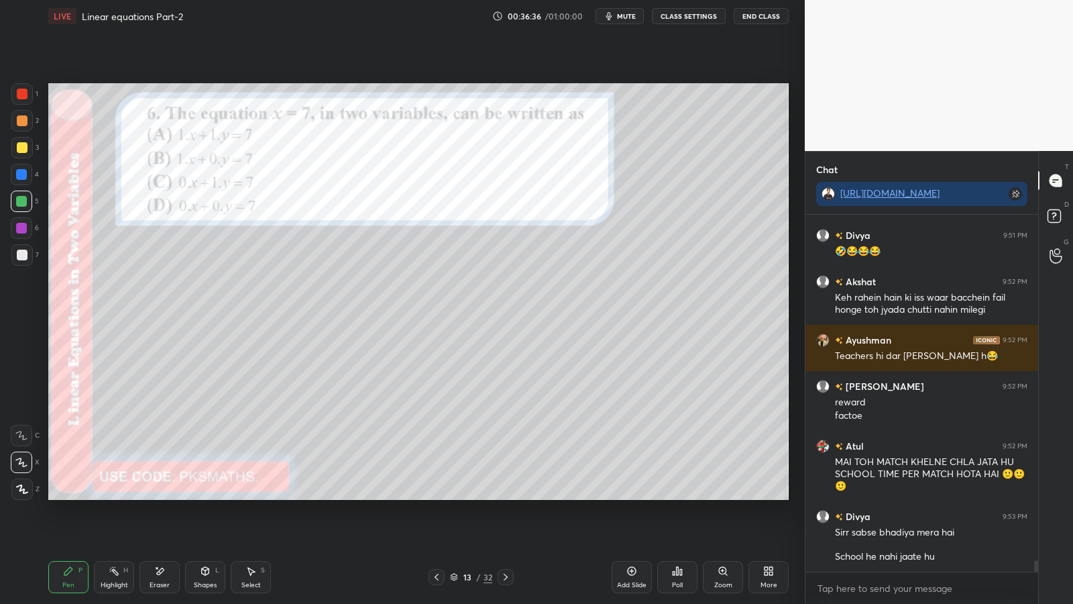
click at [158, 495] on icon at bounding box center [159, 570] width 11 height 11
click at [70, 495] on div "Pen P" at bounding box center [68, 577] width 40 height 32
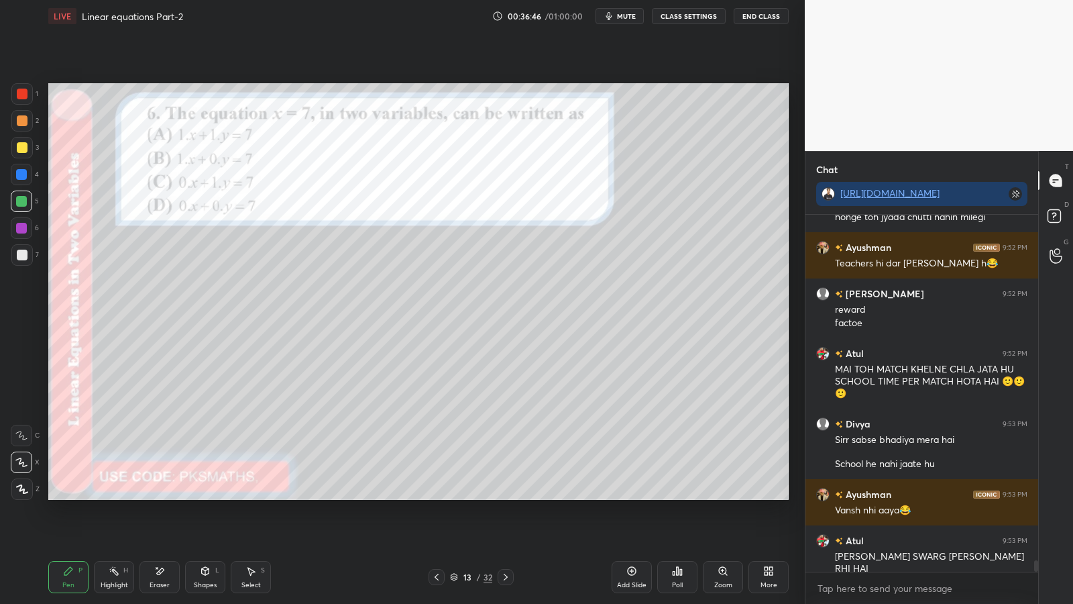
scroll to position [10696, 0]
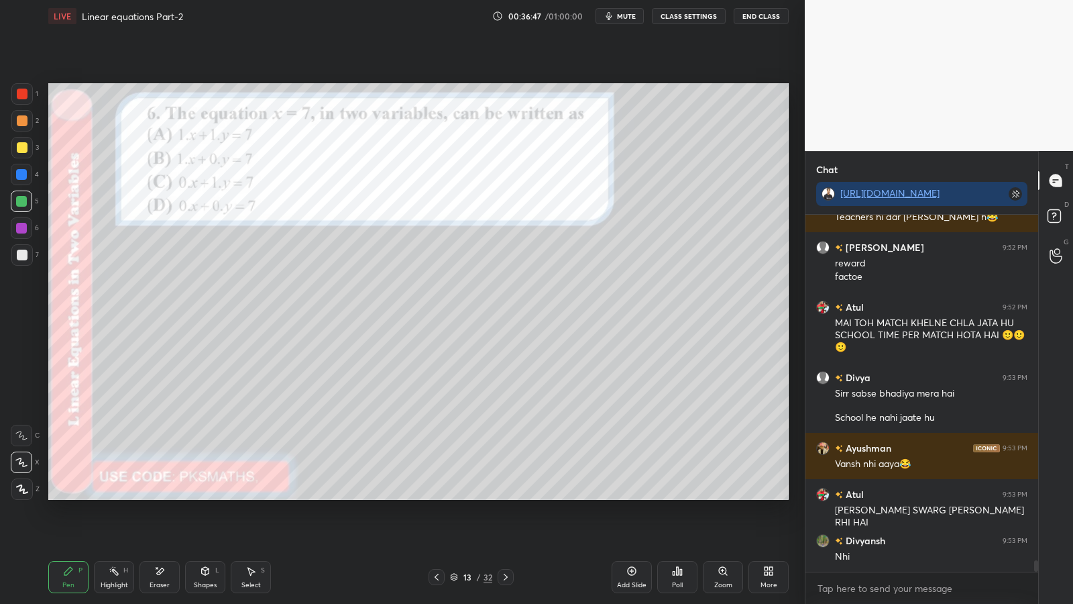
click at [19, 256] on div at bounding box center [22, 254] width 11 height 11
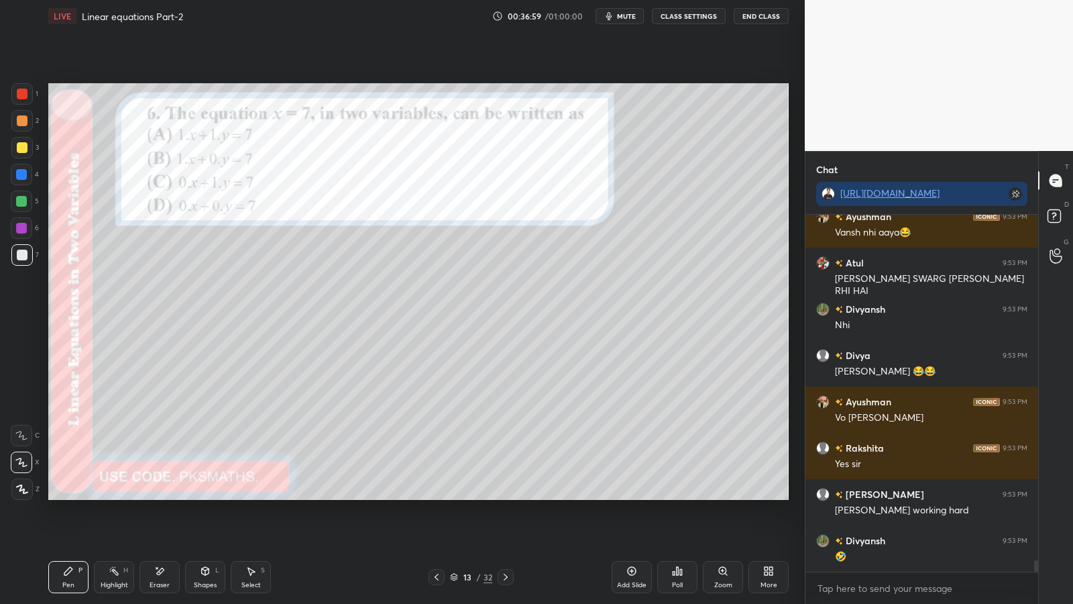
scroll to position [10973, 0]
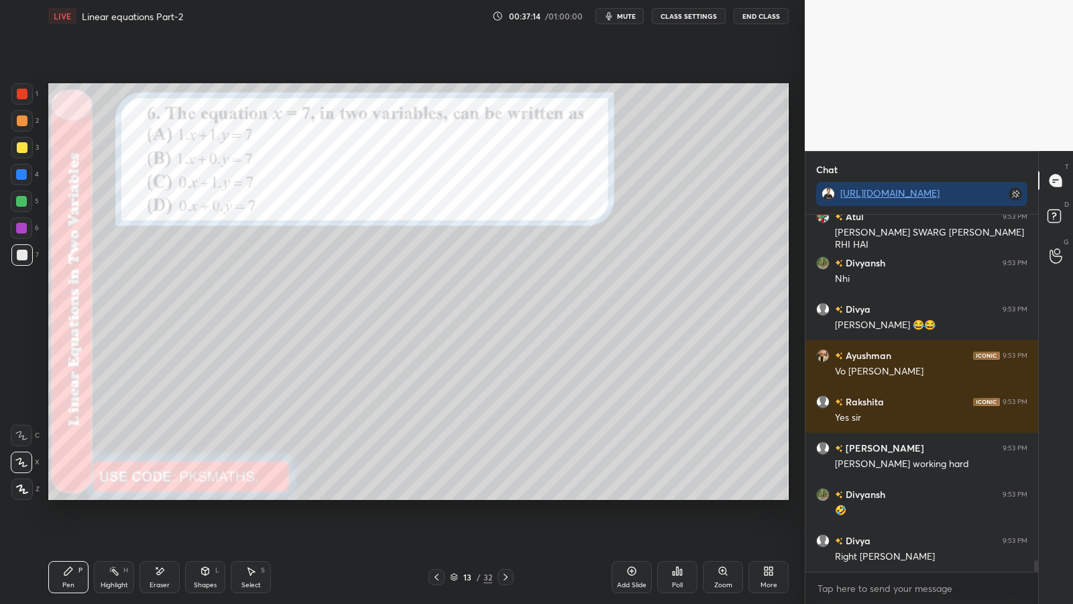
click at [160, 495] on div "Eraser" at bounding box center [159, 577] width 40 height 32
click at [35, 495] on div "1 2 3 4 5 6 7 C X Z E E Erase all H H LIVE Linear equations Part-2 00:37:24 / 0…" at bounding box center [397, 302] width 794 height 604
click at [66, 495] on div "Pen P" at bounding box center [68, 577] width 40 height 32
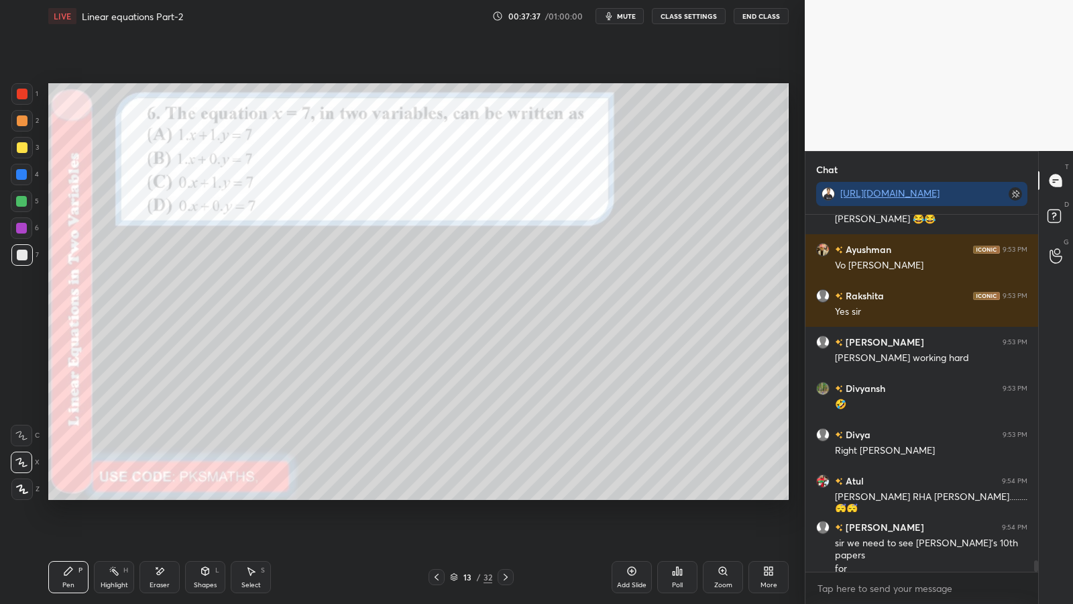
scroll to position [11126, 0]
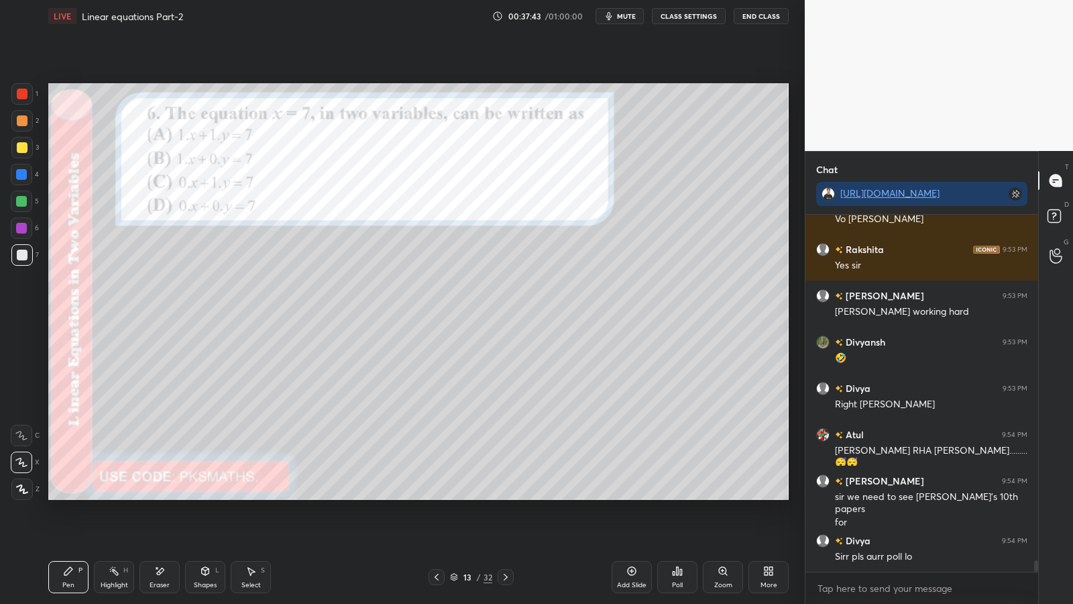
click at [154, 495] on div "Eraser" at bounding box center [159, 577] width 40 height 32
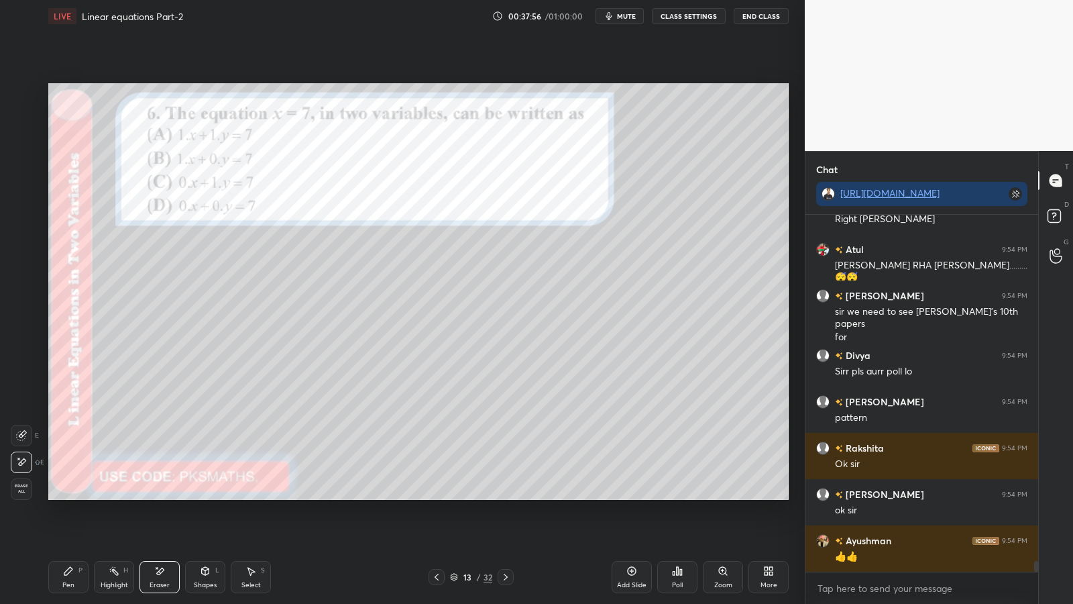
scroll to position [11369, 0]
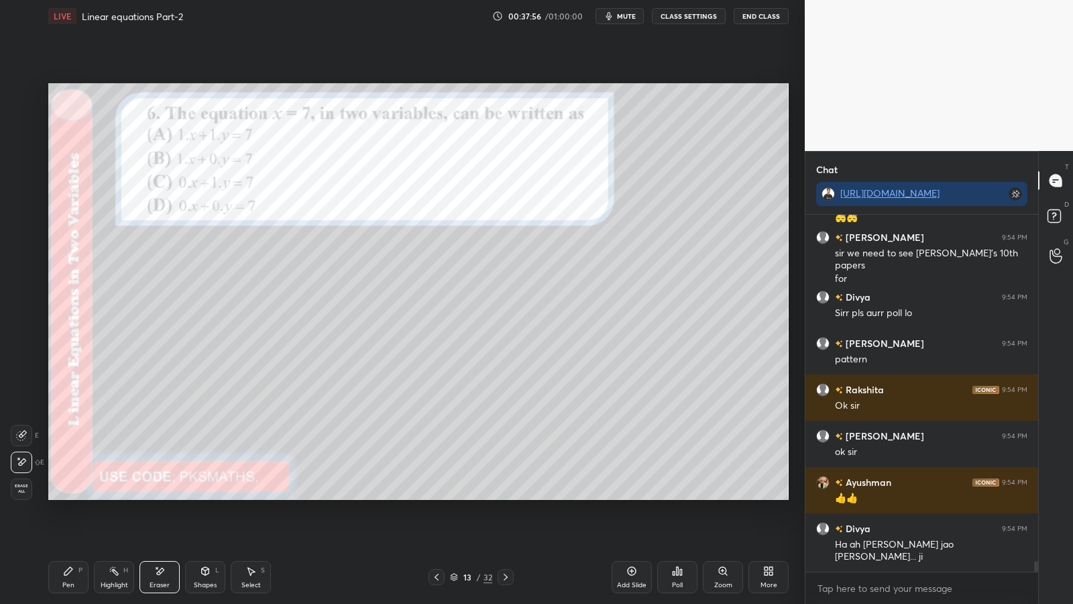
click at [65, 495] on icon at bounding box center [68, 571] width 8 height 8
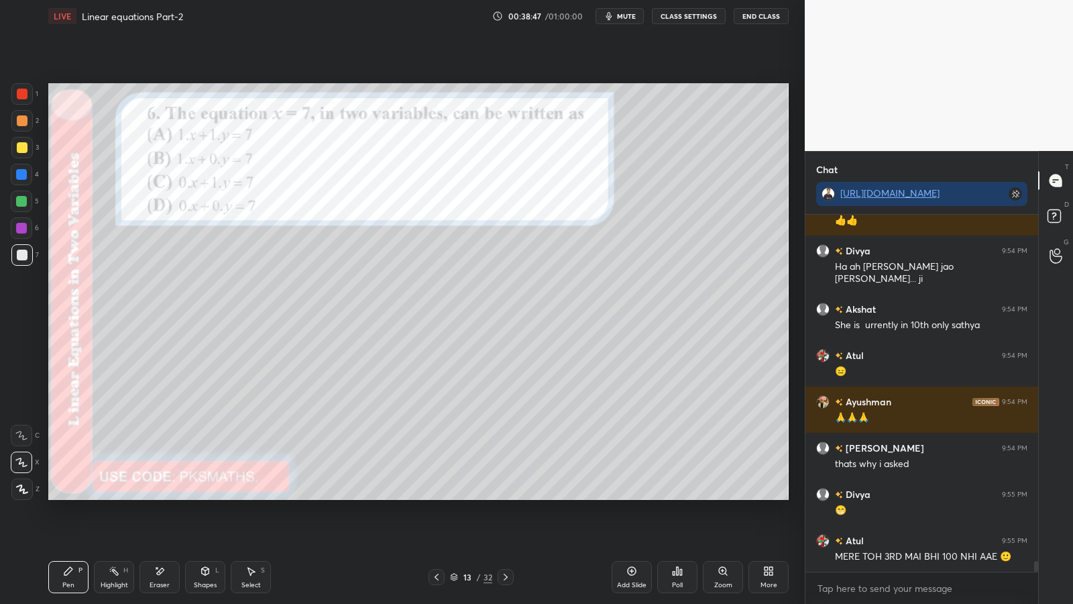
scroll to position [11679, 0]
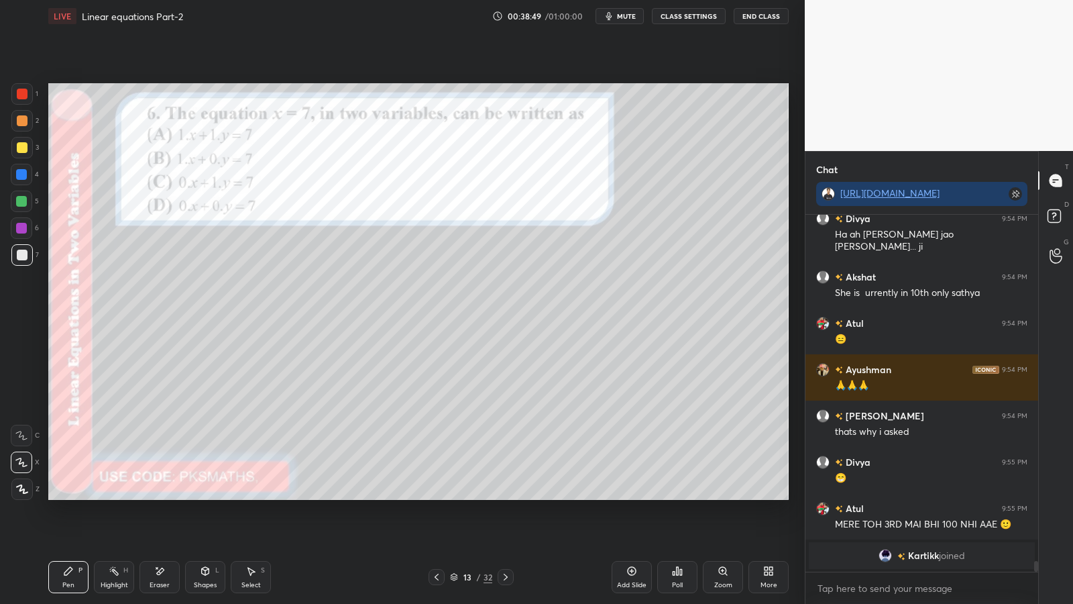
click at [156, 495] on icon at bounding box center [159, 570] width 11 height 11
click at [170, 495] on div "Eraser" at bounding box center [159, 577] width 40 height 32
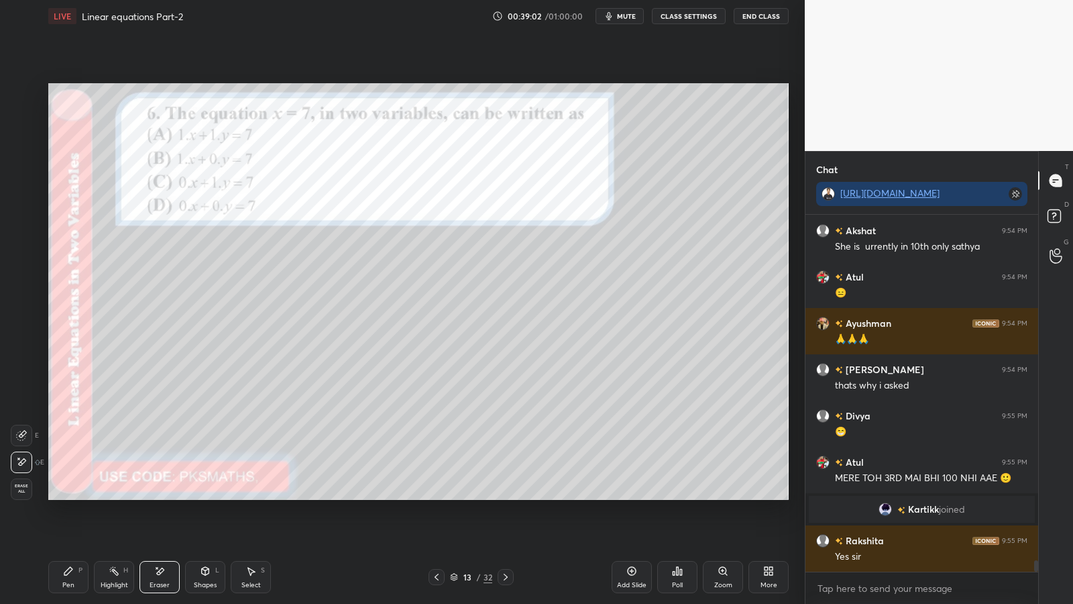
click at [62, 495] on div "Pen" at bounding box center [68, 584] width 12 height 7
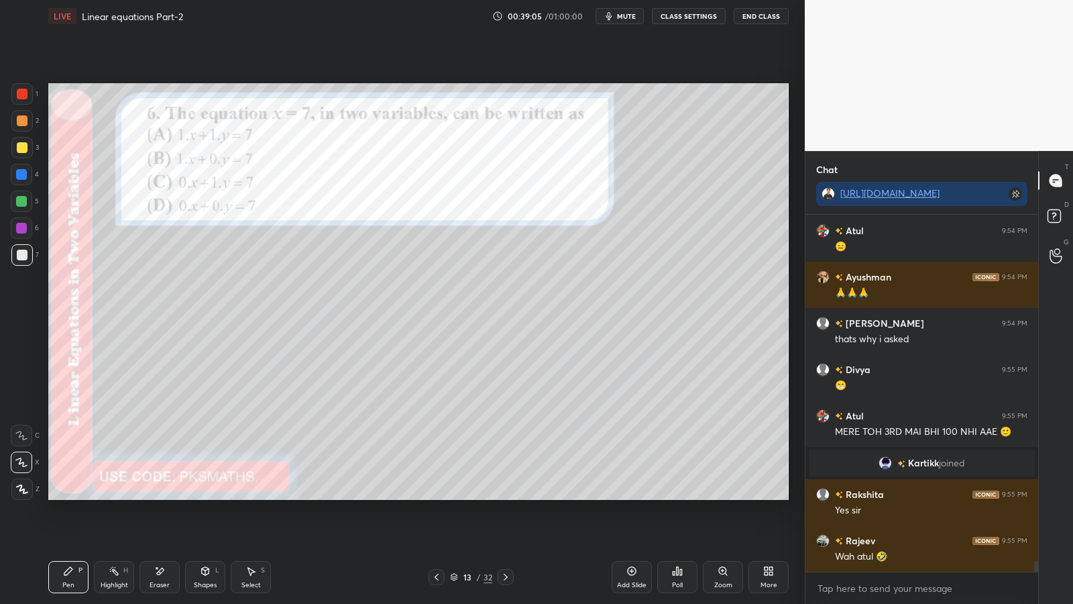
click at [23, 202] on div at bounding box center [21, 201] width 11 height 11
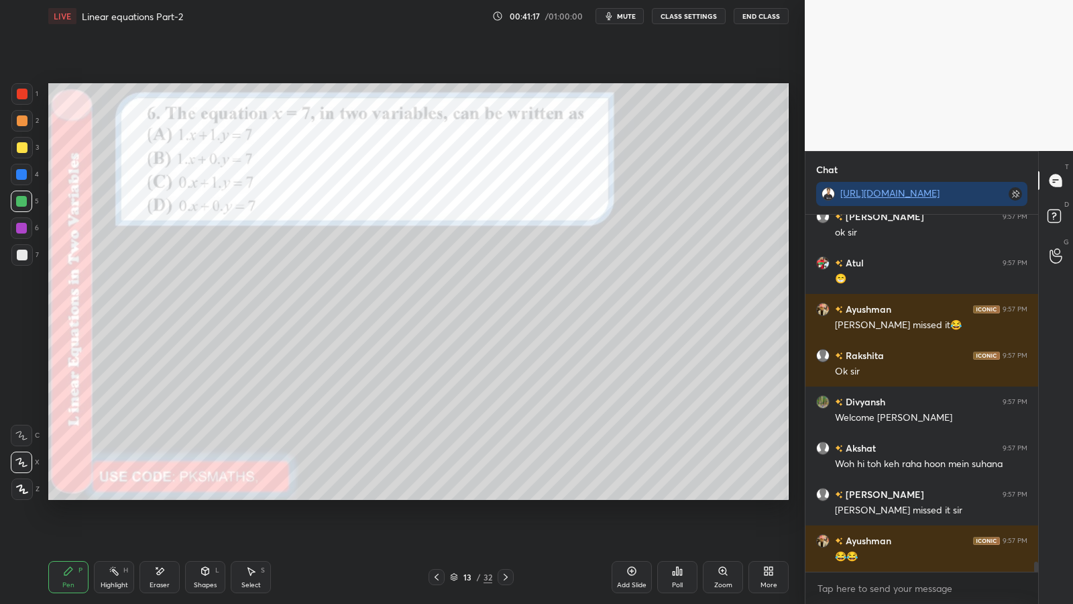
scroll to position [12504, 0]
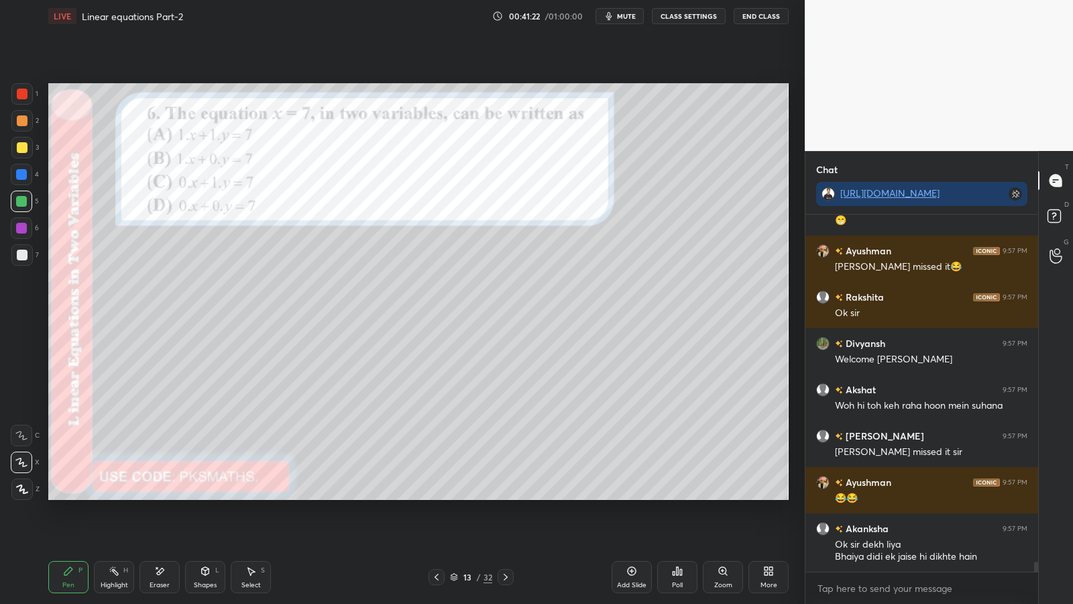
click at [25, 256] on div at bounding box center [22, 254] width 11 height 11
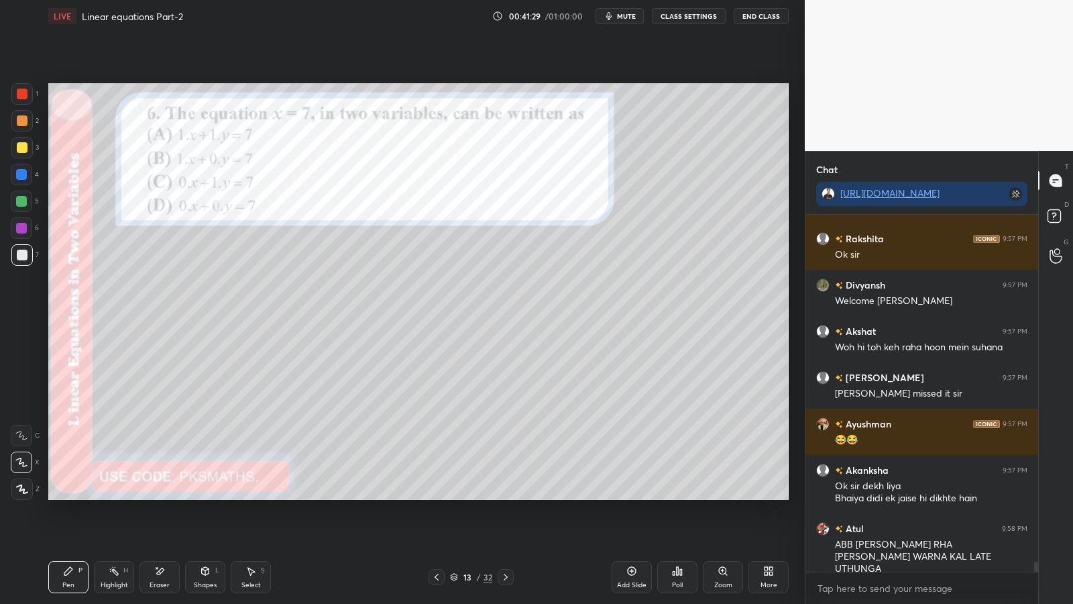
scroll to position [12608, 0]
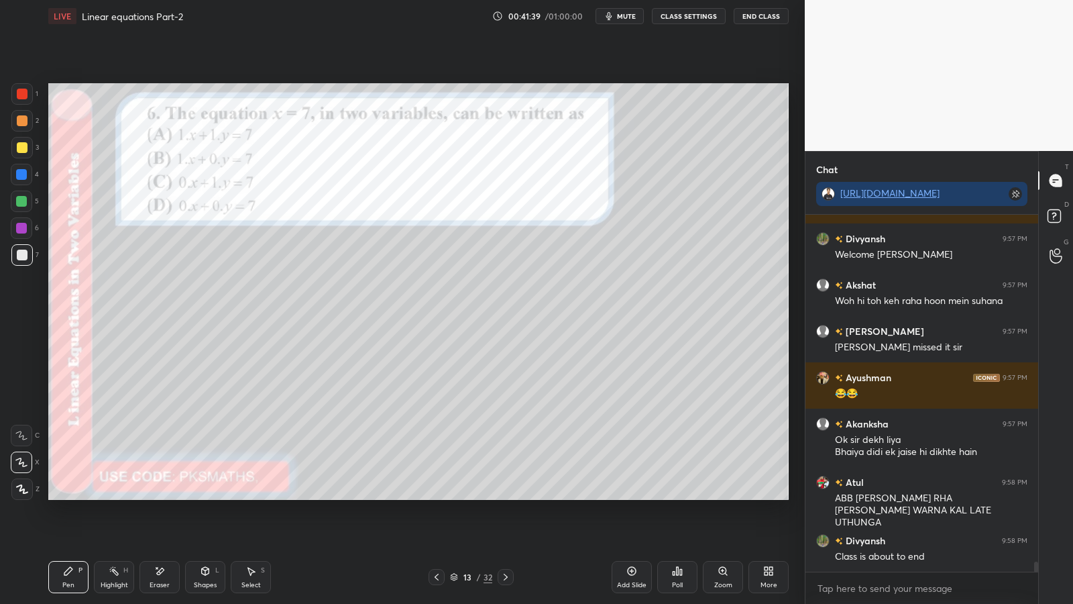
click at [23, 198] on div at bounding box center [21, 201] width 11 height 11
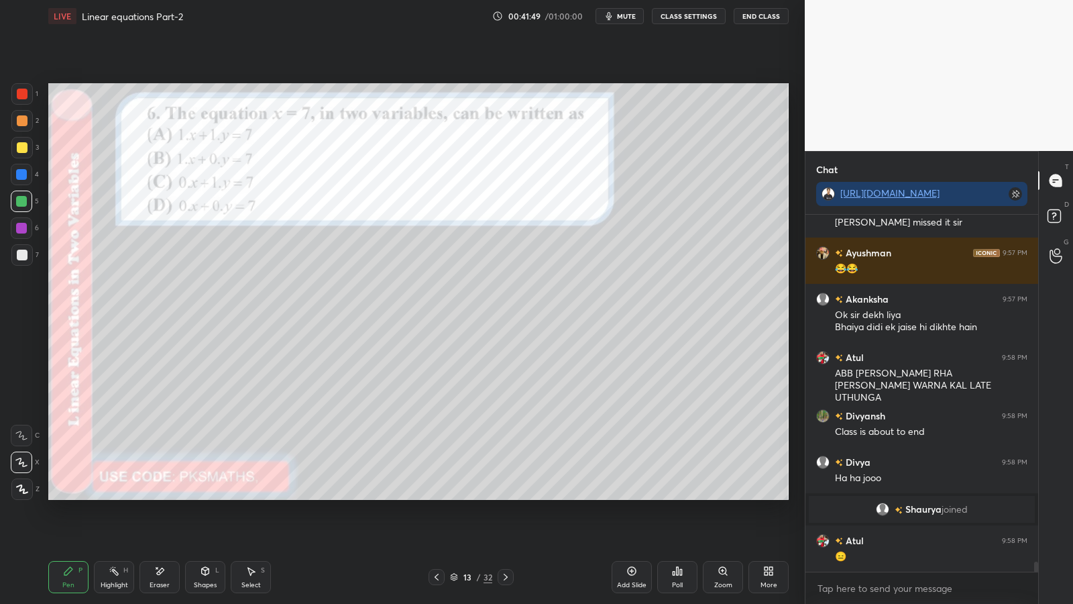
scroll to position [12429, 0]
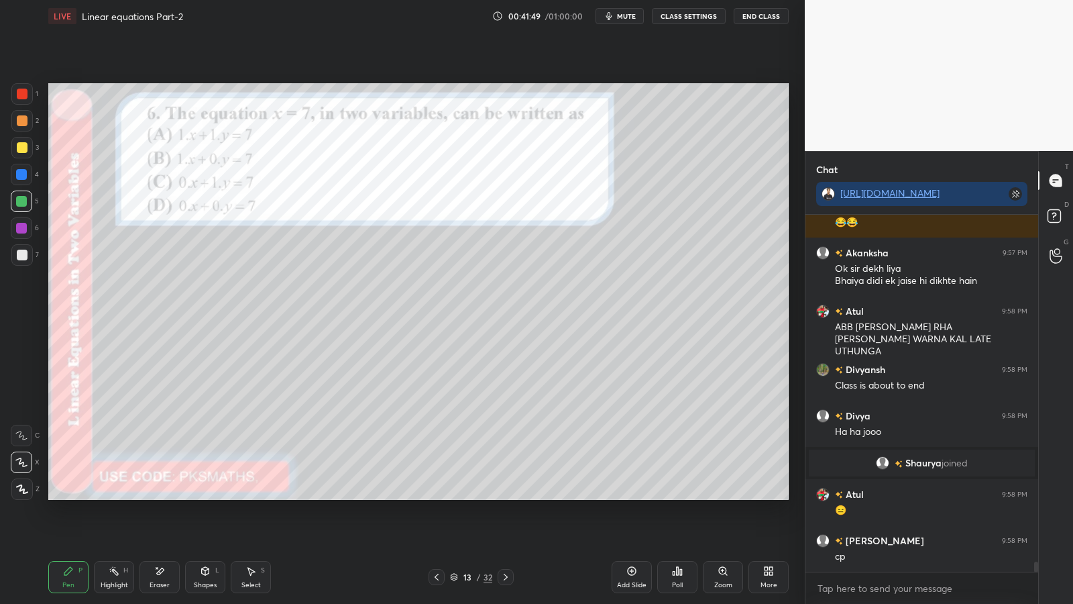
click at [512, 495] on div at bounding box center [506, 577] width 16 height 16
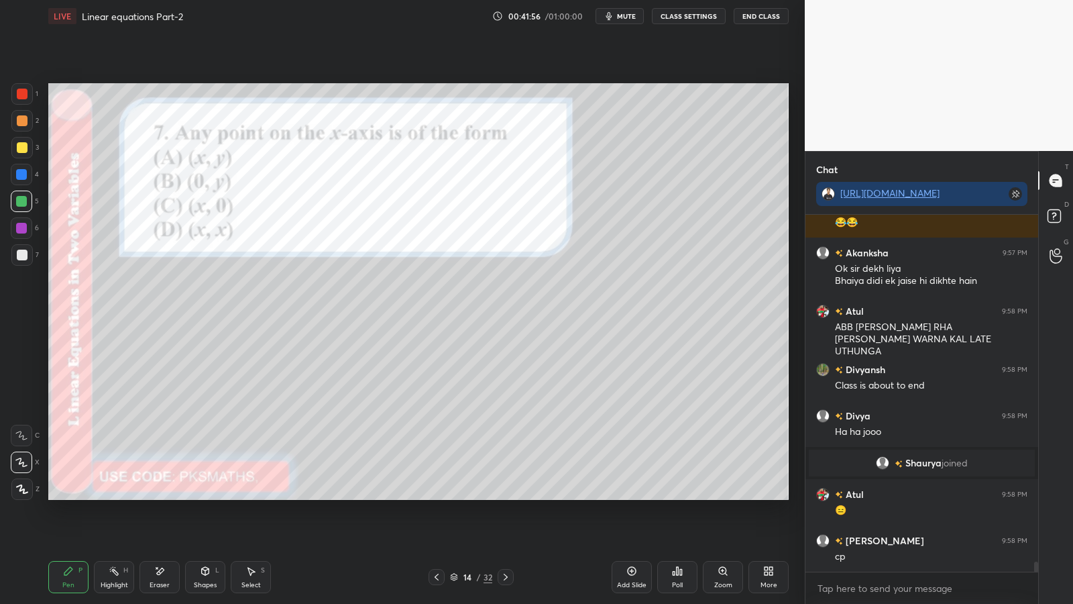
scroll to position [12475, 0]
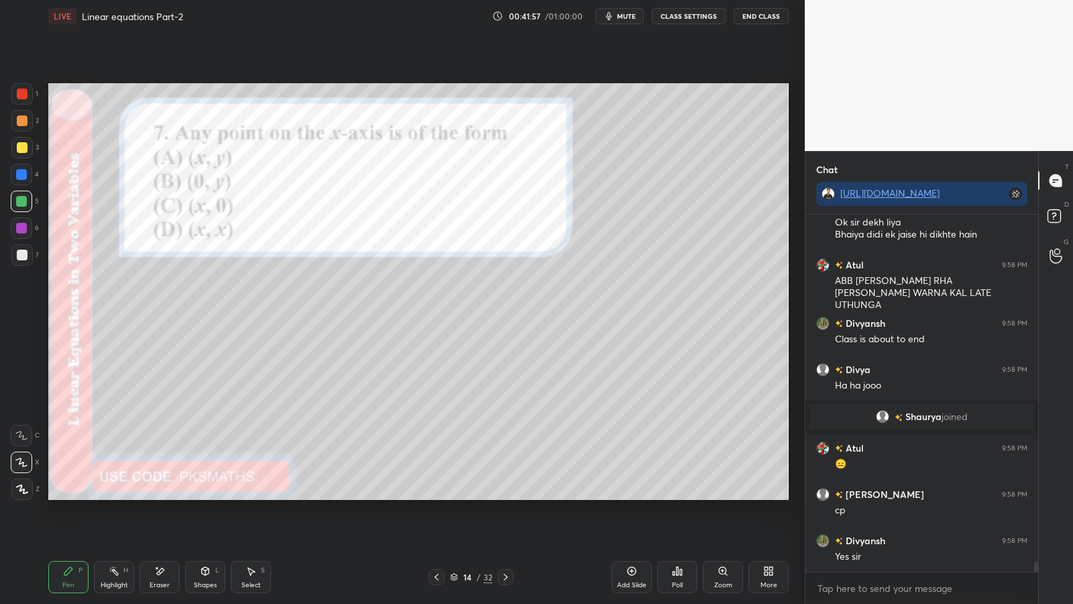
click at [441, 495] on icon at bounding box center [436, 576] width 11 height 11
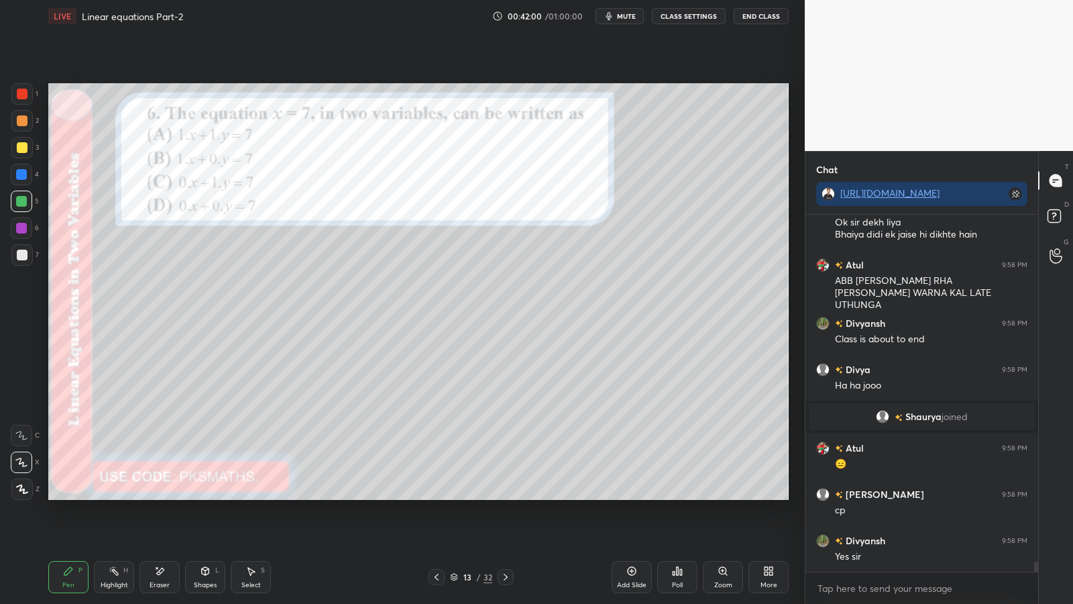
click at [675, 495] on icon at bounding box center [677, 570] width 11 height 11
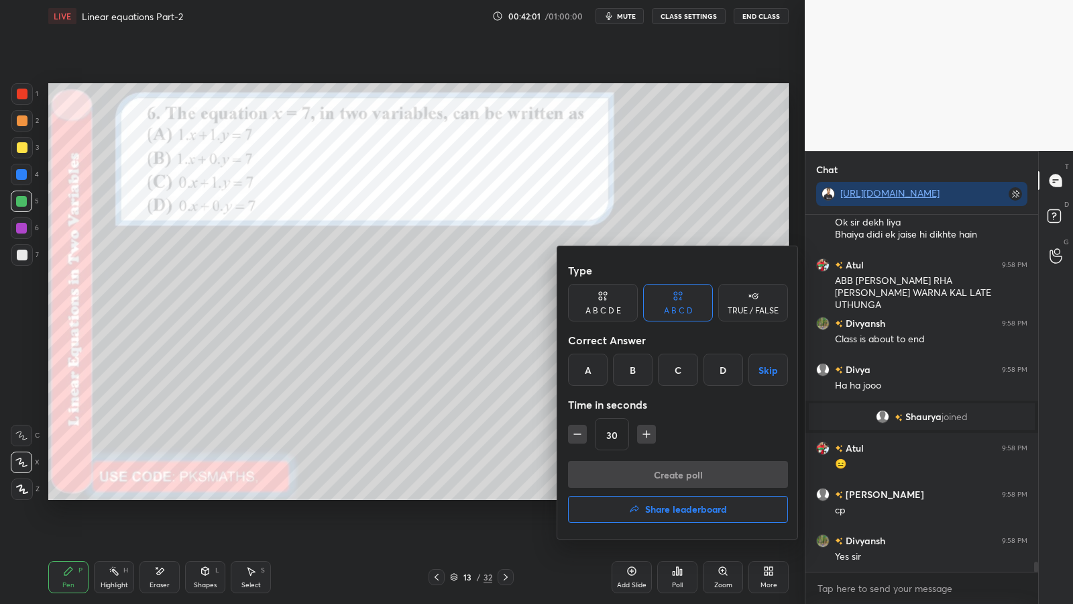
click at [757, 297] on icon at bounding box center [754, 296] width 5 height 5
click at [611, 364] on div "True" at bounding box center [603, 369] width 70 height 32
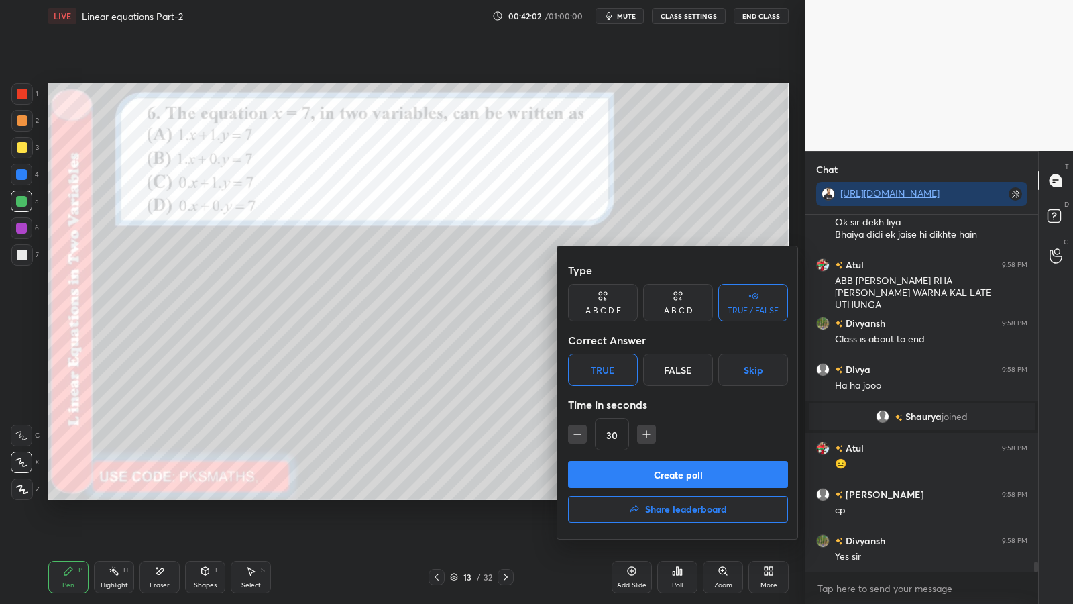
click at [579, 434] on icon "button" at bounding box center [577, 434] width 7 height 0
type input "15"
click at [659, 472] on button "Create poll" at bounding box center [678, 474] width 220 height 27
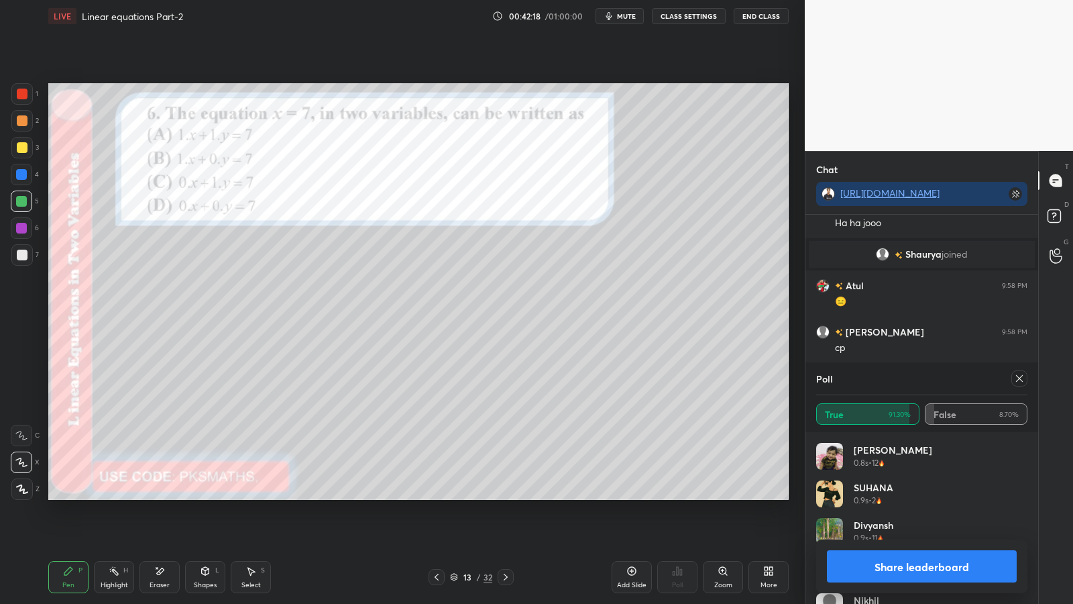
scroll to position [12684, 0]
click at [918, 495] on button "Share leaderboard" at bounding box center [922, 566] width 190 height 32
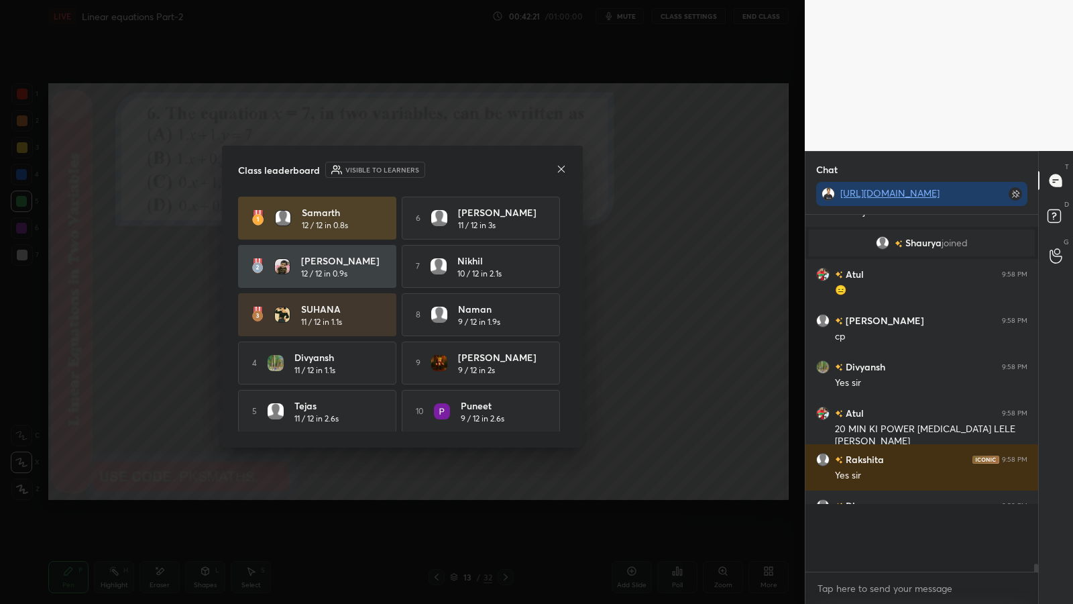
scroll to position [12614, 0]
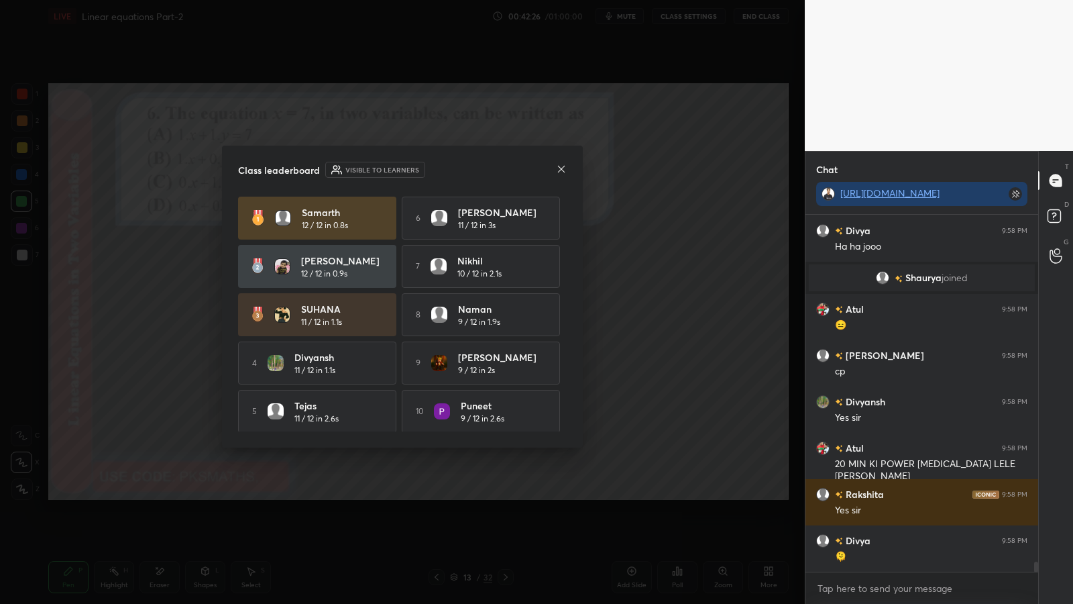
click at [560, 165] on icon at bounding box center [561, 169] width 11 height 11
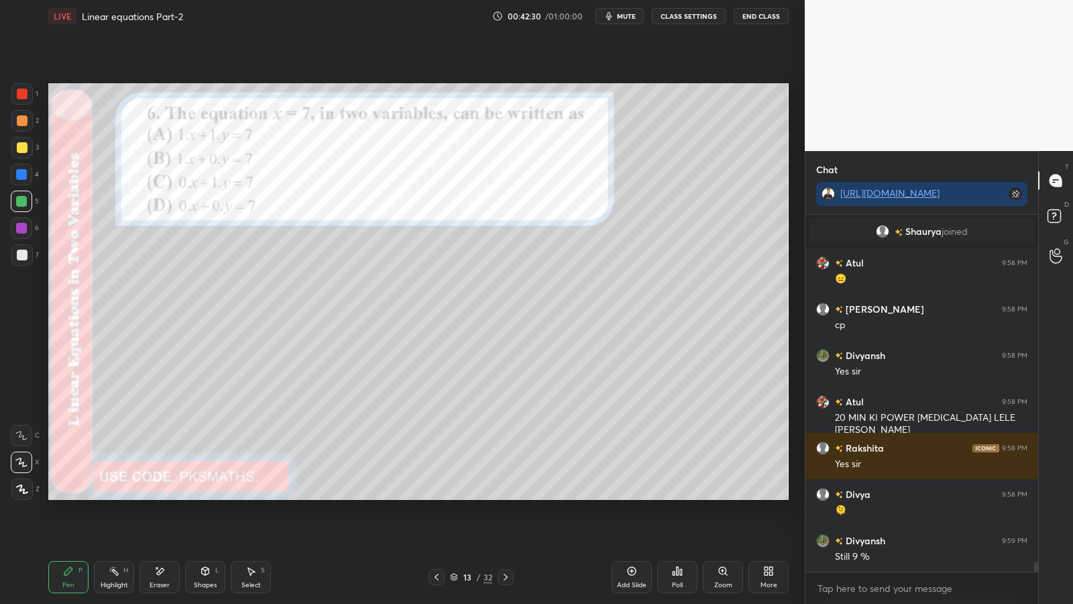
click at [508, 495] on icon at bounding box center [505, 576] width 11 height 11
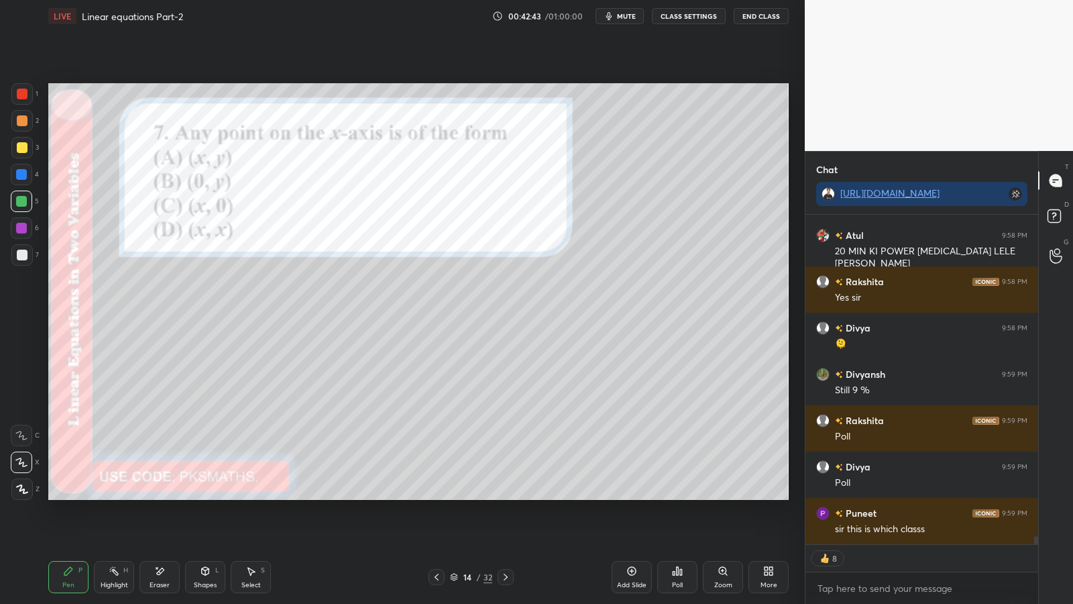
click at [674, 495] on div "Poll" at bounding box center [677, 584] width 11 height 7
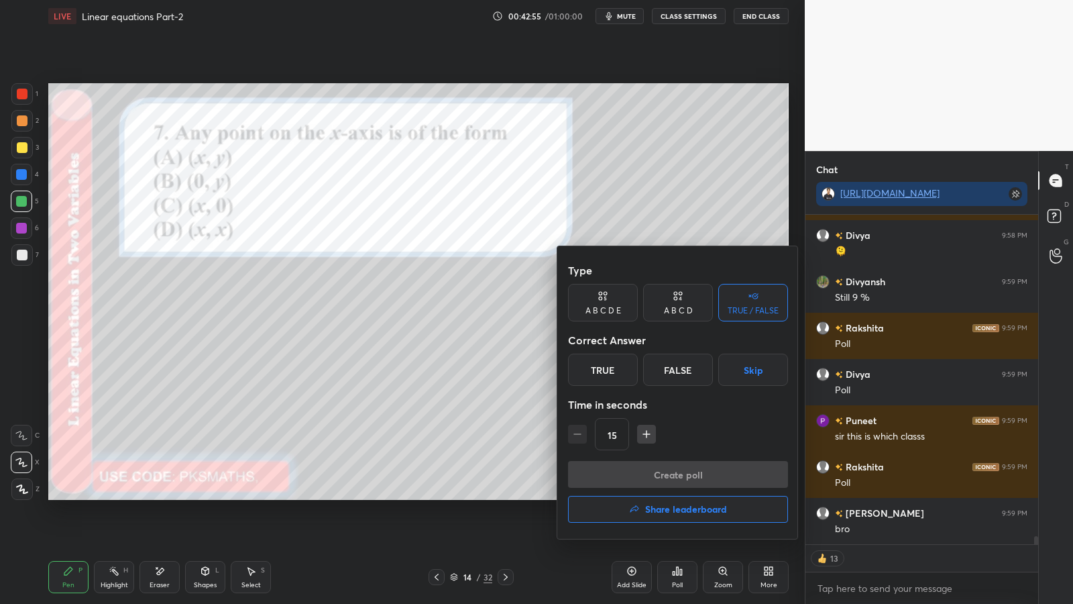
click at [682, 309] on div "A B C D" at bounding box center [678, 310] width 29 height 8
click at [677, 370] on div "C" at bounding box center [678, 369] width 40 height 32
type textarea "x"
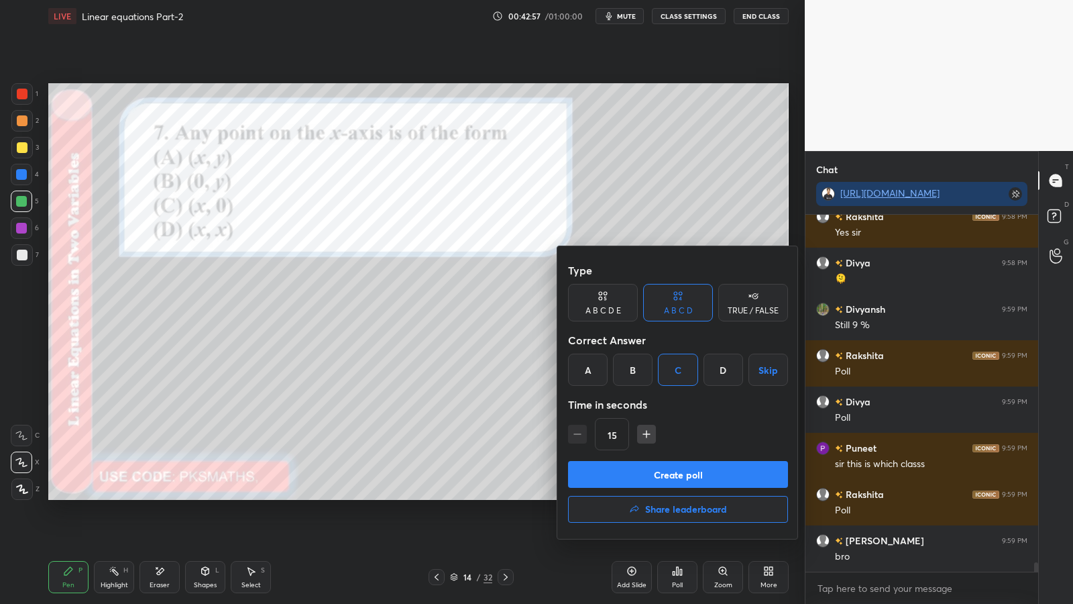
click at [649, 431] on icon "button" at bounding box center [646, 433] width 13 height 13
type input "30"
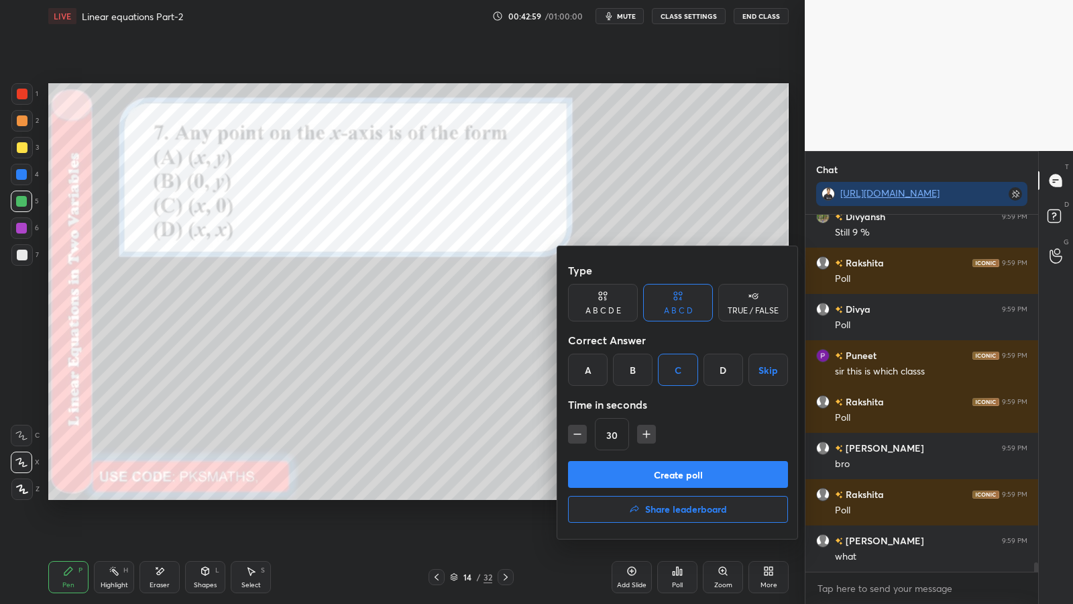
click at [655, 460] on div "Type A B C D E A B C D TRUE / FALSE Correct Answer A B C D Skip Time in seconds…" at bounding box center [678, 359] width 220 height 204
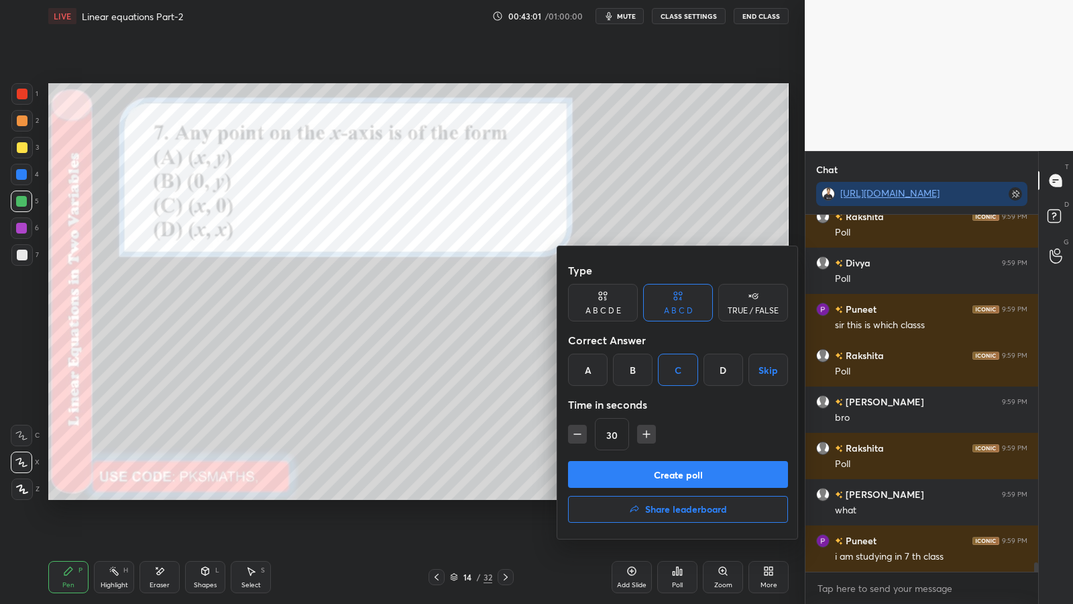
click at [668, 471] on button "Create poll" at bounding box center [678, 474] width 220 height 27
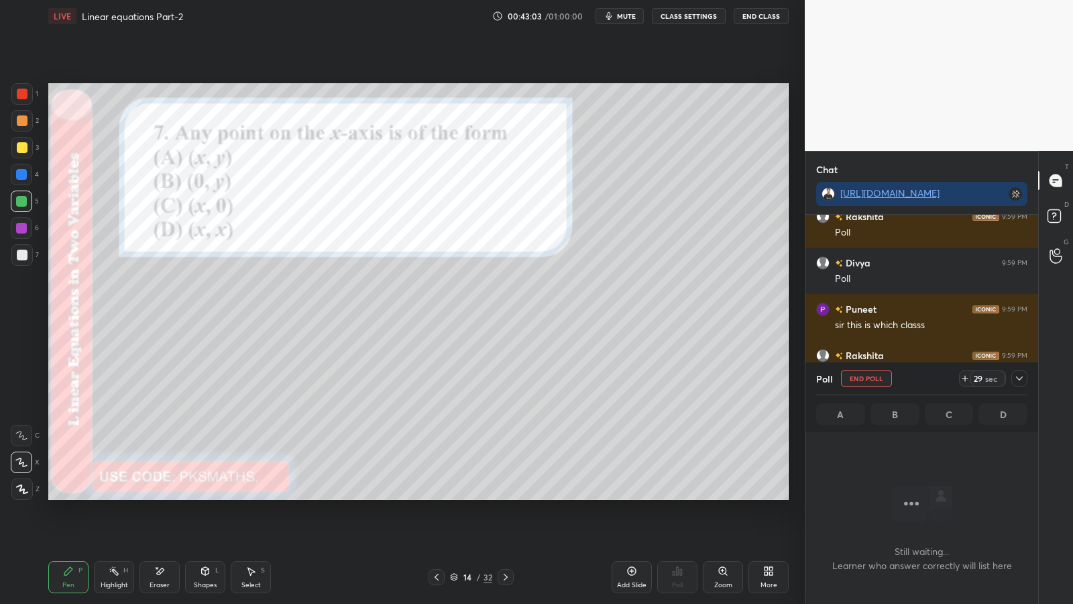
click at [1025, 380] on div at bounding box center [1019, 378] width 16 height 16
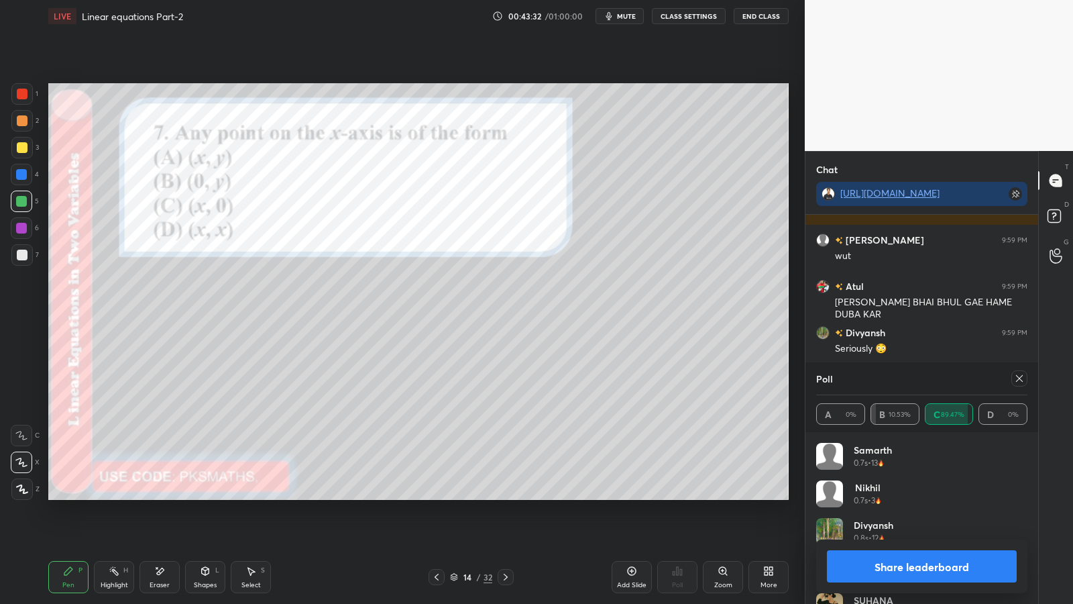
scroll to position [5, 5]
click at [917, 495] on button "Share leaderboard" at bounding box center [922, 566] width 190 height 32
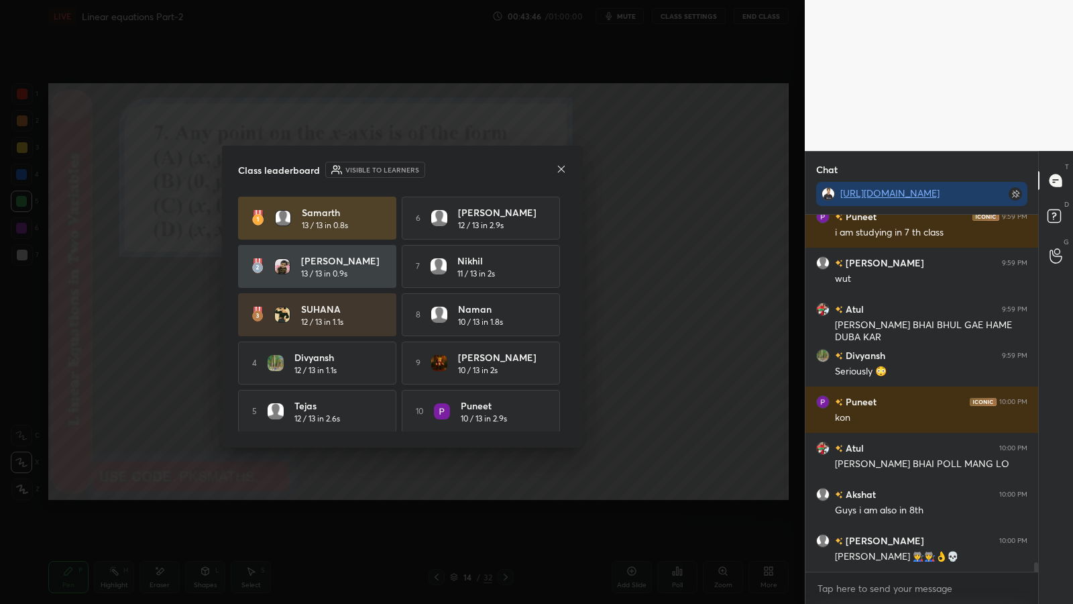
click at [556, 170] on icon at bounding box center [561, 169] width 11 height 11
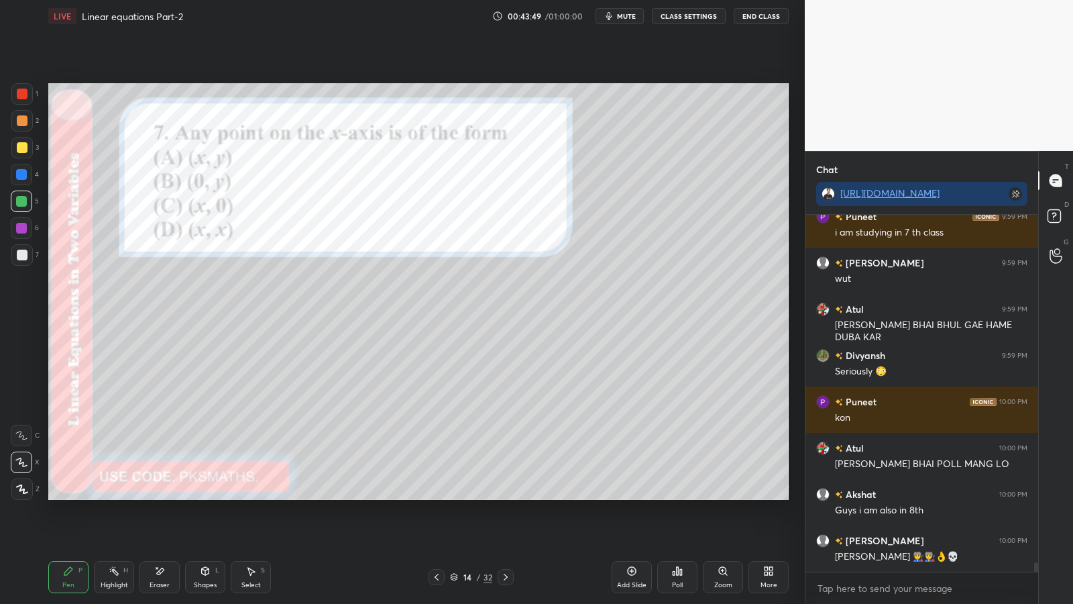
click at [23, 117] on div at bounding box center [22, 120] width 11 height 11
click at [205, 495] on div "Shapes L" at bounding box center [205, 577] width 40 height 32
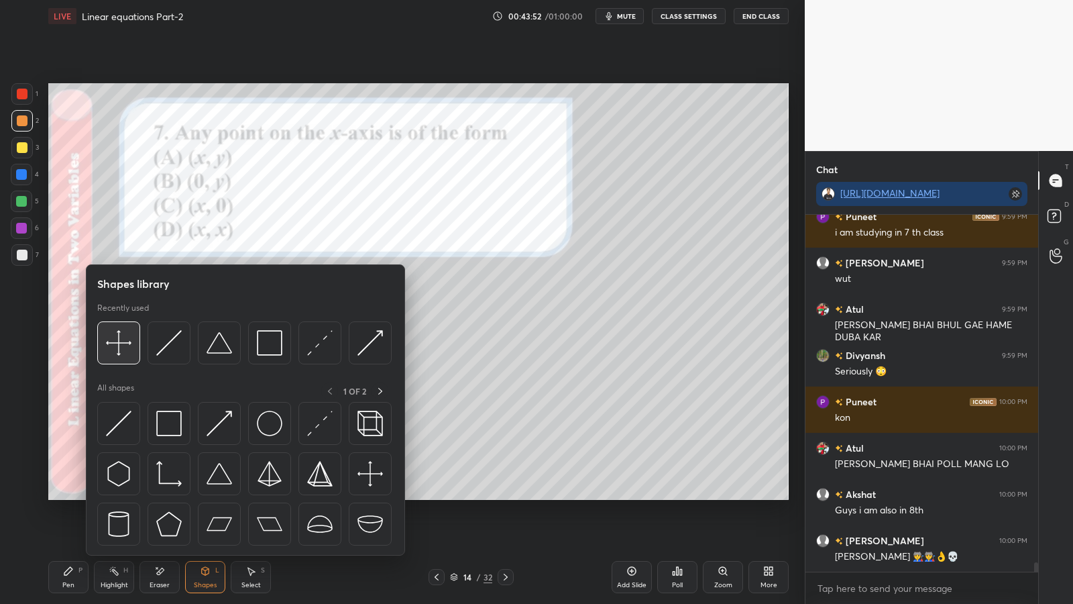
click at [119, 343] on img at bounding box center [118, 342] width 25 height 25
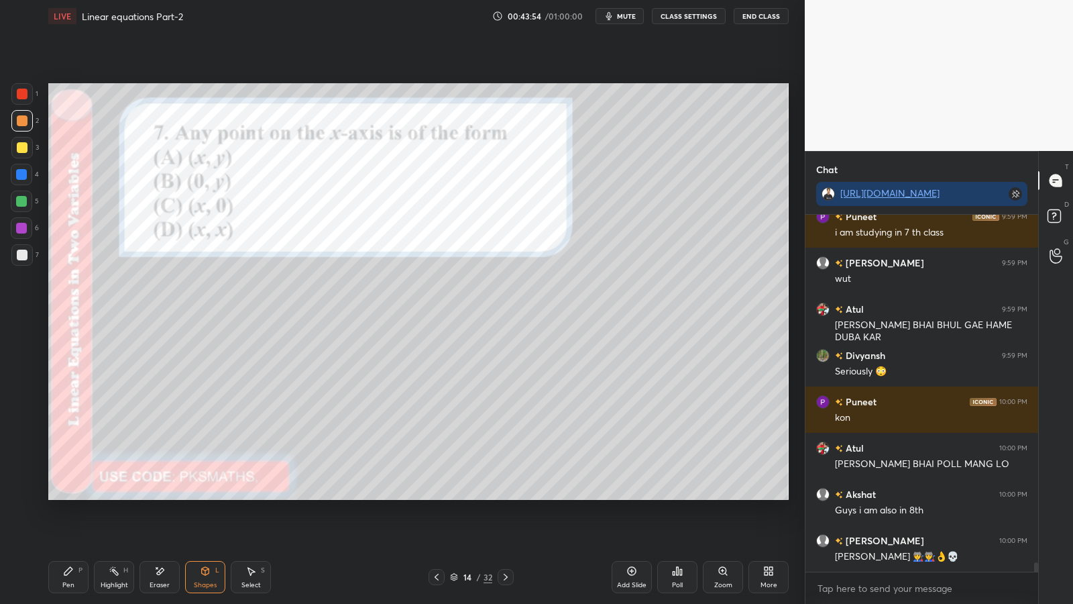
click at [62, 495] on div "Pen P" at bounding box center [68, 577] width 40 height 32
click at [20, 254] on div at bounding box center [22, 254] width 11 height 11
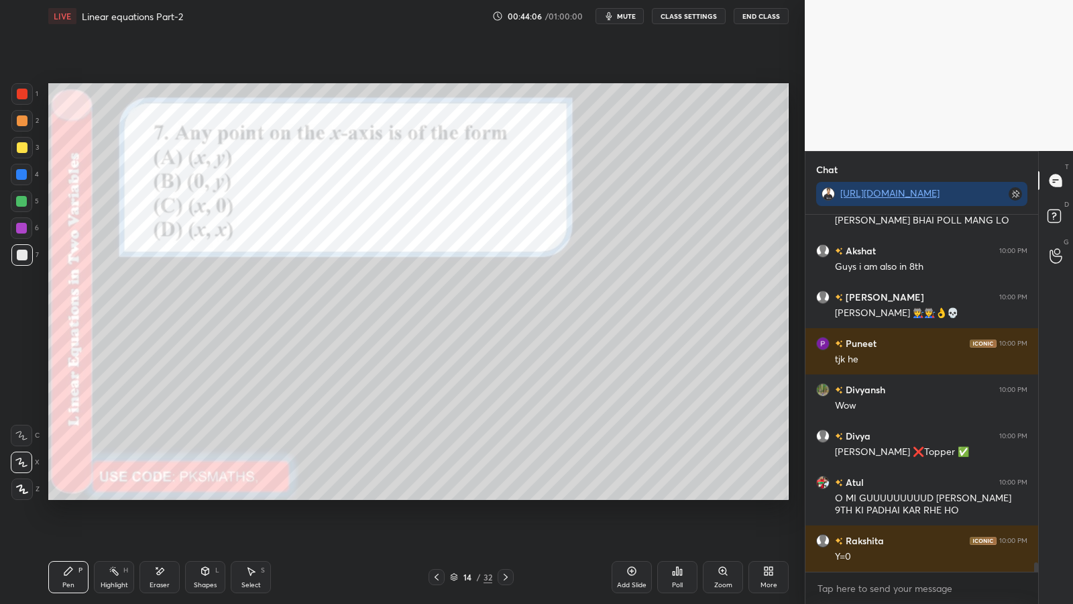
click at [24, 93] on div at bounding box center [22, 94] width 11 height 11
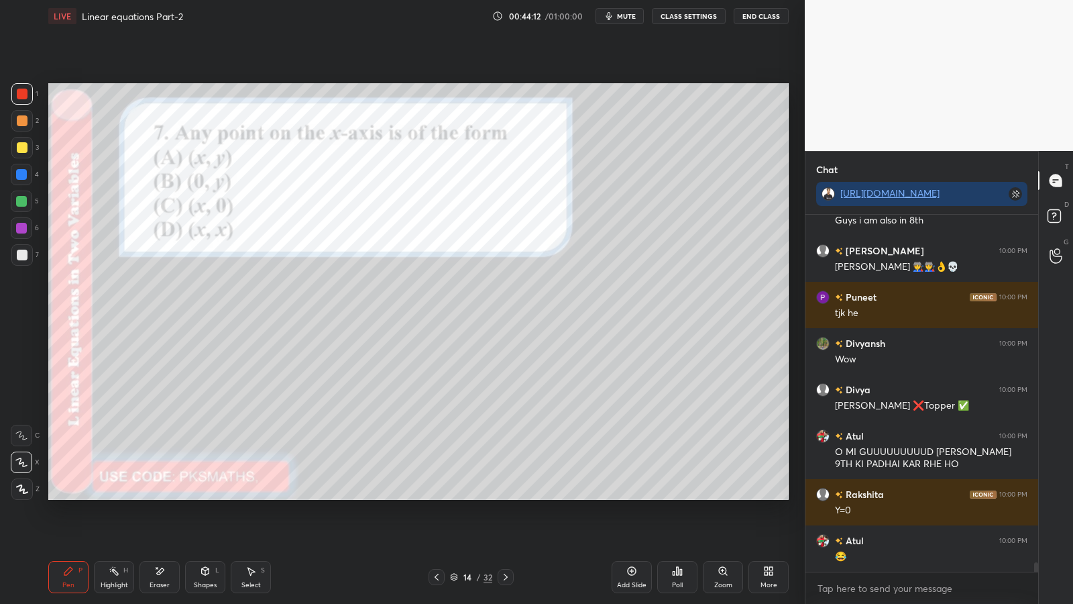
click at [508, 495] on icon at bounding box center [505, 576] width 11 height 11
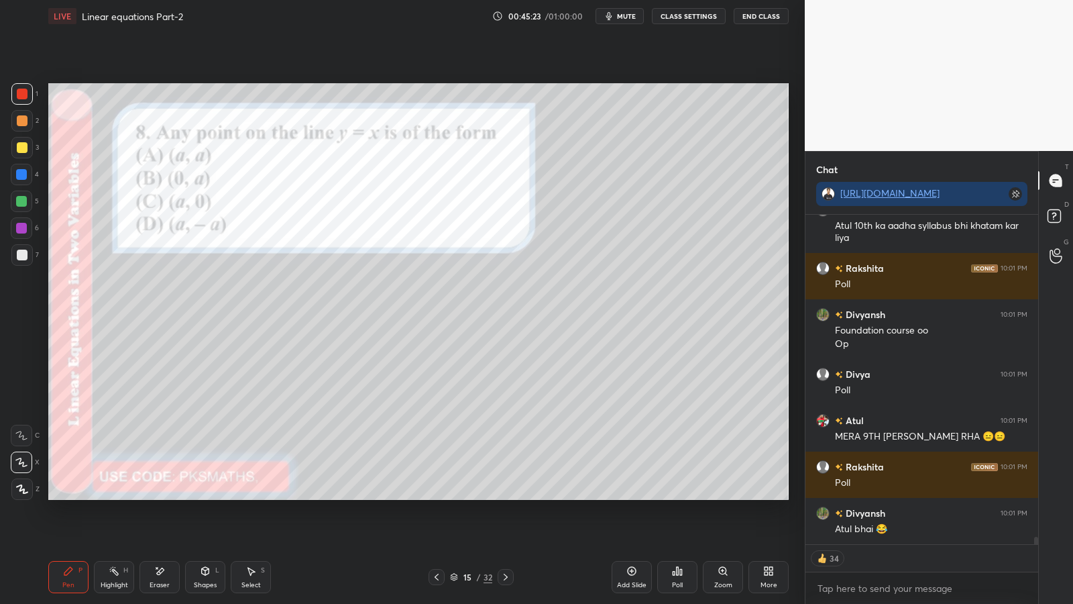
scroll to position [14230, 0]
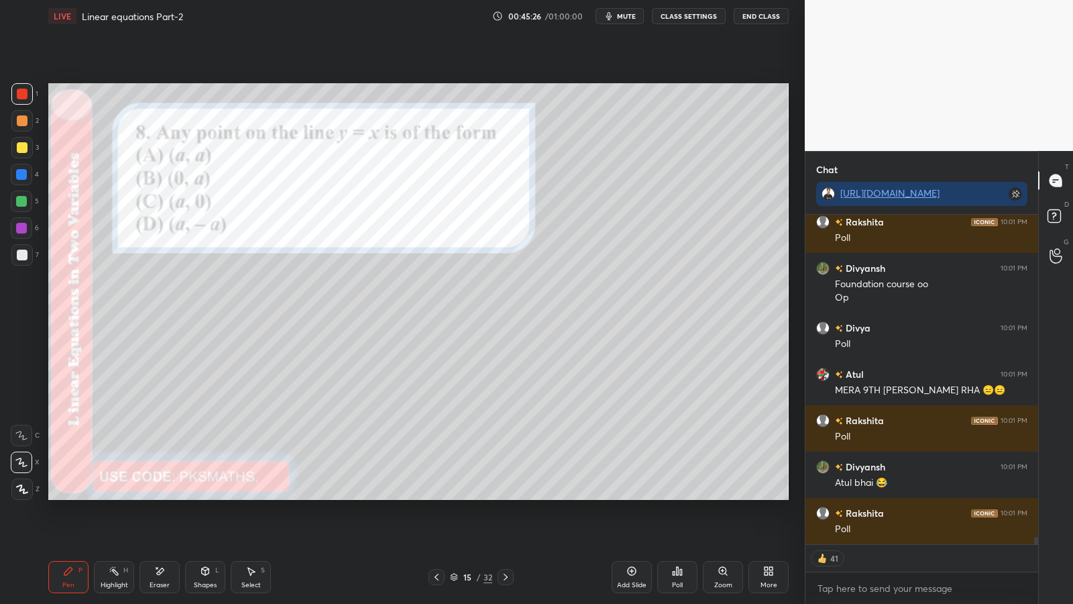
click at [677, 495] on icon at bounding box center [678, 571] width 2 height 8
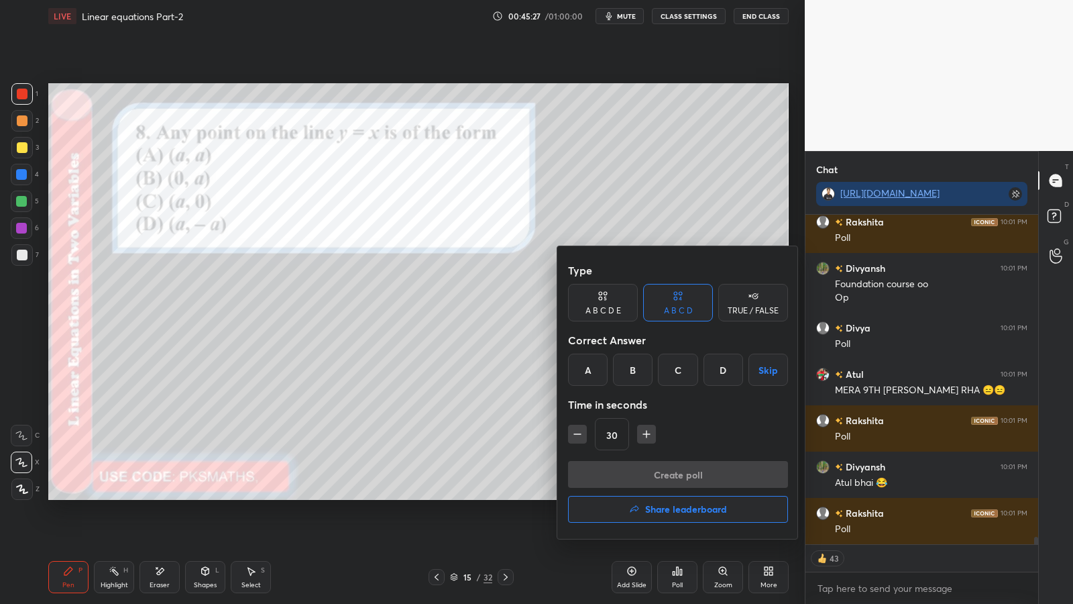
click at [591, 359] on div "A" at bounding box center [588, 369] width 40 height 32
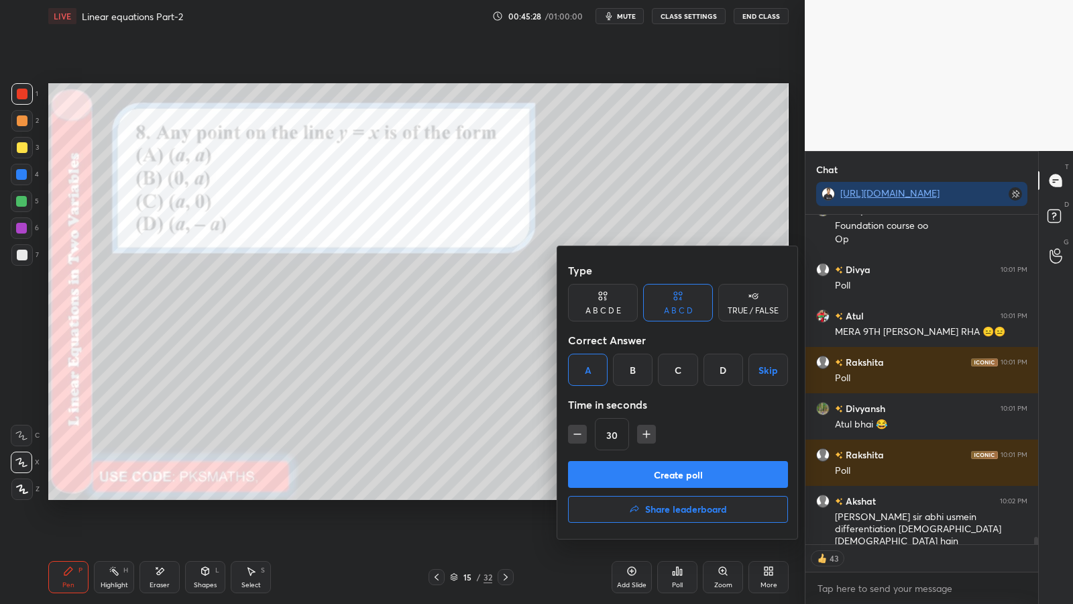
click at [646, 469] on button "Create poll" at bounding box center [678, 474] width 220 height 27
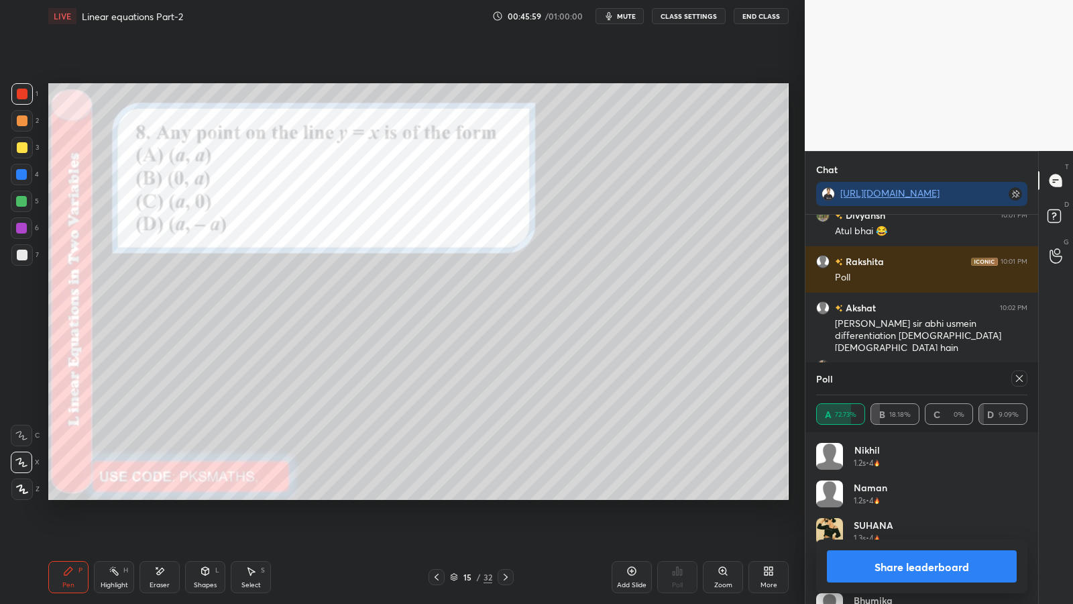
scroll to position [14495, 0]
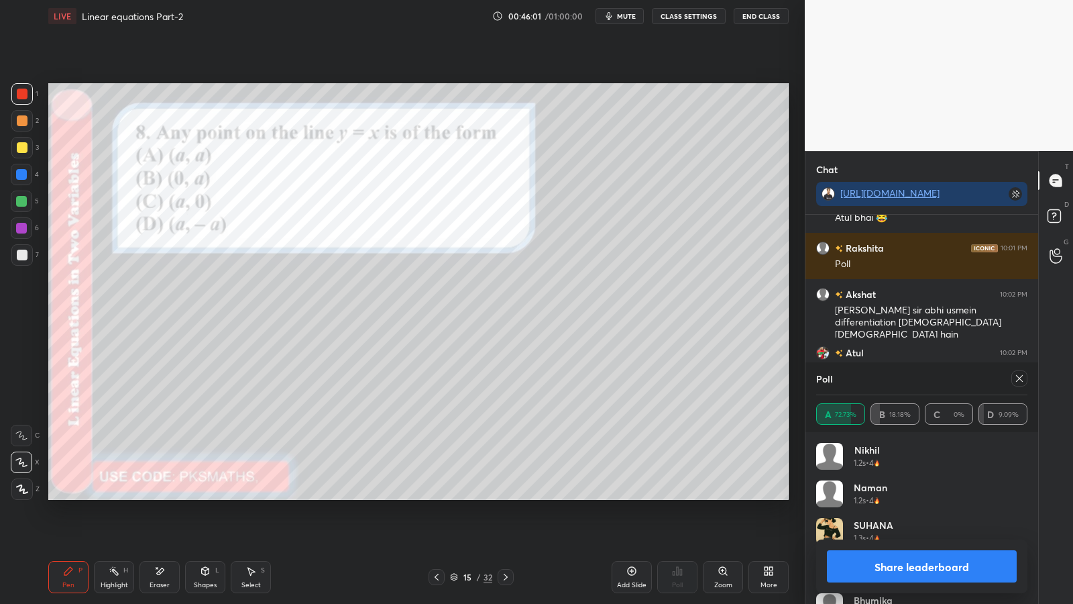
click at [19, 120] on div at bounding box center [22, 120] width 11 height 11
click at [939, 495] on button "Share leaderboard" at bounding box center [922, 566] width 190 height 32
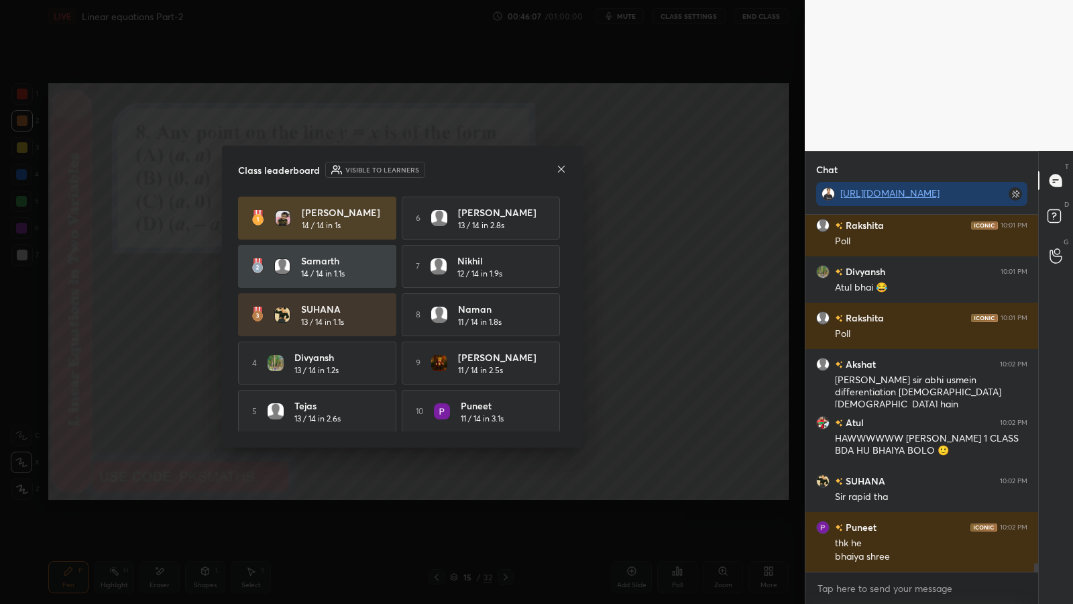
scroll to position [14425, 0]
click at [565, 168] on icon at bounding box center [561, 169] width 11 height 11
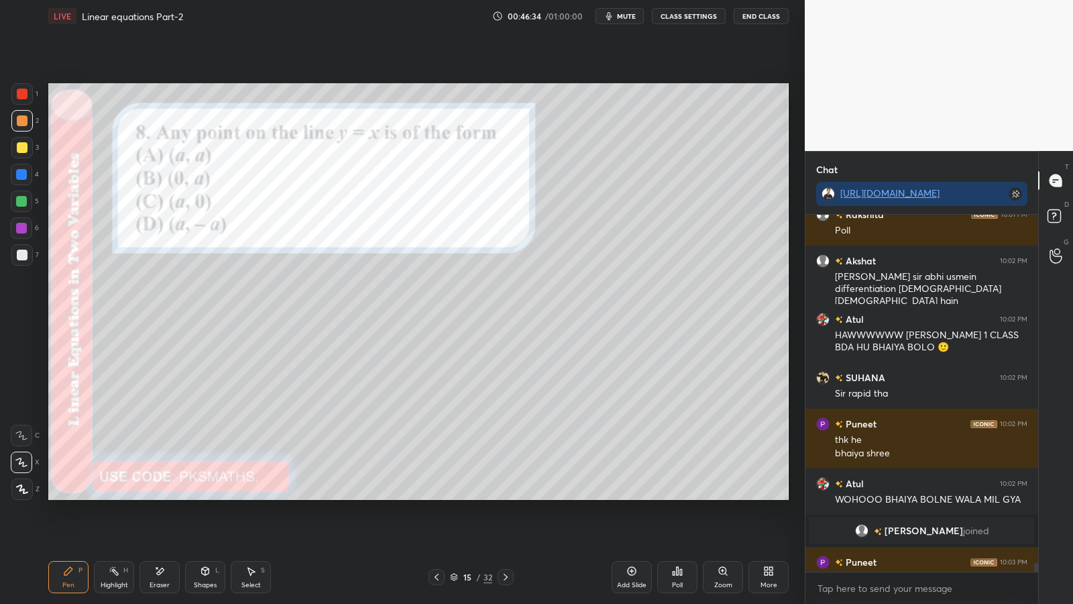
scroll to position [14018, 0]
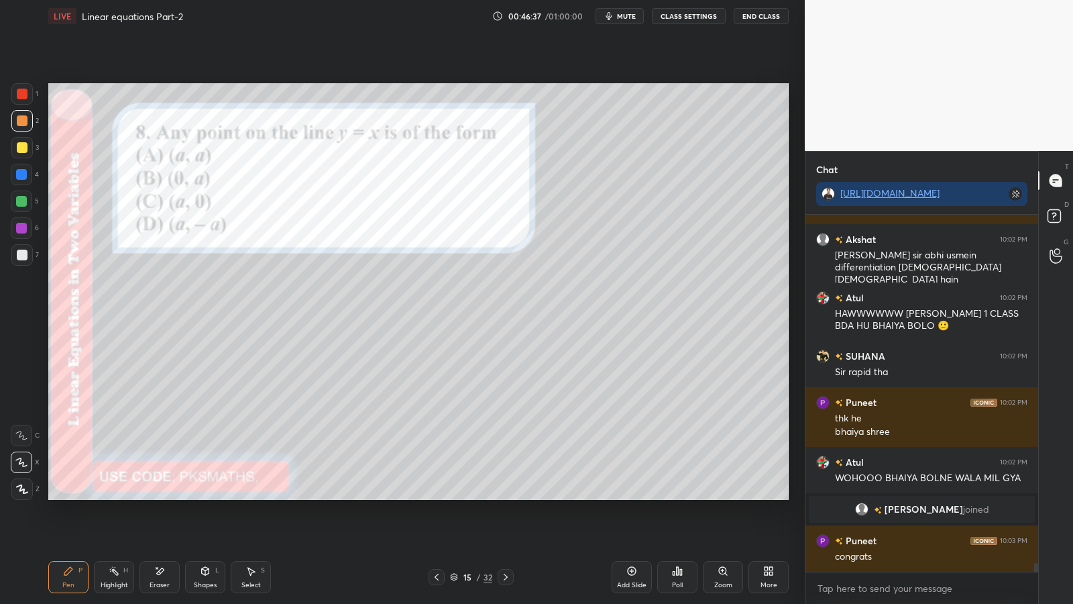
click at [23, 115] on div at bounding box center [22, 120] width 11 height 11
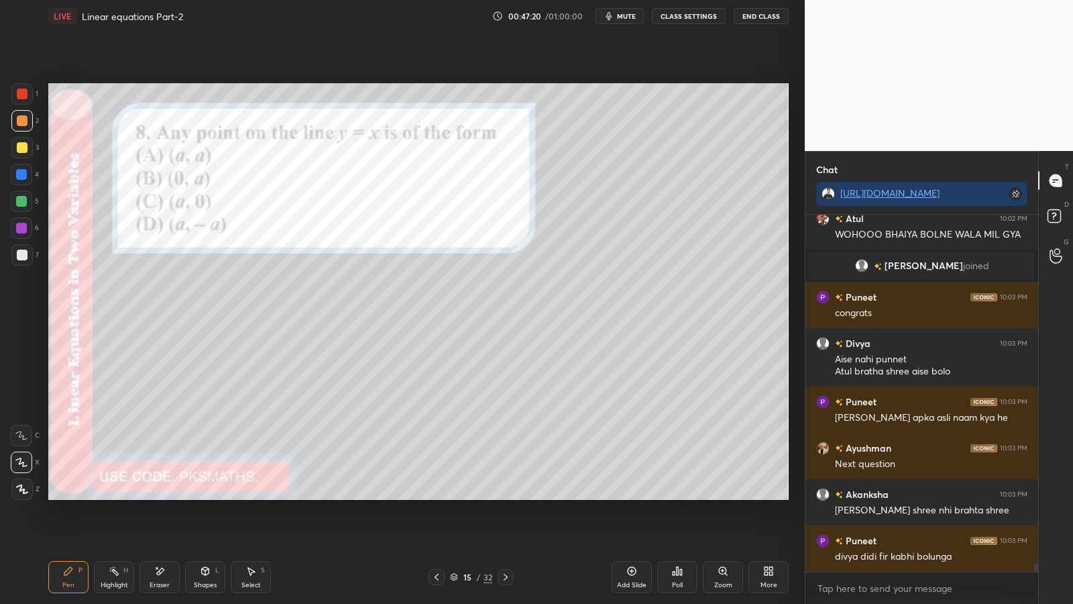
scroll to position [14307, 0]
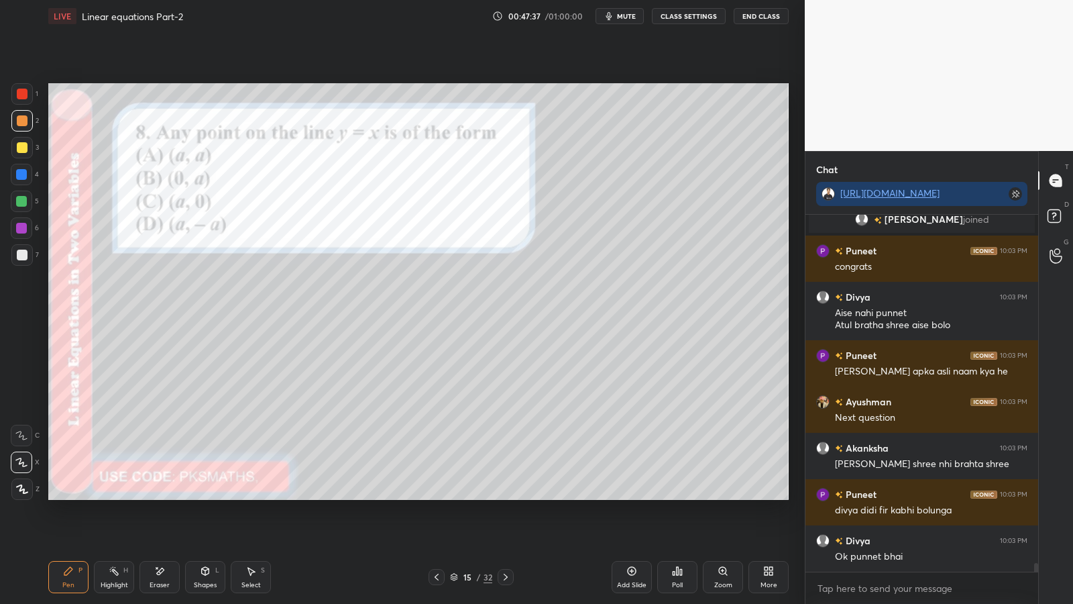
click at [23, 253] on div at bounding box center [22, 254] width 11 height 11
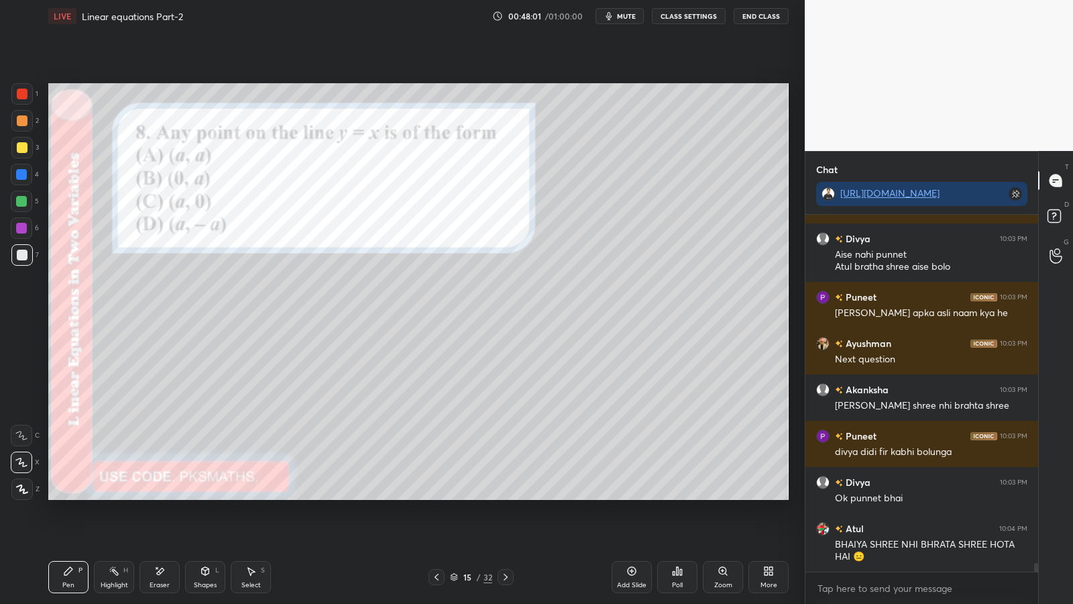
click at [23, 199] on div at bounding box center [21, 201] width 11 height 11
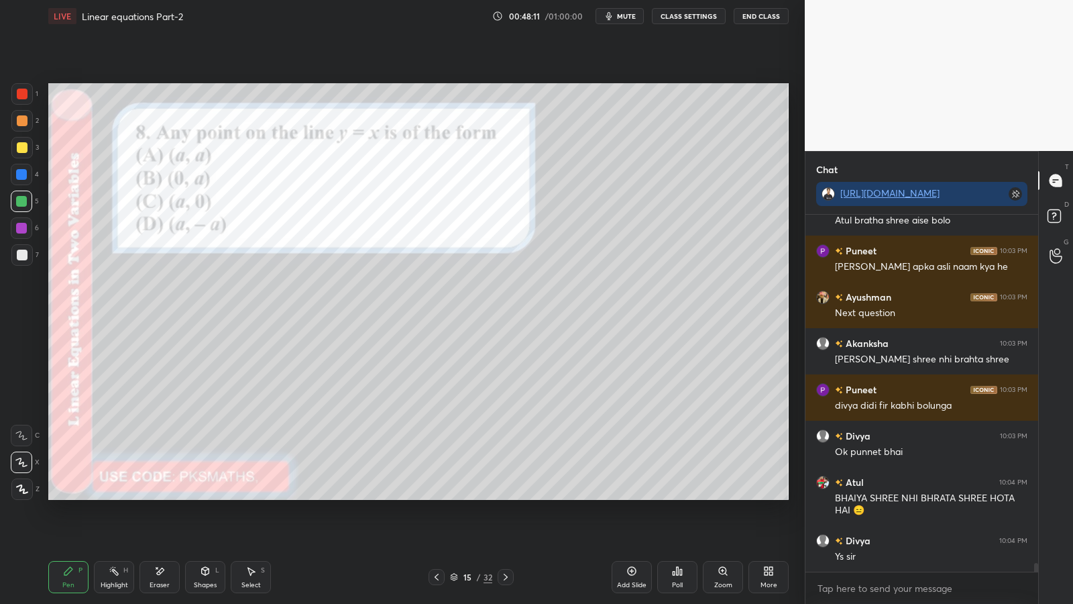
scroll to position [14458, 0]
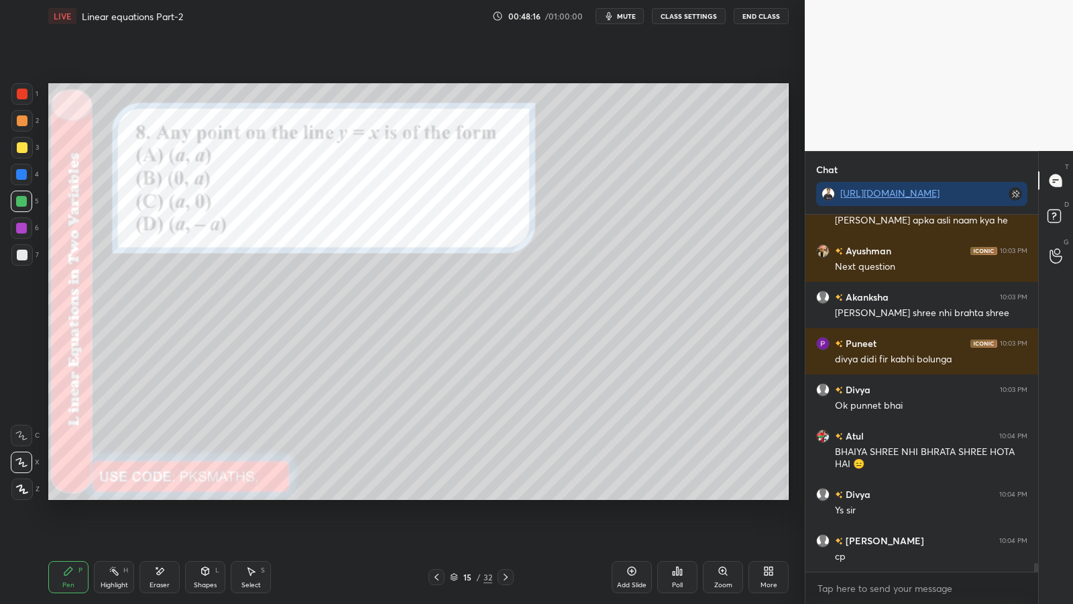
click at [506, 495] on icon at bounding box center [505, 576] width 11 height 11
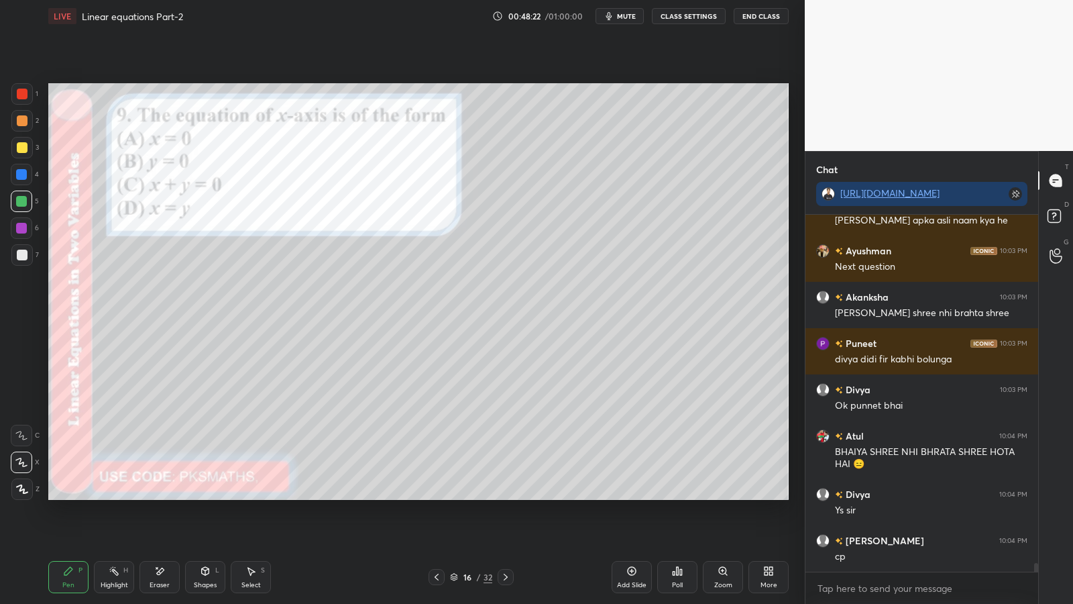
click at [676, 495] on icon at bounding box center [677, 570] width 11 height 11
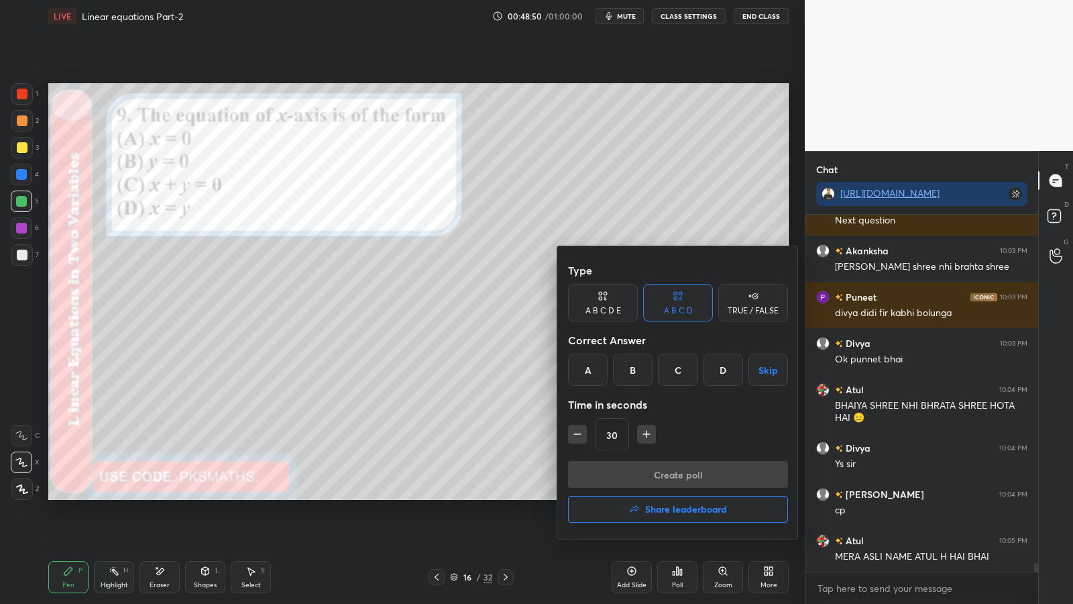
scroll to position [14551, 0]
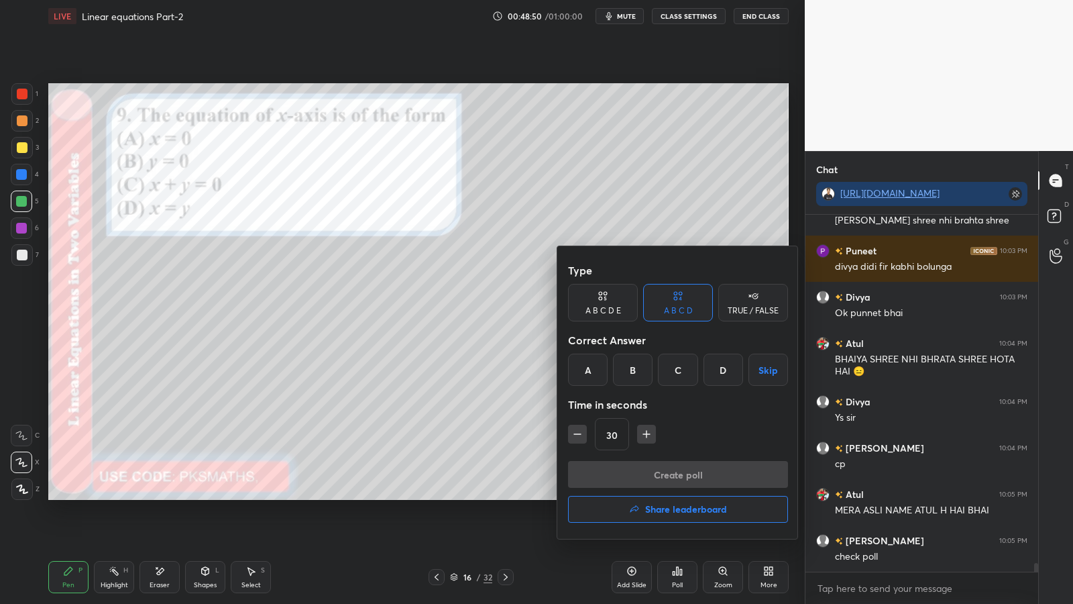
click at [637, 364] on div "B" at bounding box center [633, 369] width 40 height 32
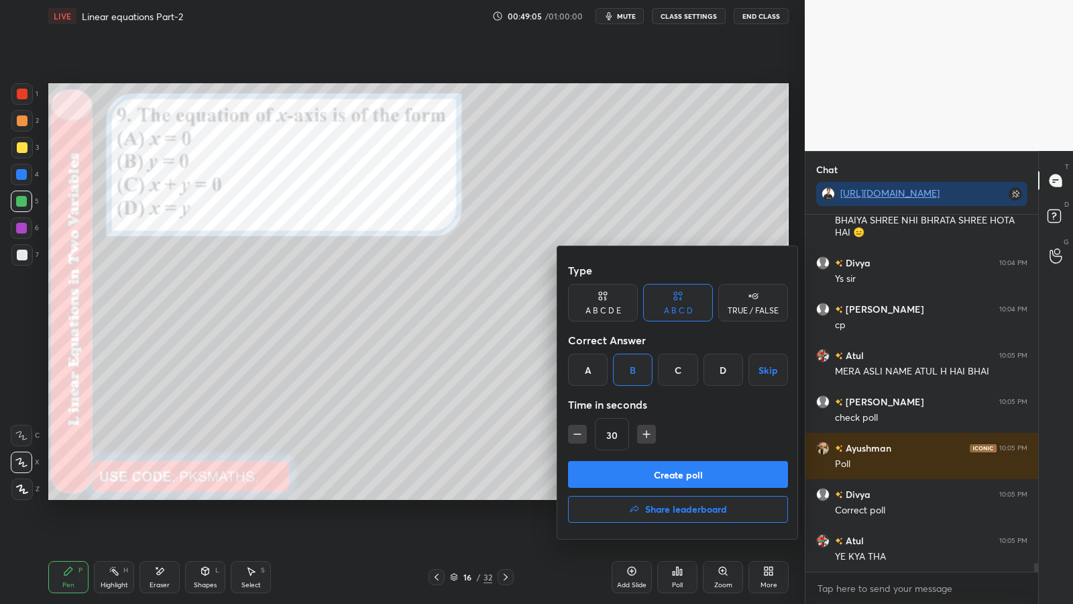
scroll to position [14736, 0]
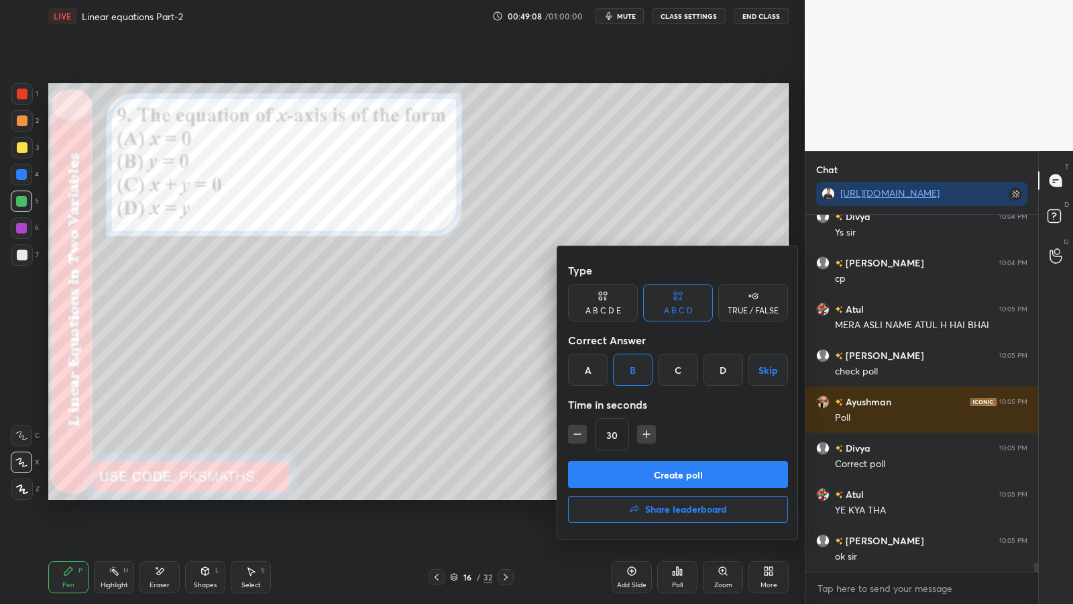
click at [653, 471] on button "Create poll" at bounding box center [678, 474] width 220 height 27
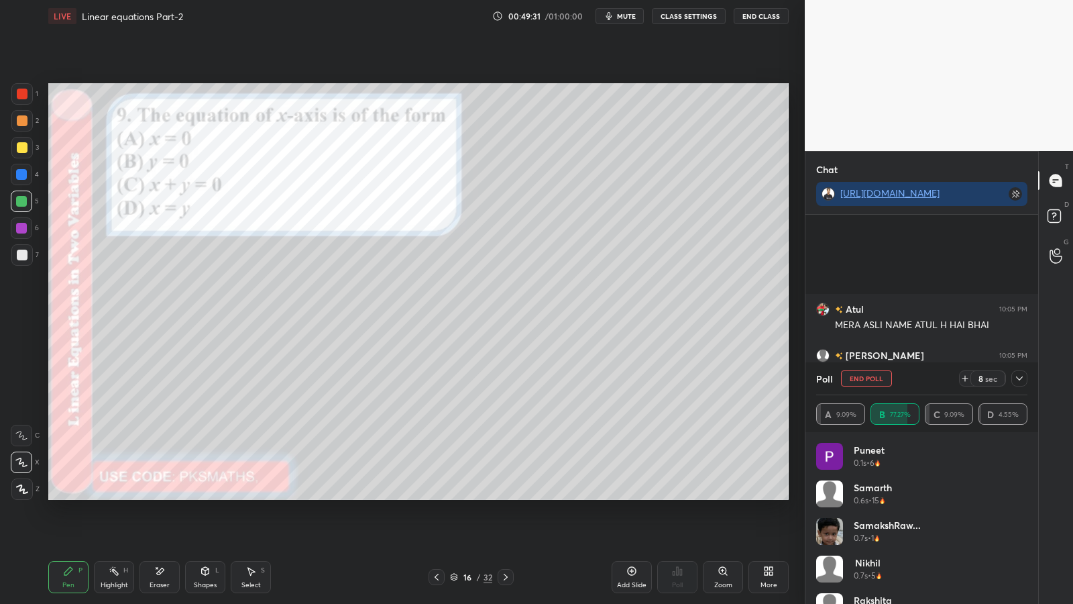
scroll to position [14879, 0]
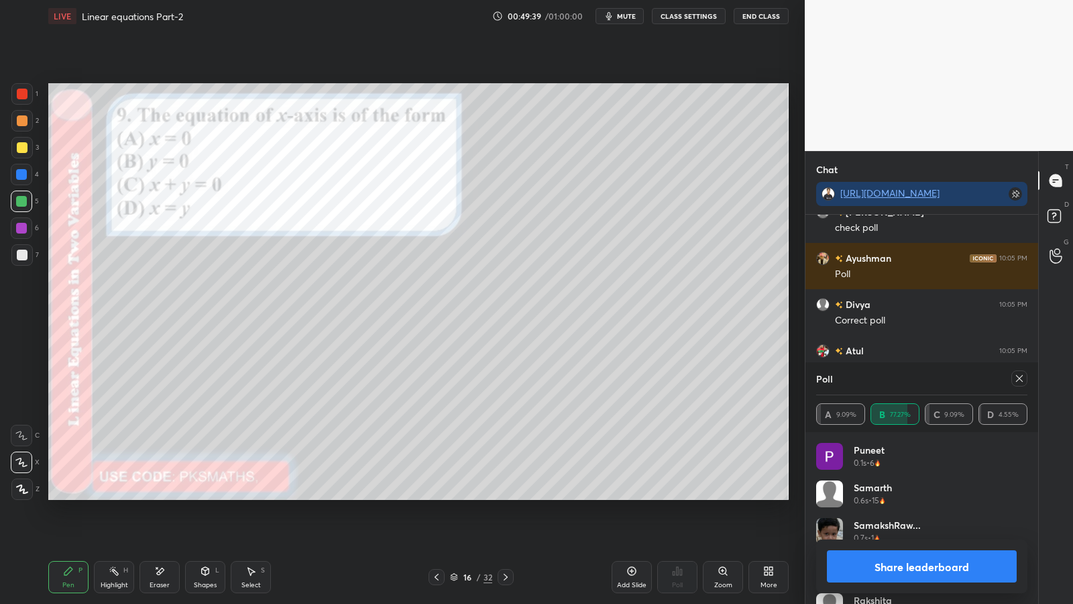
click at [924, 495] on button "Share leaderboard" at bounding box center [922, 566] width 190 height 32
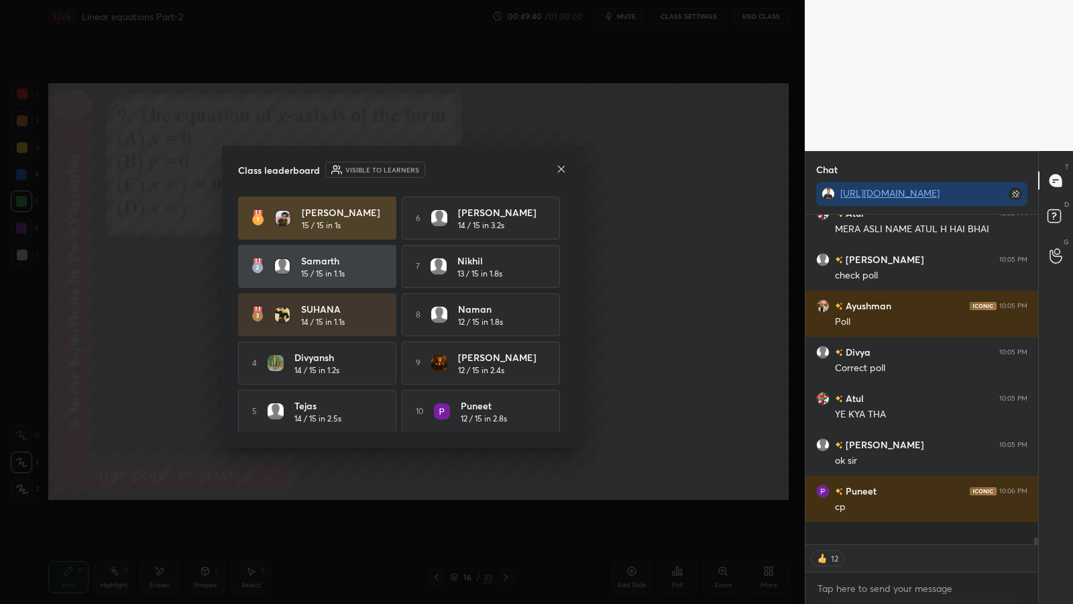
scroll to position [385, 229]
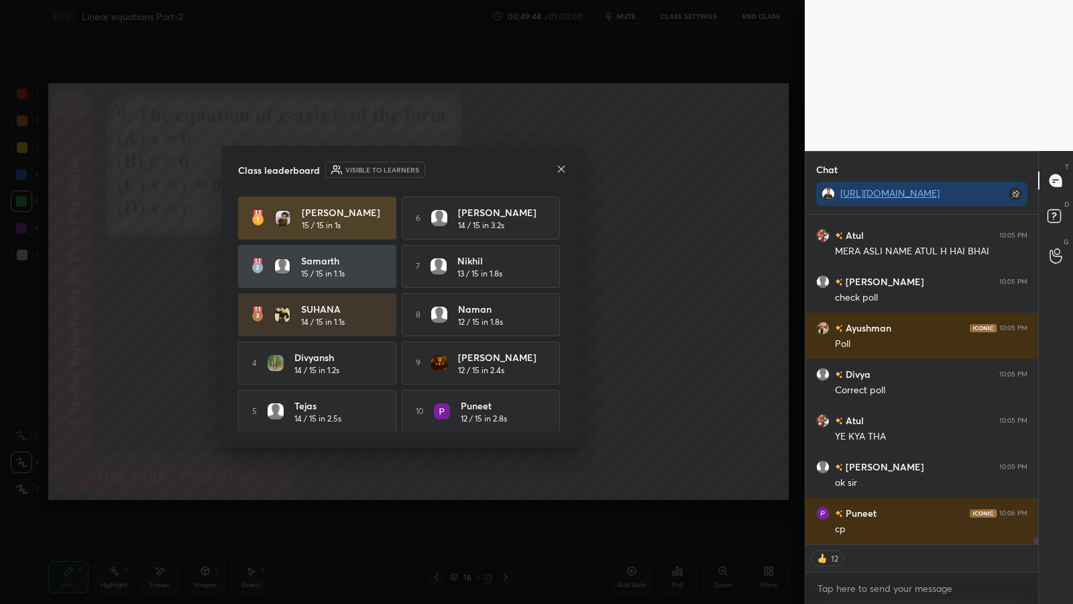
click at [560, 170] on icon at bounding box center [561, 168] width 7 height 7
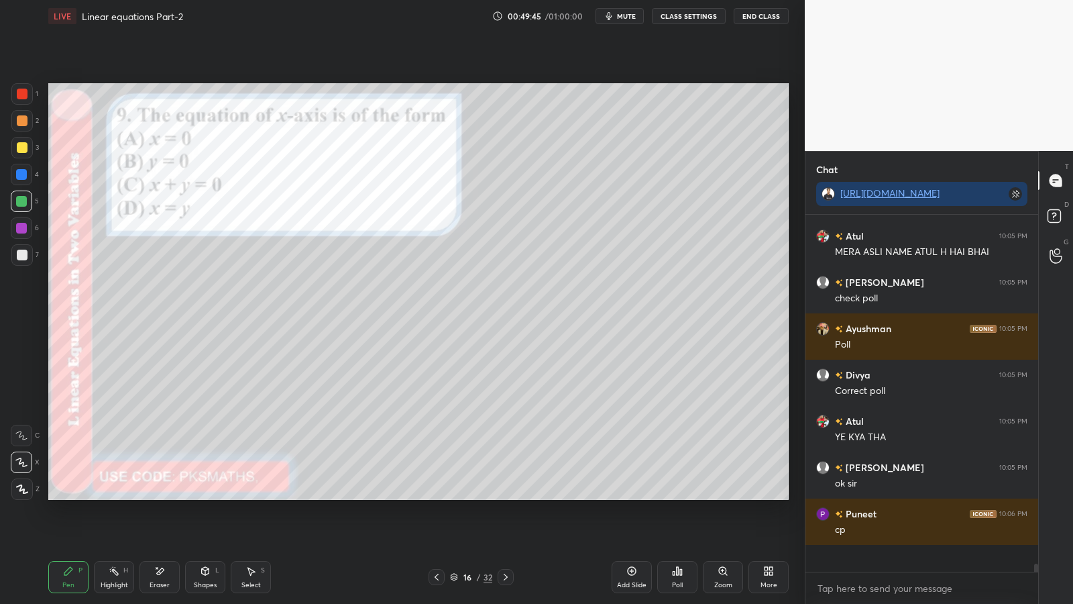
scroll to position [353, 229]
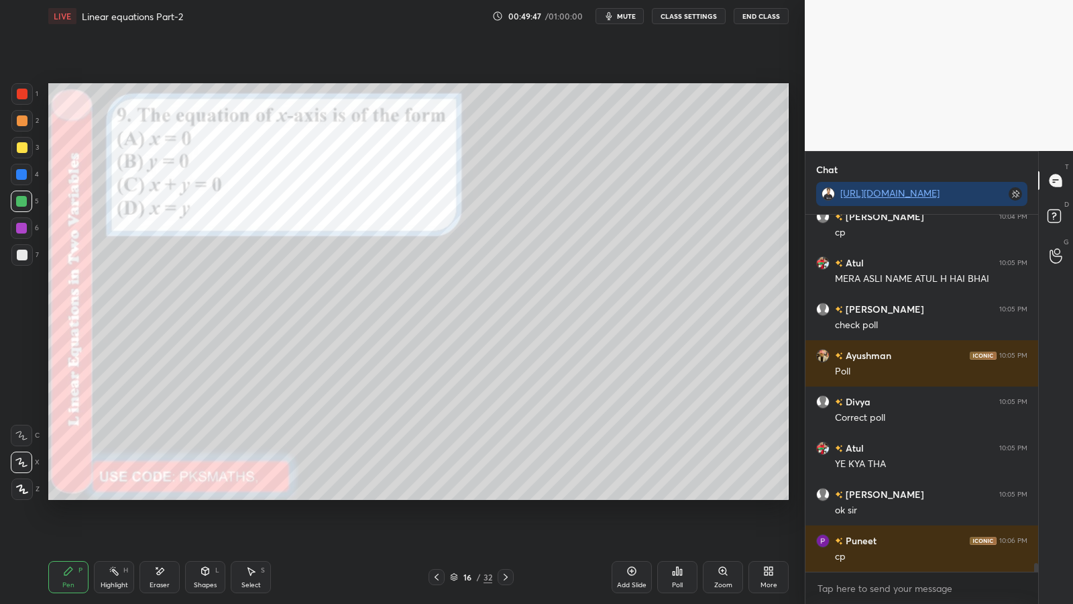
click at [22, 118] on div at bounding box center [22, 120] width 11 height 11
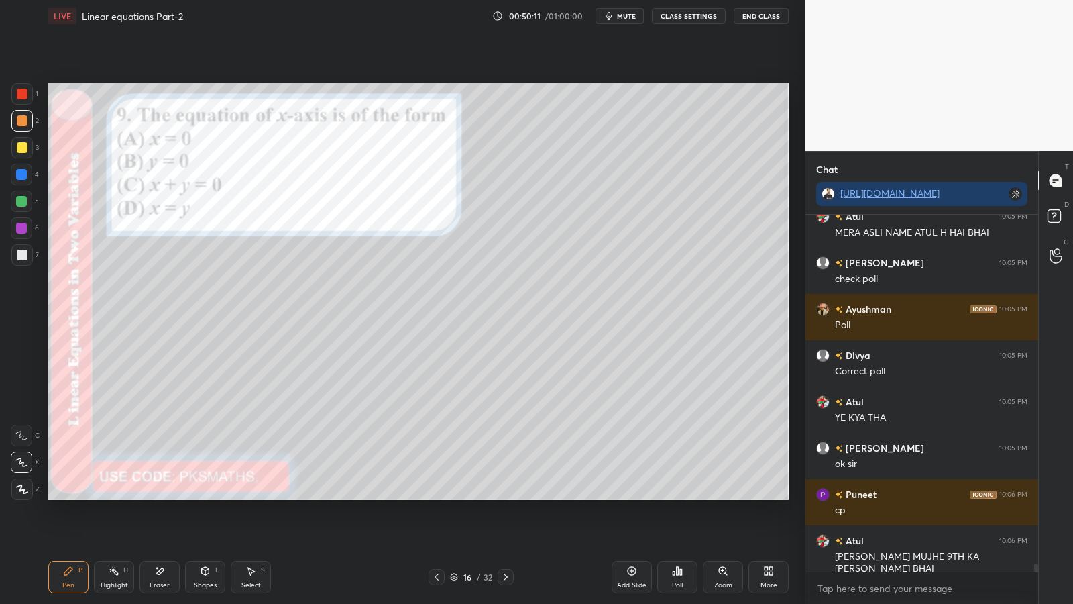
click at [25, 253] on div at bounding box center [22, 254] width 11 height 11
click at [20, 201] on div at bounding box center [21, 201] width 11 height 11
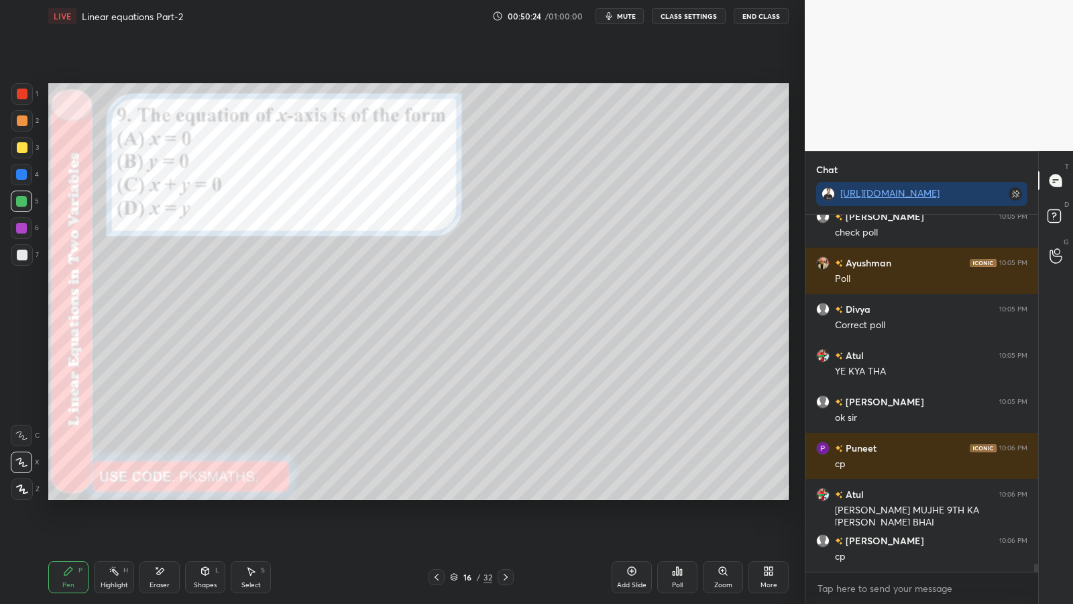
click at [682, 495] on div "Poll" at bounding box center [677, 577] width 40 height 32
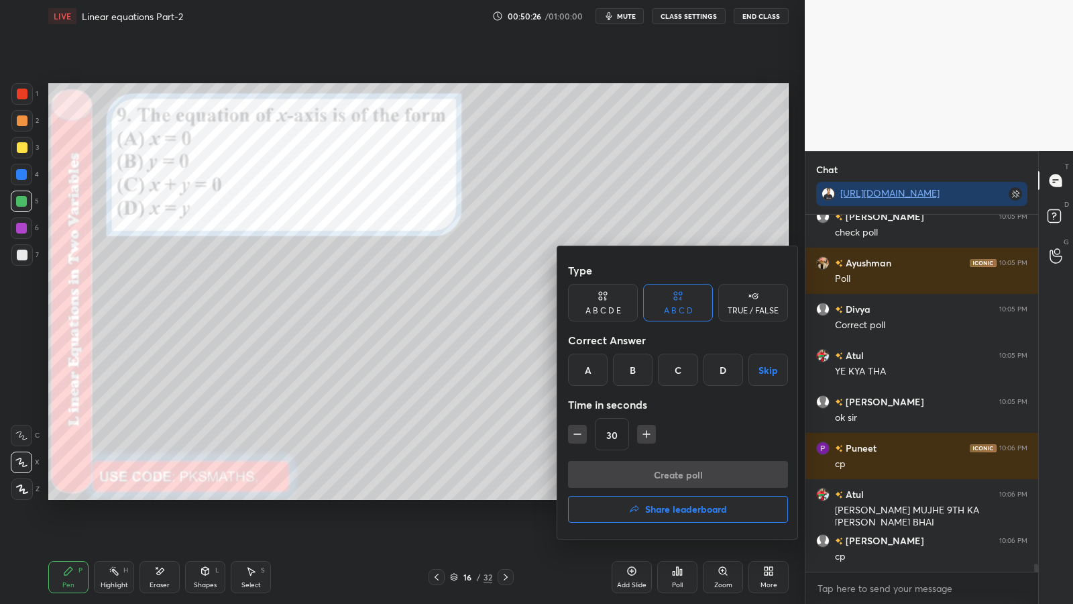
click at [744, 313] on div "TRUE / FALSE" at bounding box center [753, 310] width 51 height 8
click at [605, 372] on div "True" at bounding box center [603, 369] width 70 height 32
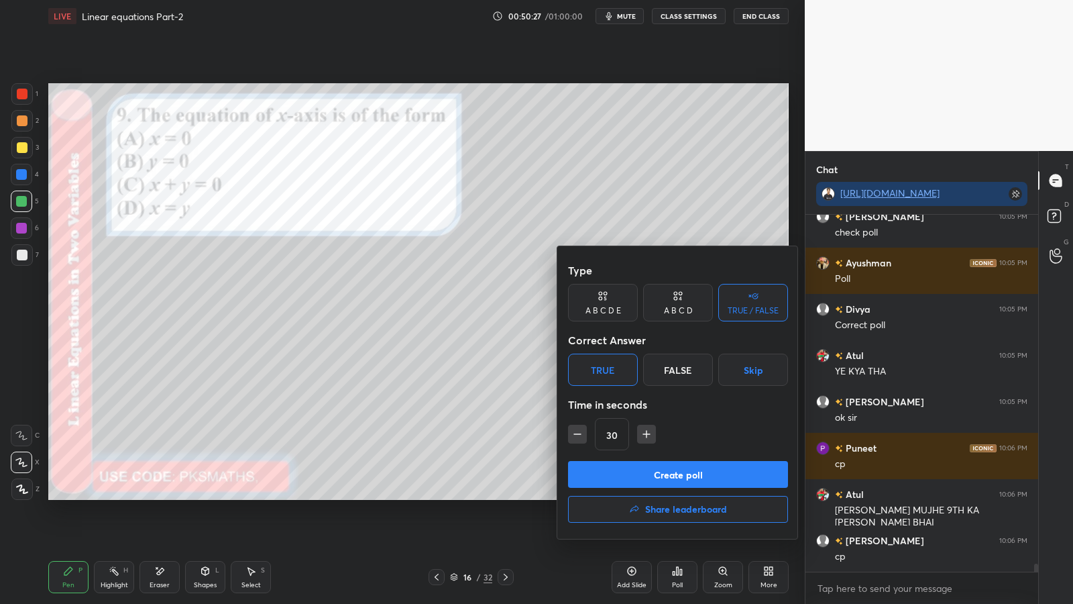
scroll to position [14933, 0]
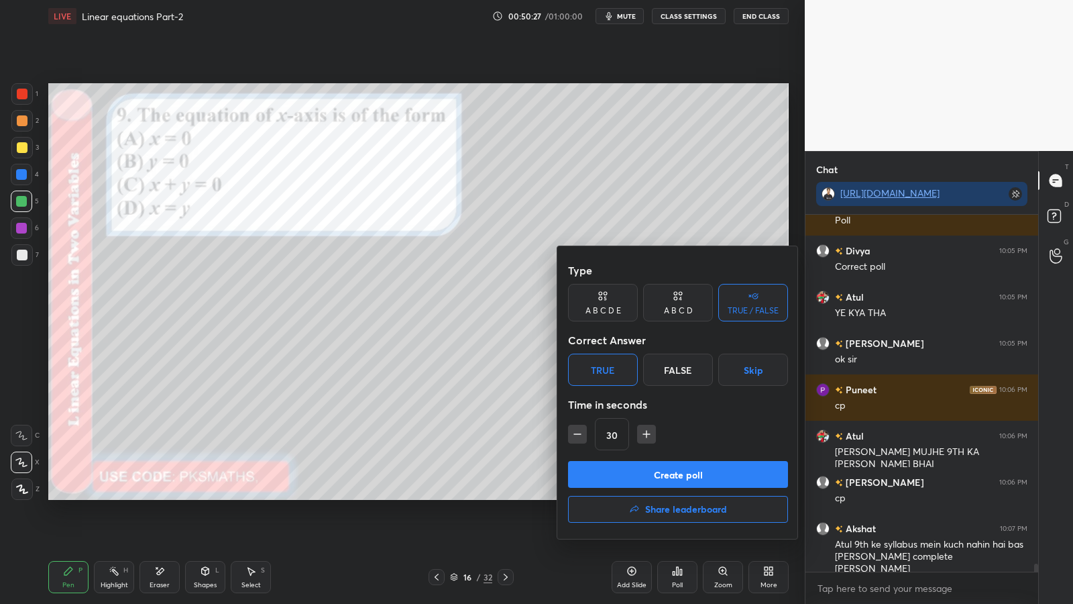
click at [598, 475] on button "Create poll" at bounding box center [678, 474] width 220 height 27
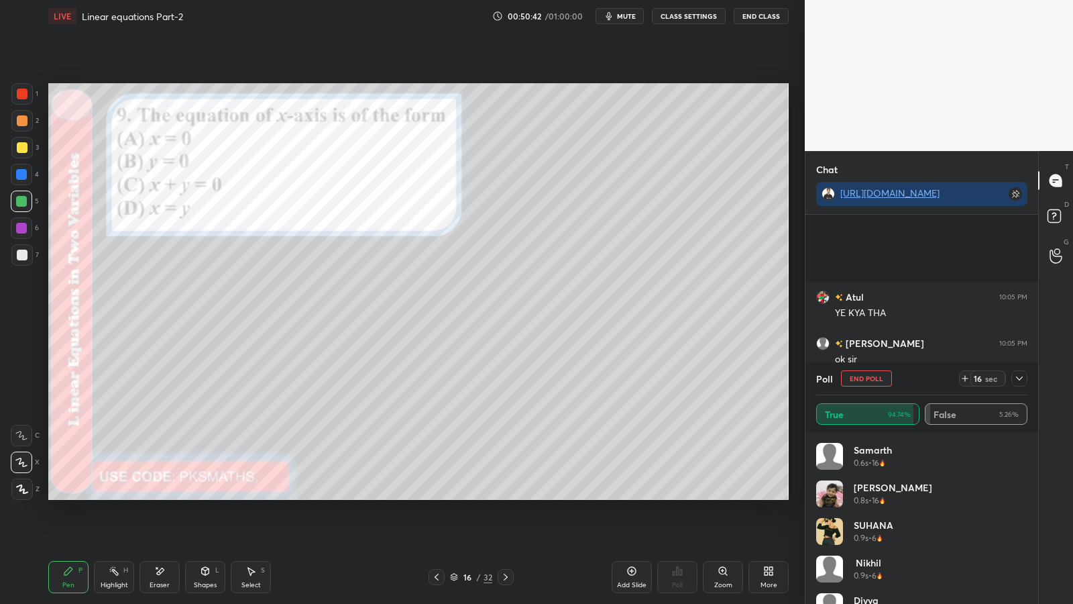
scroll to position [15048, 0]
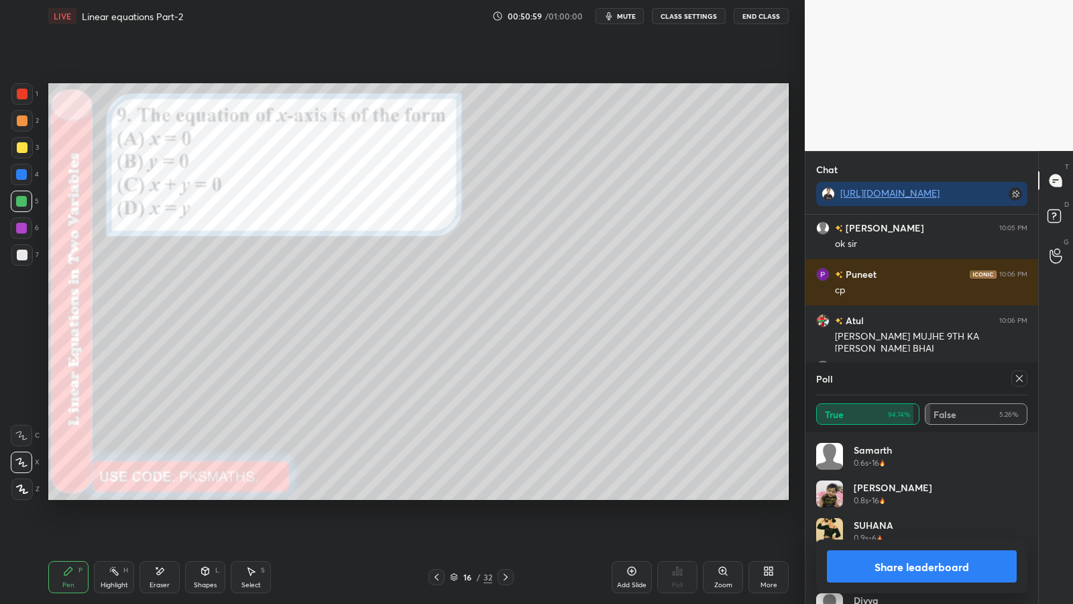
click at [939, 495] on button "Share leaderboard" at bounding box center [922, 566] width 190 height 32
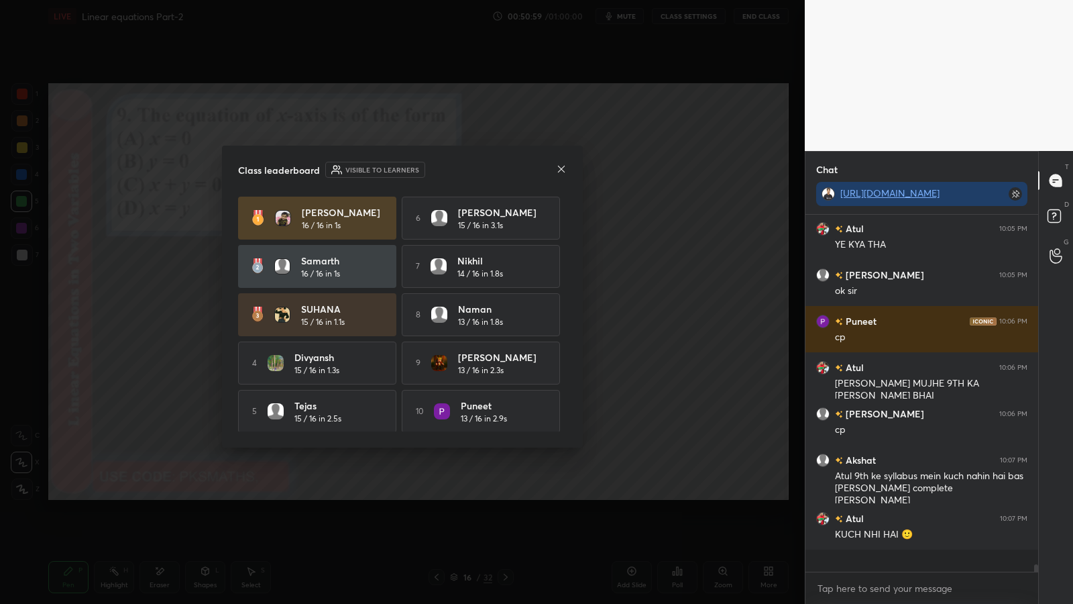
scroll to position [14979, 0]
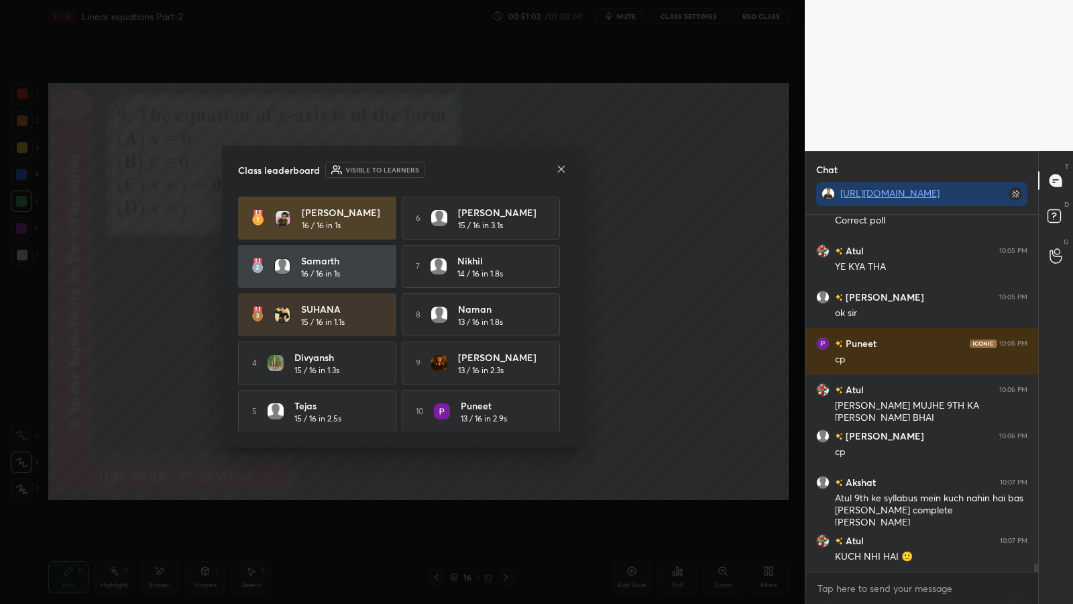
click at [562, 168] on icon at bounding box center [561, 168] width 7 height 7
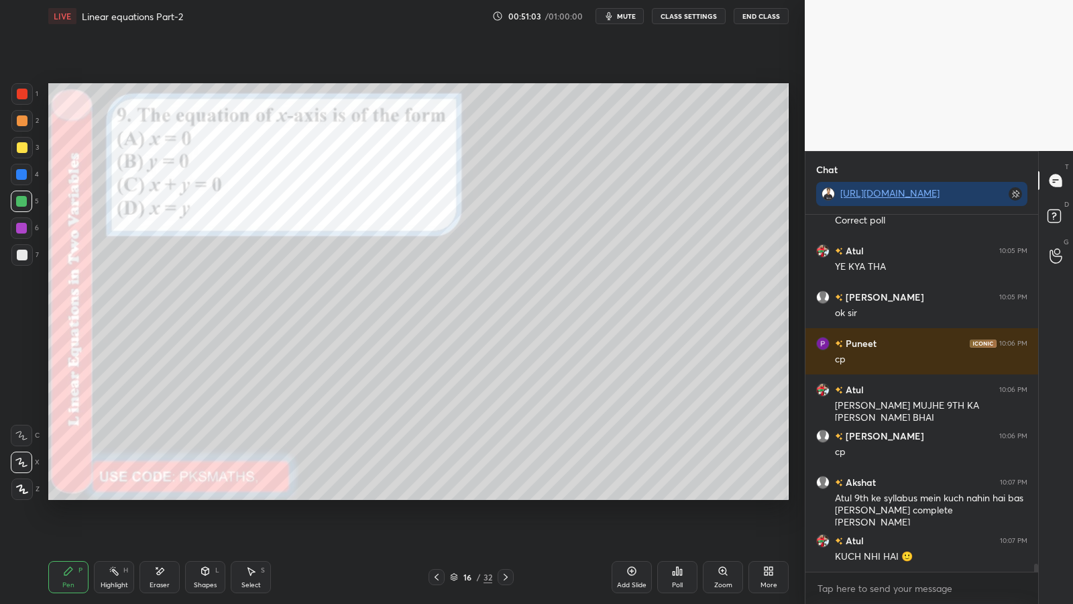
click at [504, 495] on icon at bounding box center [505, 576] width 11 height 11
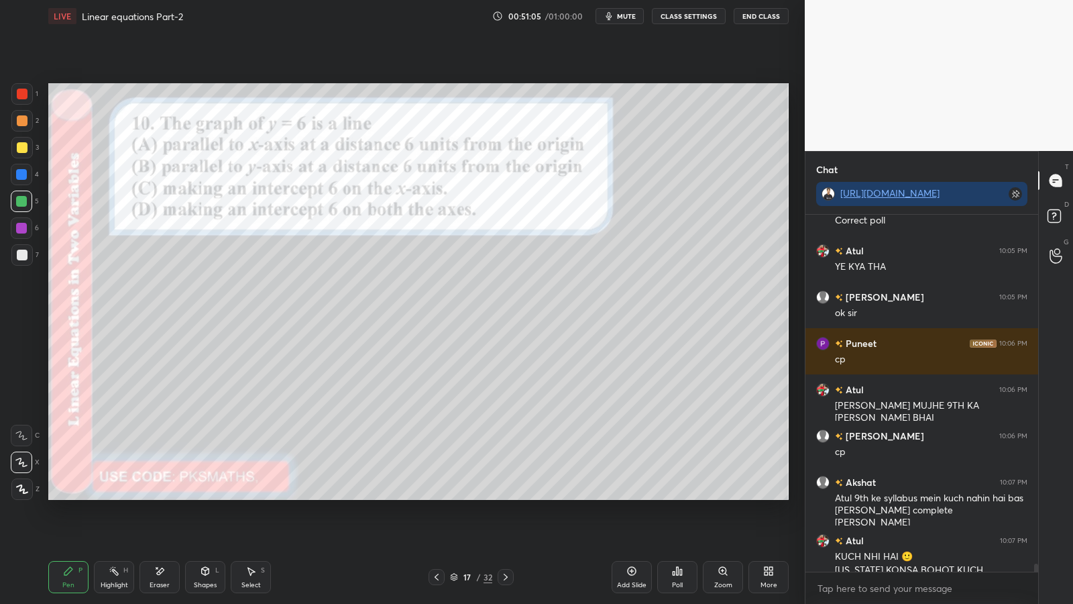
scroll to position [14993, 0]
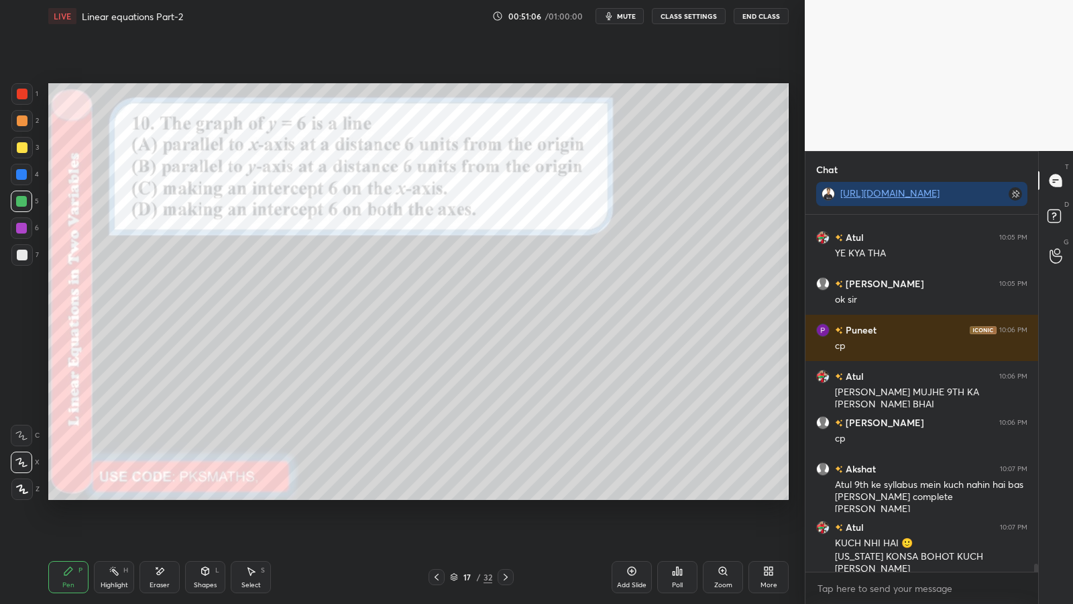
click at [681, 495] on div "Poll" at bounding box center [677, 584] width 11 height 7
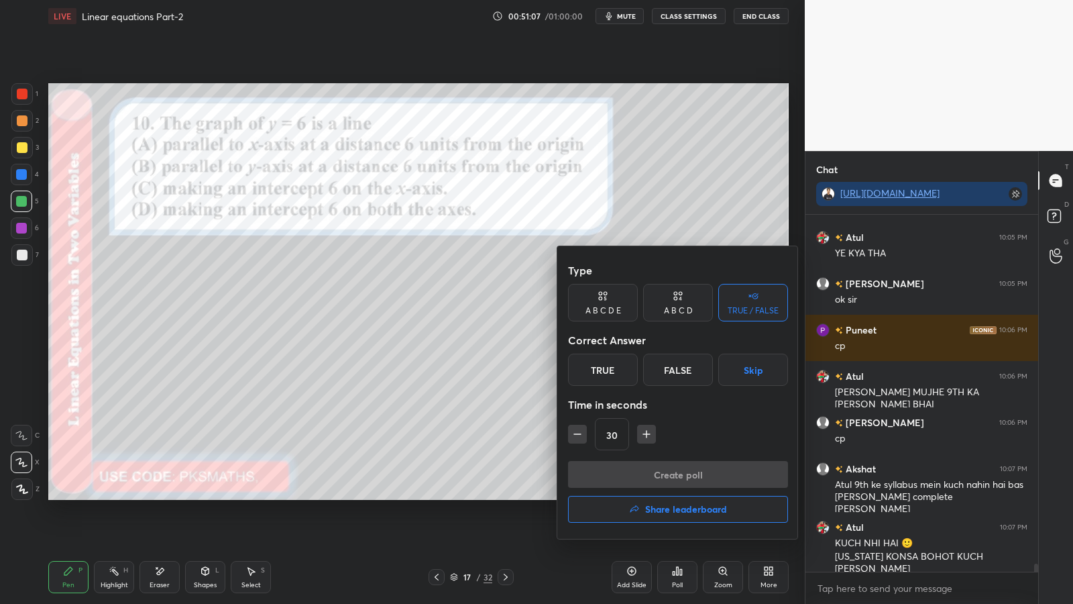
click at [665, 296] on div "A B C D" at bounding box center [678, 303] width 70 height 38
click at [590, 368] on div "A" at bounding box center [588, 369] width 40 height 32
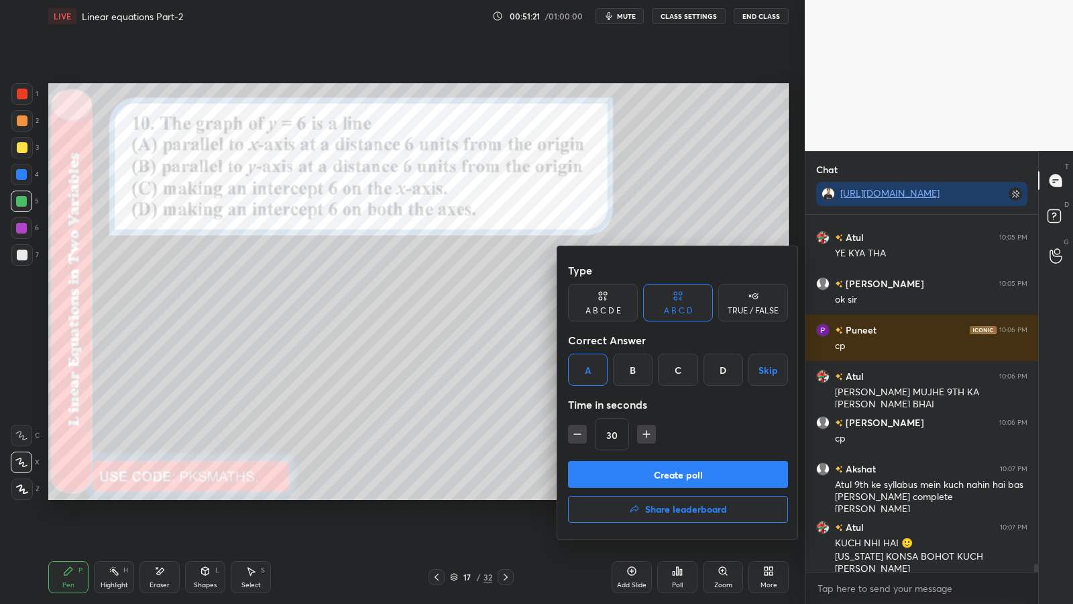
click at [672, 482] on button "Create poll" at bounding box center [678, 474] width 220 height 27
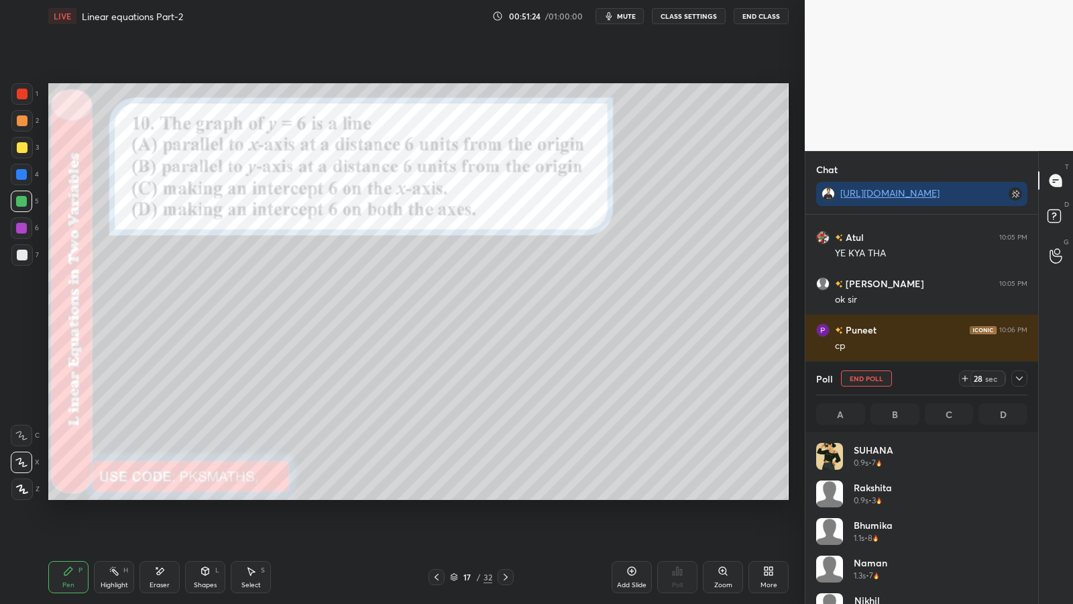
scroll to position [157, 207]
click at [19, 91] on div at bounding box center [22, 94] width 11 height 11
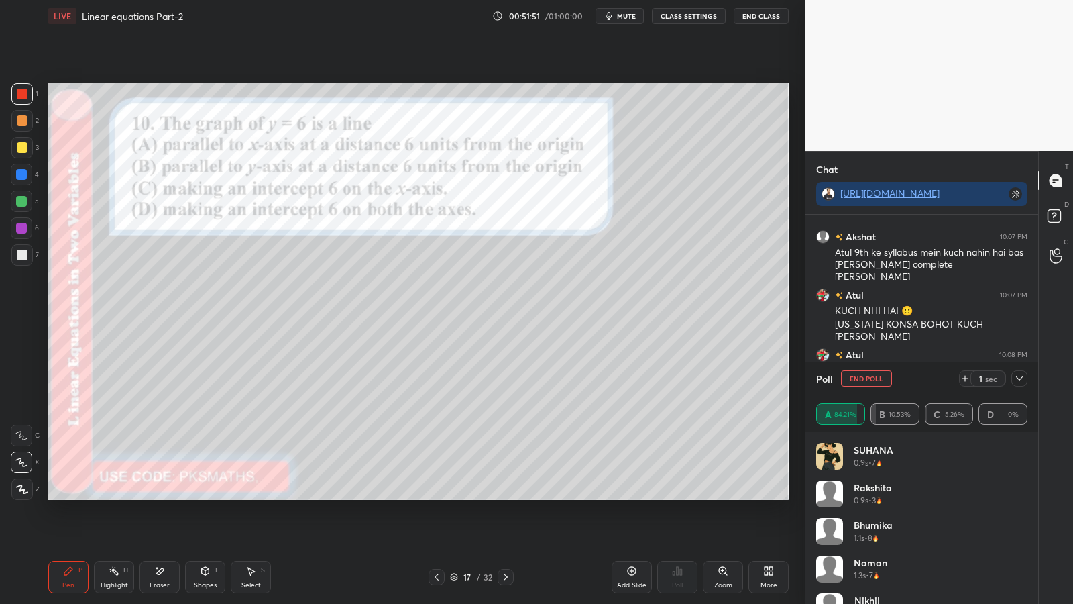
scroll to position [15271, 0]
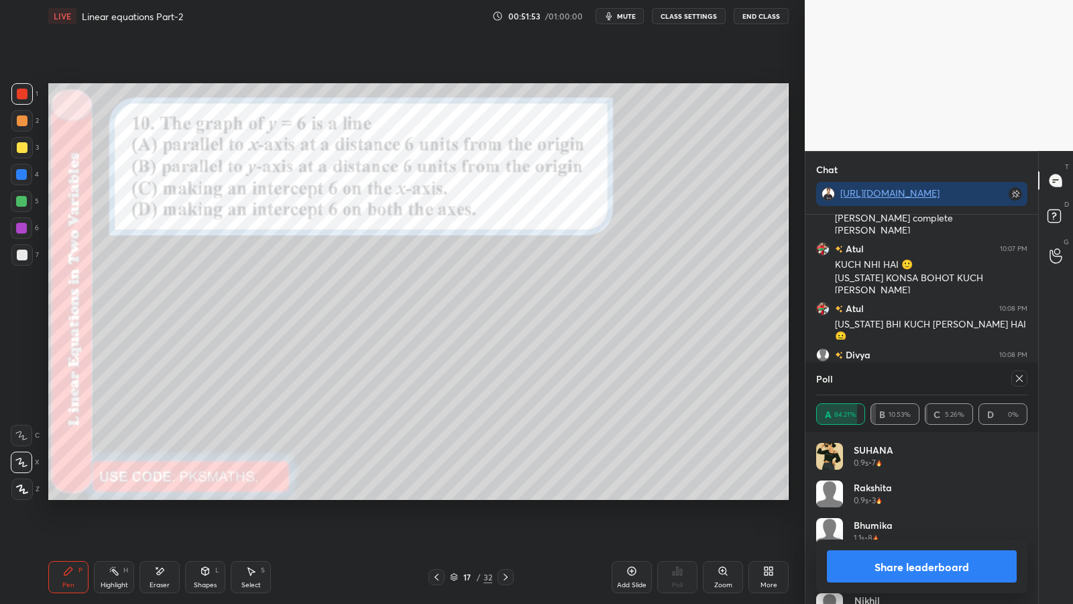
click at [890, 495] on button "Share leaderboard" at bounding box center [922, 566] width 190 height 32
type textarea "x"
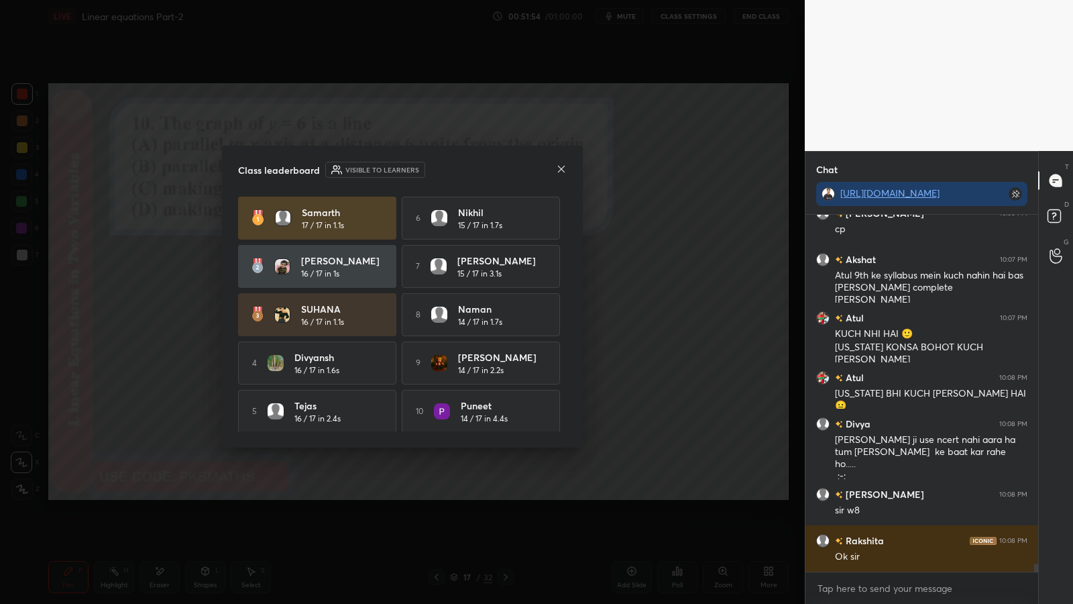
scroll to position [15248, 0]
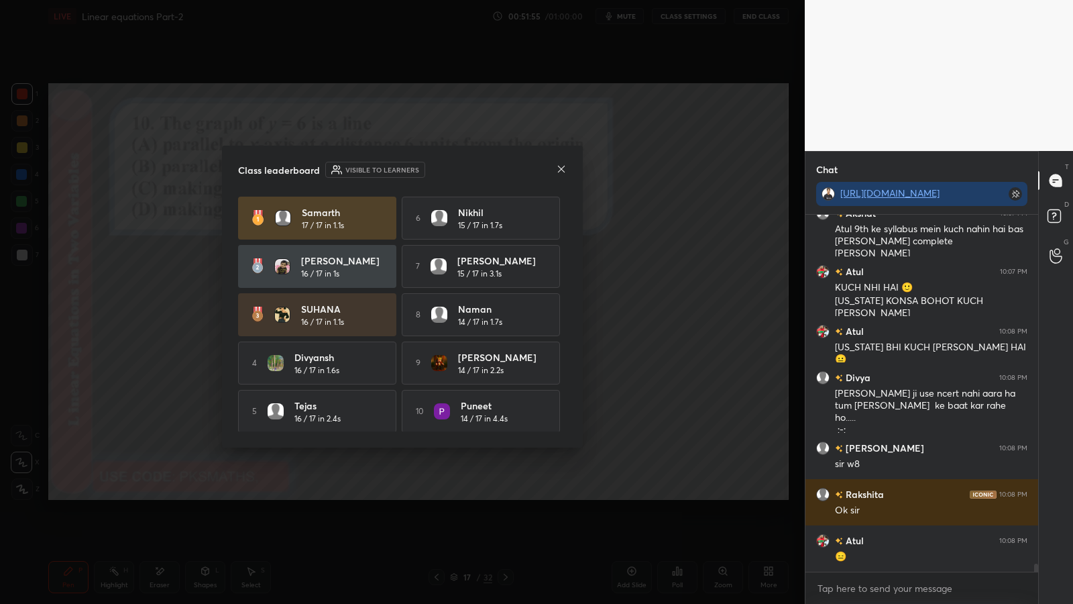
click at [559, 170] on icon at bounding box center [561, 169] width 11 height 11
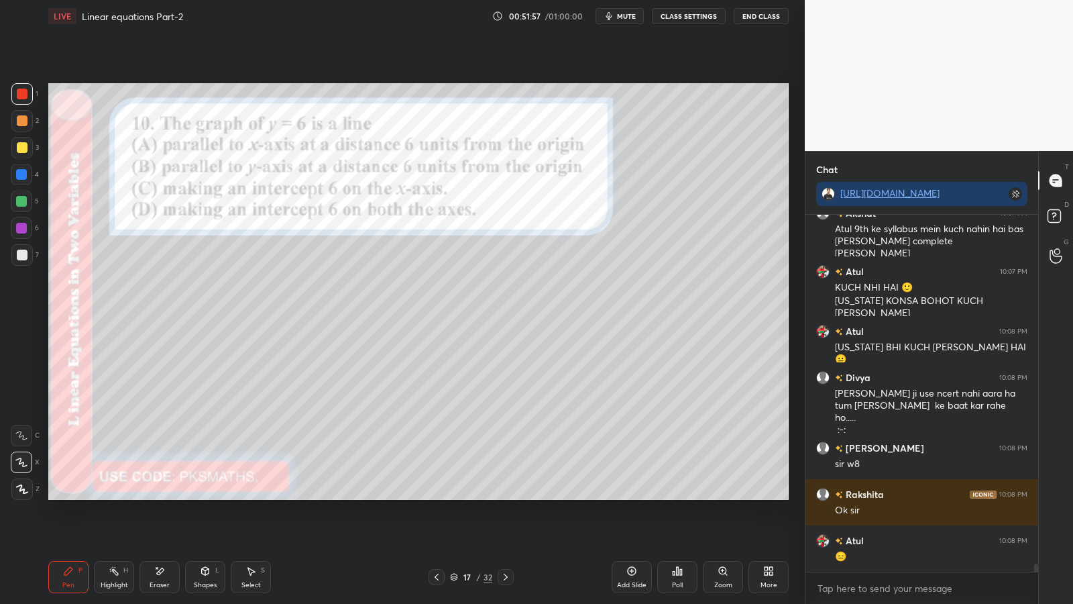
click at [508, 495] on icon at bounding box center [505, 576] width 11 height 11
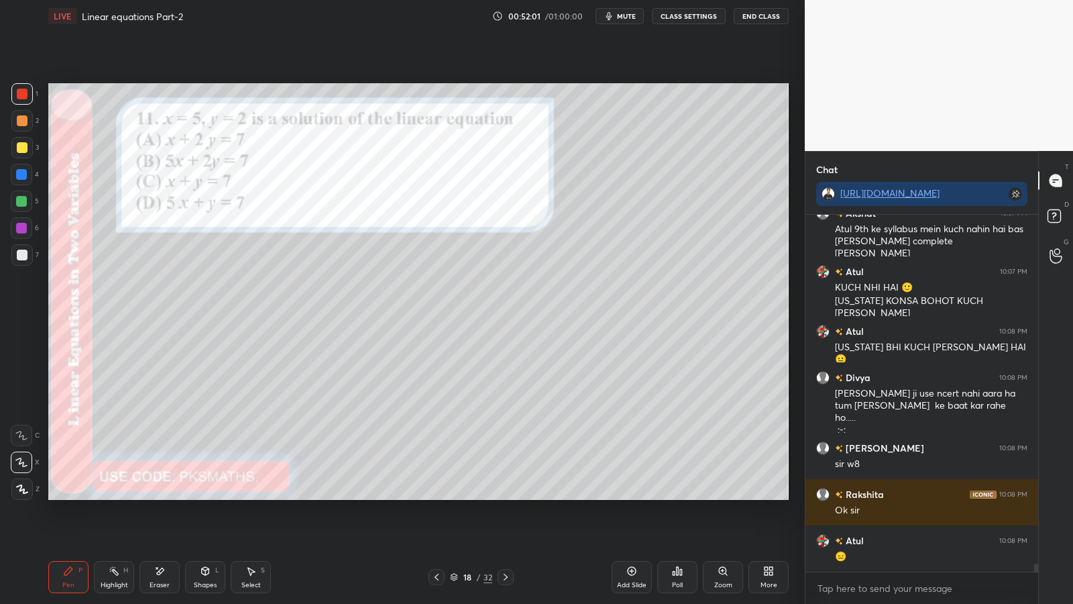
click at [681, 495] on icon at bounding box center [681, 572] width 2 height 6
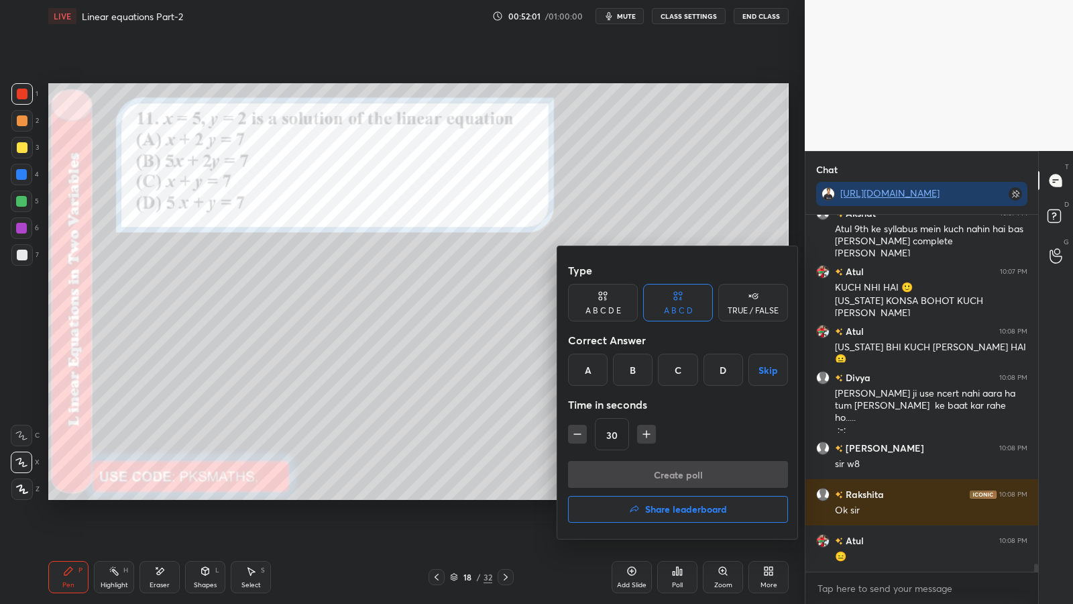
scroll to position [15294, 0]
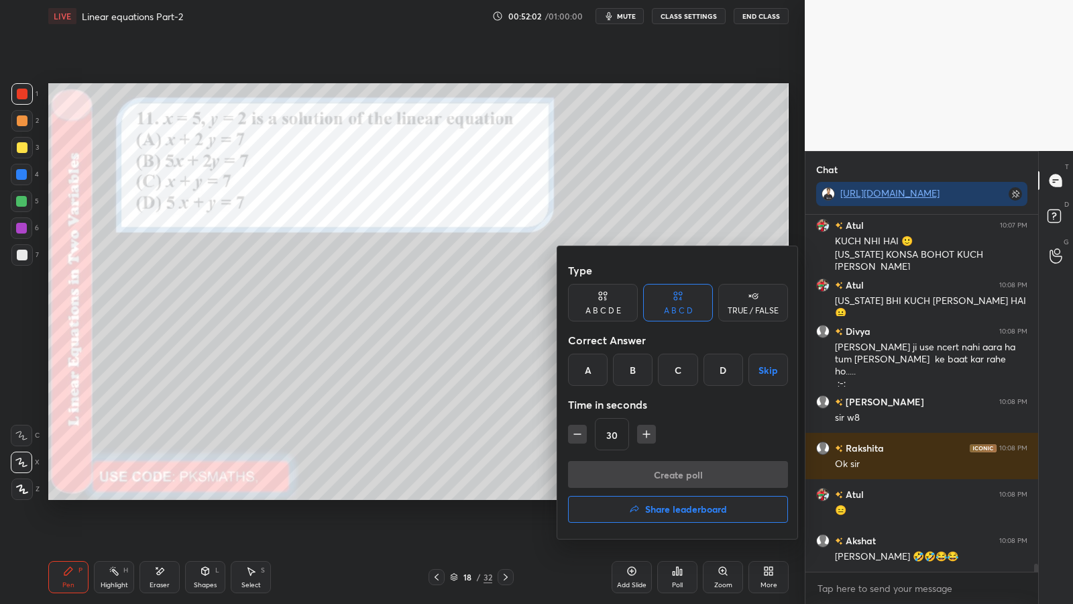
click at [576, 428] on icon "button" at bounding box center [577, 433] width 13 height 13
type input "15"
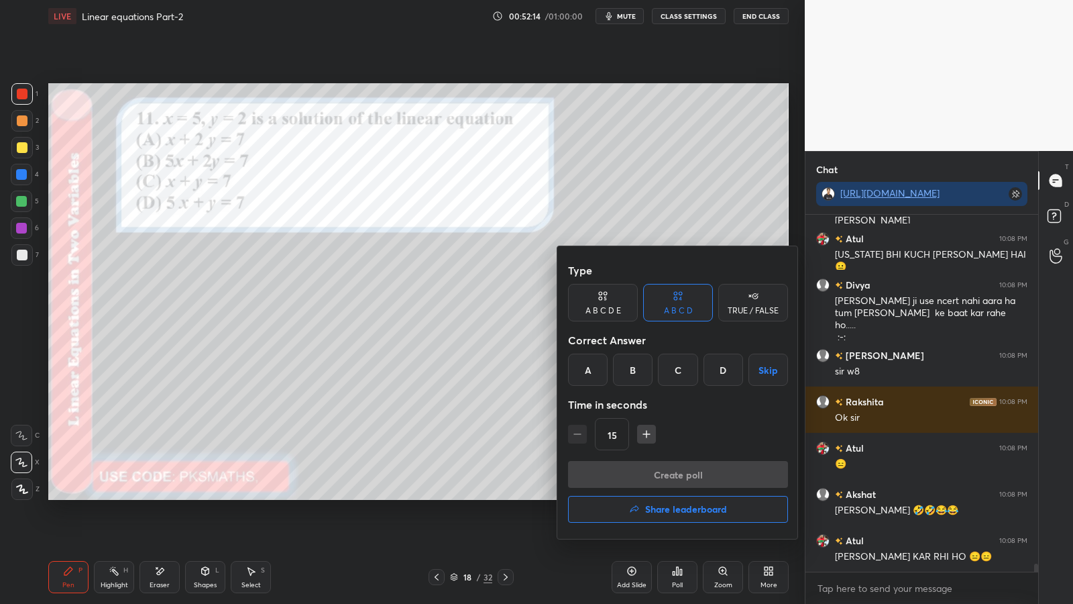
click at [681, 368] on div "C" at bounding box center [678, 369] width 40 height 32
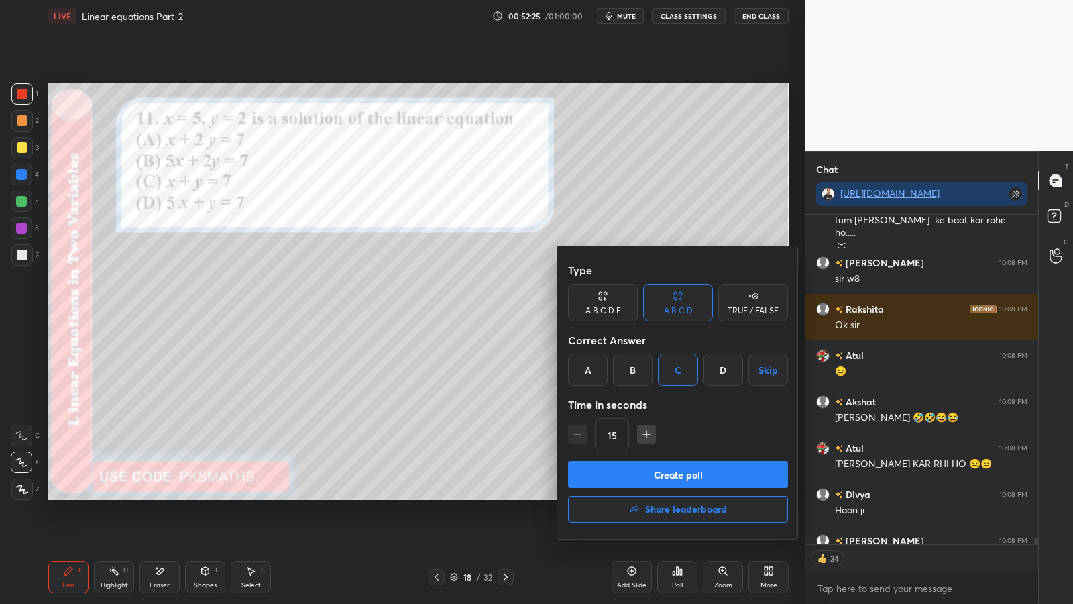
scroll to position [15507, 0]
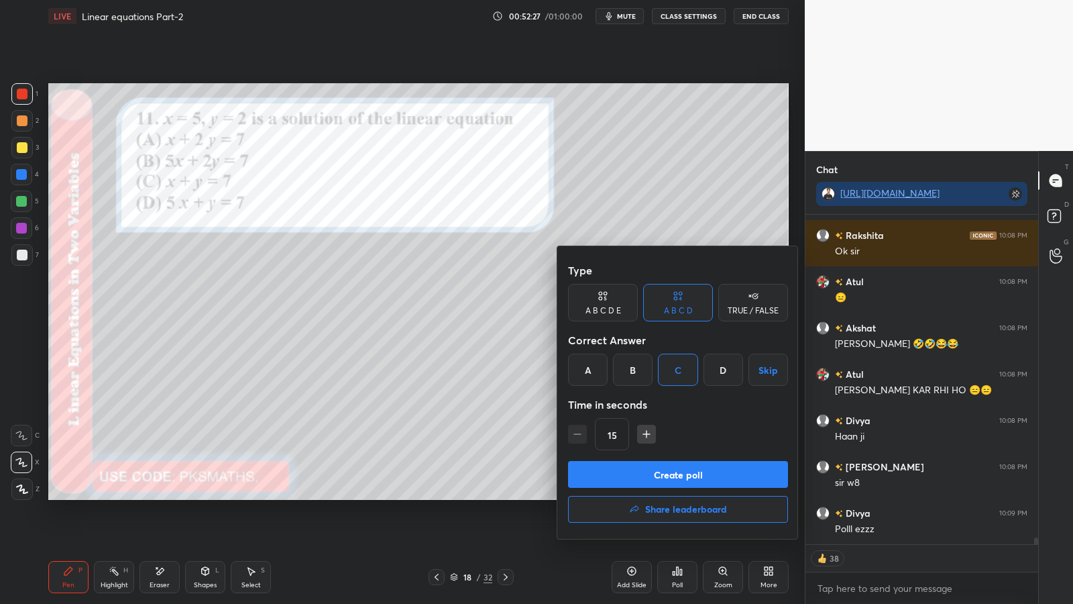
click at [660, 473] on button "Create poll" at bounding box center [678, 474] width 220 height 27
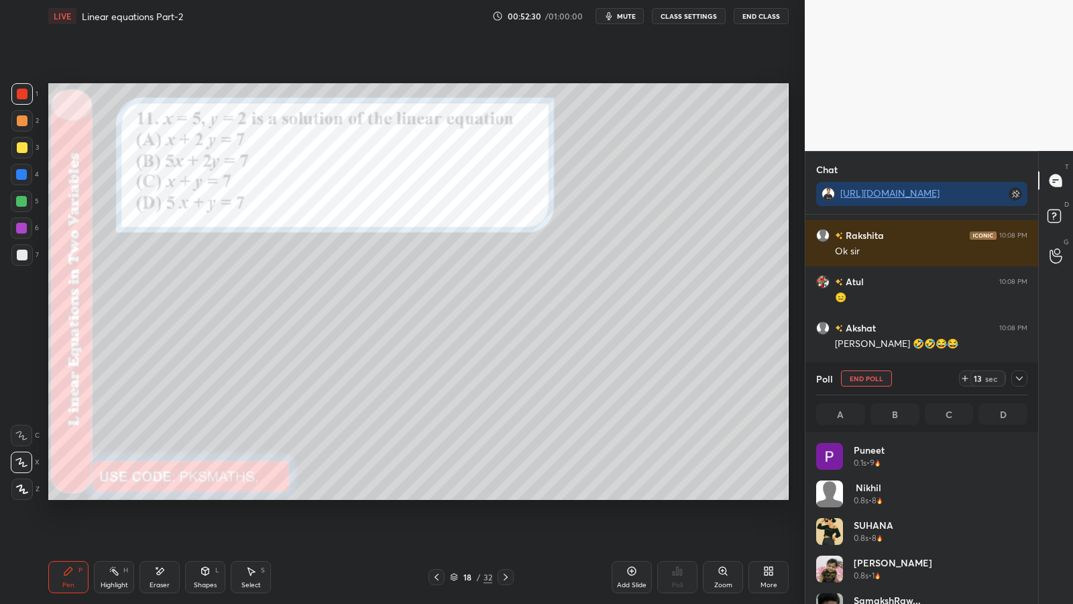
scroll to position [157, 207]
click at [20, 121] on div at bounding box center [22, 120] width 11 height 11
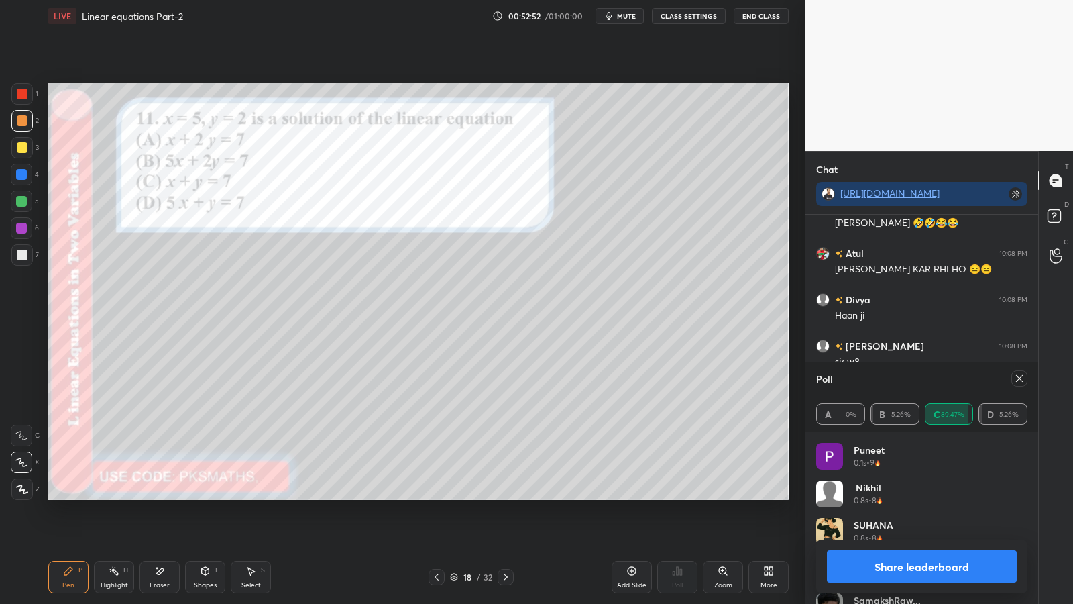
click at [506, 495] on icon at bounding box center [505, 576] width 11 height 11
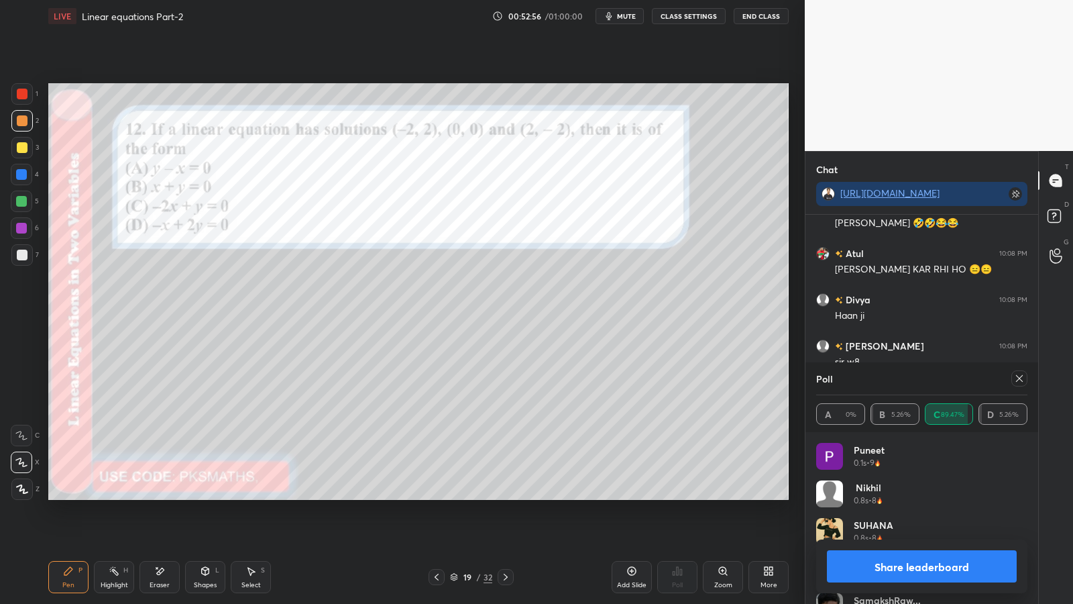
click at [885, 495] on button "Share leaderboard" at bounding box center [922, 566] width 190 height 32
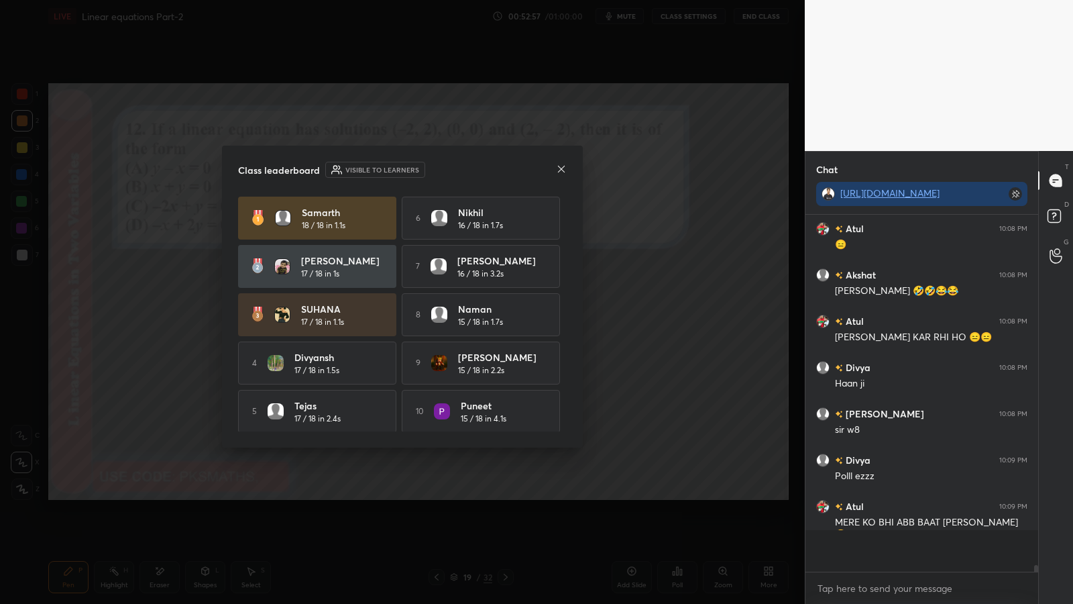
scroll to position [15558, 0]
click at [561, 170] on icon at bounding box center [561, 169] width 11 height 11
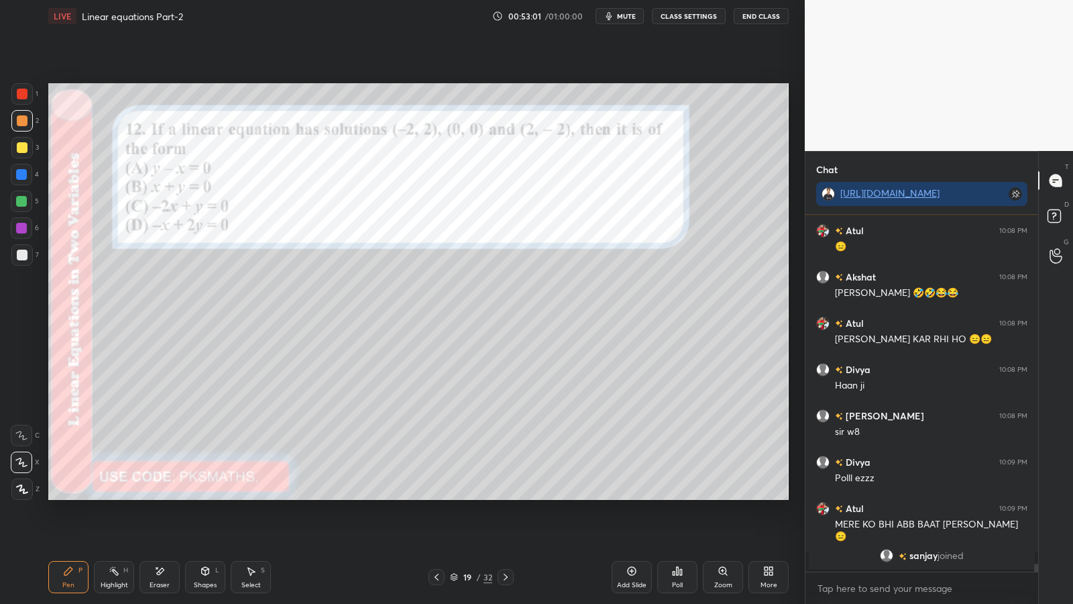
click at [668, 495] on div "Poll" at bounding box center [677, 577] width 40 height 32
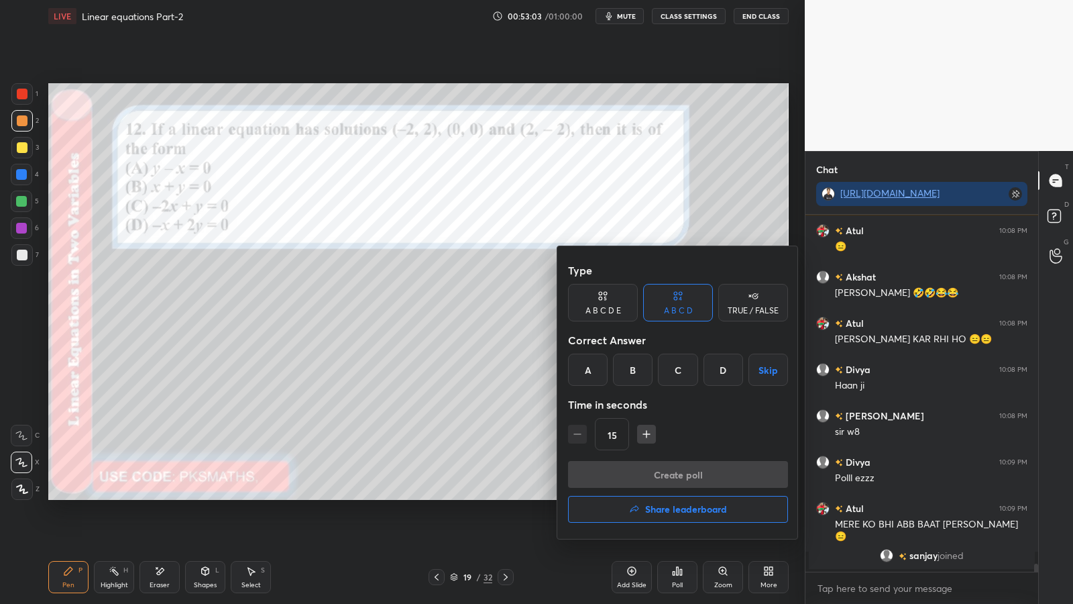
click at [636, 367] on div "B" at bounding box center [633, 369] width 40 height 32
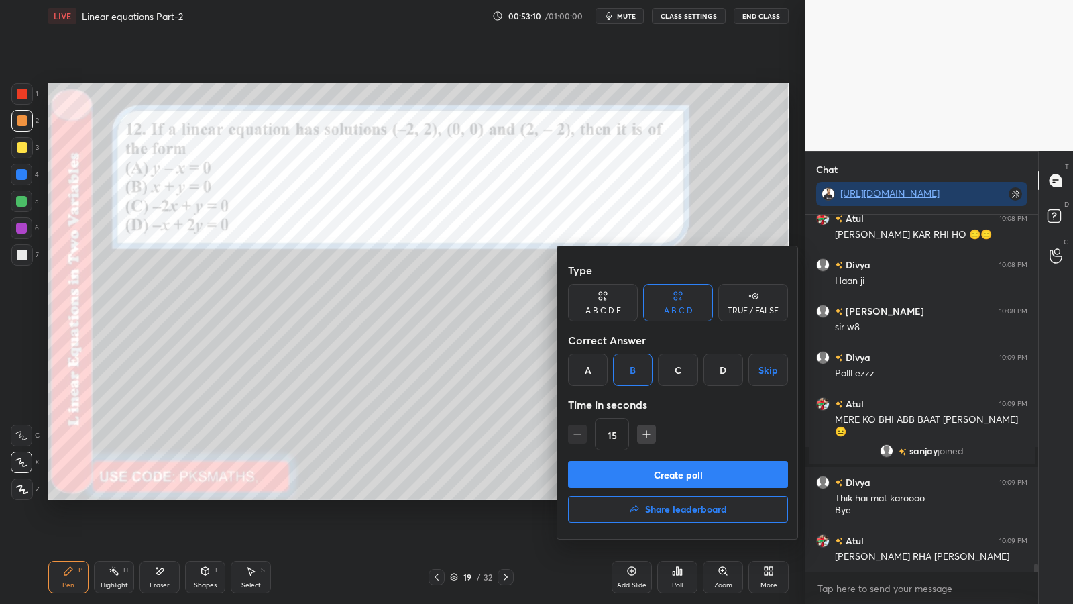
scroll to position [325, 229]
click at [667, 472] on button "Create poll" at bounding box center [678, 474] width 220 height 27
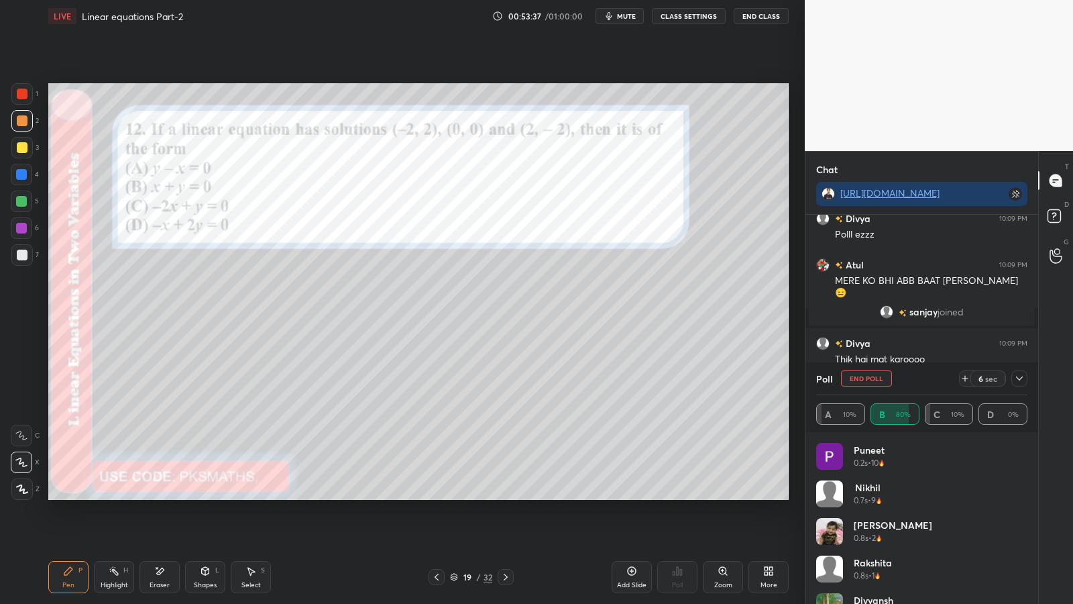
scroll to position [15198, 0]
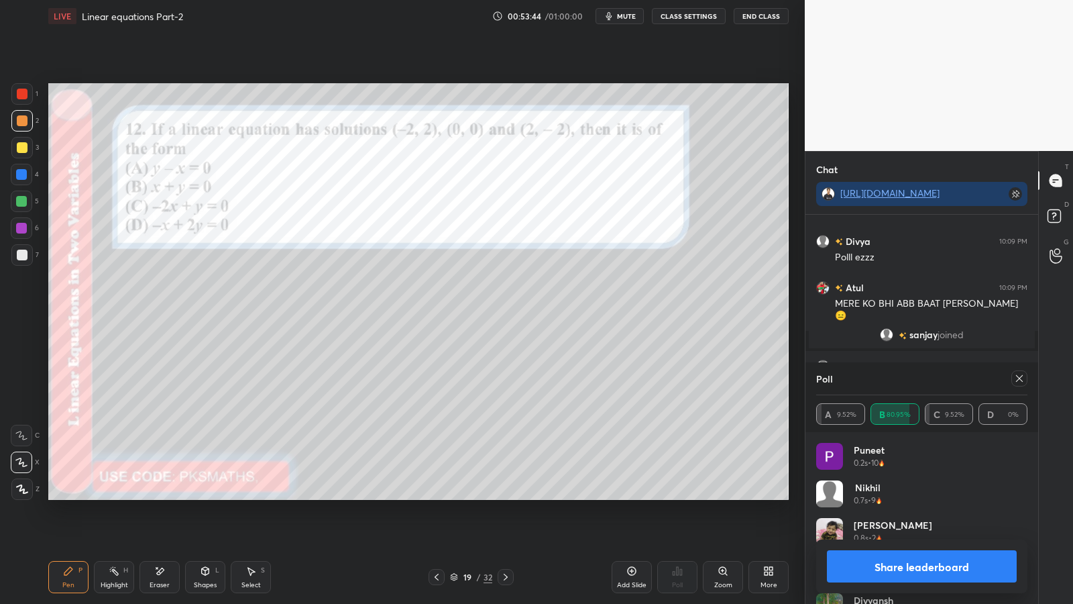
click at [912, 495] on button "Share leaderboard" at bounding box center [922, 566] width 190 height 32
type textarea "x"
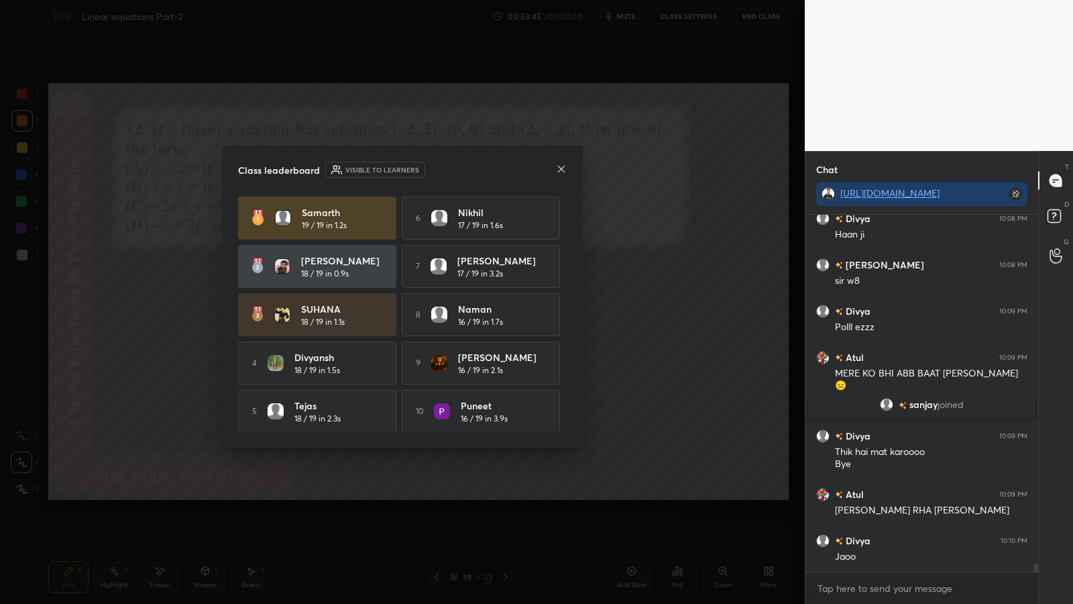
scroll to position [15128, 0]
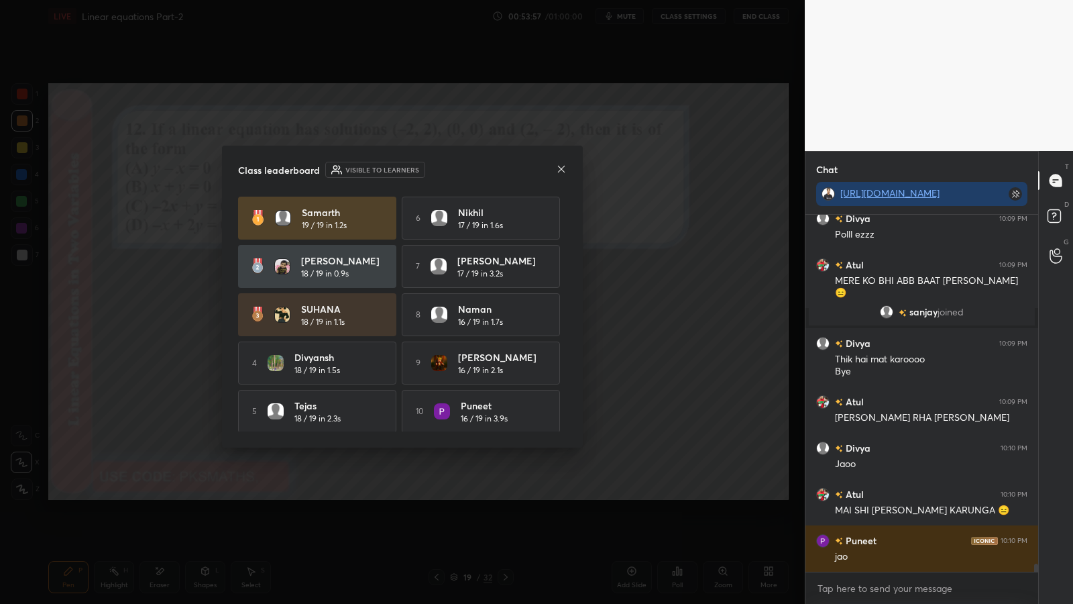
click at [565, 170] on icon at bounding box center [561, 169] width 11 height 11
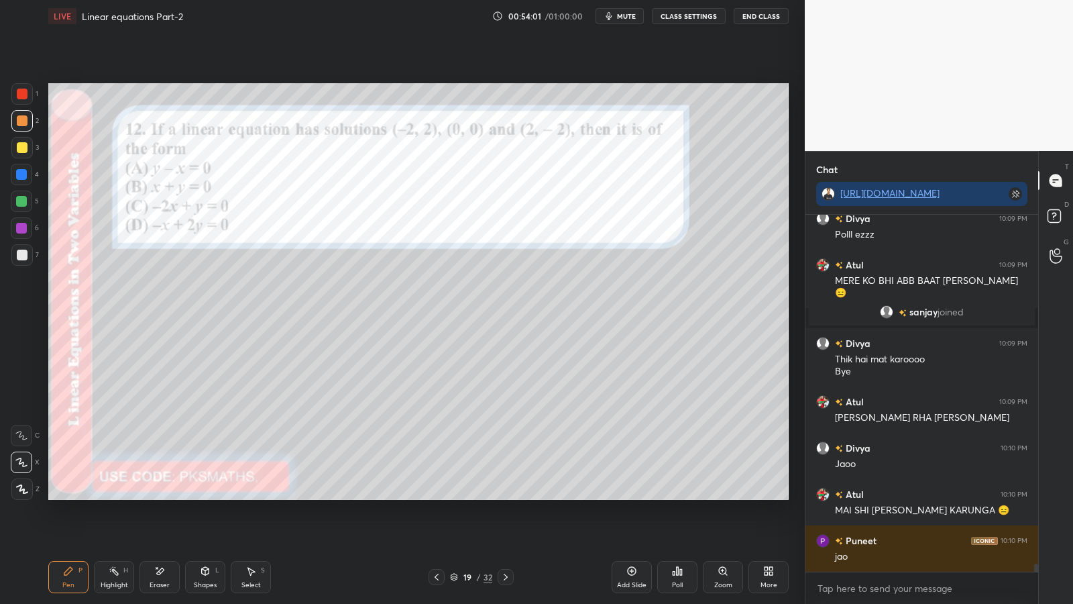
click at [477, 495] on div "/" at bounding box center [479, 577] width 4 height 8
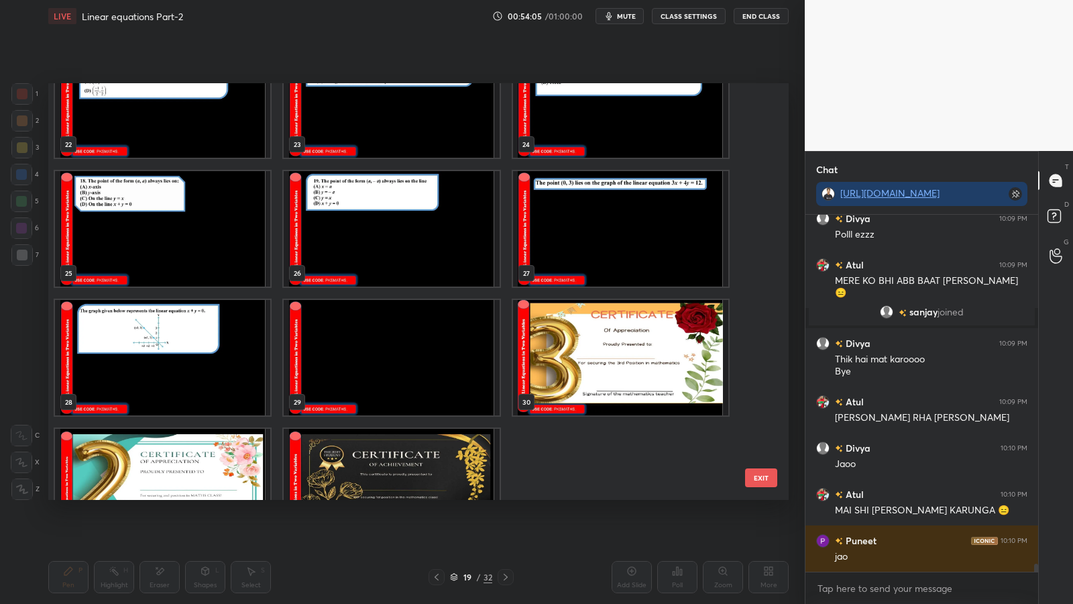
scroll to position [1000, 0]
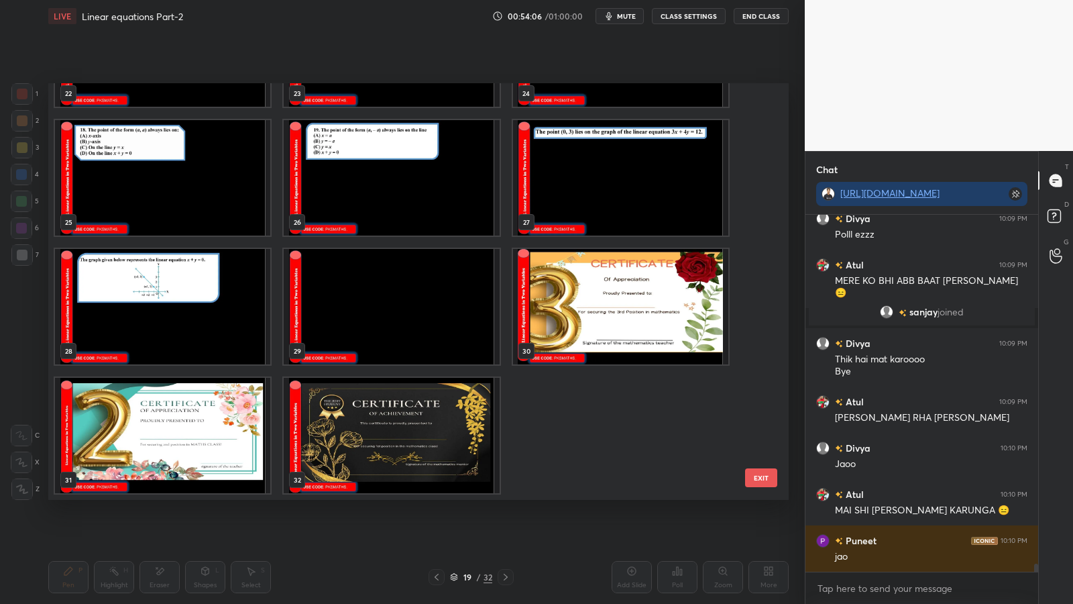
click at [598, 308] on img "grid" at bounding box center [620, 306] width 215 height 115
click at [600, 311] on img "grid" at bounding box center [620, 306] width 215 height 115
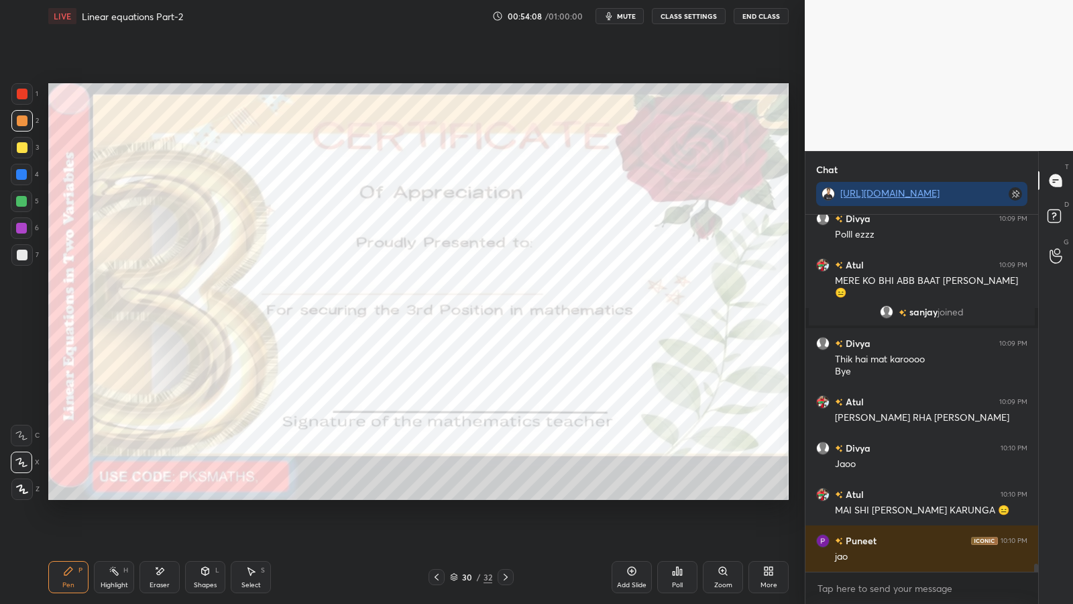
click at [675, 495] on icon at bounding box center [677, 570] width 11 height 11
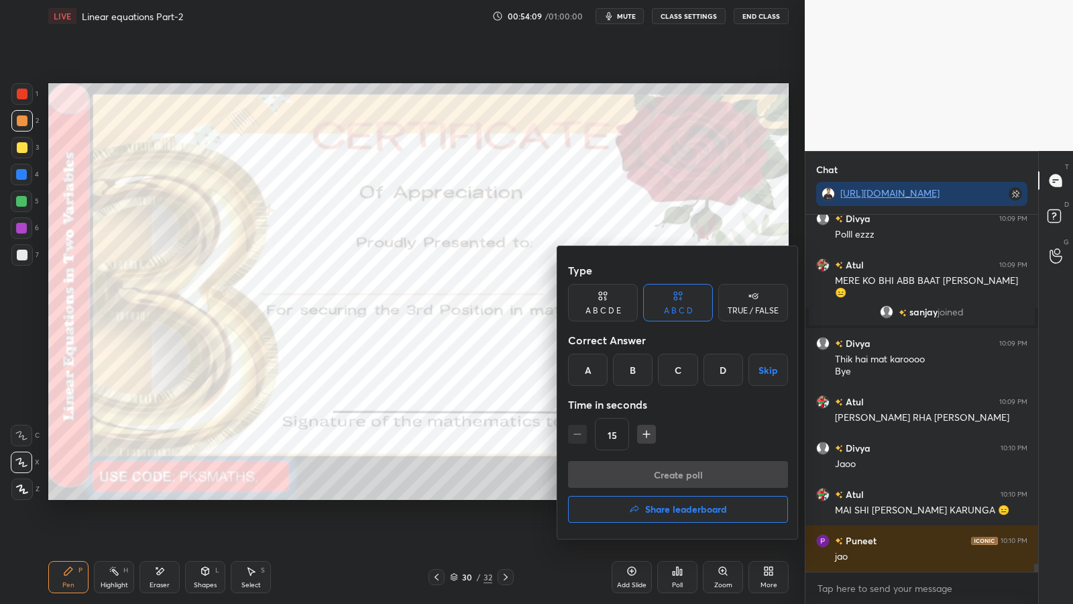
click at [585, 370] on div "A" at bounding box center [588, 369] width 40 height 32
click at [646, 430] on icon "button" at bounding box center [646, 433] width 13 height 13
type input "30"
click at [648, 480] on button "Create poll" at bounding box center [678, 474] width 220 height 27
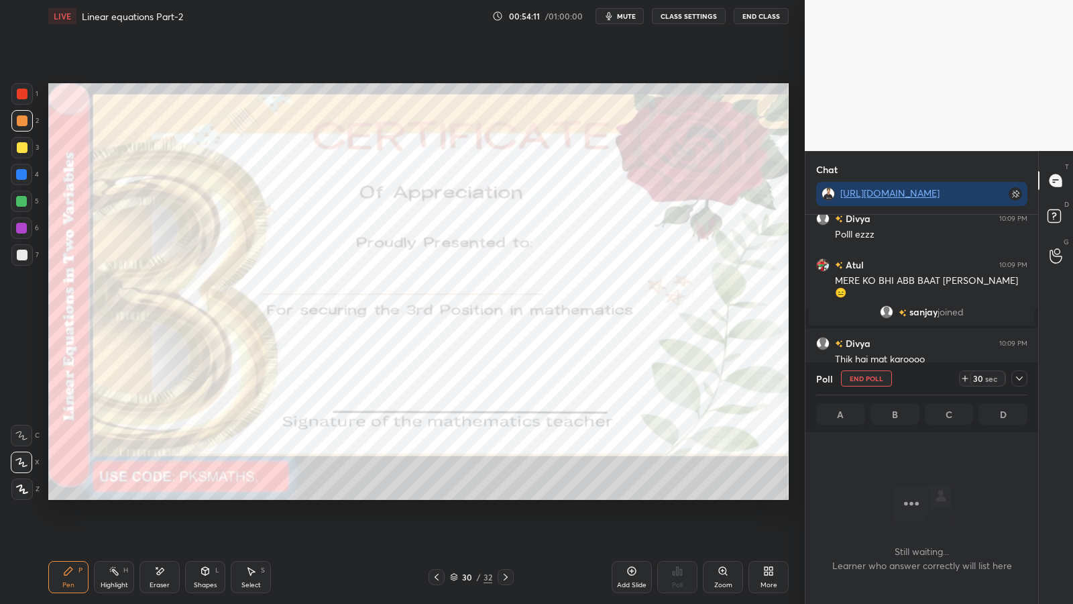
scroll to position [315, 229]
click at [25, 493] on icon at bounding box center [22, 489] width 11 height 8
click at [21, 200] on div at bounding box center [21, 201] width 11 height 11
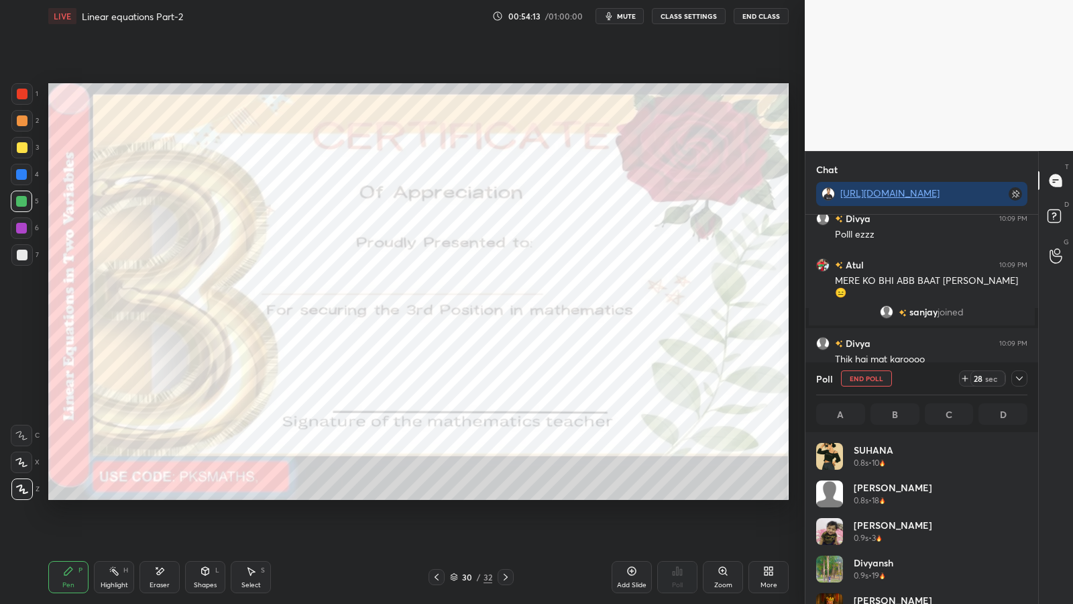
scroll to position [5, 5]
click at [20, 490] on icon at bounding box center [22, 489] width 11 height 8
click at [17, 487] on icon at bounding box center [22, 489] width 11 height 8
click at [16, 490] on icon at bounding box center [22, 488] width 12 height 9
click at [19, 487] on icon at bounding box center [22, 488] width 12 height 9
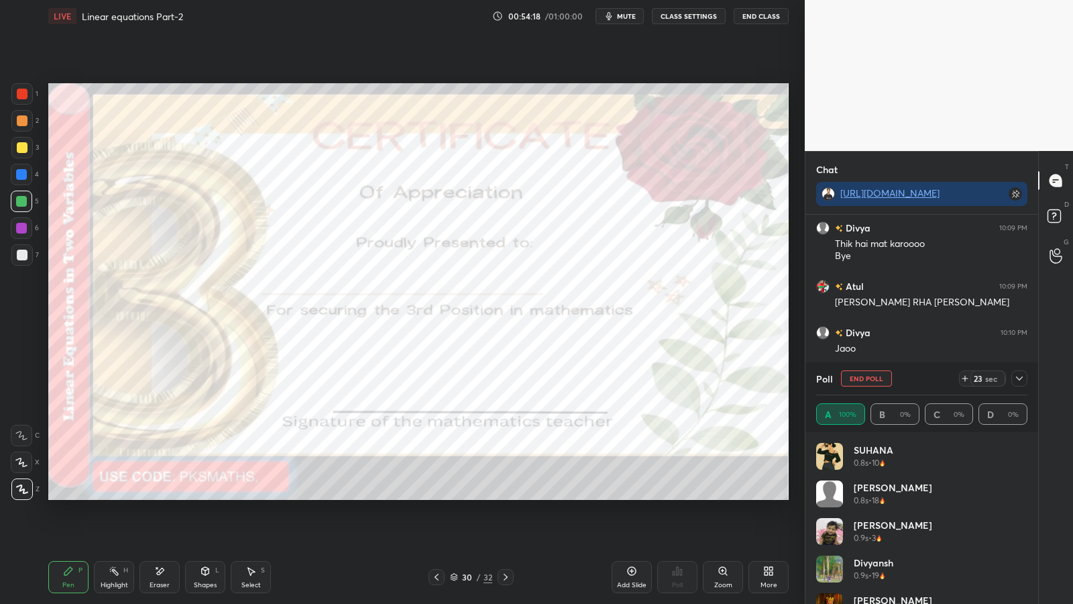
click at [22, 196] on div at bounding box center [21, 201] width 11 height 11
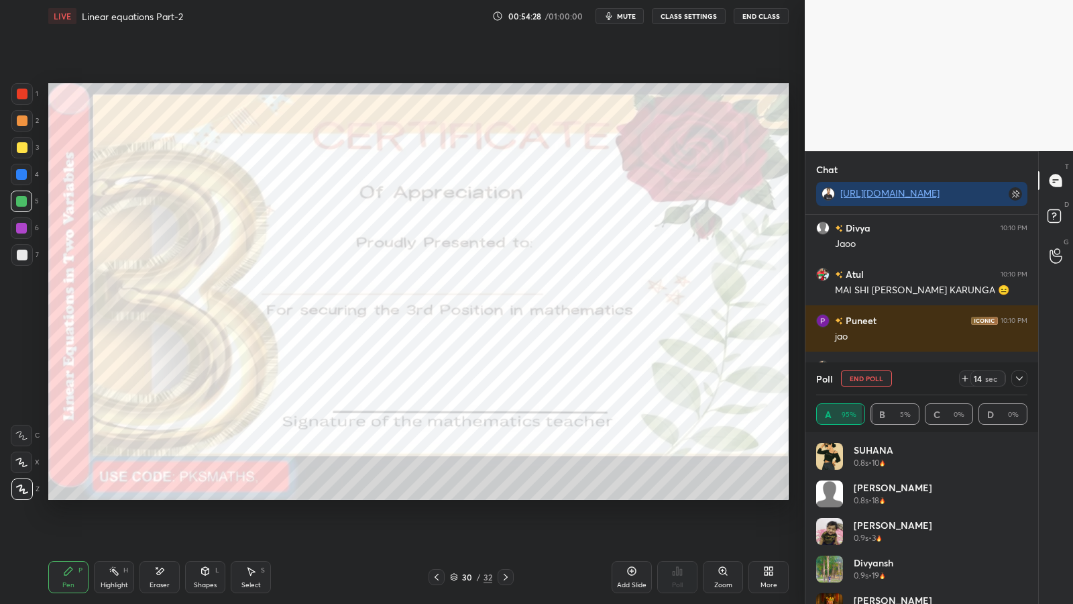
click at [507, 495] on icon at bounding box center [505, 576] width 11 height 11
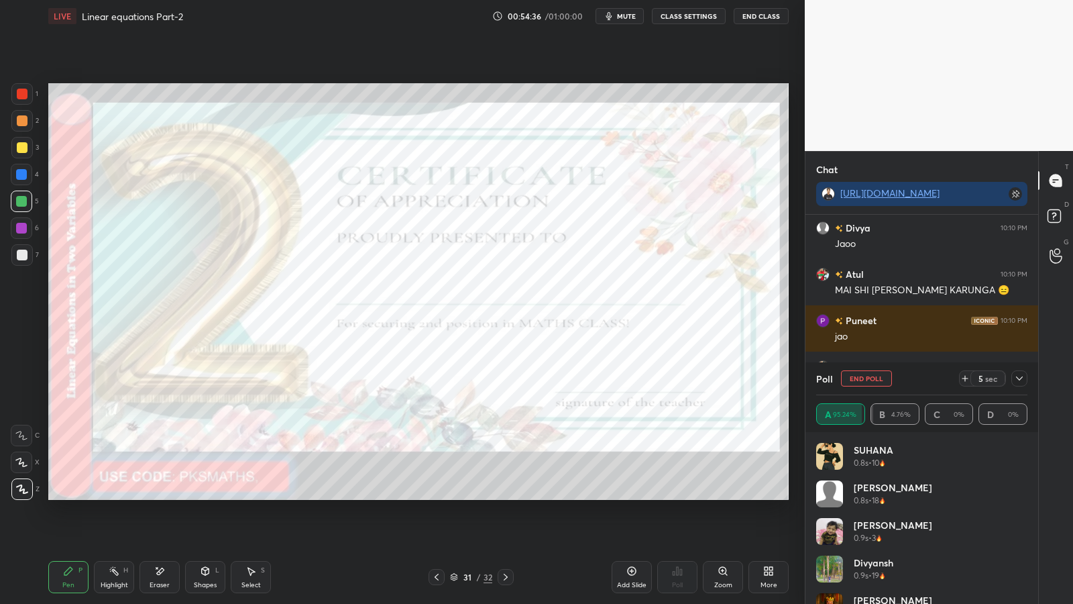
click at [504, 495] on icon at bounding box center [505, 576] width 11 height 11
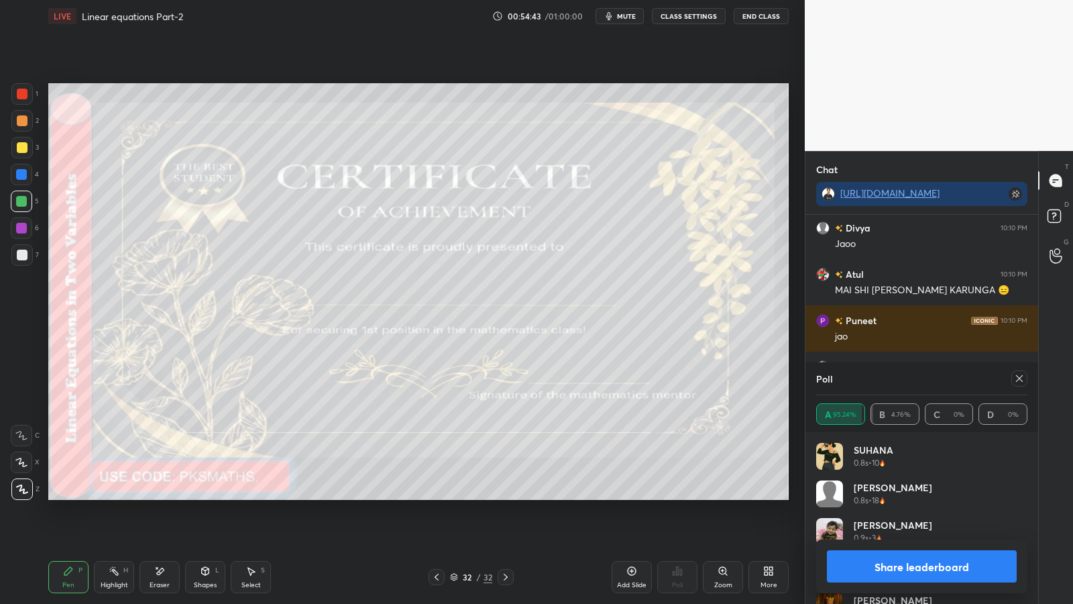
click at [435, 495] on icon at bounding box center [436, 576] width 11 height 11
click at [438, 495] on icon at bounding box center [436, 576] width 11 height 11
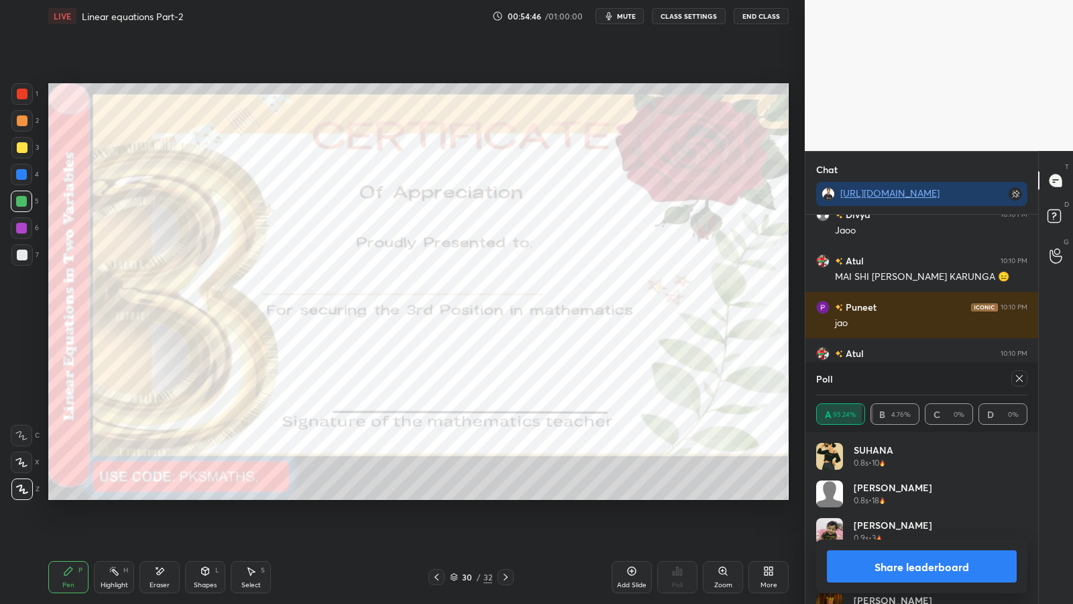
click at [926, 495] on button "Share leaderboard" at bounding box center [922, 566] width 190 height 32
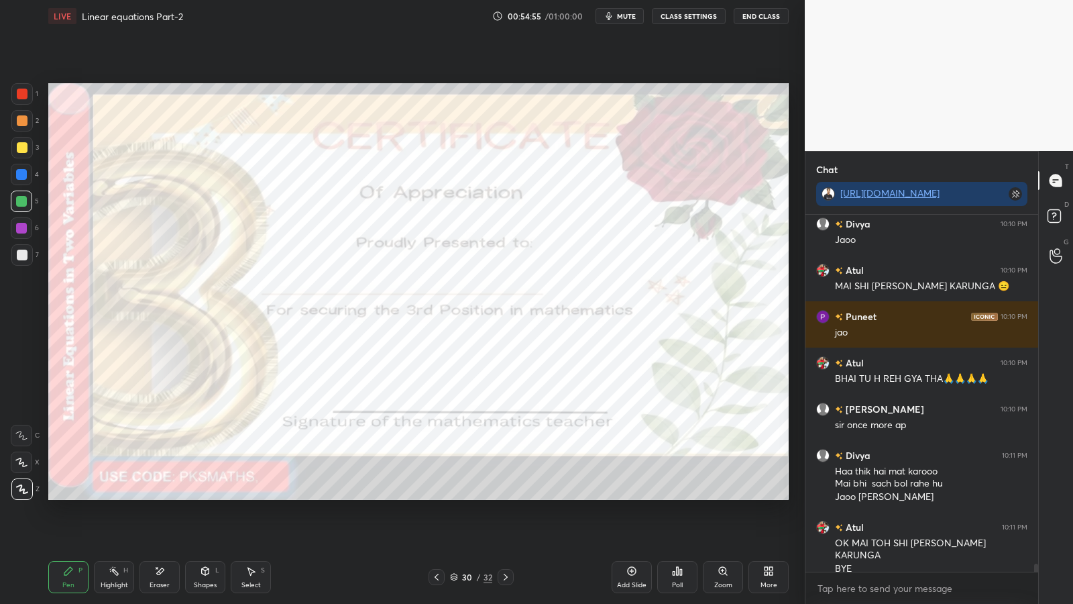
scroll to position [15491, 0]
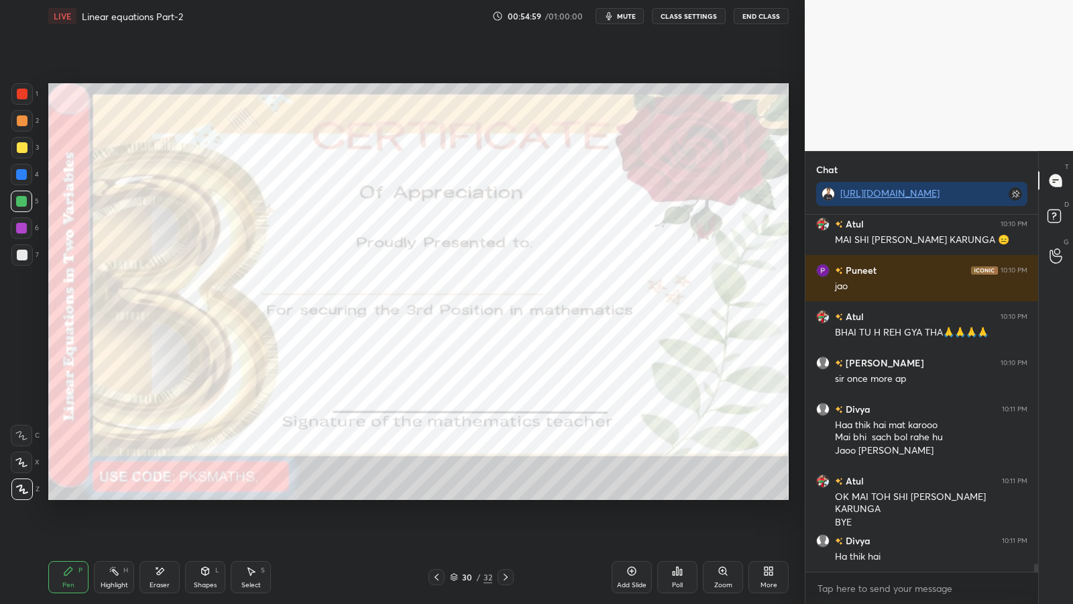
click at [506, 495] on icon at bounding box center [505, 576] width 11 height 11
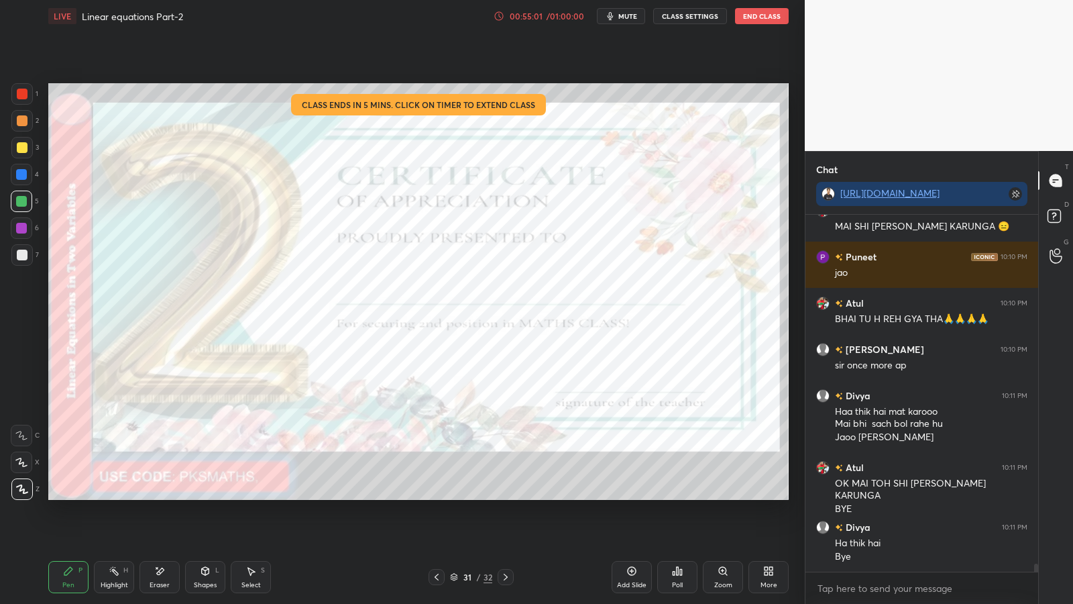
scroll to position [15551, 0]
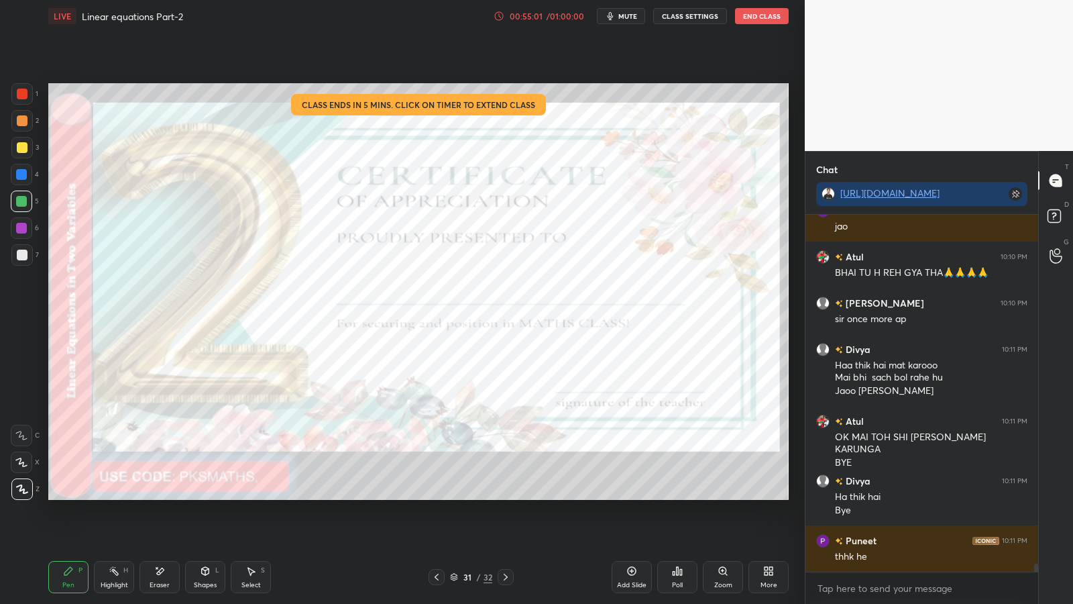
click at [681, 495] on div "Poll" at bounding box center [677, 577] width 40 height 32
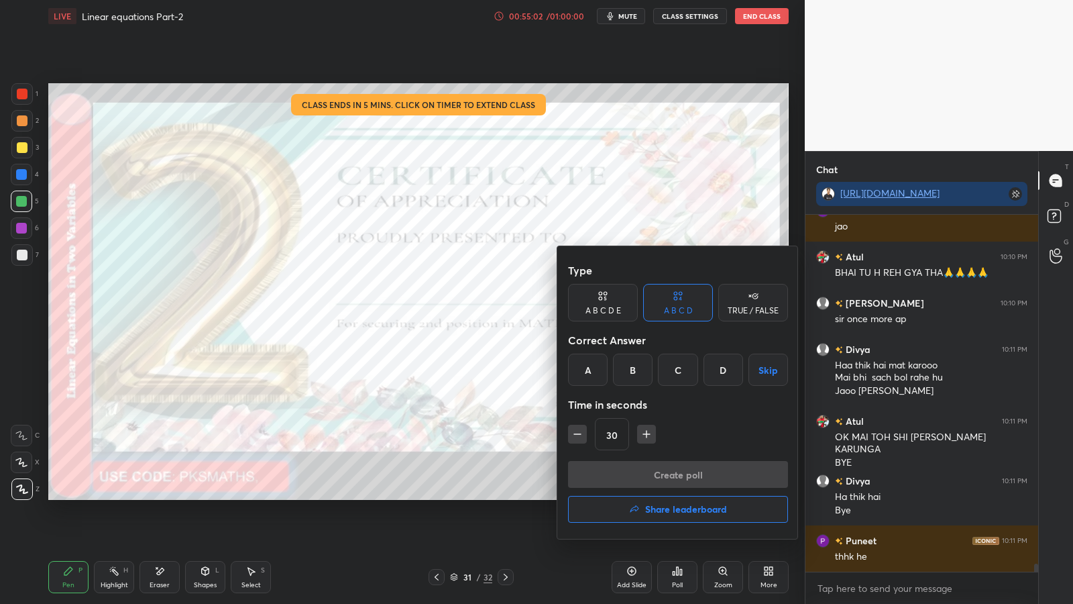
click at [669, 495] on h4 "Share leaderboard" at bounding box center [686, 508] width 82 height 9
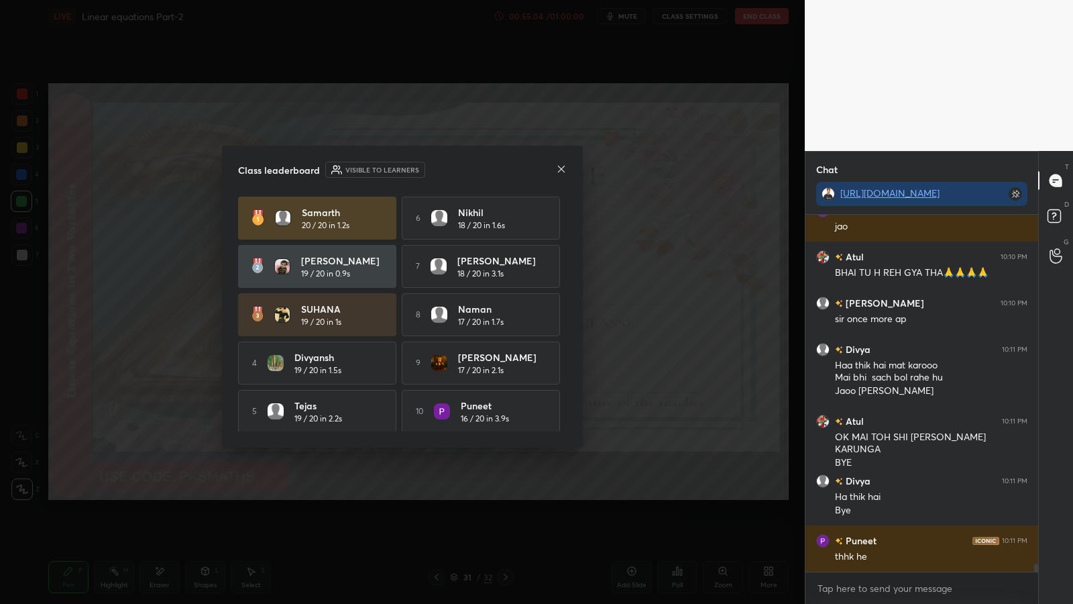
click at [562, 169] on icon at bounding box center [561, 168] width 7 height 7
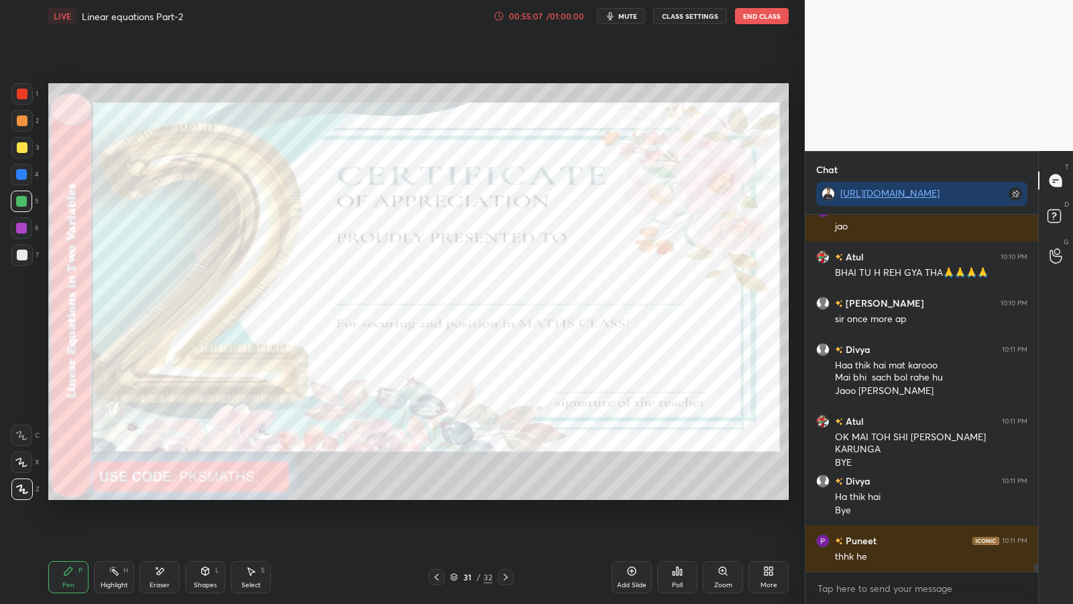
click at [21, 94] on div at bounding box center [22, 94] width 11 height 11
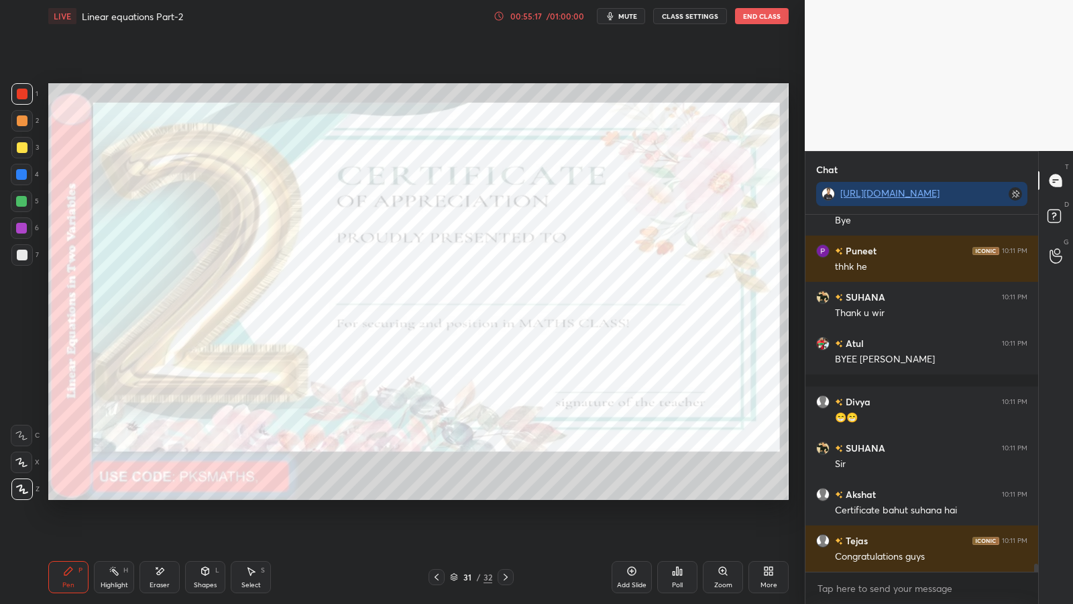
scroll to position [15887, 0]
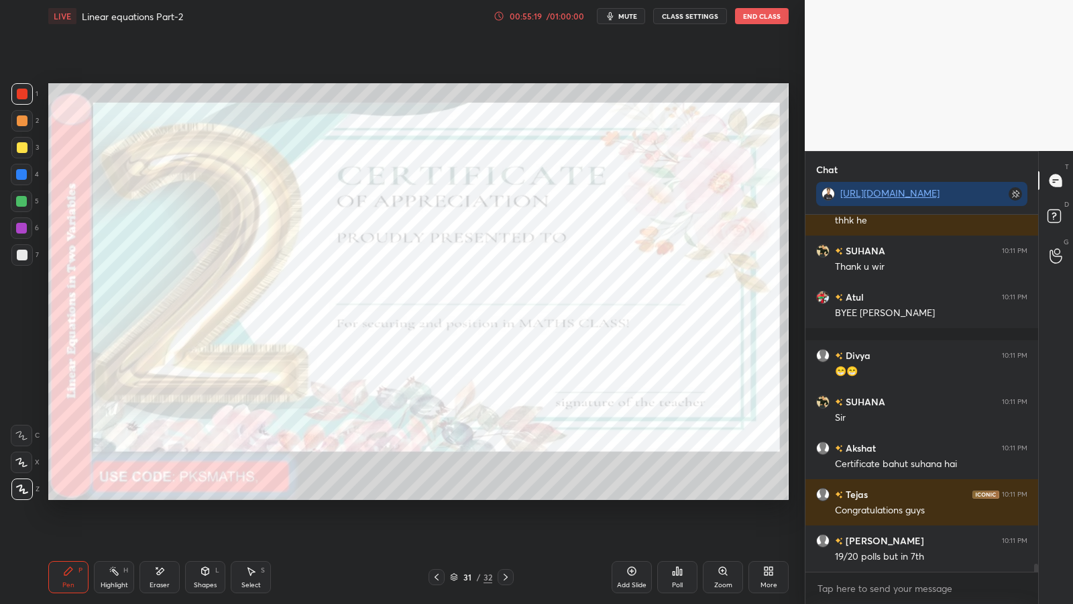
click at [507, 495] on icon at bounding box center [505, 576] width 11 height 11
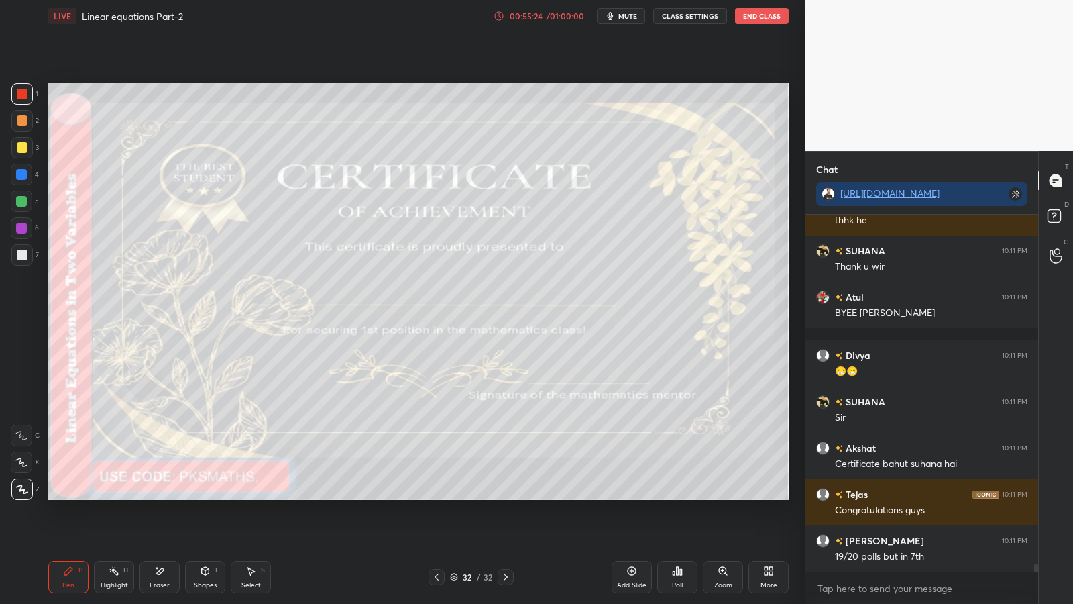
click at [681, 495] on icon at bounding box center [681, 572] width 2 height 6
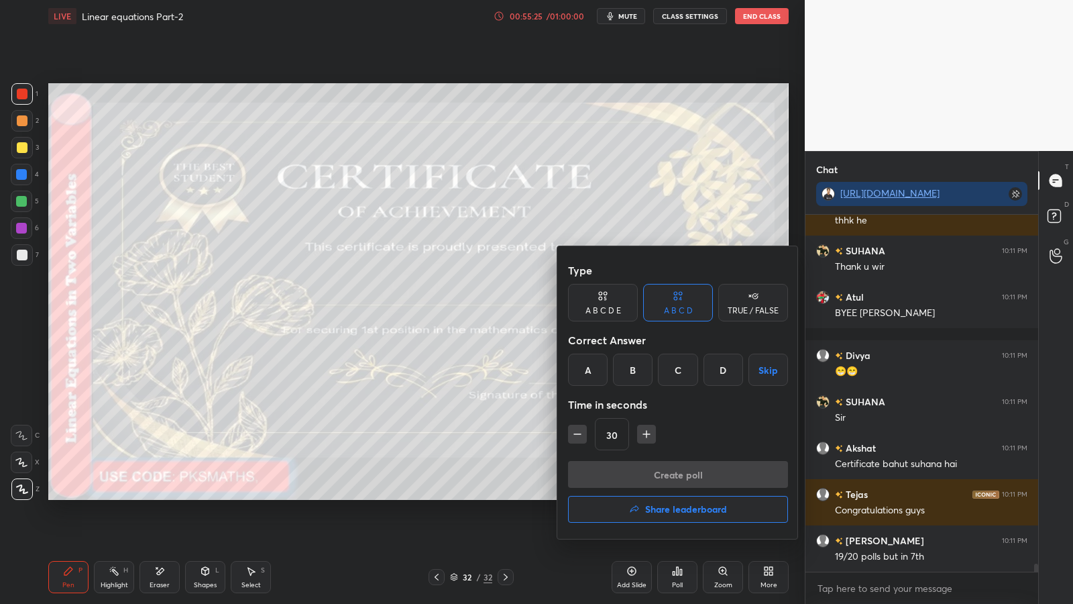
click at [671, 495] on h4 "Share leaderboard" at bounding box center [686, 508] width 82 height 9
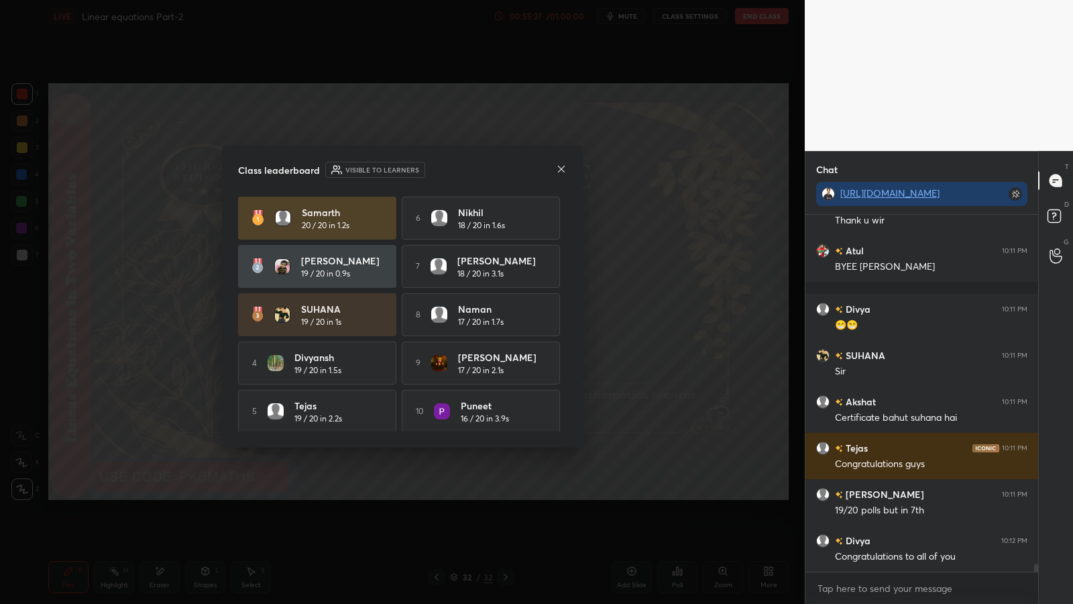
click at [562, 169] on icon at bounding box center [561, 168] width 7 height 7
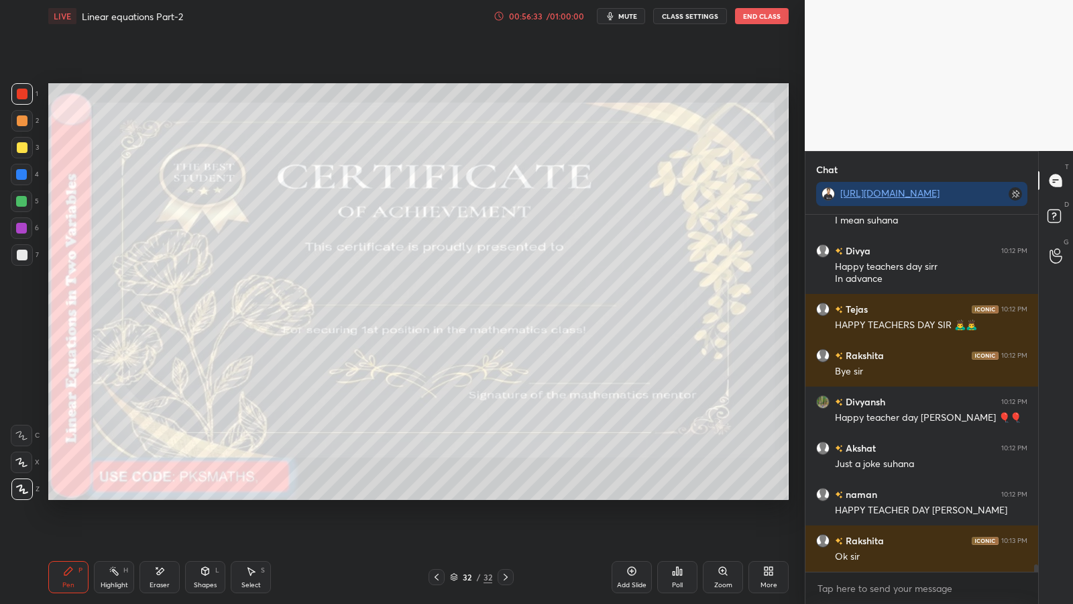
scroll to position [17021, 0]
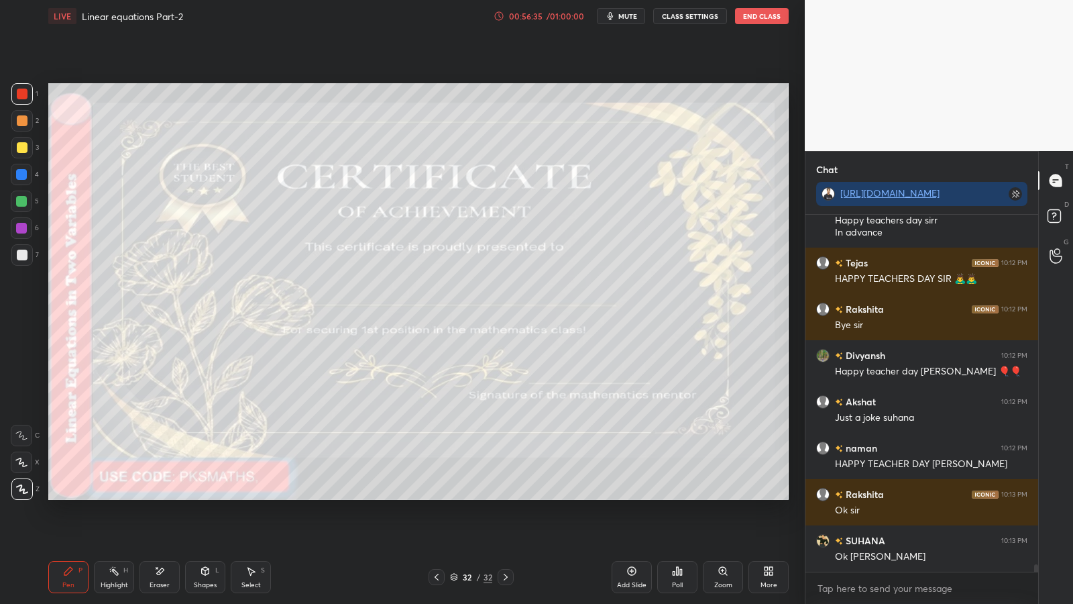
click at [770, 19] on button "End Class" at bounding box center [762, 16] width 54 height 16
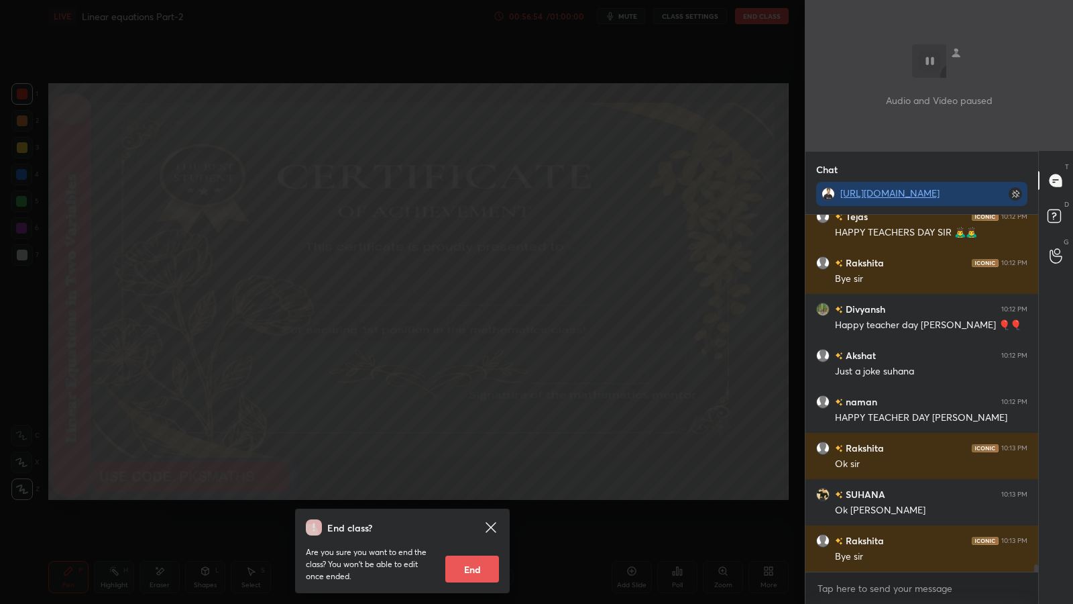
scroll to position [17114, 0]
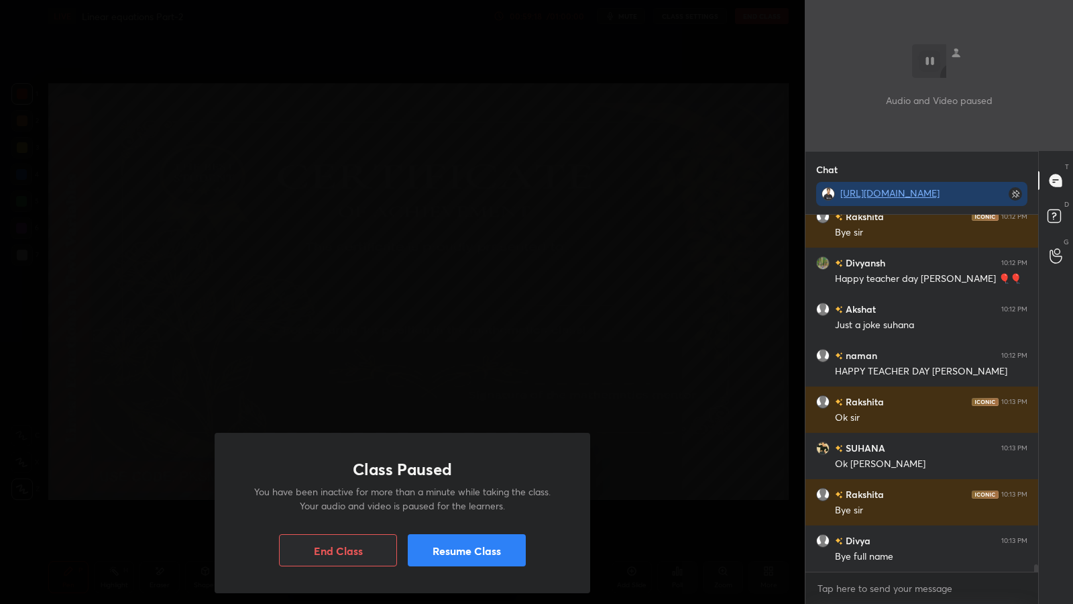
click at [337, 495] on button "End Class" at bounding box center [338, 550] width 118 height 32
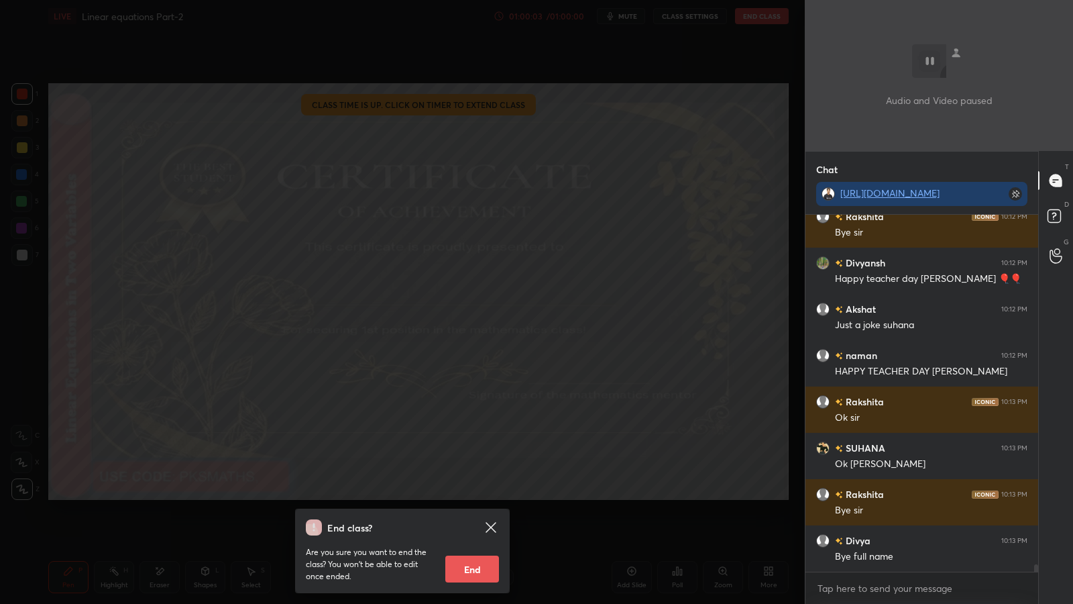
click at [475, 495] on button "End" at bounding box center [472, 568] width 54 height 27
type textarea "x"
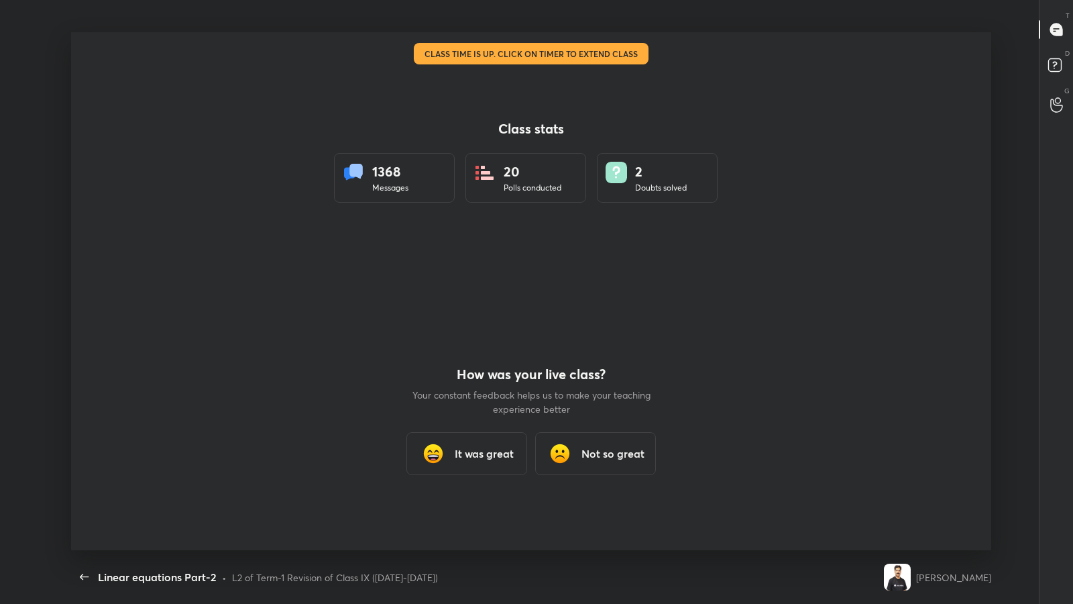
scroll to position [5, 1]
click at [484, 451] on h3 "It was great" at bounding box center [484, 453] width 59 height 16
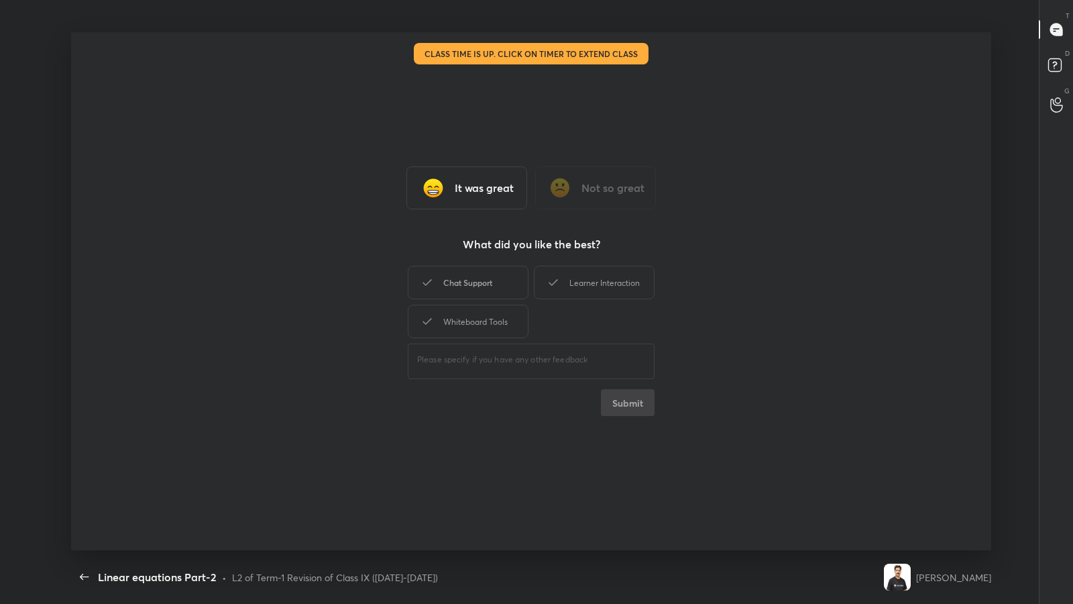
click at [493, 283] on div "Chat Support" at bounding box center [468, 283] width 121 height 34
click at [485, 315] on div "Whiteboard Tools" at bounding box center [468, 321] width 121 height 34
click at [596, 290] on div "Learner Interaction" at bounding box center [594, 283] width 121 height 34
click at [508, 320] on div "Whiteboard Tools" at bounding box center [468, 321] width 121 height 34
click at [488, 283] on div "Chat Support" at bounding box center [468, 283] width 121 height 34
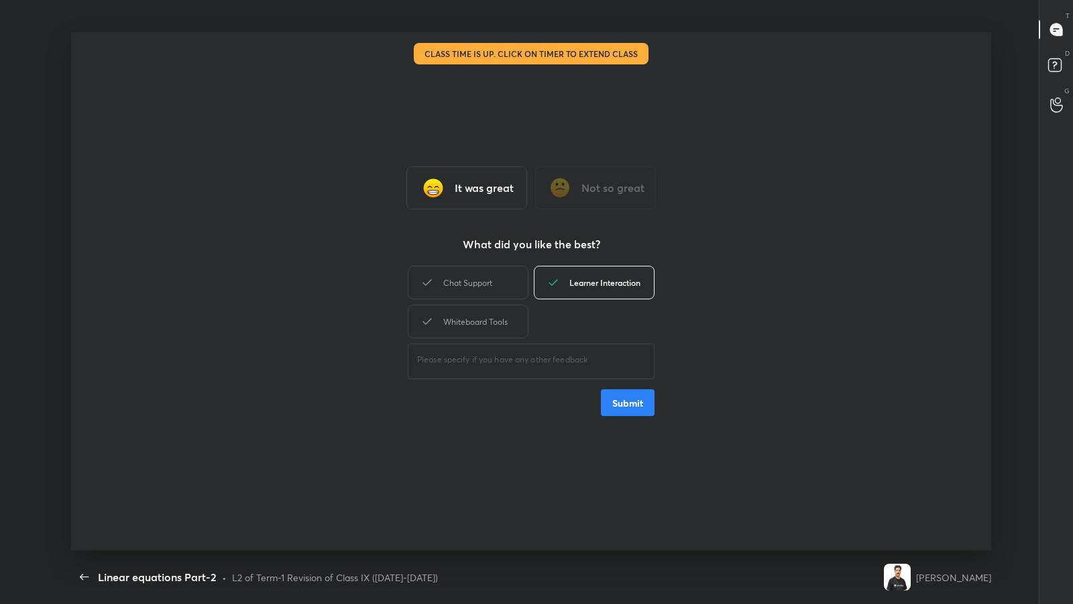
click at [584, 280] on div "Learner Interaction" at bounding box center [594, 283] width 121 height 34
click at [491, 354] on textarea at bounding box center [531, 359] width 228 height 13
click at [441, 359] on textarea "te" at bounding box center [531, 359] width 228 height 13
type textarea "t"
click at [466, 461] on div "It was great Not so great What did you like the best? Chat Support Learner Inte…" at bounding box center [531, 291] width 920 height 518
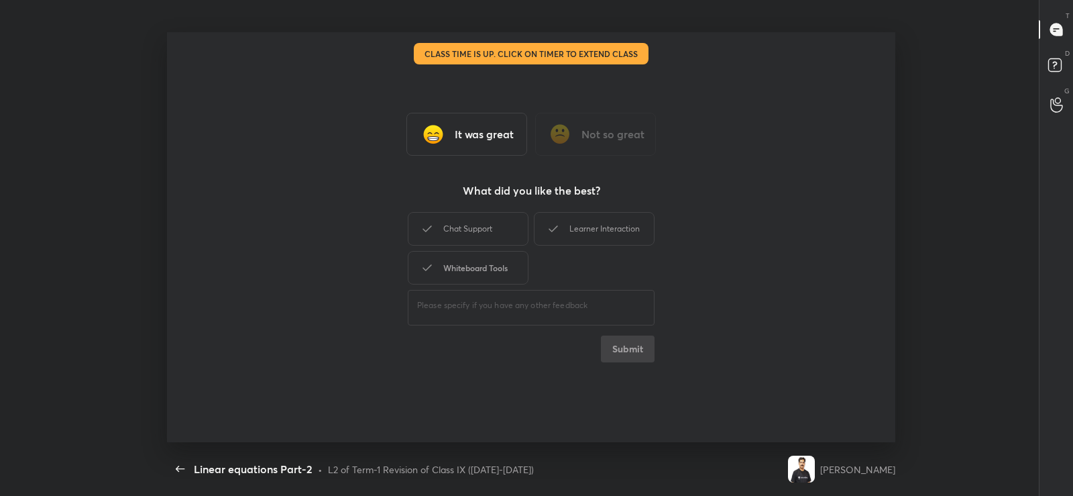
type textarea "x"
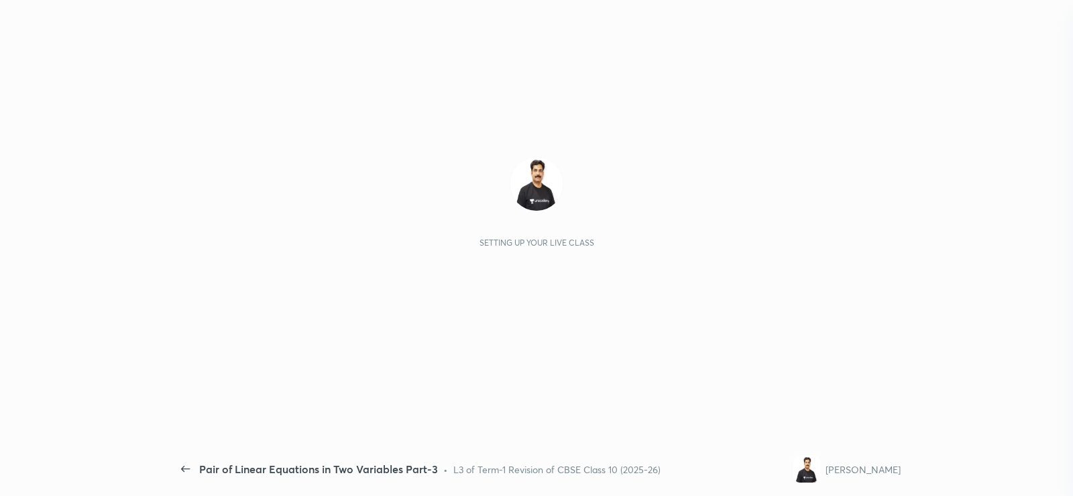
scroll to position [272, 229]
